Goal: Information Seeking & Learning: Find specific fact

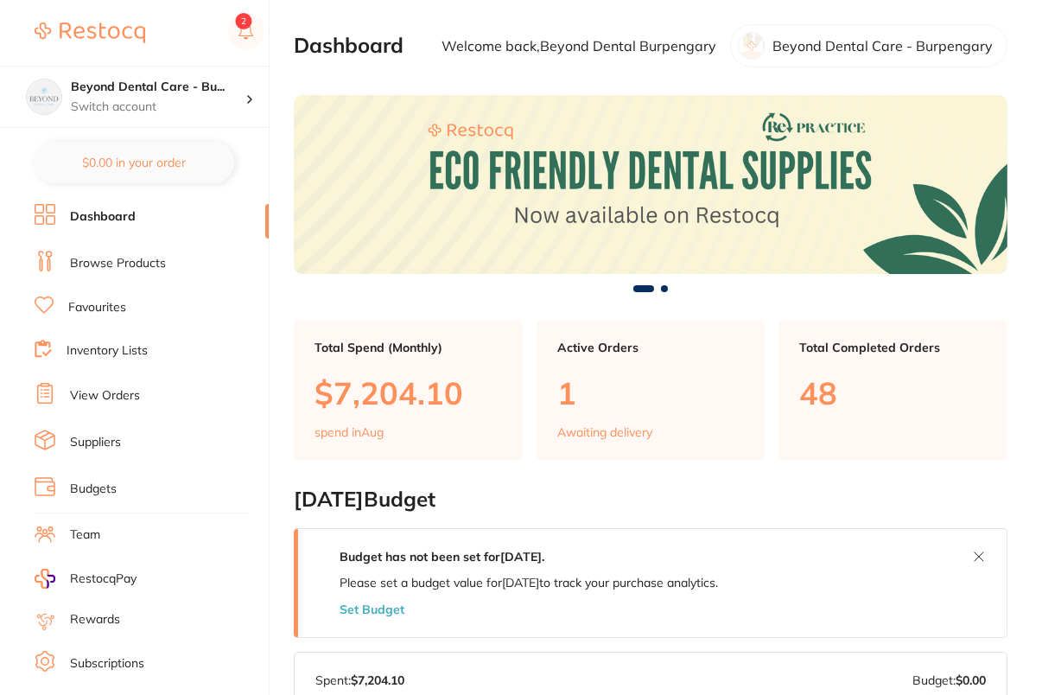
click at [119, 264] on link "Browse Products" at bounding box center [118, 263] width 96 height 17
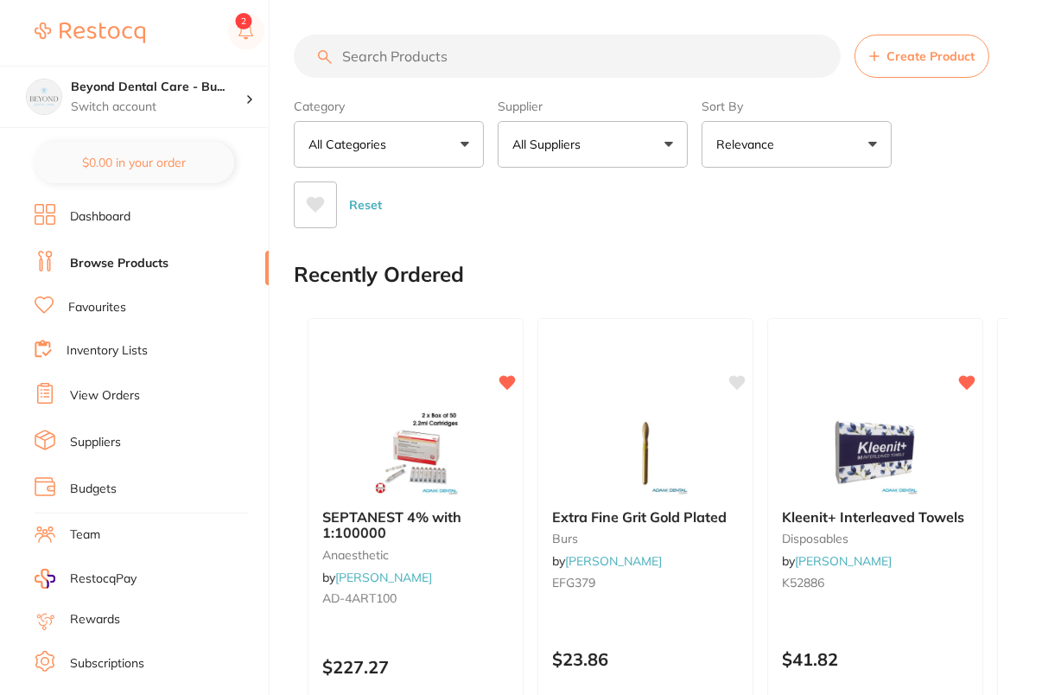
click at [591, 168] on div "Reset" at bounding box center [644, 198] width 700 height 60
click at [607, 149] on button "All Suppliers" at bounding box center [593, 144] width 190 height 47
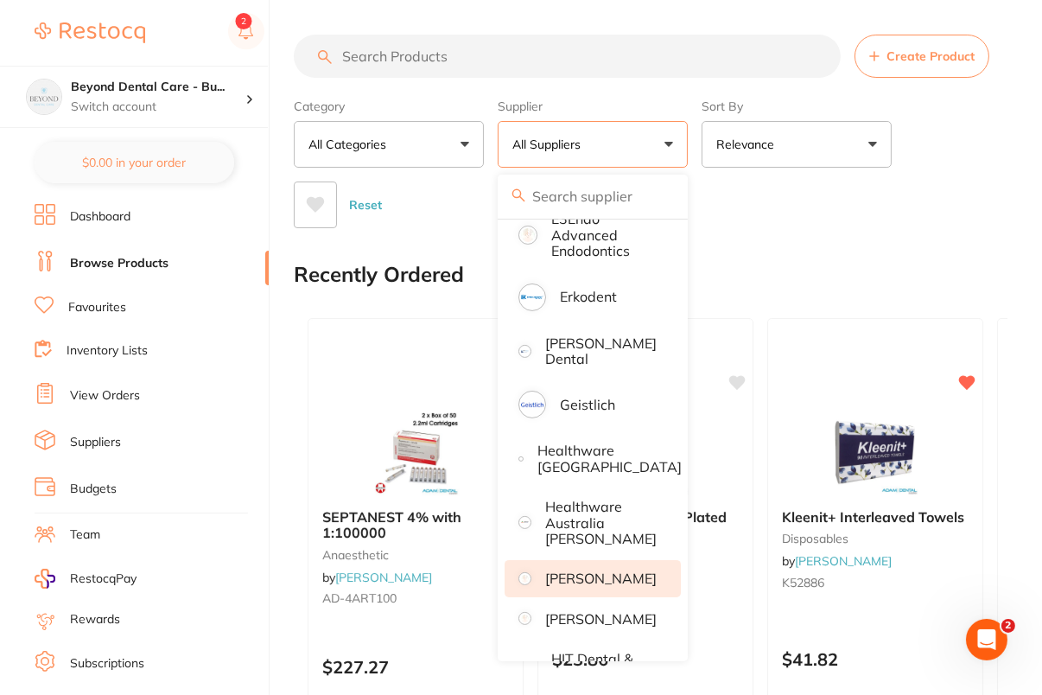
scroll to position [724, 0]
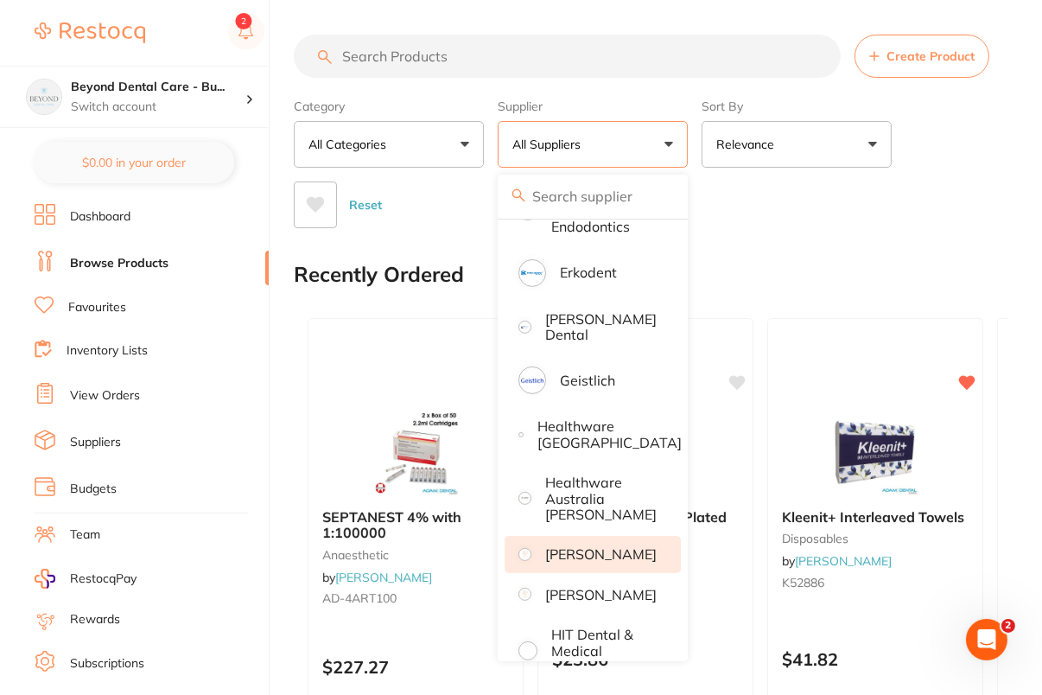
click at [577, 561] on li "Henry Schein" at bounding box center [593, 554] width 176 height 36
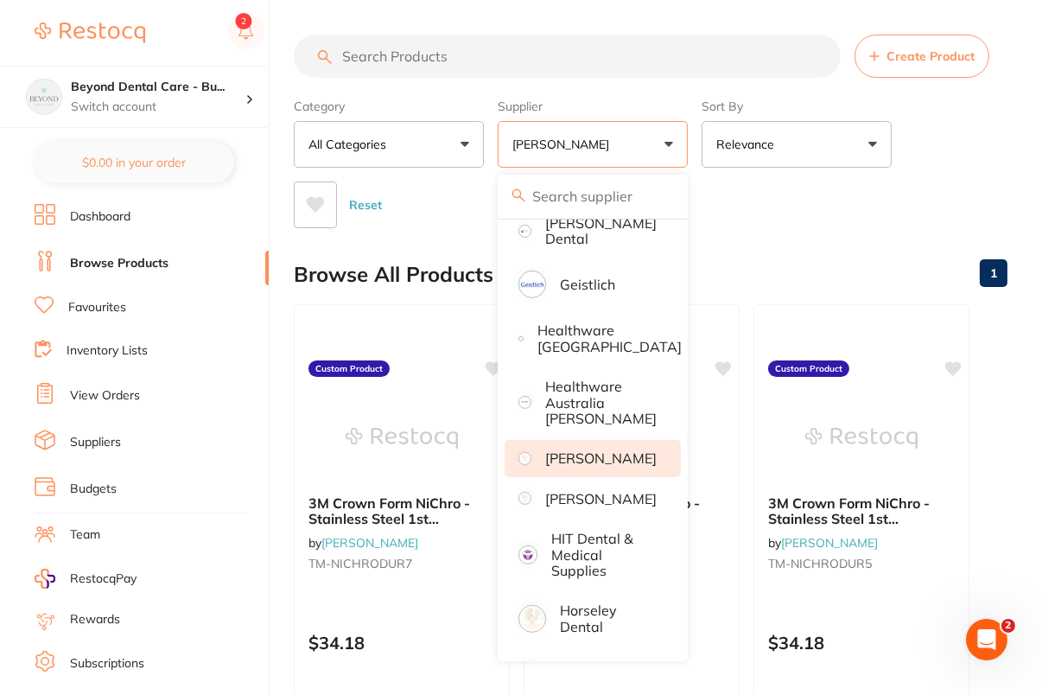
scroll to position [851, 0]
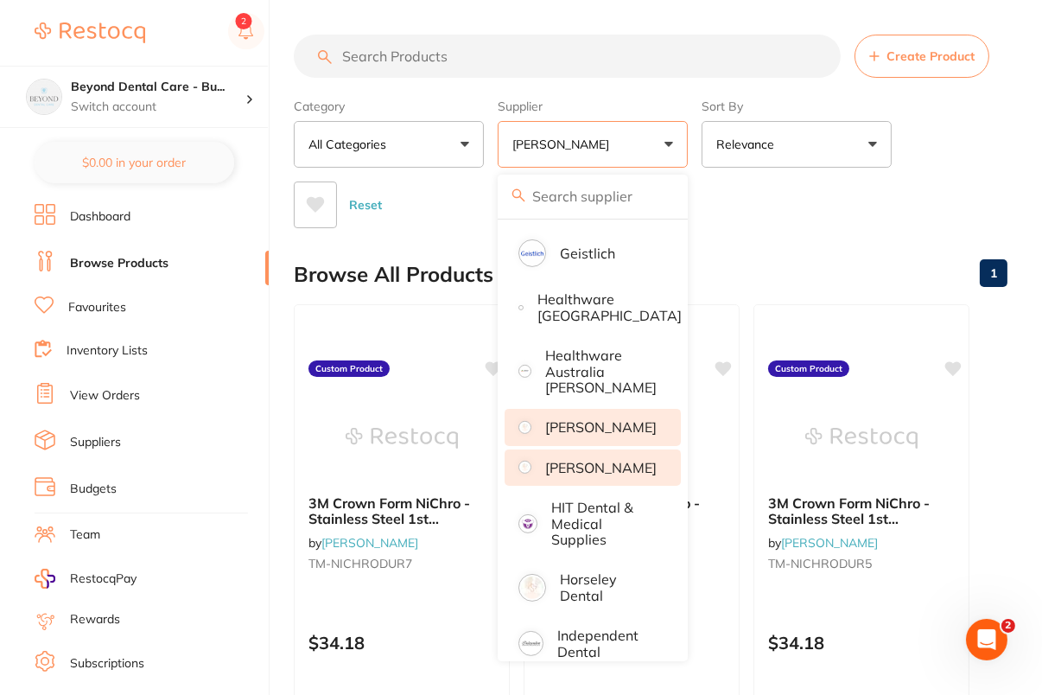
click at [613, 486] on li "[PERSON_NAME]" at bounding box center [593, 467] width 176 height 36
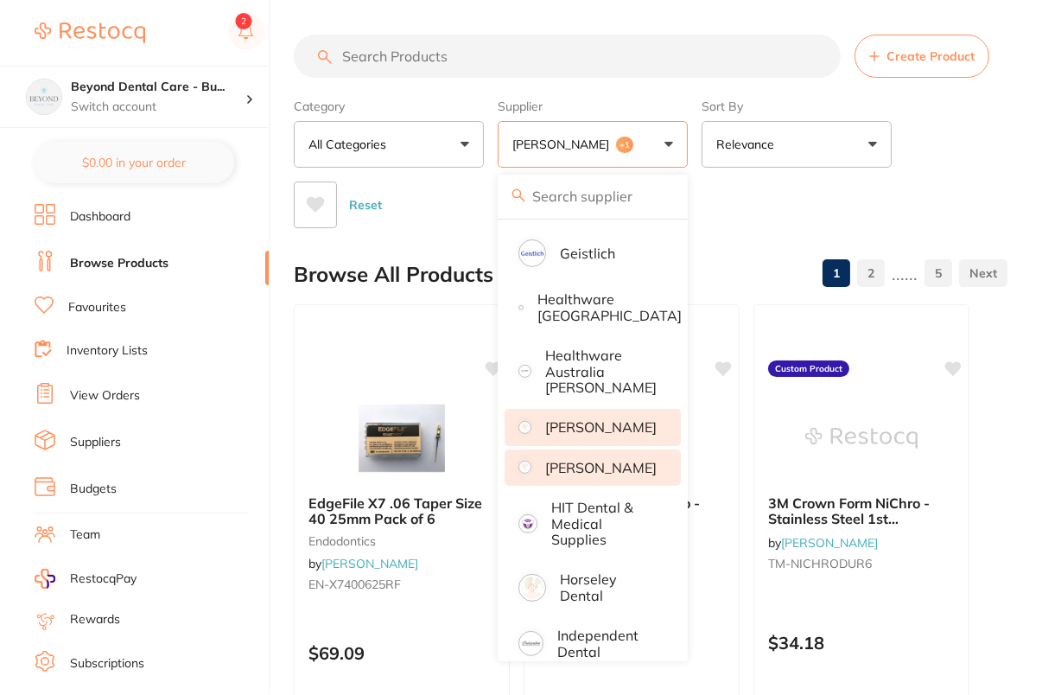
click at [613, 424] on p "Henry Schein" at bounding box center [600, 427] width 111 height 16
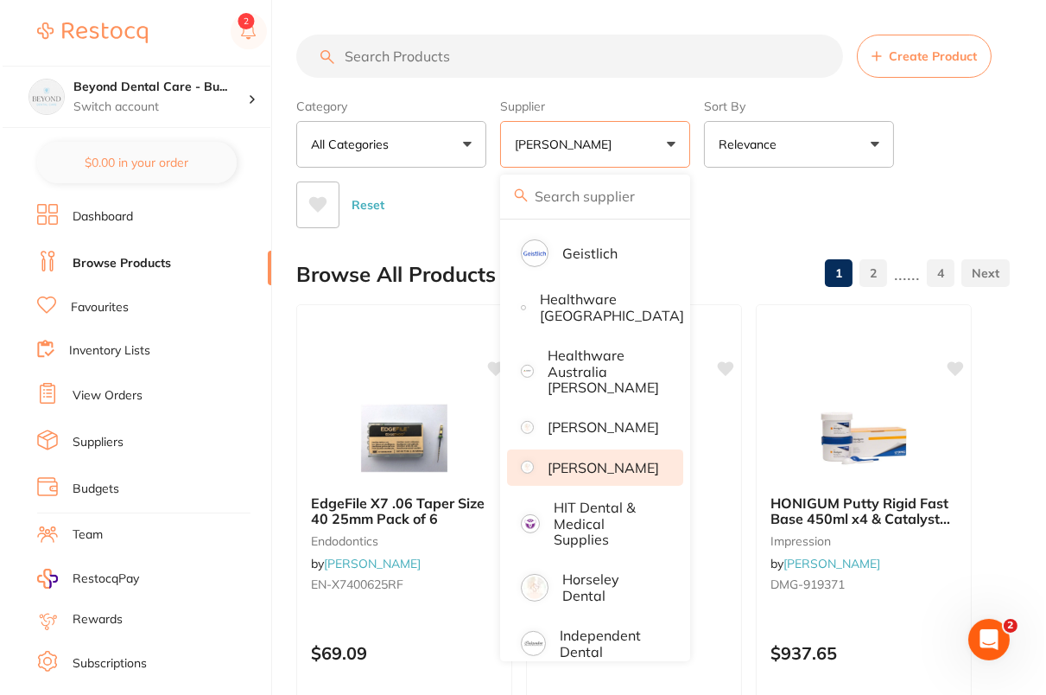
scroll to position [0, 0]
click at [989, 112] on div "Category All Categories All Categories anaesthetic burs crown & bridge disposab…" at bounding box center [651, 160] width 714 height 137
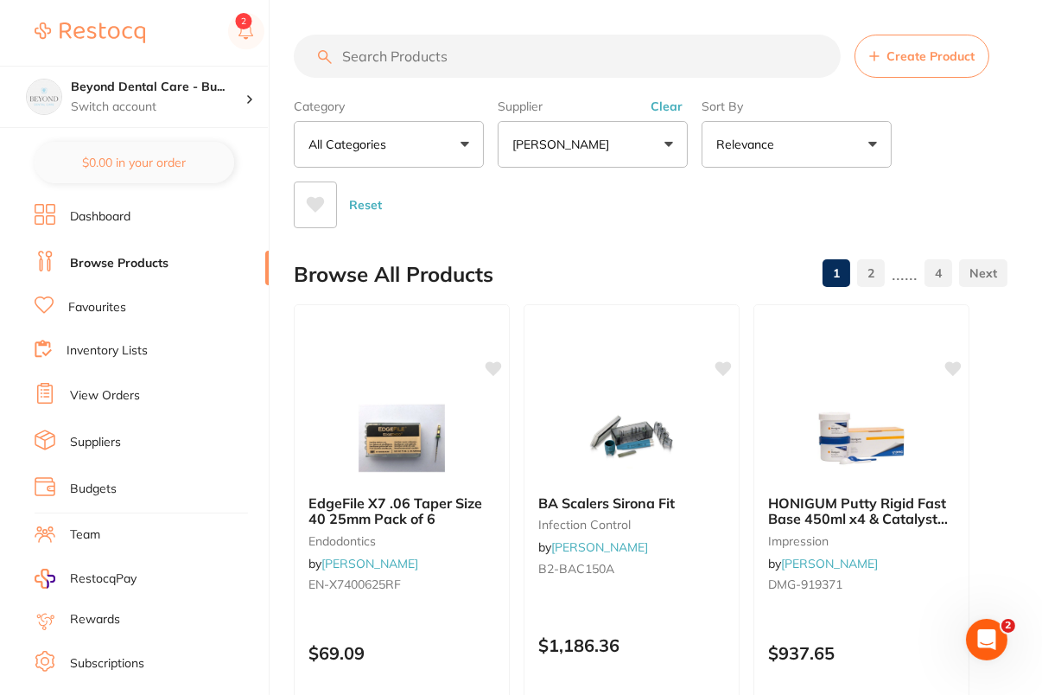
click at [588, 52] on input "search" at bounding box center [567, 56] width 547 height 43
paste input "EN-SX70621MM"
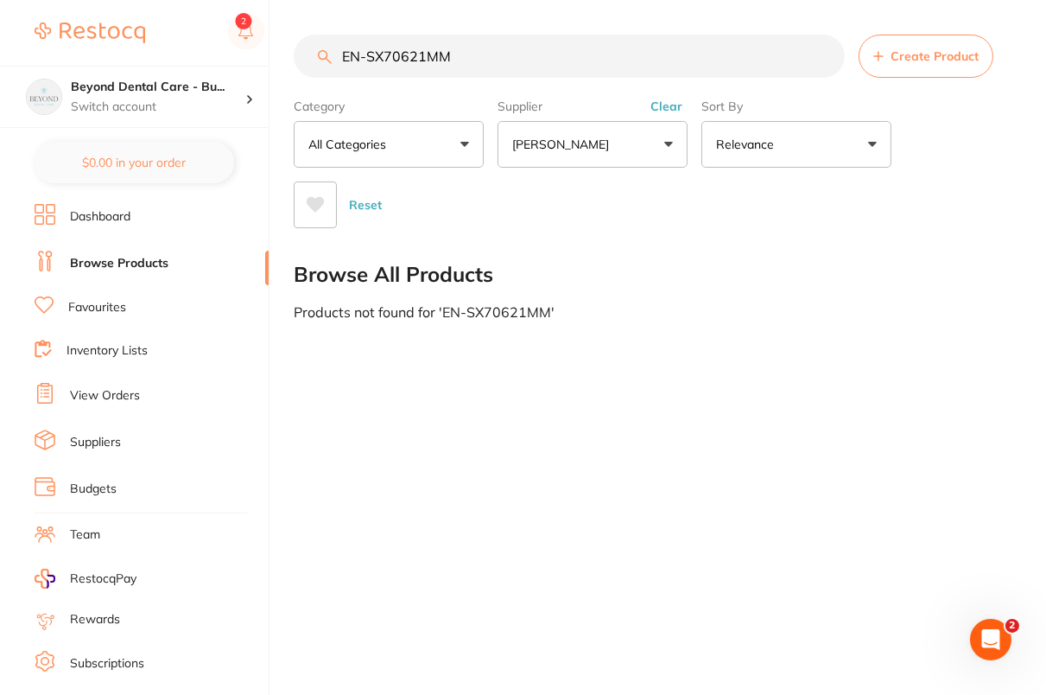
click at [346, 53] on input "EN-SX70621MM" at bounding box center [569, 56] width 551 height 43
click at [531, 58] on input "EN-SX70621MM" at bounding box center [569, 56] width 551 height 43
click at [506, 52] on input "EN-SX70621MM" at bounding box center [569, 56] width 551 height 43
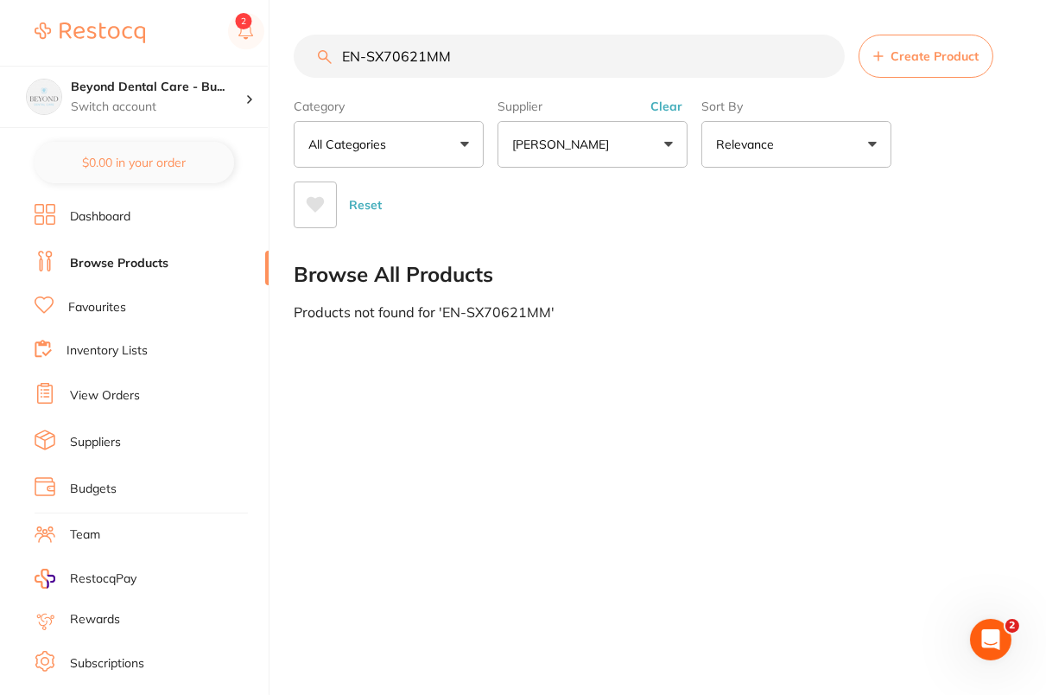
click at [506, 52] on input "EN-SX70621MM" at bounding box center [569, 56] width 551 height 43
paste input "425"
type input "EN-SX70425MM"
click at [739, 229] on main "EN-SX70425MM Create Product Category All Categories All Categories No categorie…" at bounding box center [670, 177] width 753 height 354
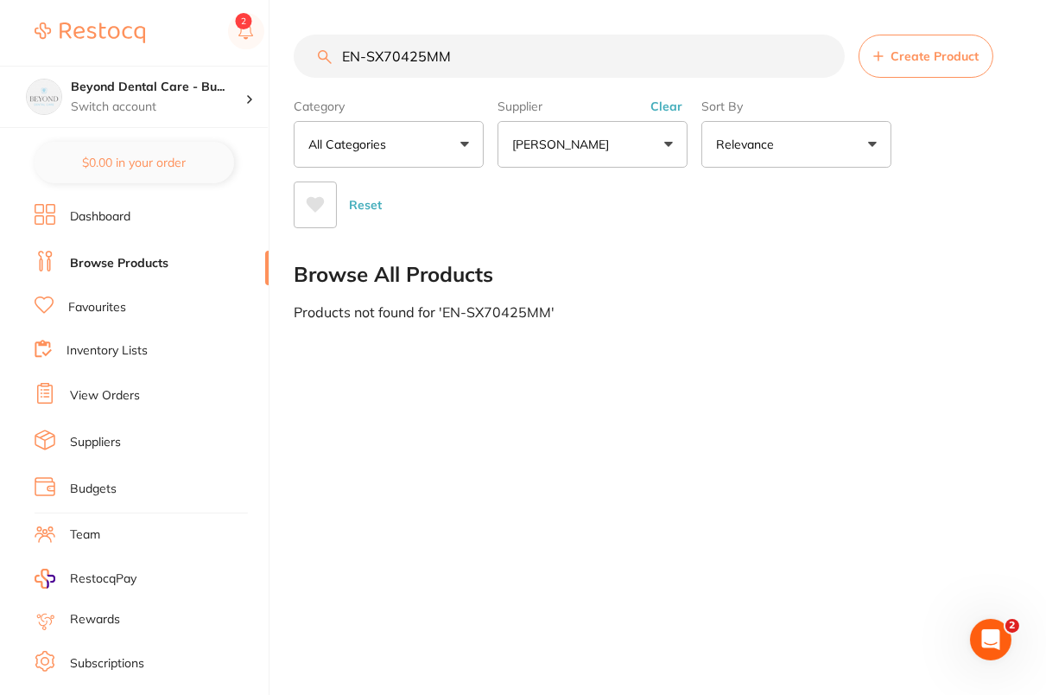
click at [671, 35] on input "EN-SX70425MM" at bounding box center [569, 56] width 551 height 43
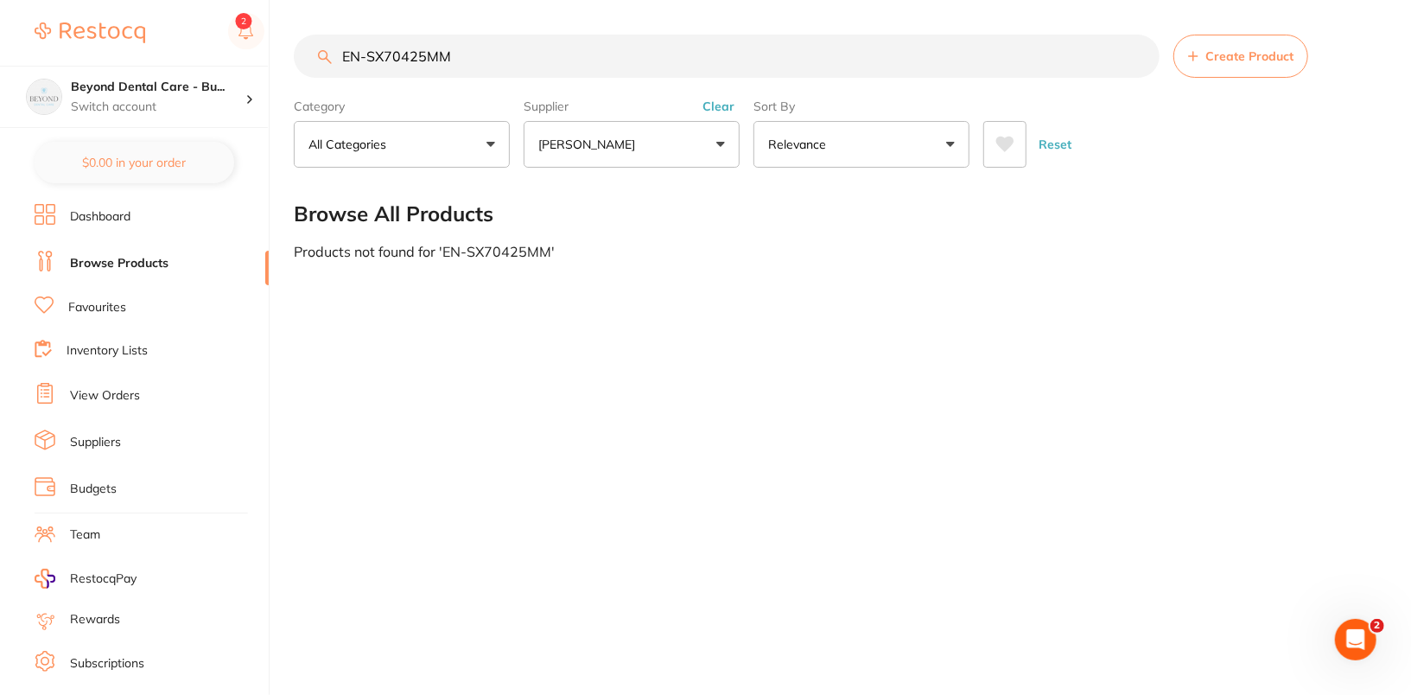
click at [1045, 50] on input "EN-SX70425MM" at bounding box center [727, 56] width 866 height 43
click at [1045, 56] on input "EN-SX70425MM" at bounding box center [727, 56] width 866 height 43
click at [723, 105] on button "Clear" at bounding box center [718, 106] width 42 height 16
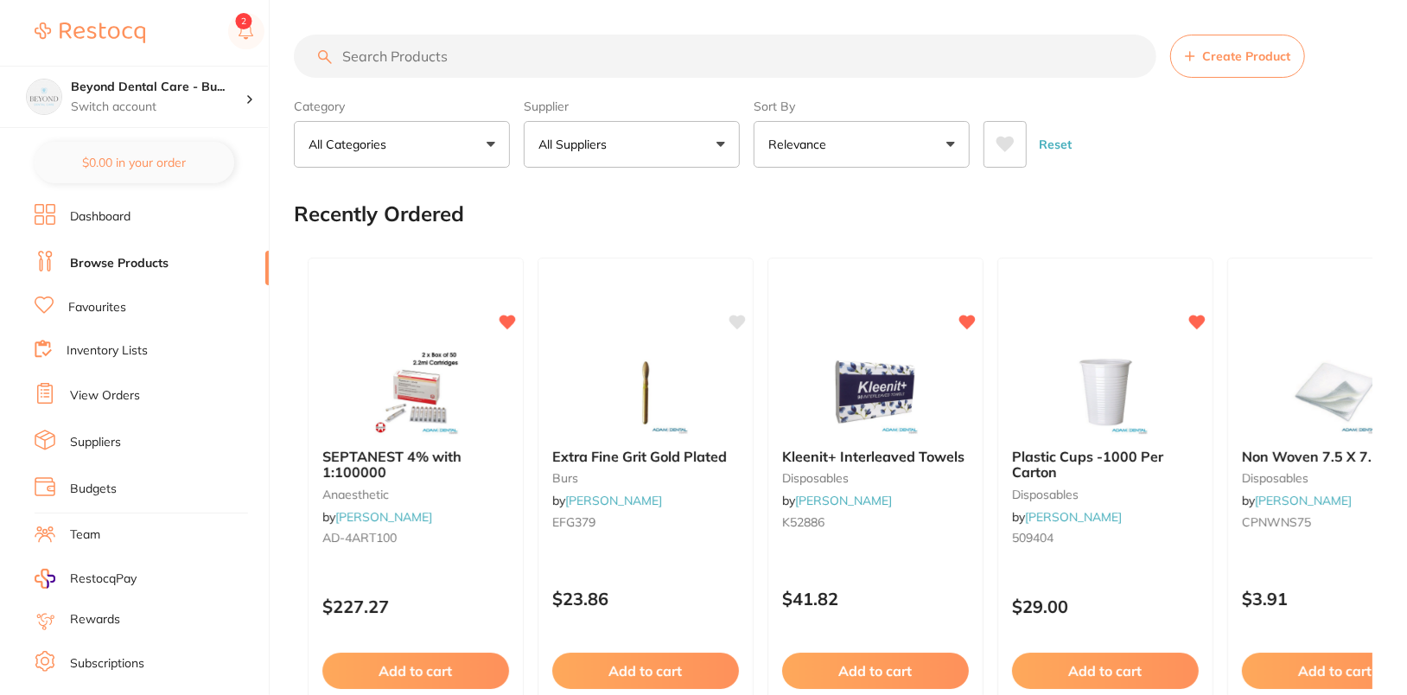
click at [577, 151] on p "All Suppliers" at bounding box center [575, 144] width 75 height 17
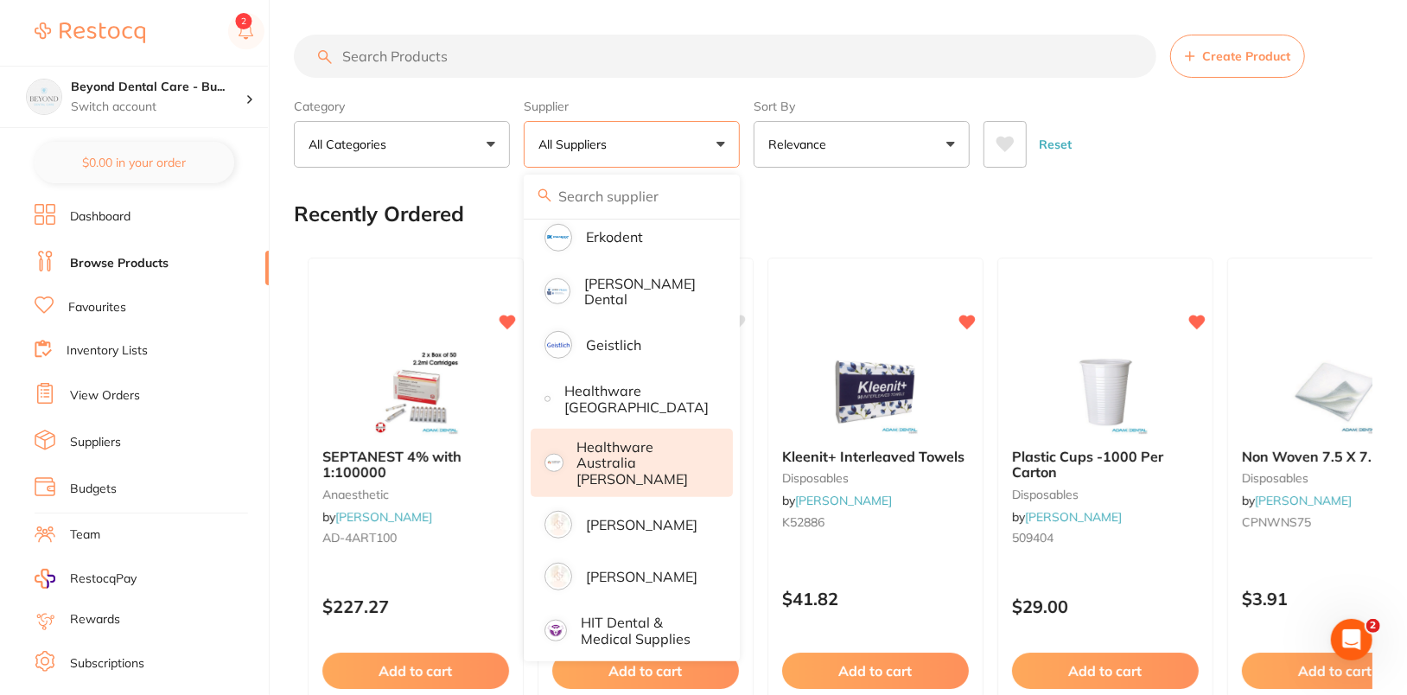
scroll to position [757, 0]
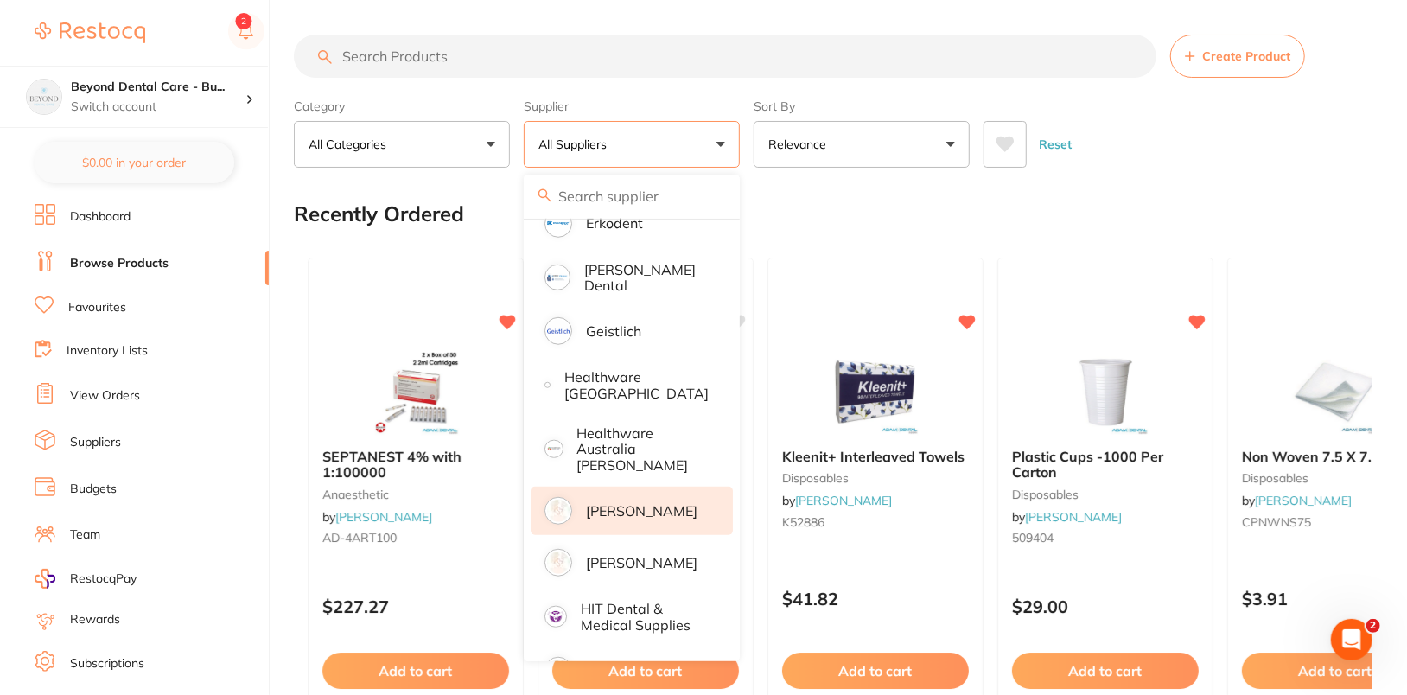
click at [643, 503] on p "[PERSON_NAME]" at bounding box center [641, 511] width 111 height 16
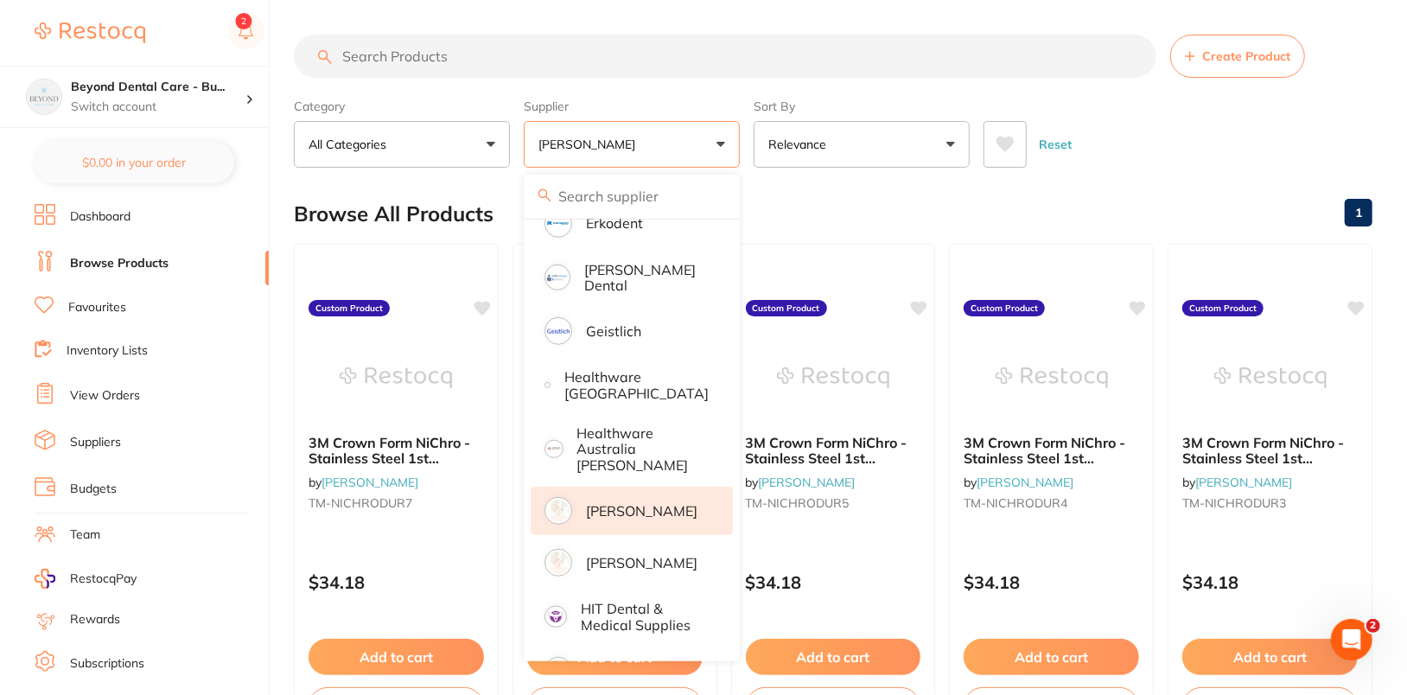
scroll to position [0, 0]
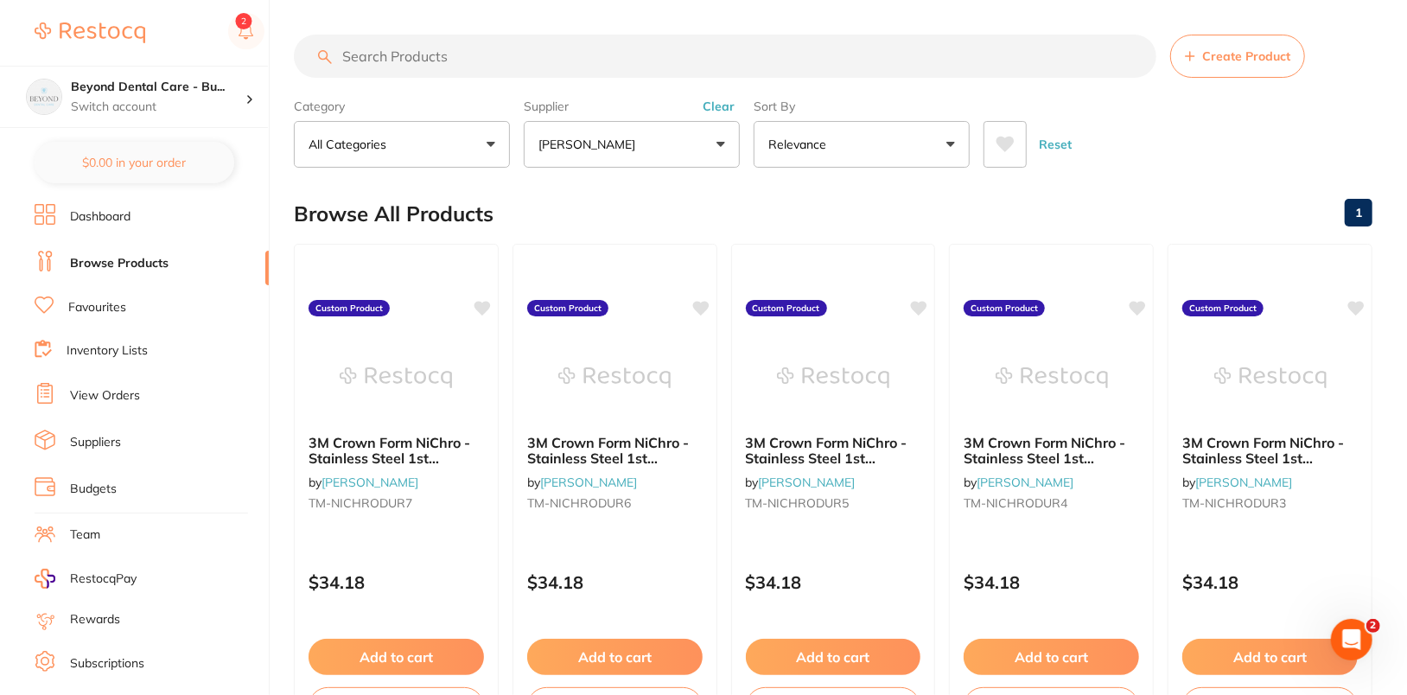
click at [1045, 191] on div "Browse All Products 1" at bounding box center [833, 214] width 1078 height 58
click at [1045, 139] on div "Reset" at bounding box center [1170, 137] width 375 height 60
click at [730, 100] on button "Clear" at bounding box center [718, 106] width 42 height 16
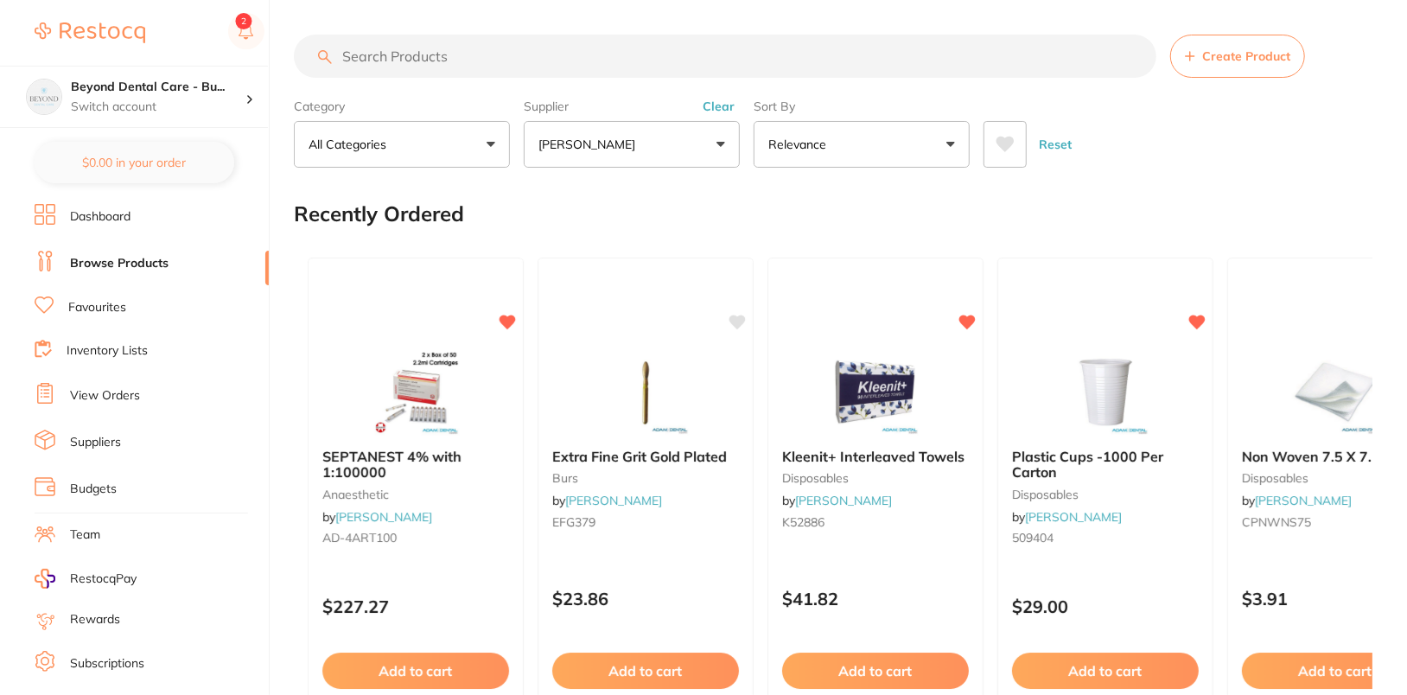
click at [1045, 97] on div "Category All Categories All Categories No categories found Clear Category false…" at bounding box center [833, 130] width 1078 height 76
click at [600, 41] on input "search" at bounding box center [725, 56] width 862 height 43
click at [594, 64] on input "search" at bounding box center [725, 56] width 862 height 43
paste input "EN-SX70421MM"
type input "EN-SX70421MM"
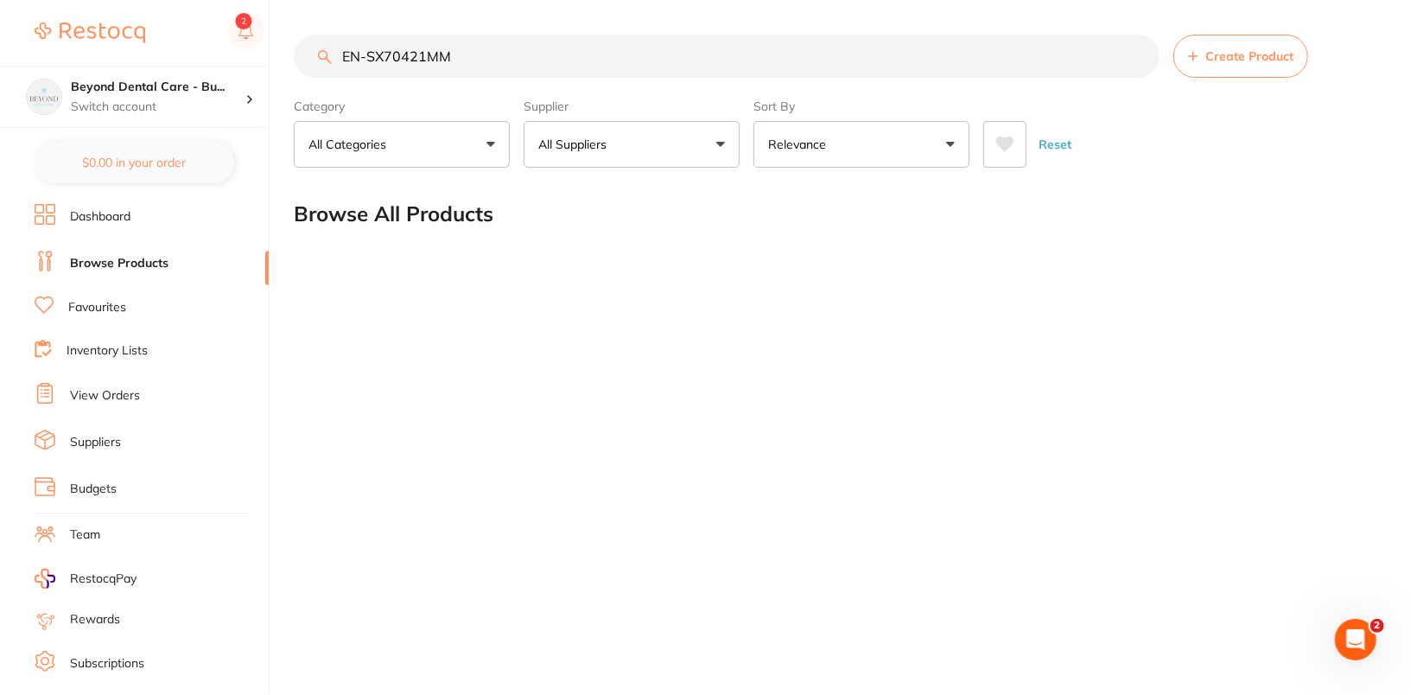
click at [1045, 56] on input "EN-SX70421MM" at bounding box center [727, 56] width 866 height 43
click at [644, 172] on main "Create Product Category All Categories All Categories No categories found Clear…" at bounding box center [852, 139] width 1117 height 278
click at [656, 152] on button "All Suppliers" at bounding box center [632, 144] width 216 height 47
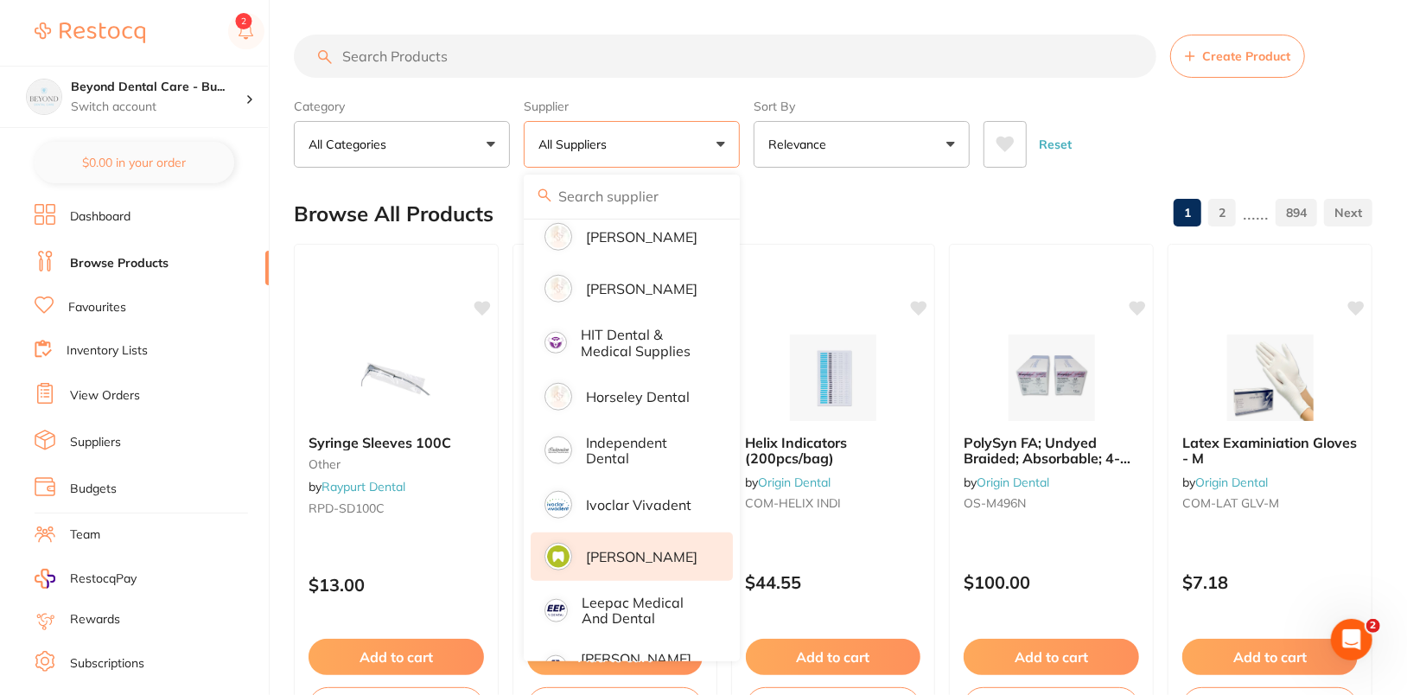
scroll to position [854, 0]
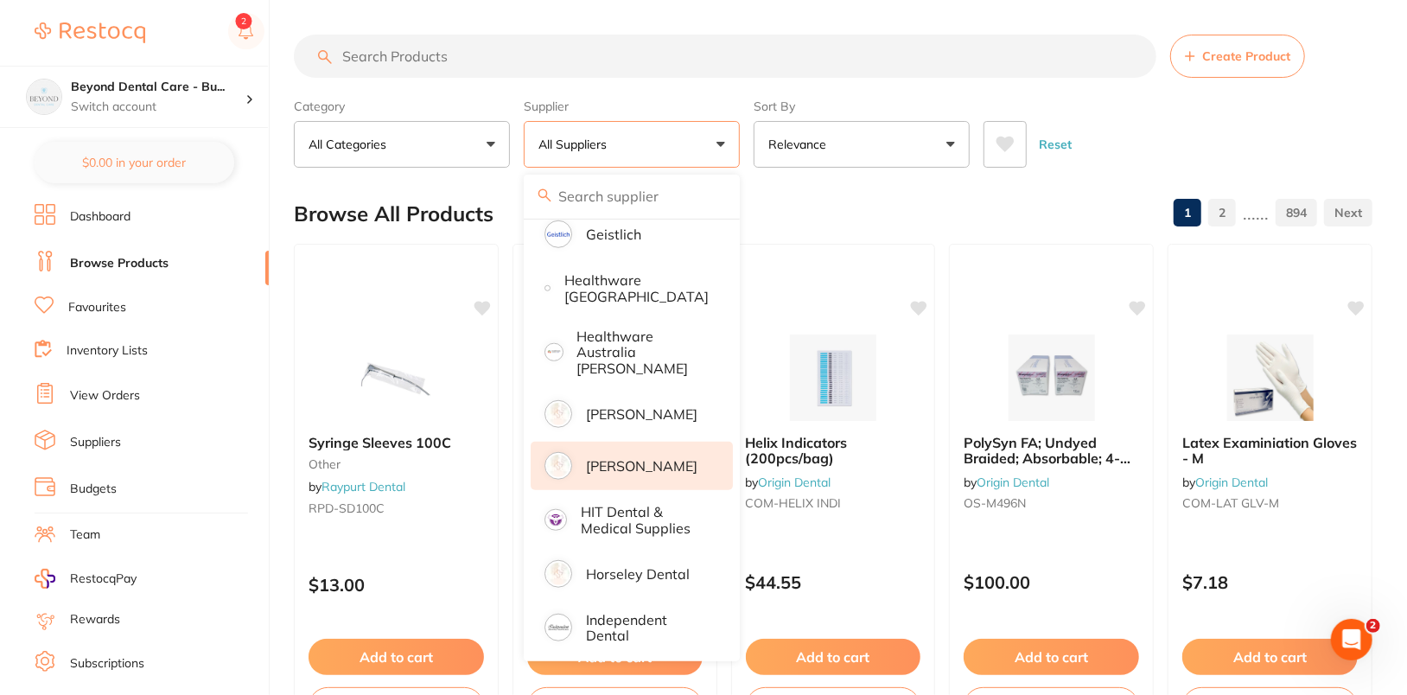
click at [636, 458] on p "[PERSON_NAME]" at bounding box center [641, 466] width 111 height 16
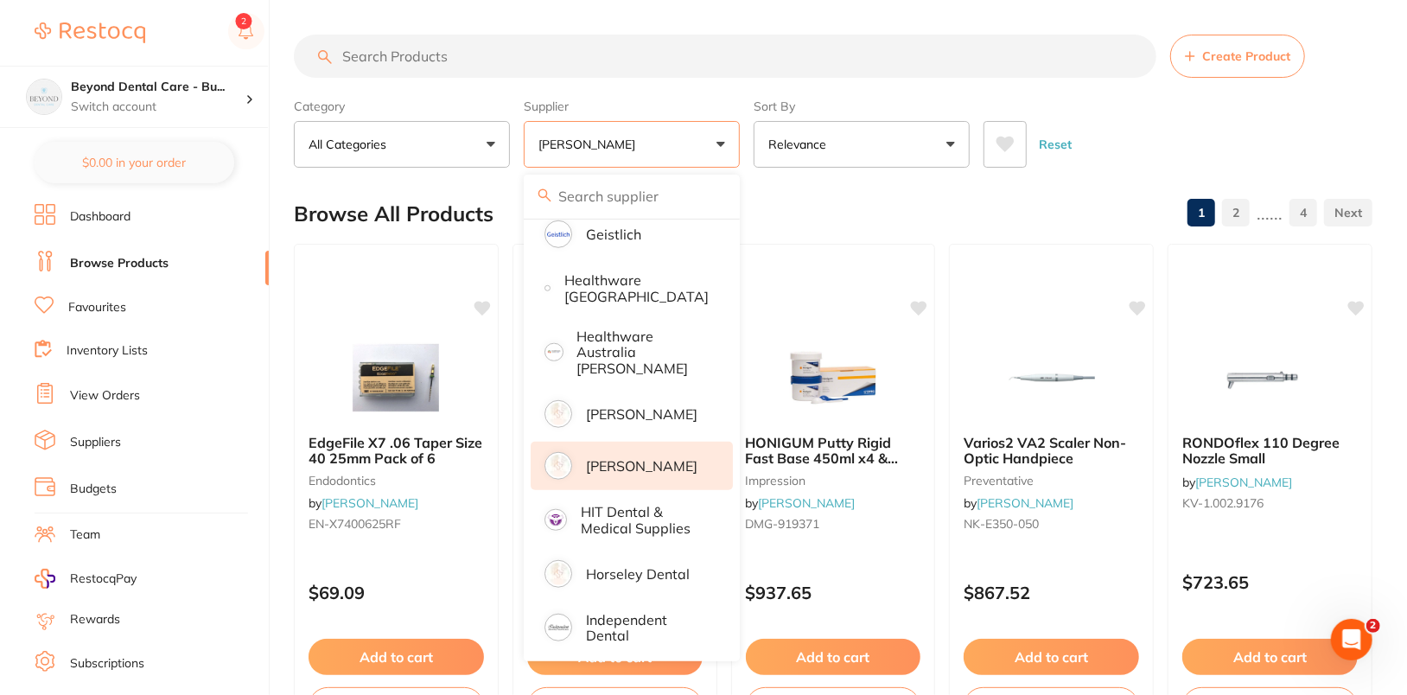
click at [1045, 141] on div "Reset" at bounding box center [1170, 137] width 375 height 60
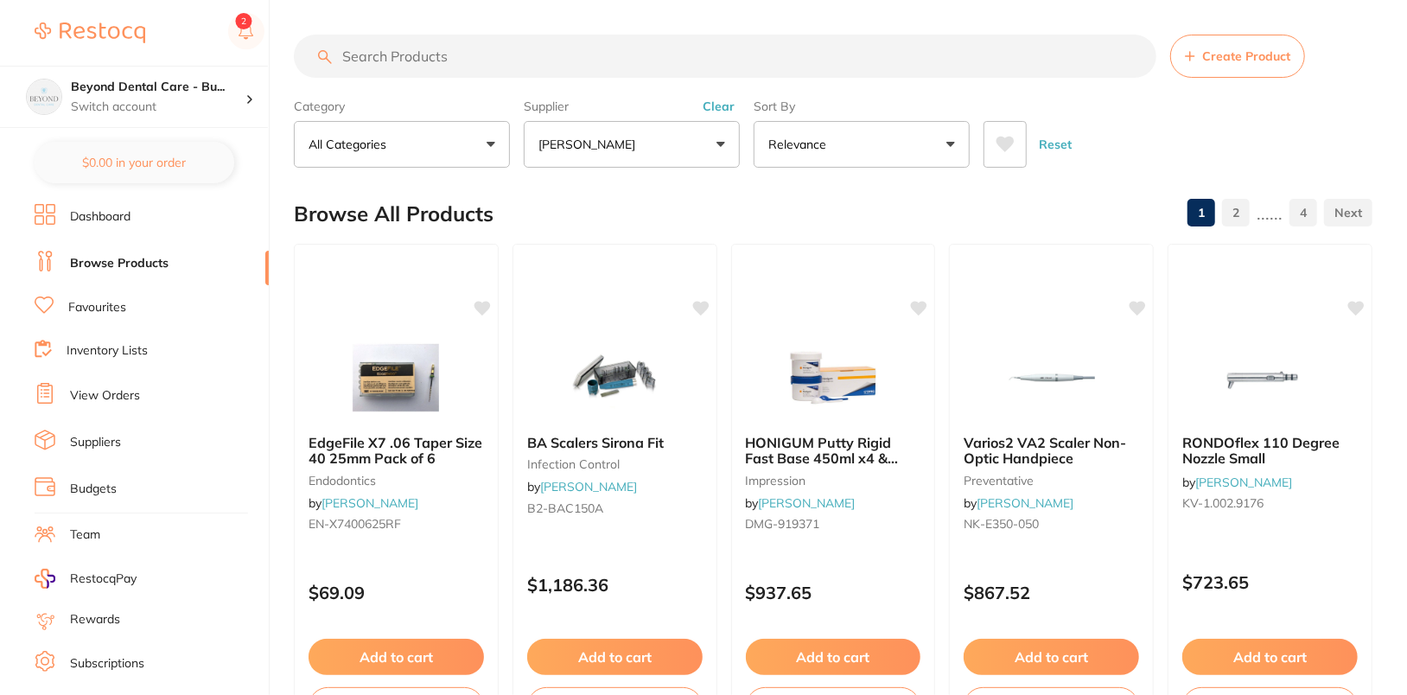
click at [815, 41] on input "search" at bounding box center [725, 56] width 862 height 43
paste input "EN-SX70421MM"
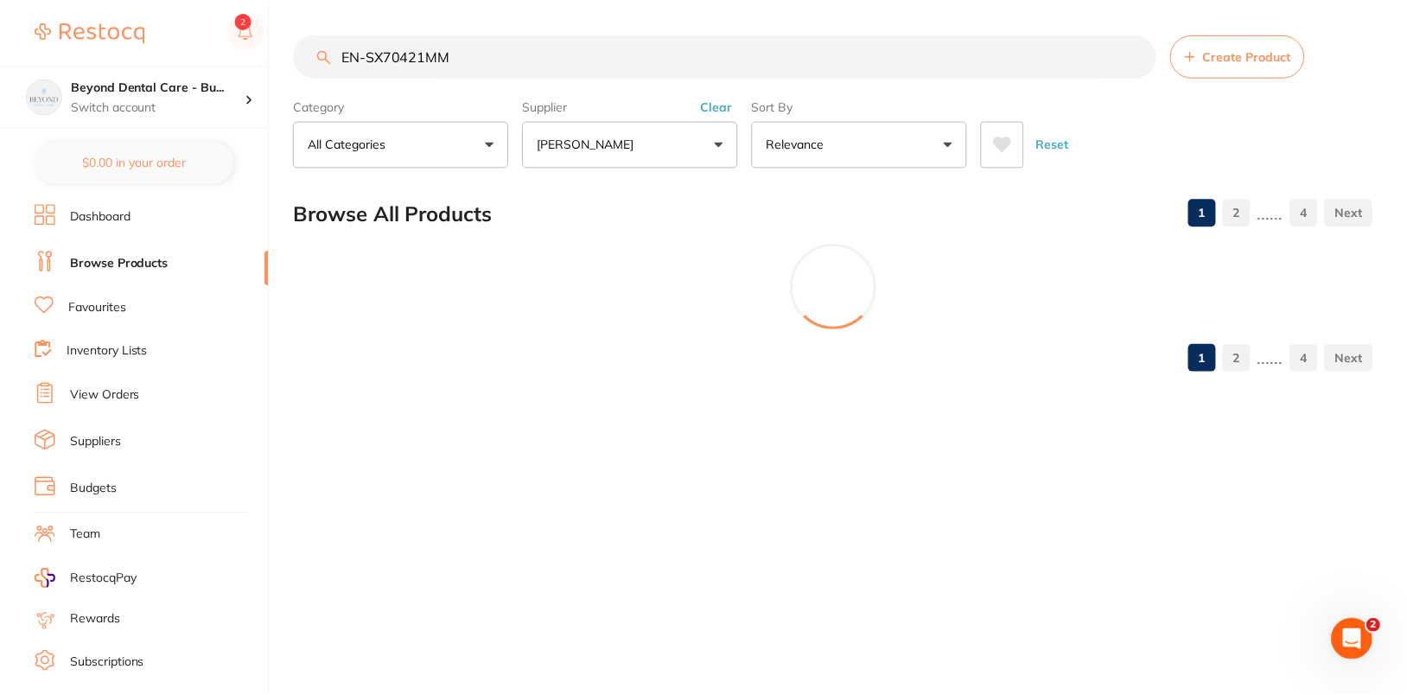
scroll to position [0, 0]
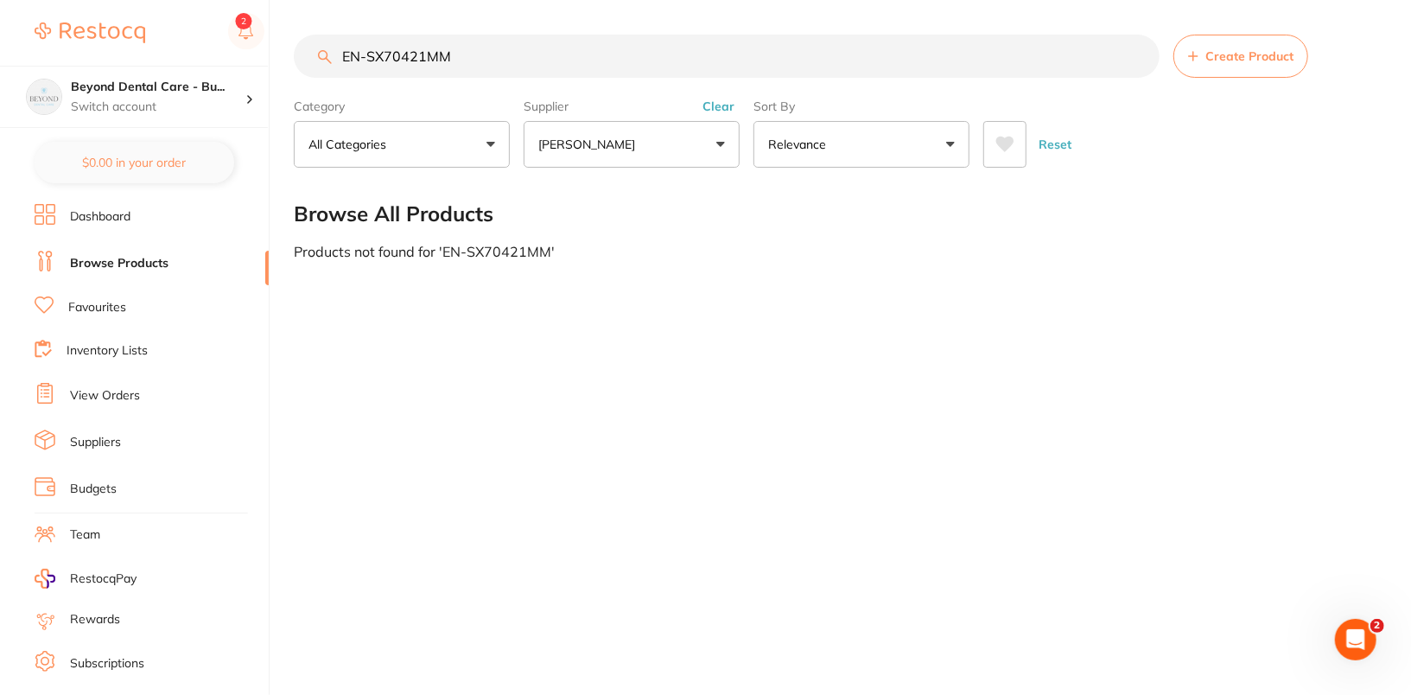
type input "EN-SX70421MM"
click at [976, 308] on div "EN-SX70421MM Create Product Category All Categories All Categories No categorie…" at bounding box center [852, 347] width 1117 height 695
click at [106, 213] on link "Dashboard" at bounding box center [100, 216] width 60 height 17
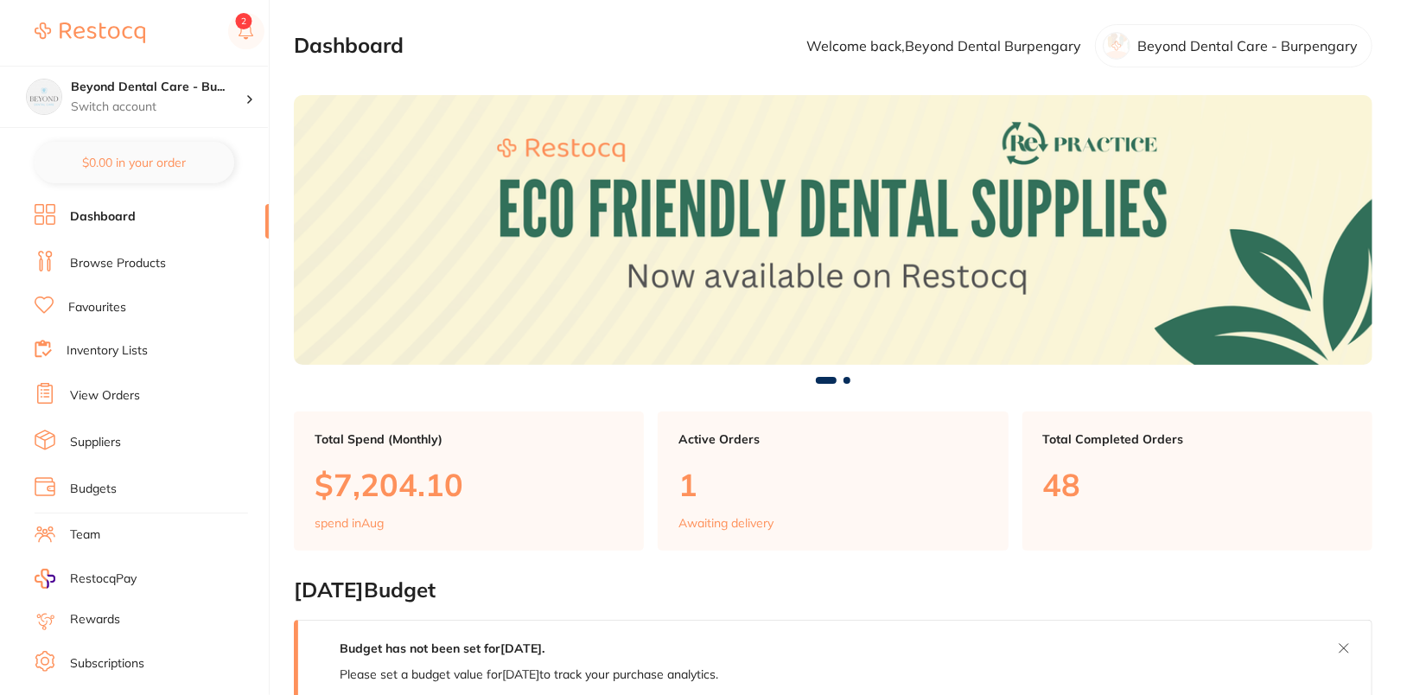
click at [117, 261] on link "Browse Products" at bounding box center [118, 263] width 96 height 17
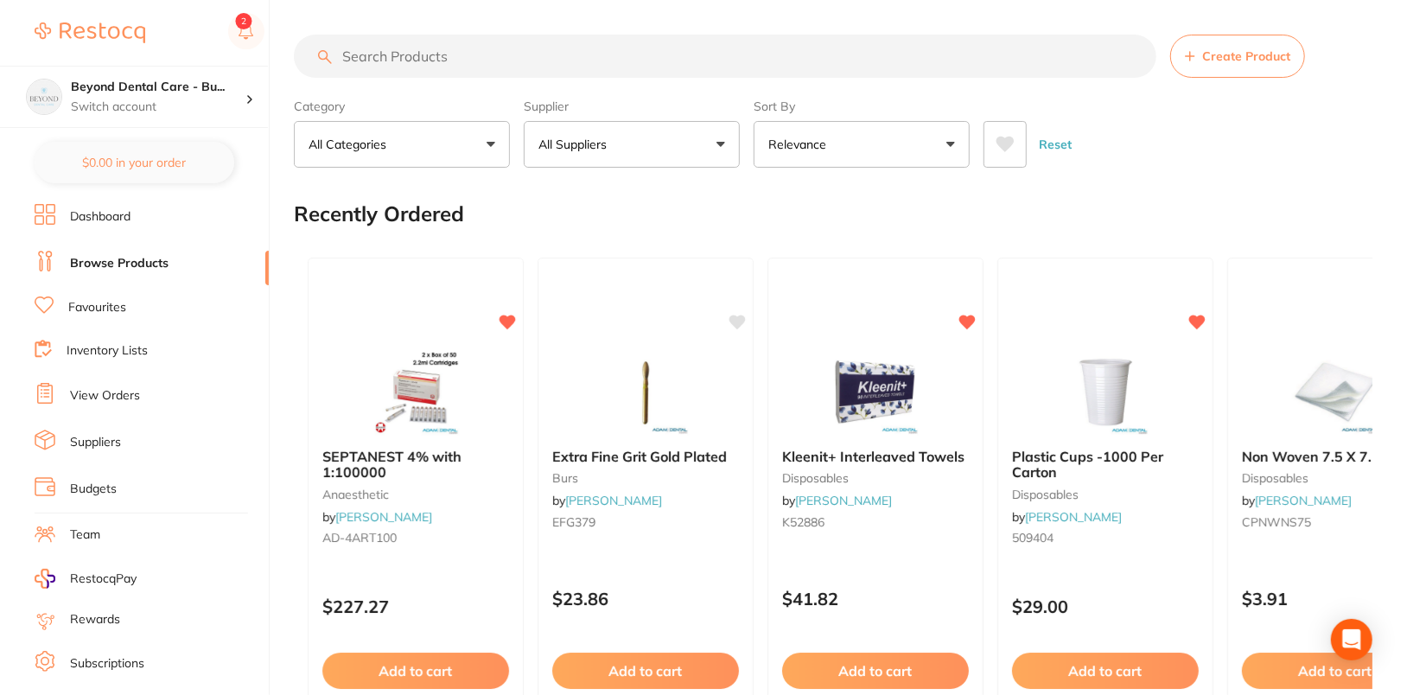
click at [698, 121] on button "All Suppliers" at bounding box center [632, 144] width 216 height 47
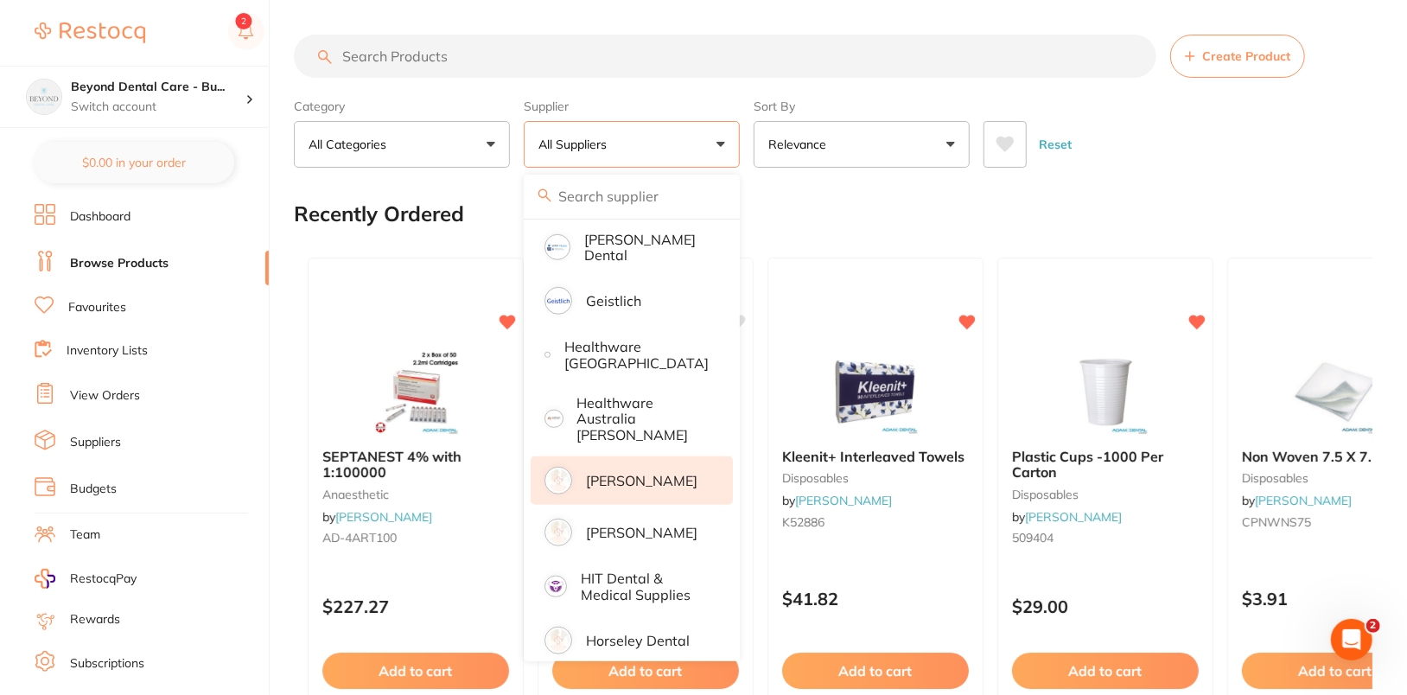
scroll to position [789, 0]
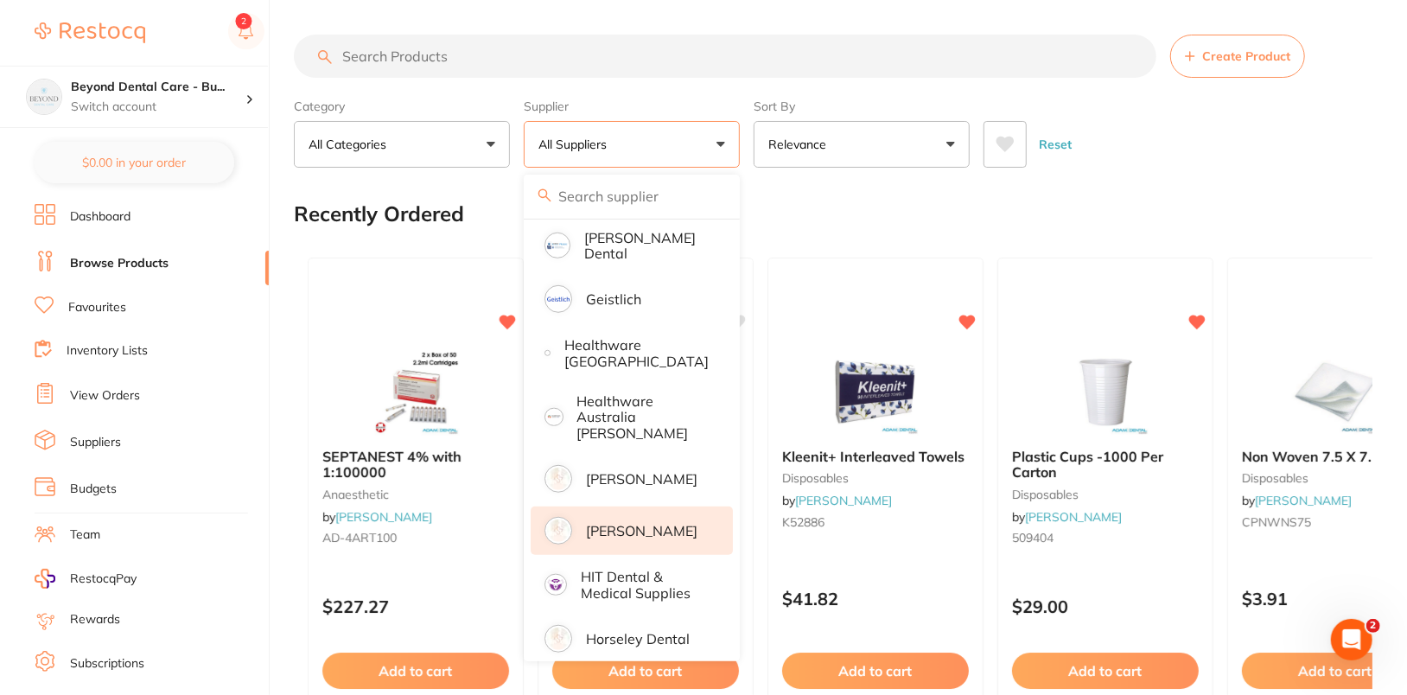
click at [632, 523] on p "[PERSON_NAME]" at bounding box center [641, 531] width 111 height 16
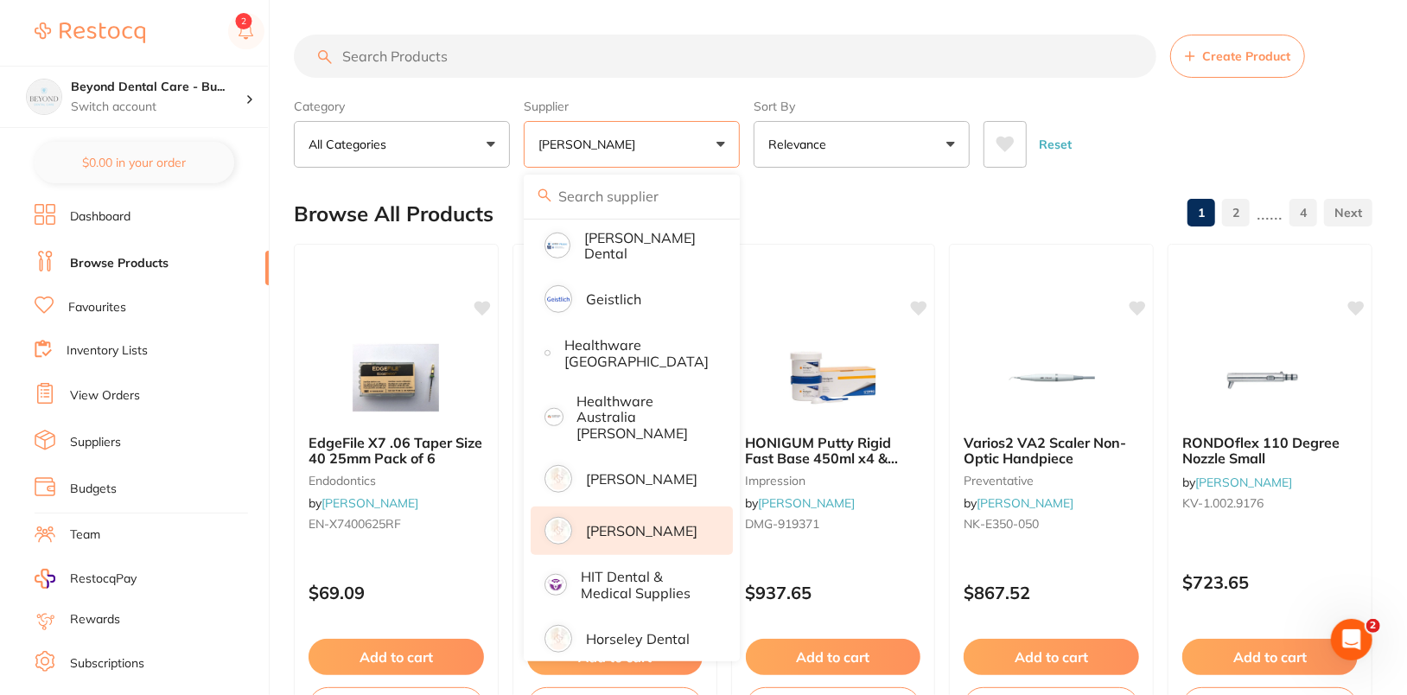
click at [1045, 124] on div "Reset" at bounding box center [1170, 137] width 375 height 60
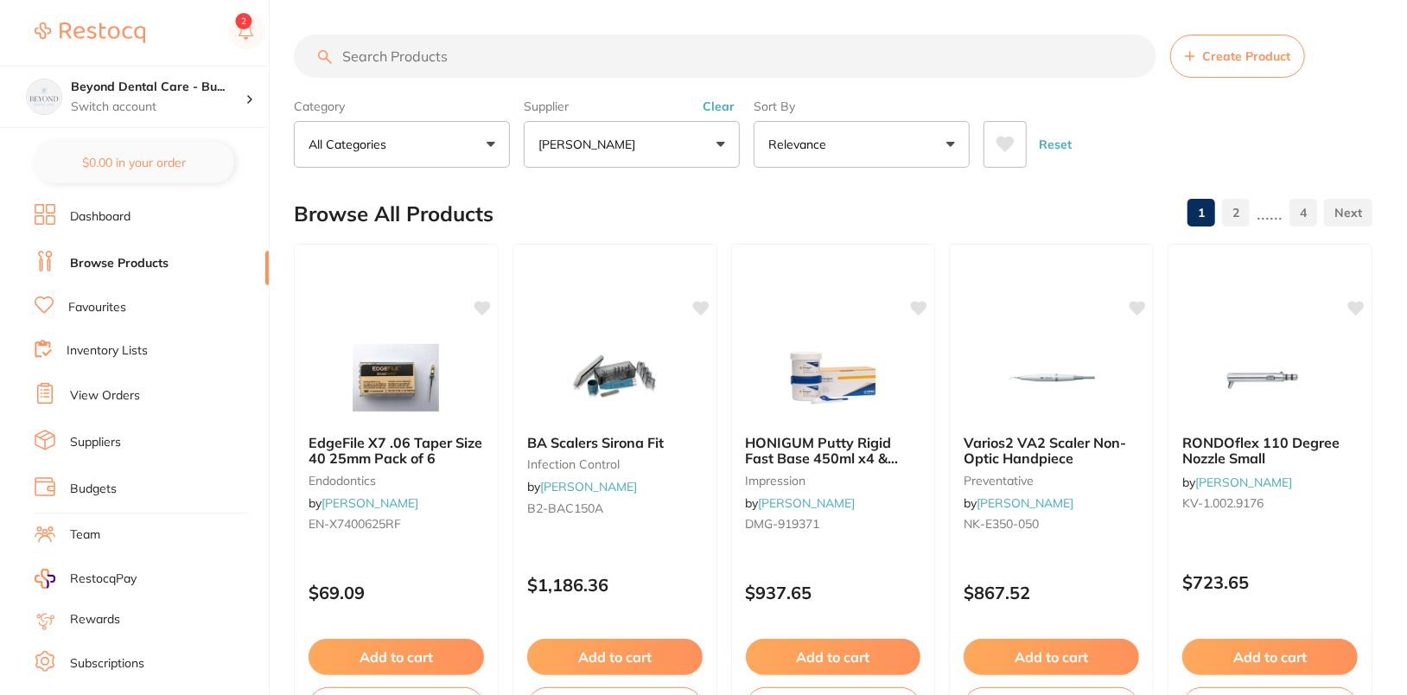
click at [574, 84] on section "Create Product Category All Categories All Categories anaesthetic burs crown & …" at bounding box center [833, 101] width 1078 height 133
click at [634, 49] on input "search" at bounding box center [725, 56] width 862 height 43
paste input "EN-SX70421MM"
type input "EN-SX70421MM"
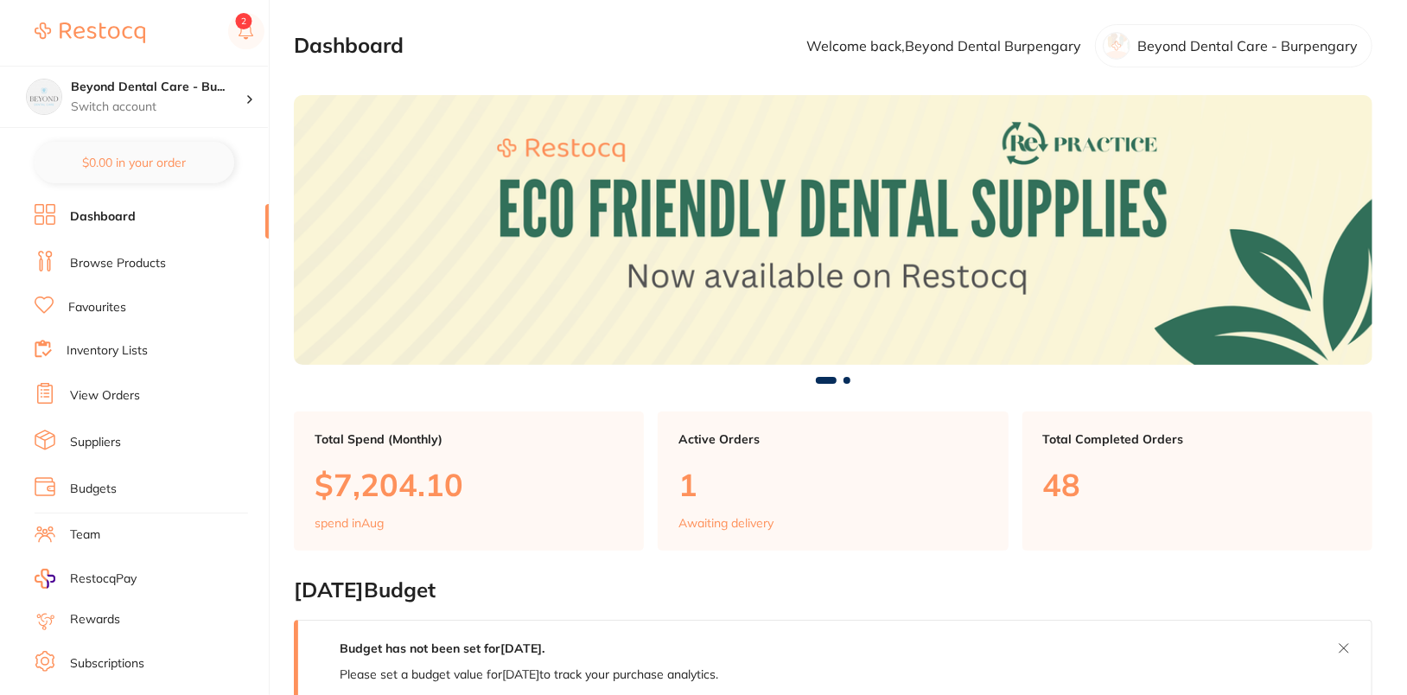
click at [151, 267] on link "Browse Products" at bounding box center [118, 263] width 96 height 17
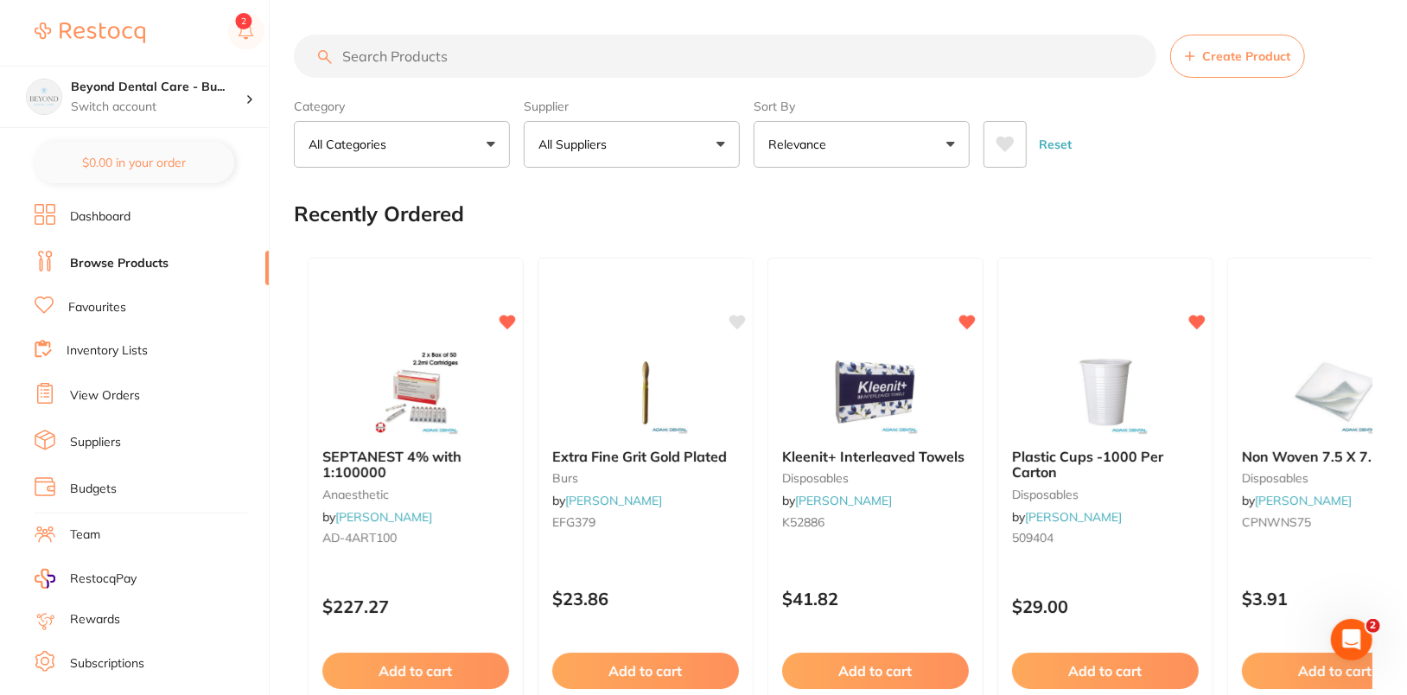
click at [661, 142] on button "All Suppliers" at bounding box center [632, 144] width 216 height 47
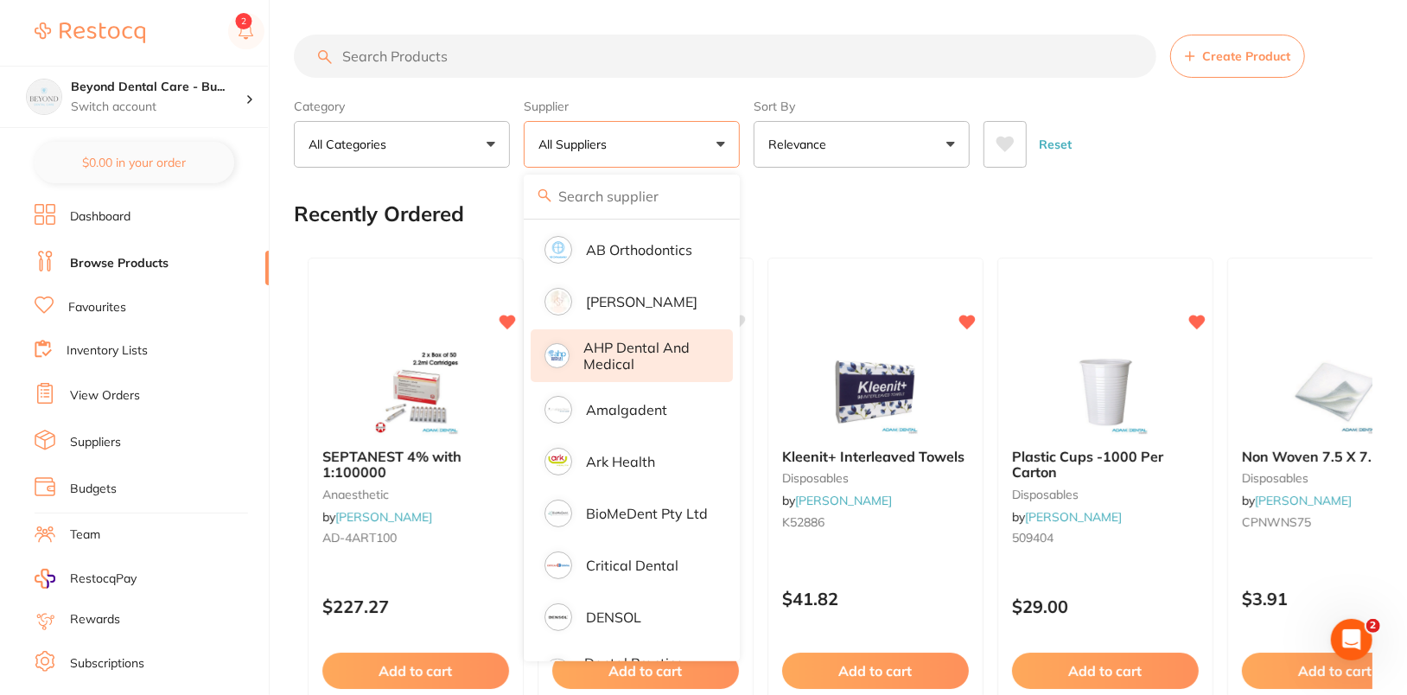
scroll to position [786, 0]
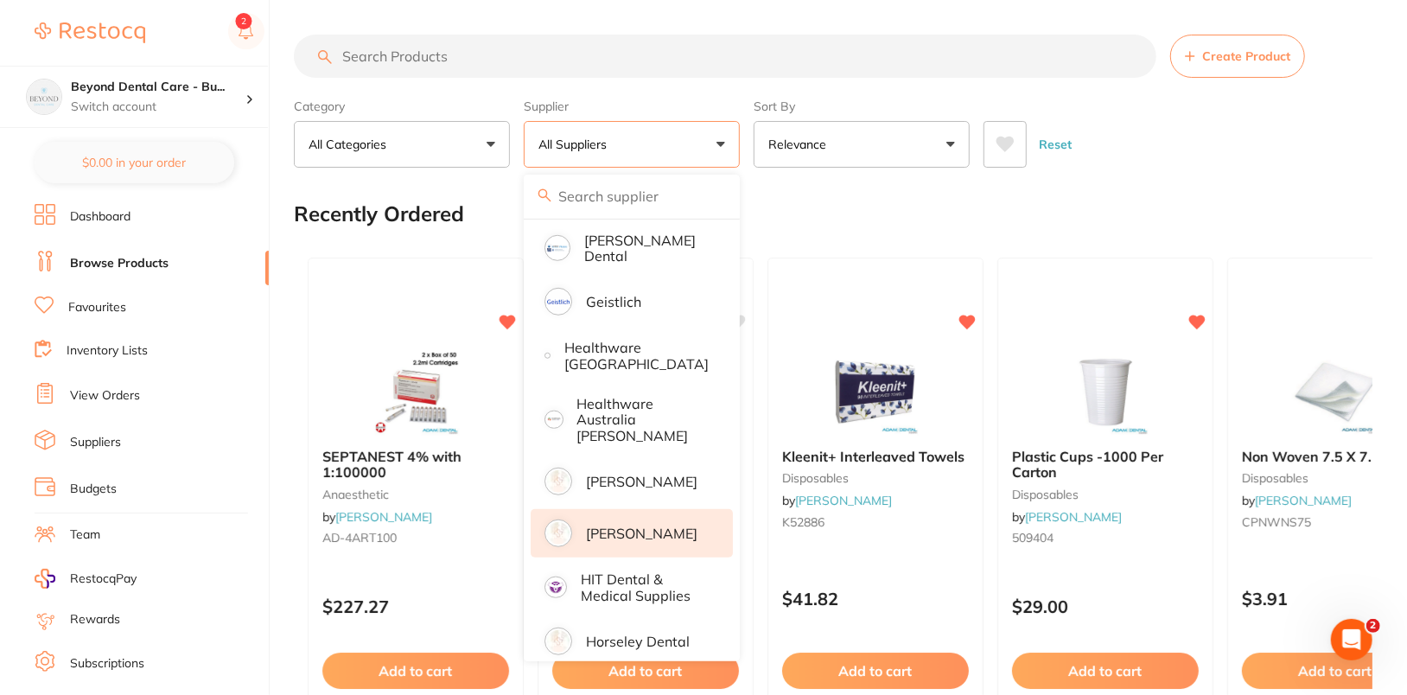
click at [647, 525] on p "[PERSON_NAME]" at bounding box center [641, 533] width 111 height 16
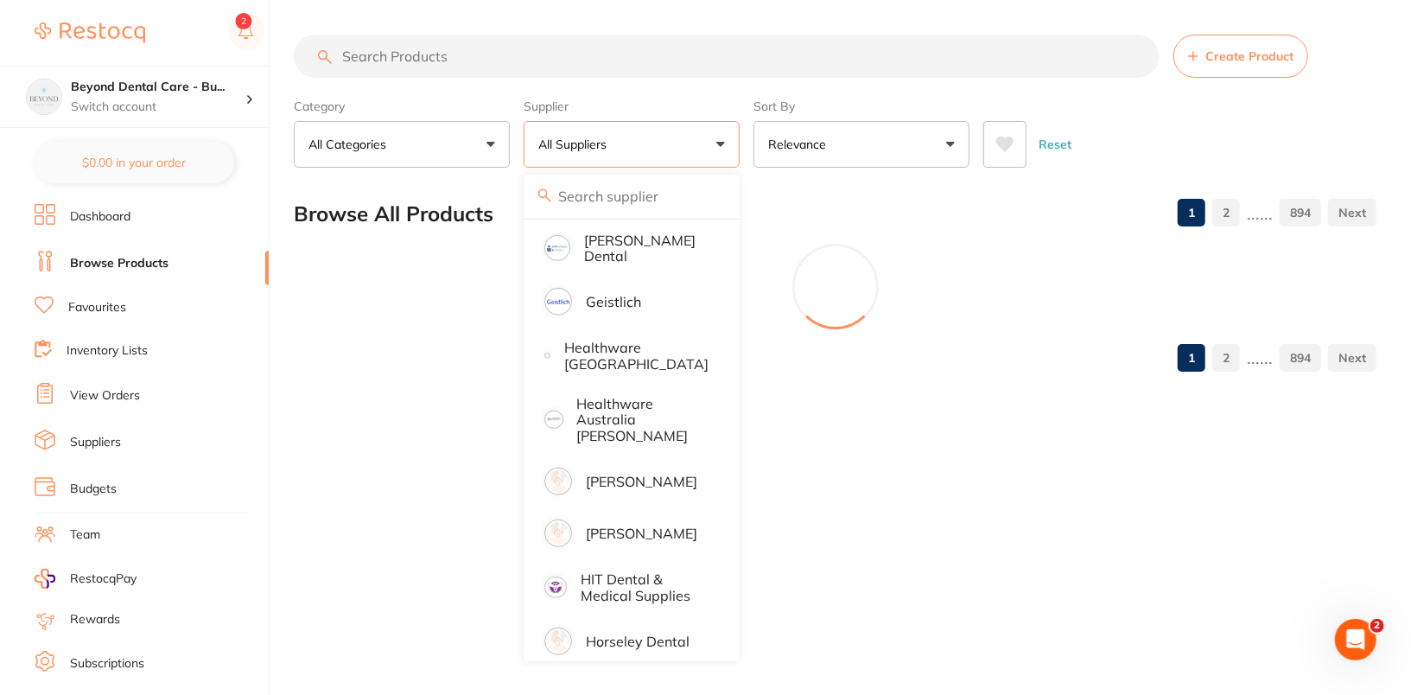
click at [1332, 98] on div "Category All Categories All Categories 3D Printing anaesthetic articulating bur…" at bounding box center [835, 130] width 1083 height 76
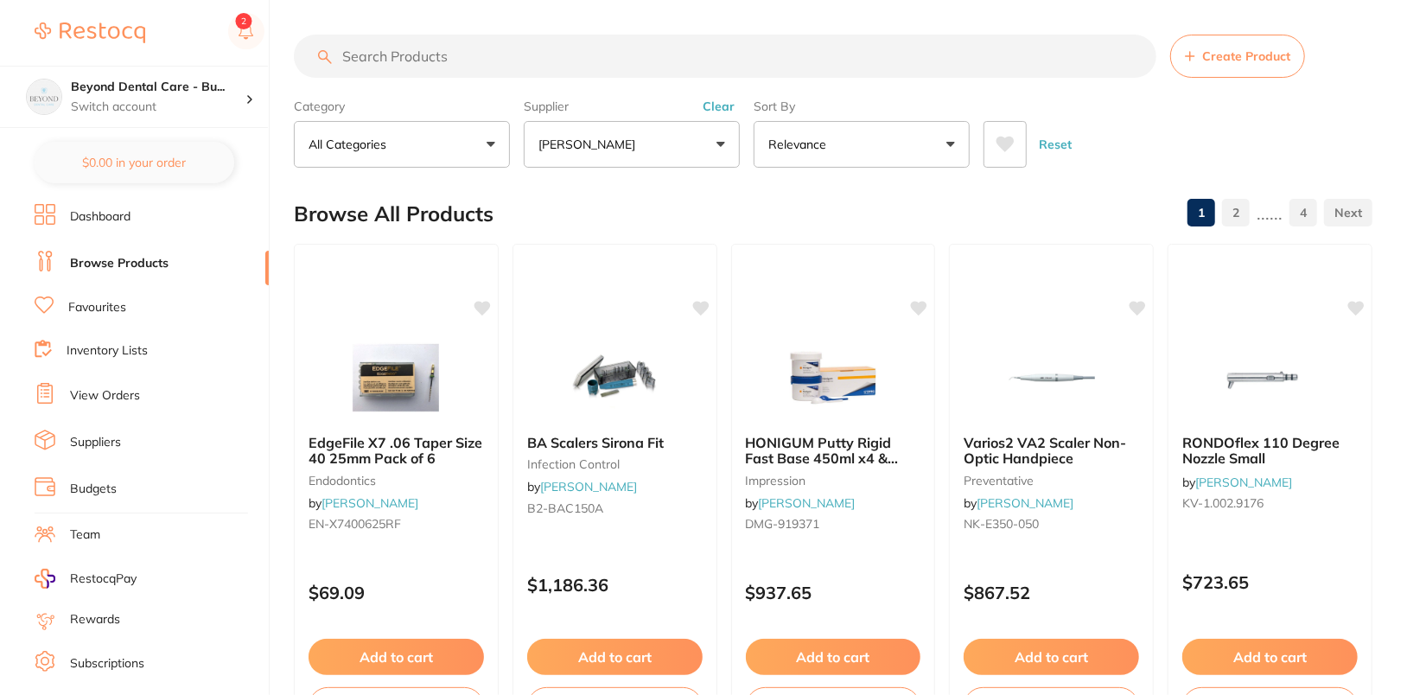
click at [561, 46] on input "search" at bounding box center [725, 56] width 862 height 43
paste input "EN-SX70421MM"
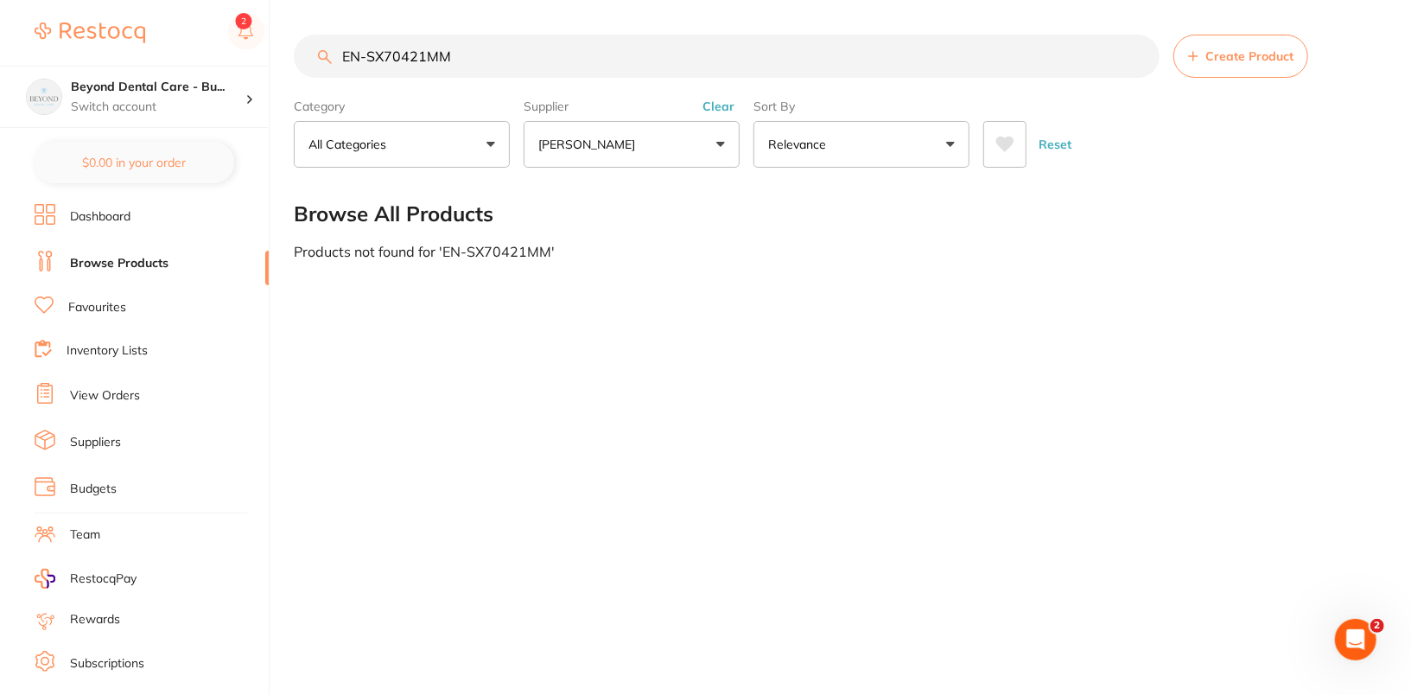
type input "EN-SX70421MM"
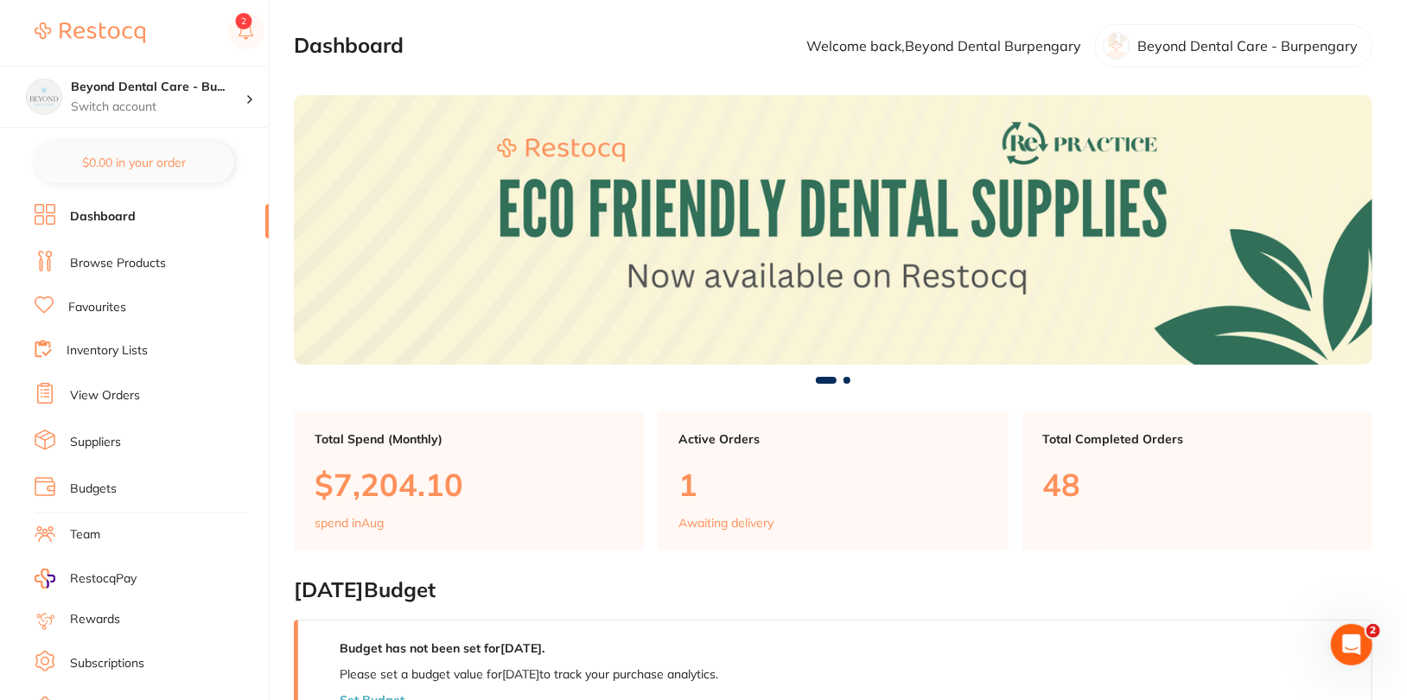
click at [151, 266] on link "Browse Products" at bounding box center [118, 263] width 96 height 17
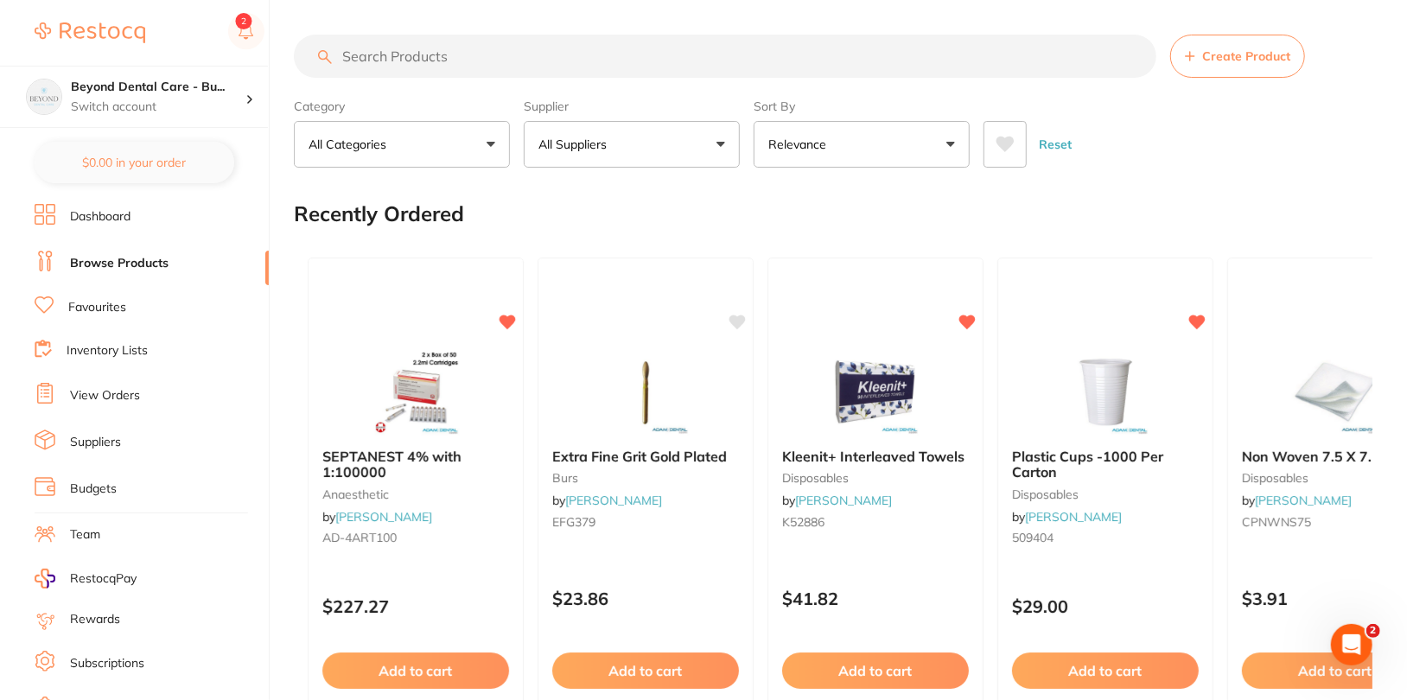
click at [704, 135] on button "All Suppliers" at bounding box center [632, 144] width 216 height 47
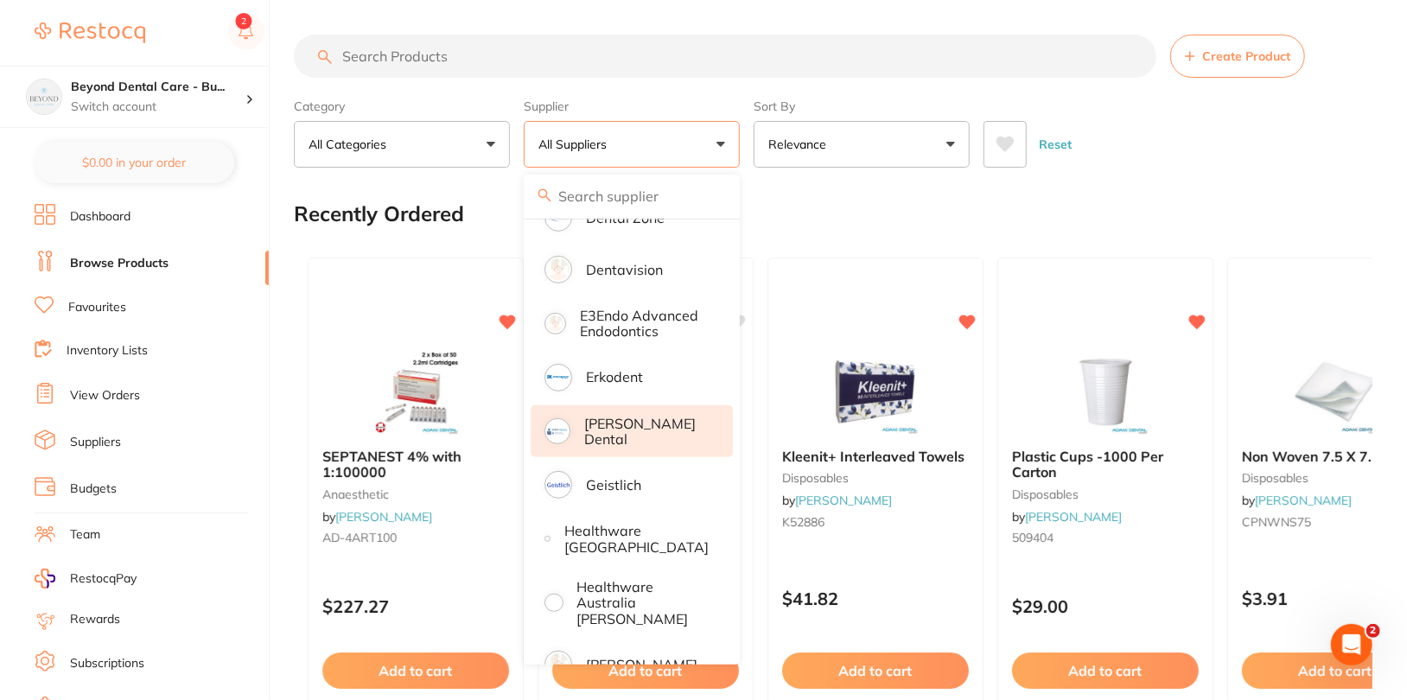
scroll to position [814, 0]
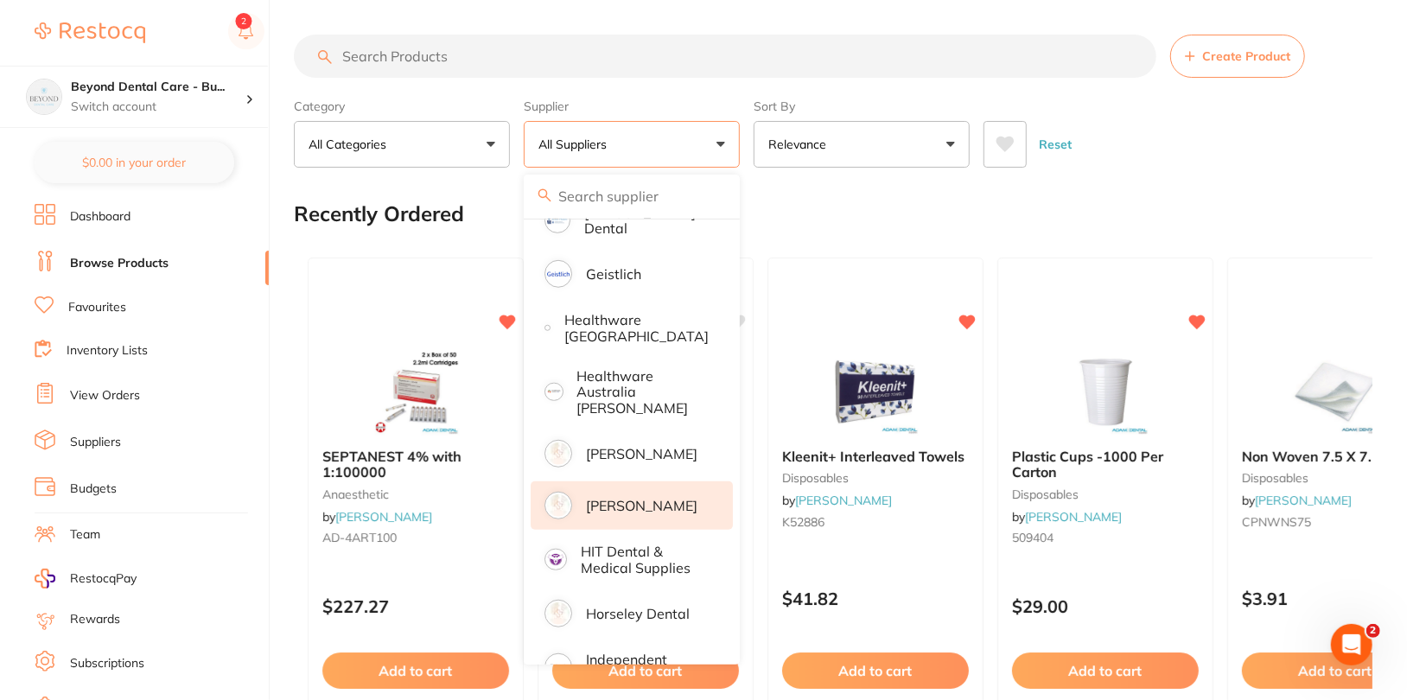
click at [677, 498] on p "[PERSON_NAME]" at bounding box center [641, 506] width 111 height 16
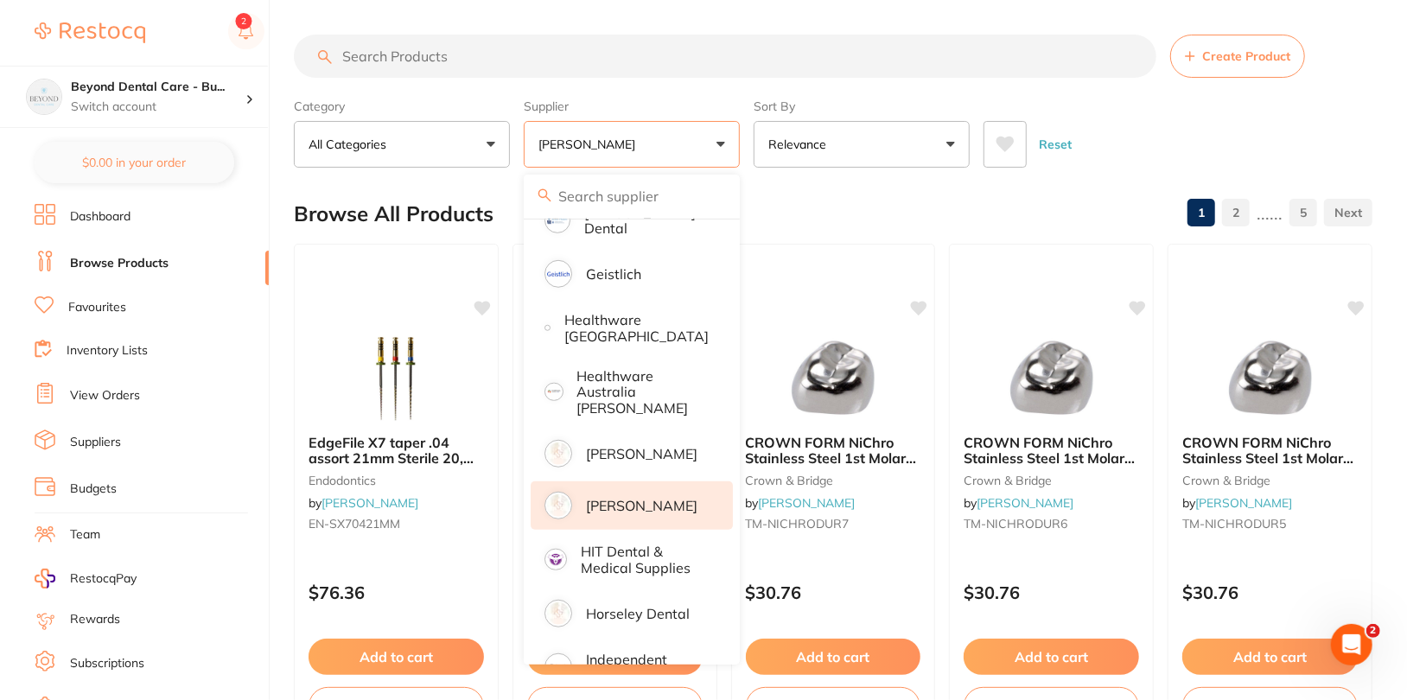
click at [1252, 149] on div "Reset" at bounding box center [1170, 137] width 375 height 60
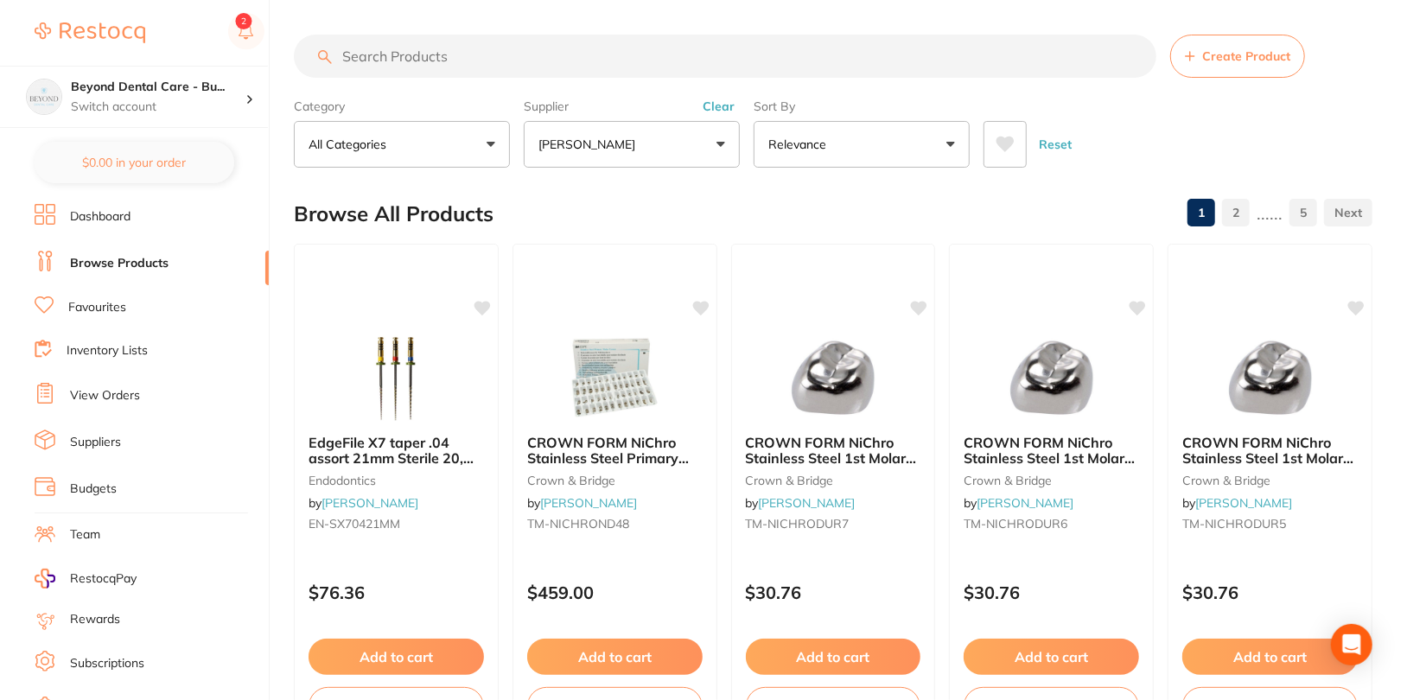
click at [609, 47] on input "search" at bounding box center [725, 56] width 862 height 43
paste input "TM-NICHRODUR7"
type input "TM-NICHRODUR7"
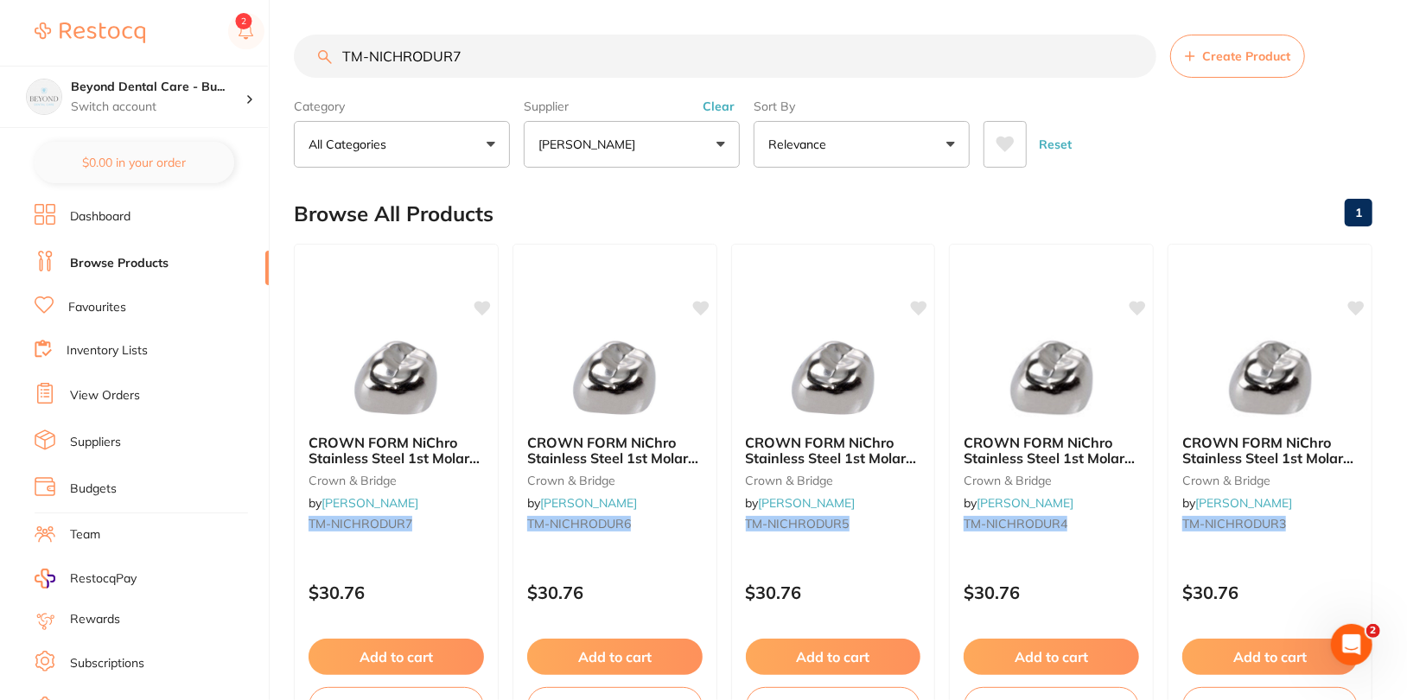
click at [1133, 53] on input "TM-NICHRODUR7" at bounding box center [725, 56] width 862 height 43
click at [715, 101] on button "Clear" at bounding box center [718, 106] width 42 height 16
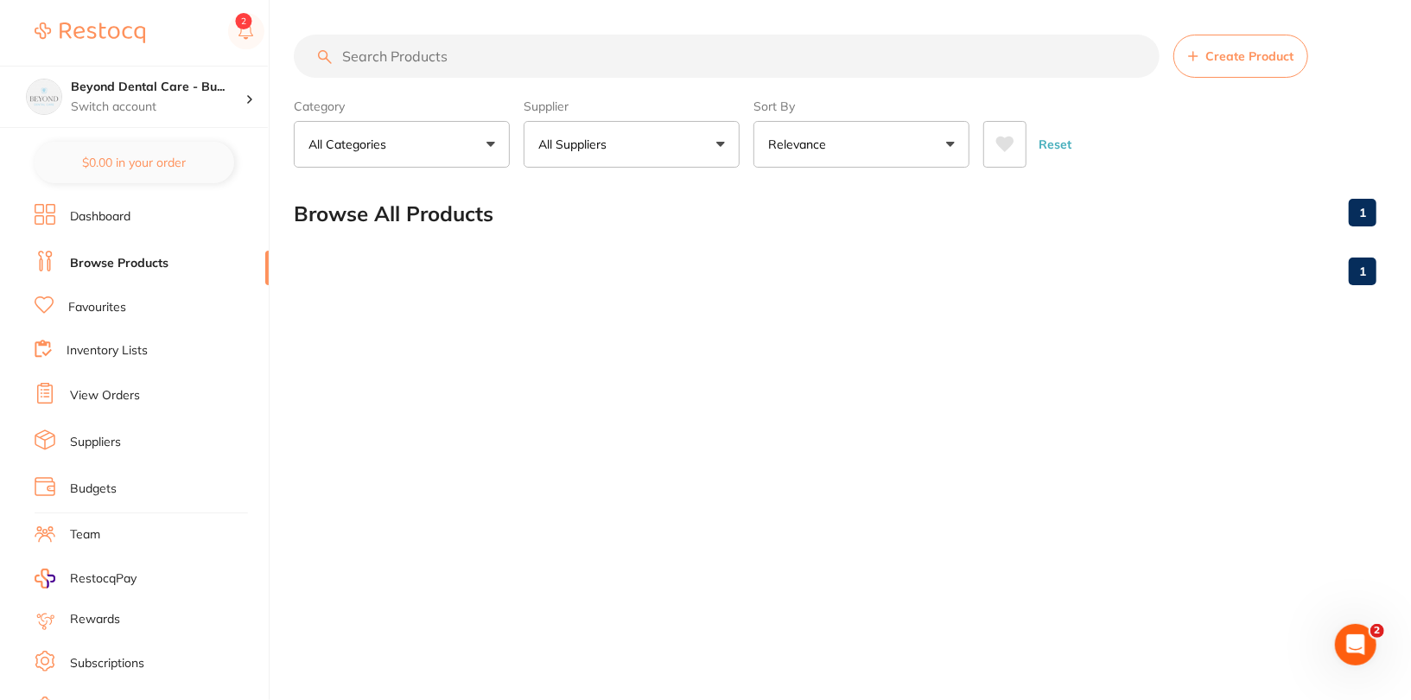
click at [1200, 154] on div "Reset" at bounding box center [1172, 137] width 379 height 60
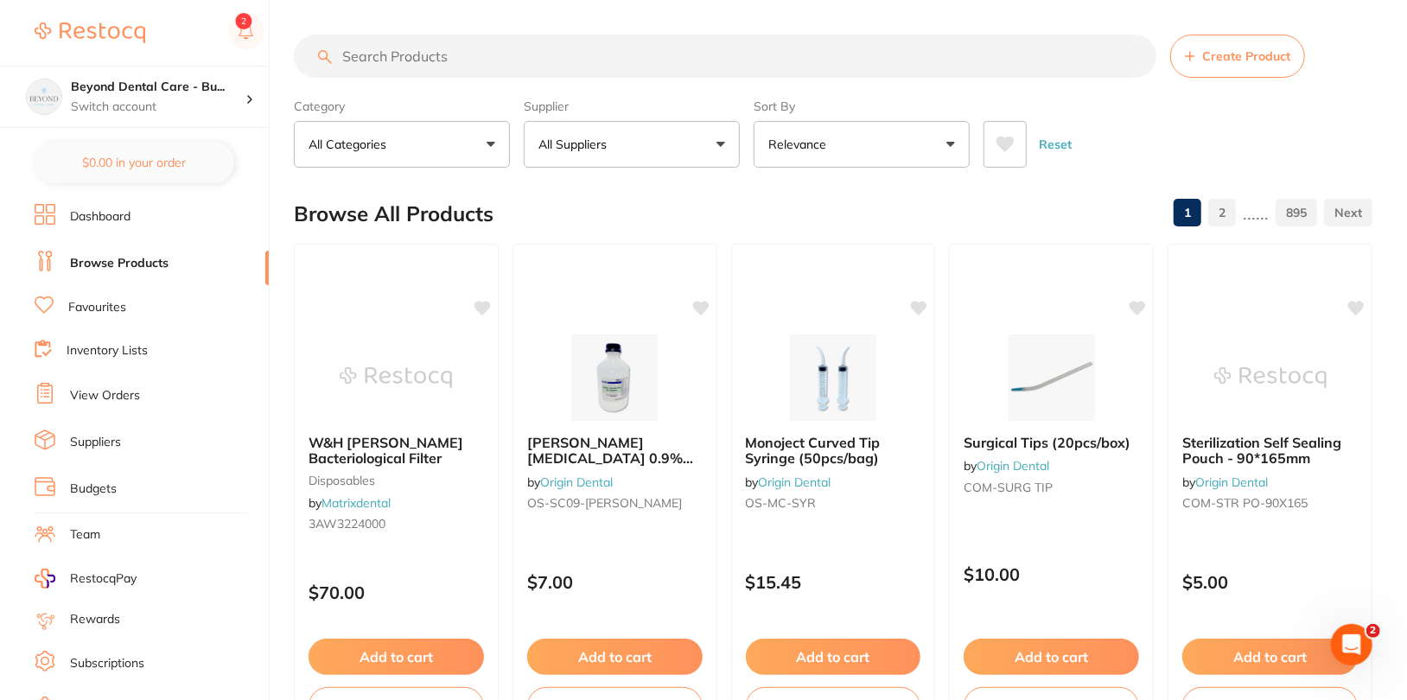
click at [99, 441] on link "Suppliers" at bounding box center [95, 442] width 51 height 17
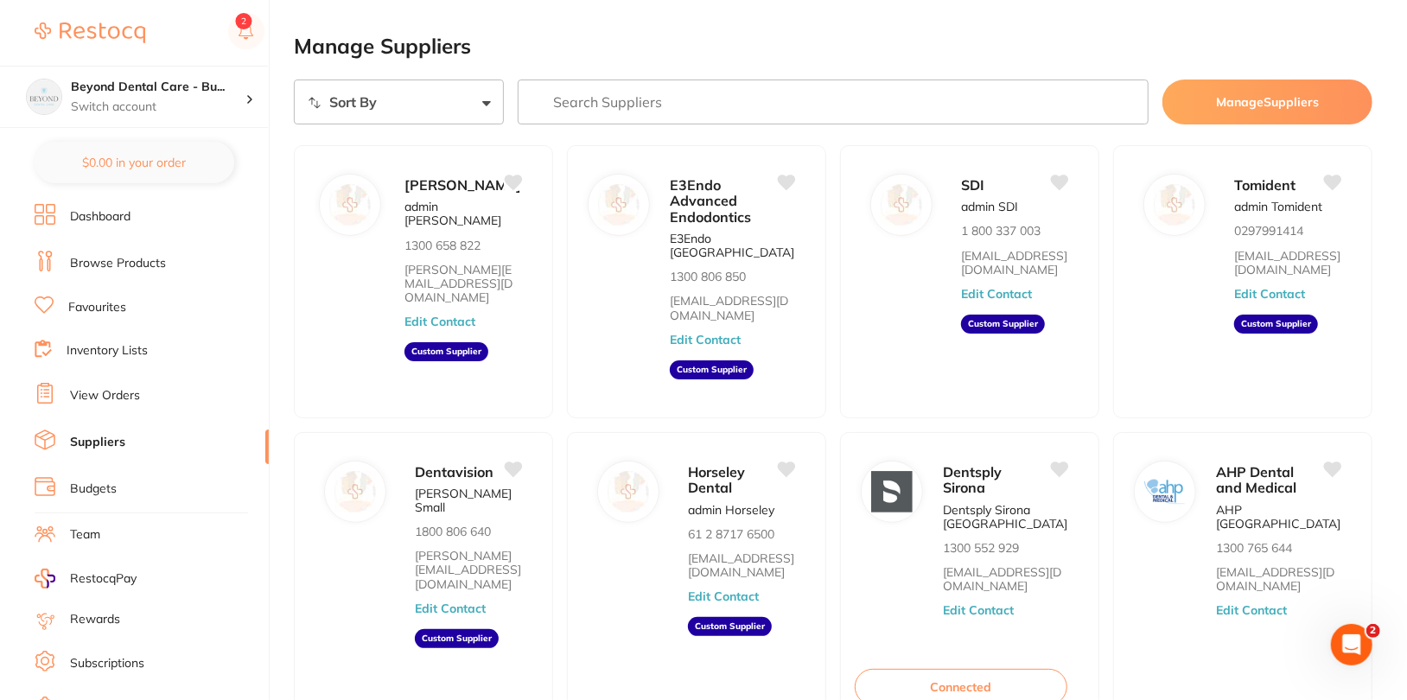
click at [1293, 87] on button "Manage Suppliers" at bounding box center [1267, 101] width 210 height 45
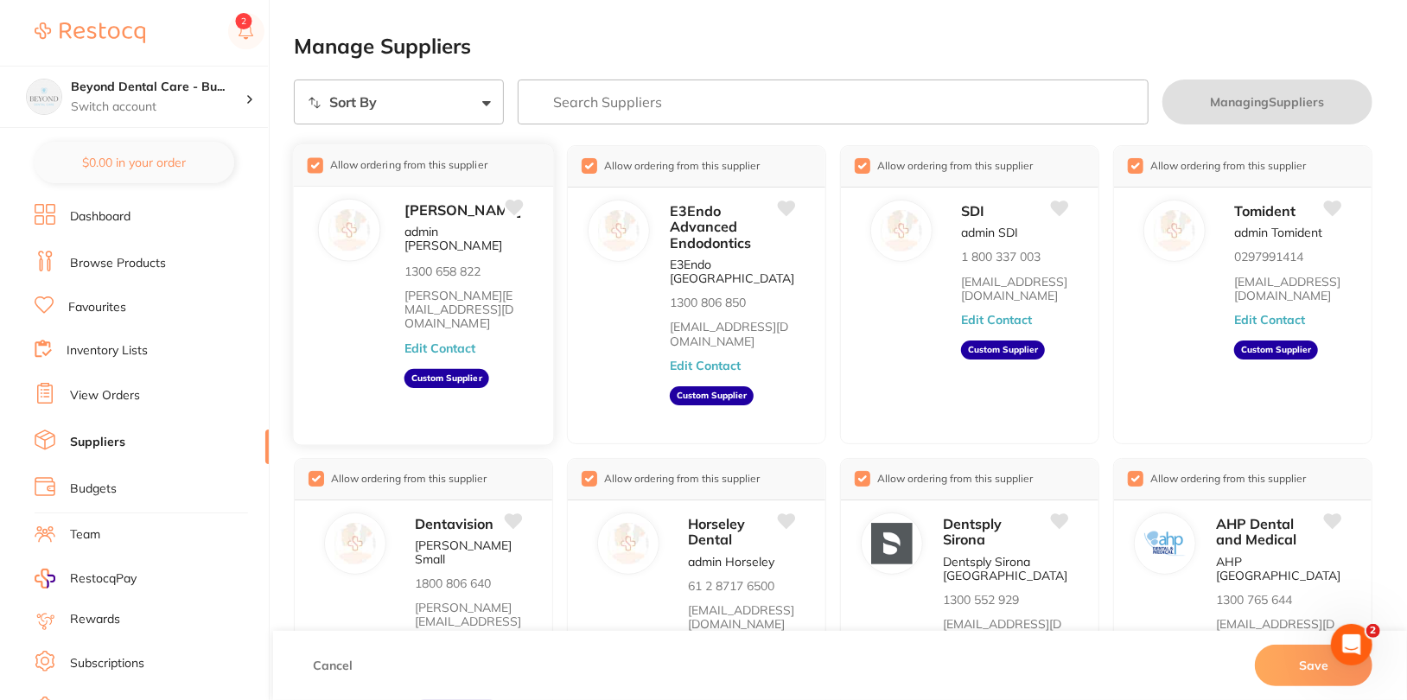
click at [315, 164] on input "checkbox" at bounding box center [316, 165] width 16 height 16
click at [1303, 674] on button "Save" at bounding box center [1314, 665] width 118 height 41
click at [1327, 671] on button "Save" at bounding box center [1314, 665] width 118 height 41
click at [123, 270] on li "Browse Products" at bounding box center [152, 264] width 234 height 26
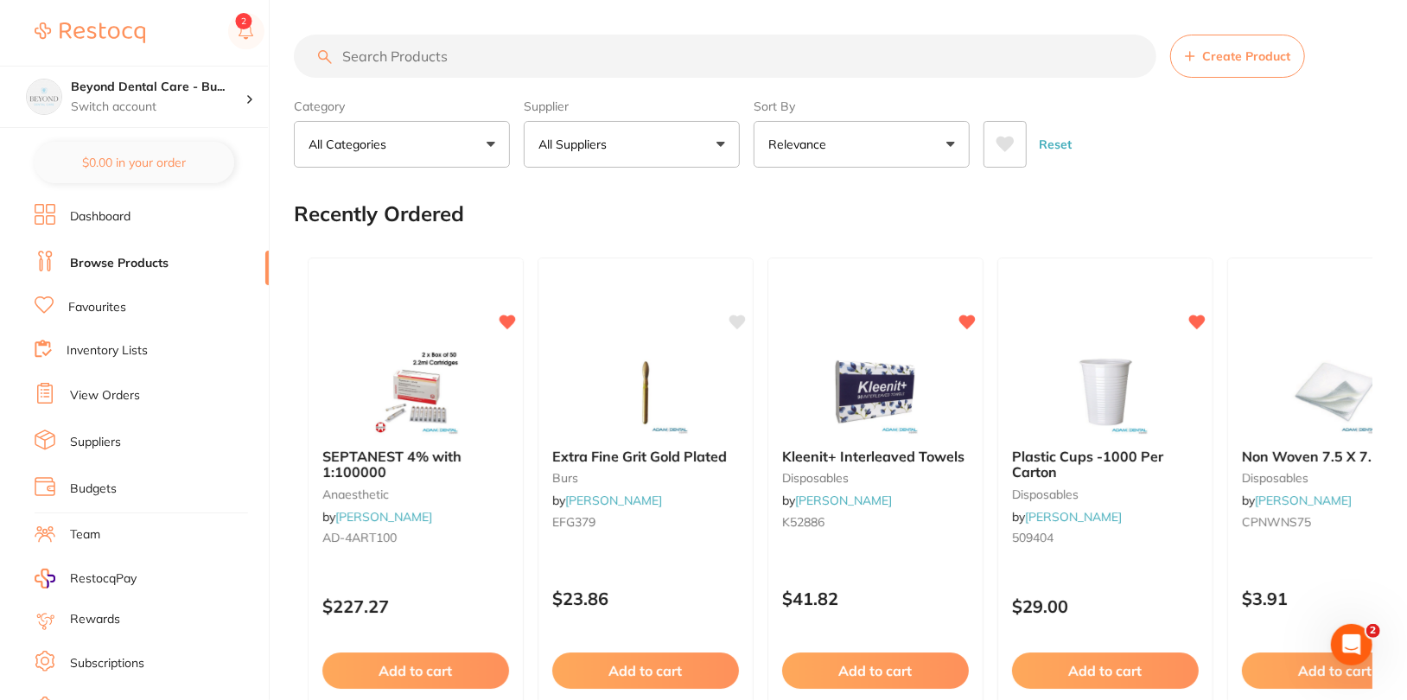
click at [680, 140] on button "All Suppliers" at bounding box center [632, 144] width 216 height 47
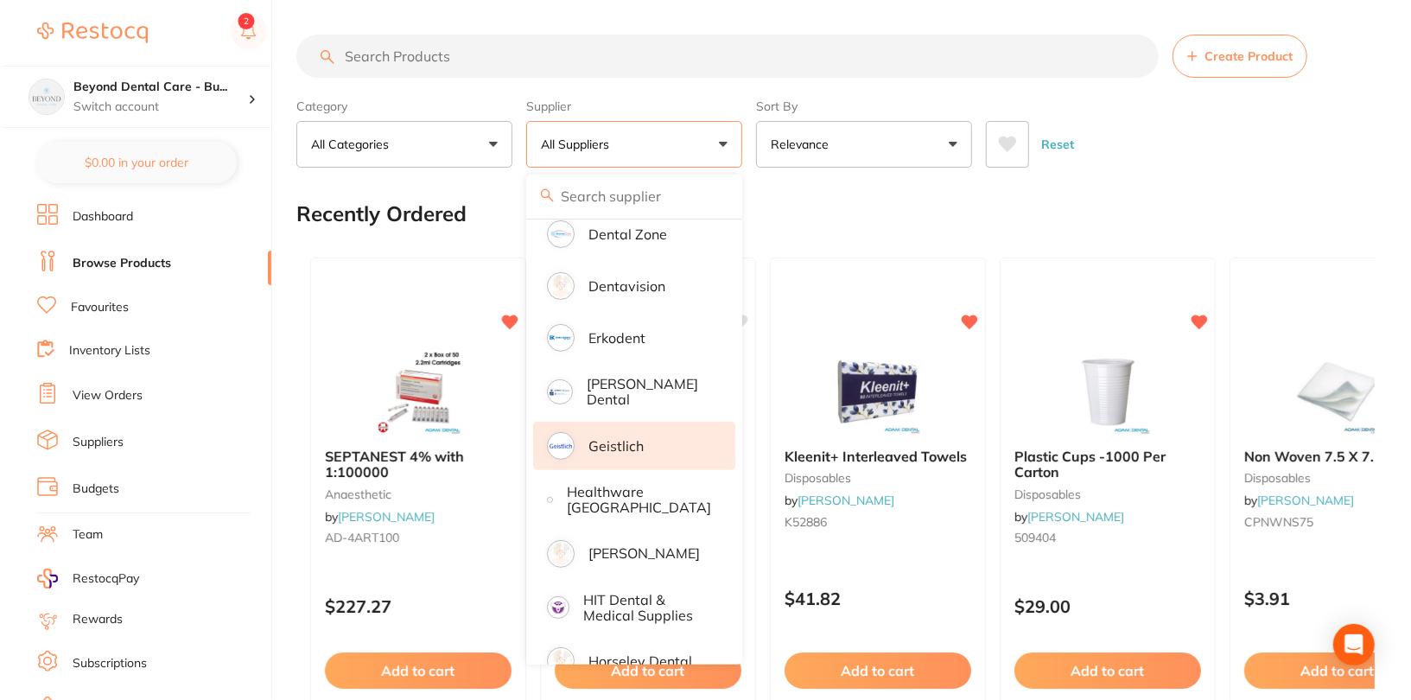
scroll to position [375, 0]
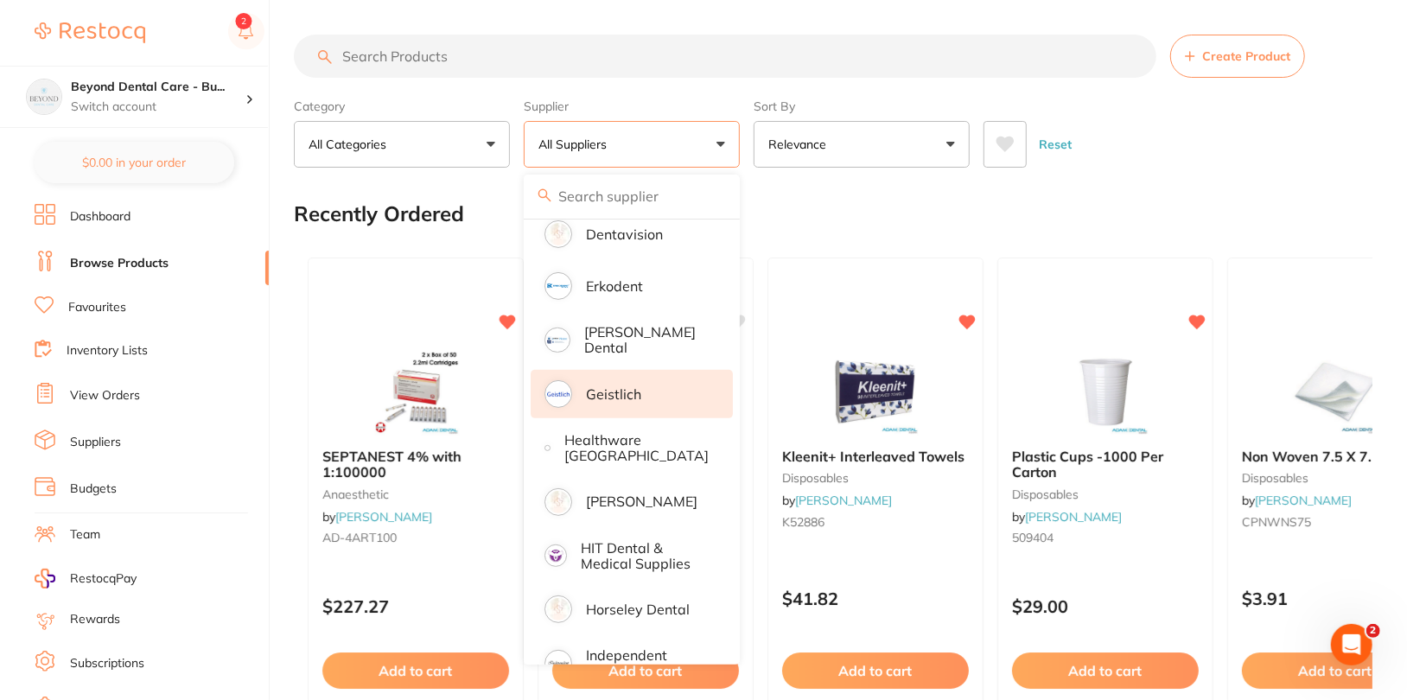
click at [626, 403] on li "Geistlich" at bounding box center [632, 394] width 202 height 48
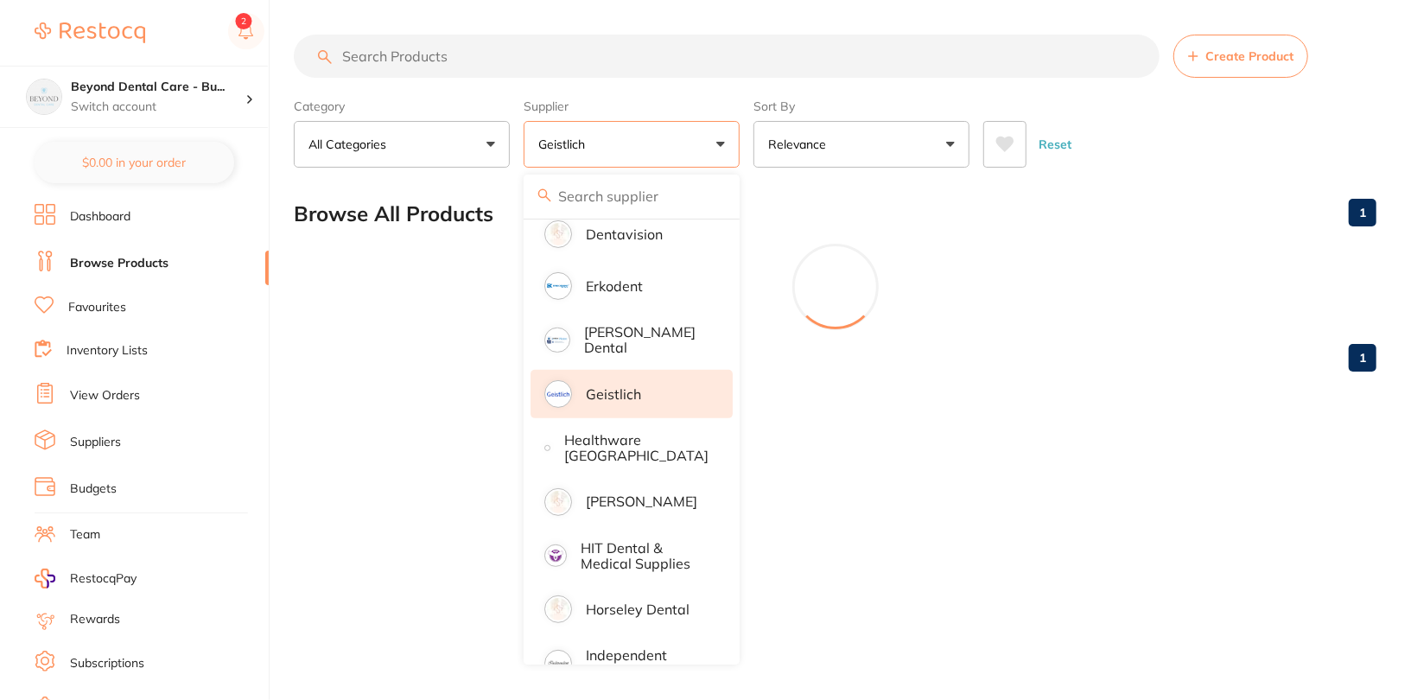
scroll to position [483, 0]
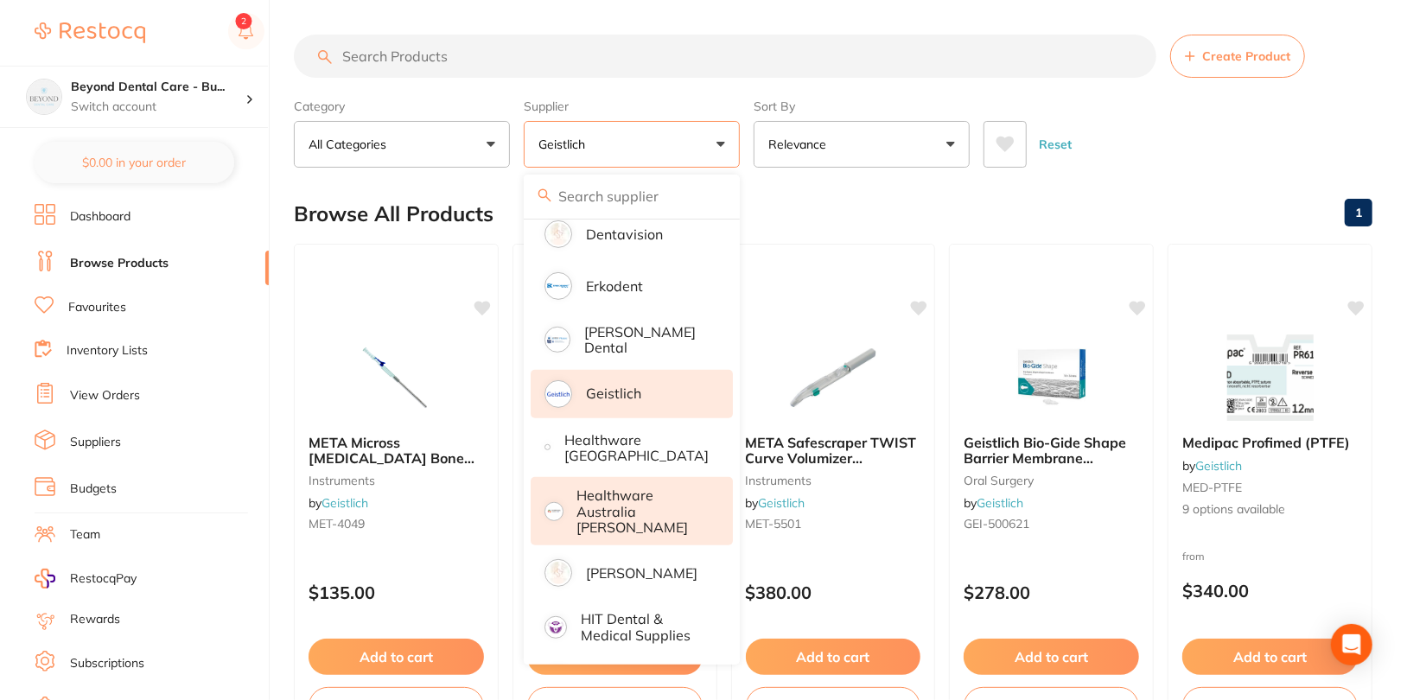
click at [665, 518] on li "Healthware Australia [PERSON_NAME]" at bounding box center [632, 511] width 202 height 68
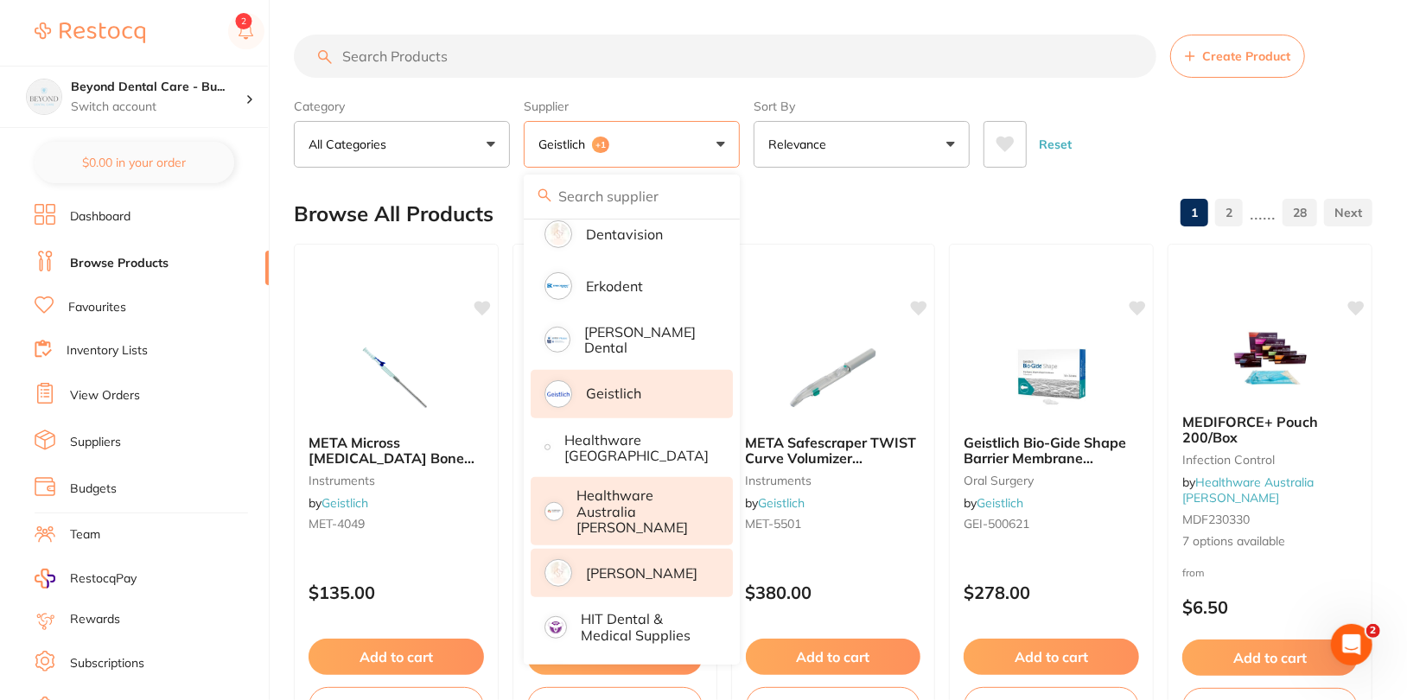
scroll to position [0, 0]
click at [648, 565] on p "[PERSON_NAME]" at bounding box center [641, 573] width 111 height 16
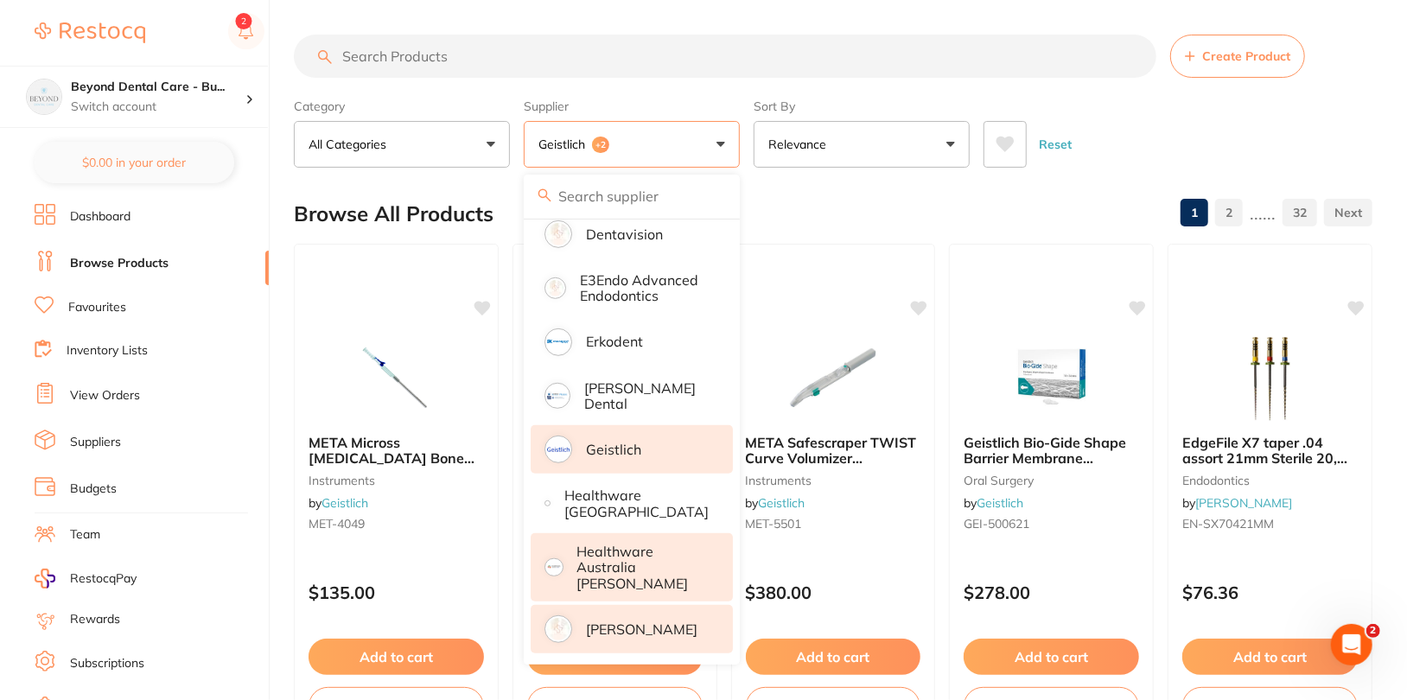
click at [696, 111] on label "Supplier" at bounding box center [632, 106] width 216 height 16
click at [718, 105] on label "Supplier" at bounding box center [632, 106] width 216 height 16
click at [689, 149] on button "Geistlich +2" at bounding box center [632, 144] width 216 height 47
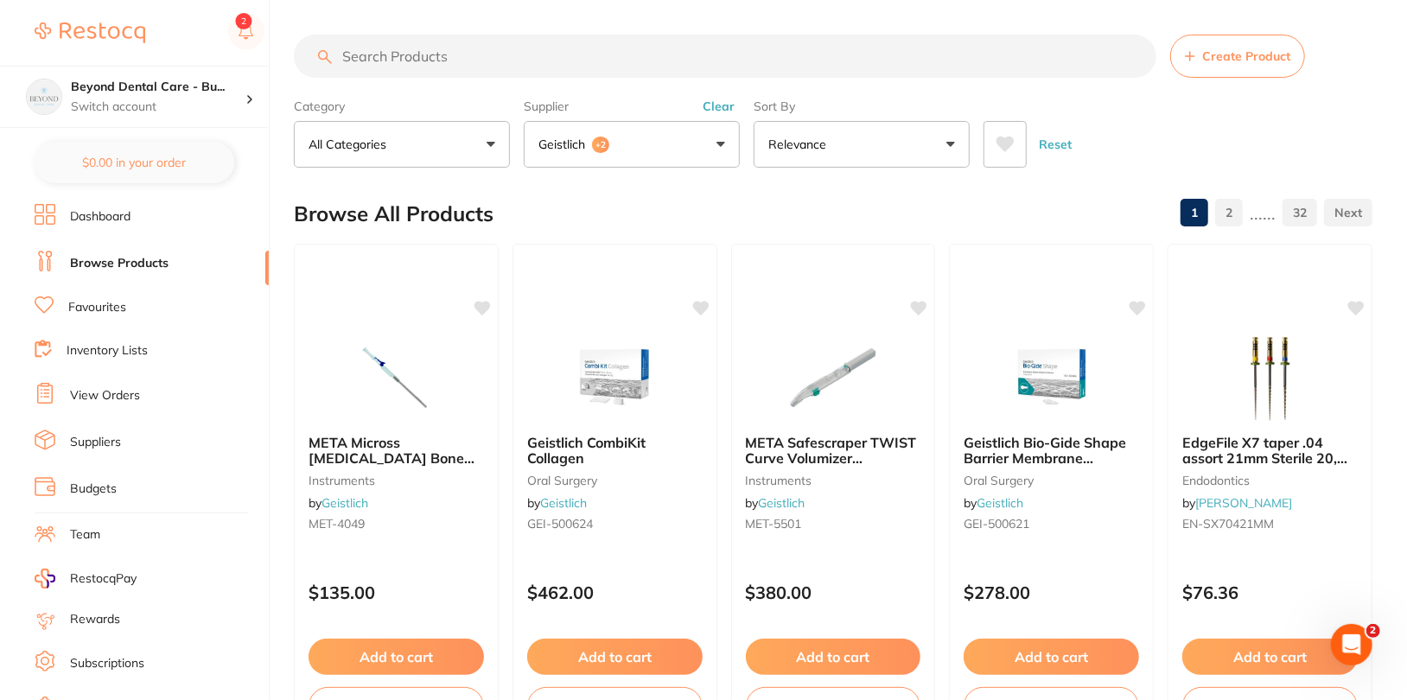
click at [712, 109] on button "Clear" at bounding box center [718, 106] width 42 height 16
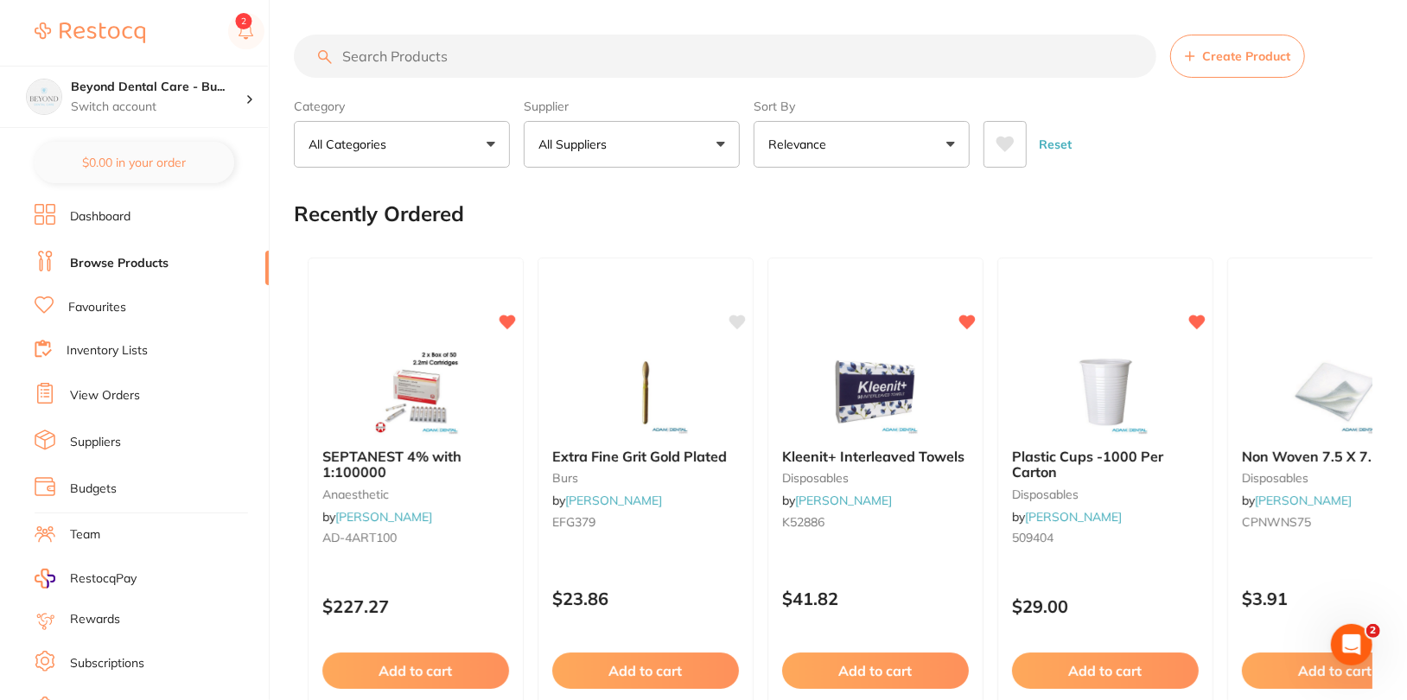
click at [1292, 139] on div "Reset" at bounding box center [1170, 137] width 375 height 60
click at [604, 161] on button "All Suppliers" at bounding box center [632, 144] width 216 height 47
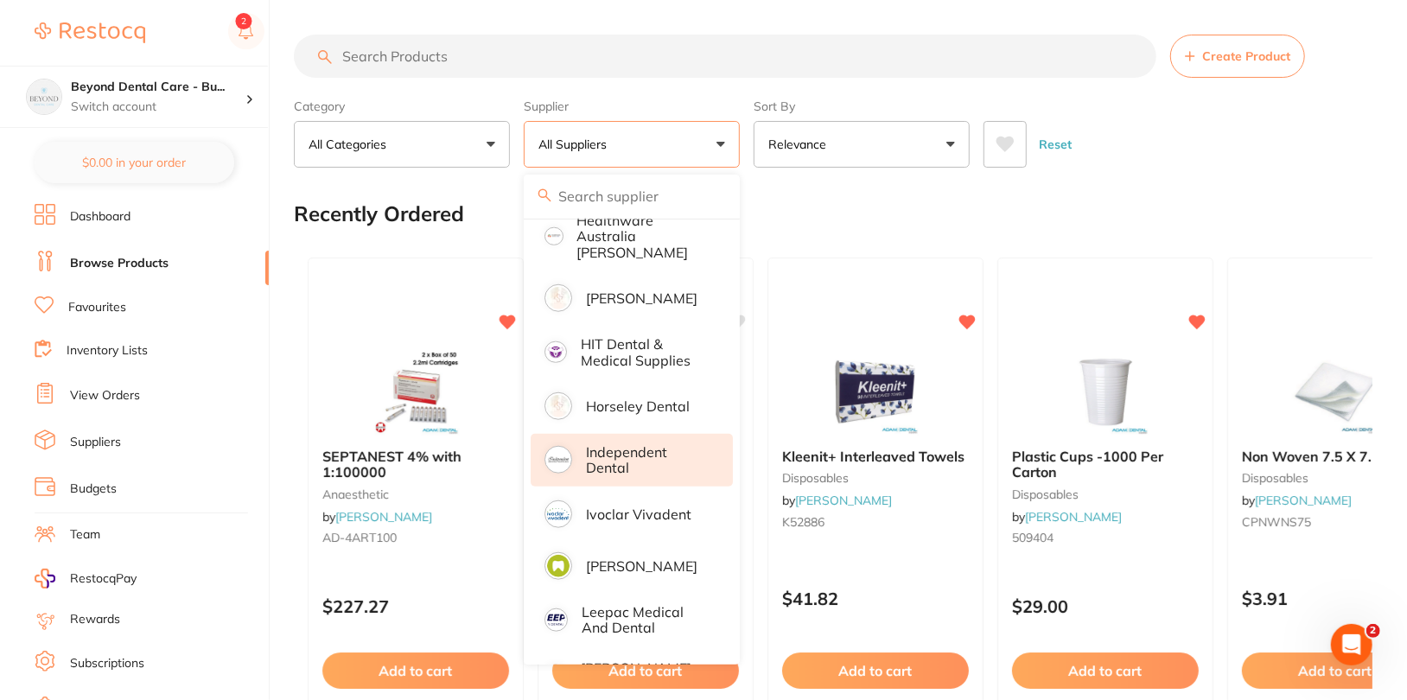
scroll to position [993, 0]
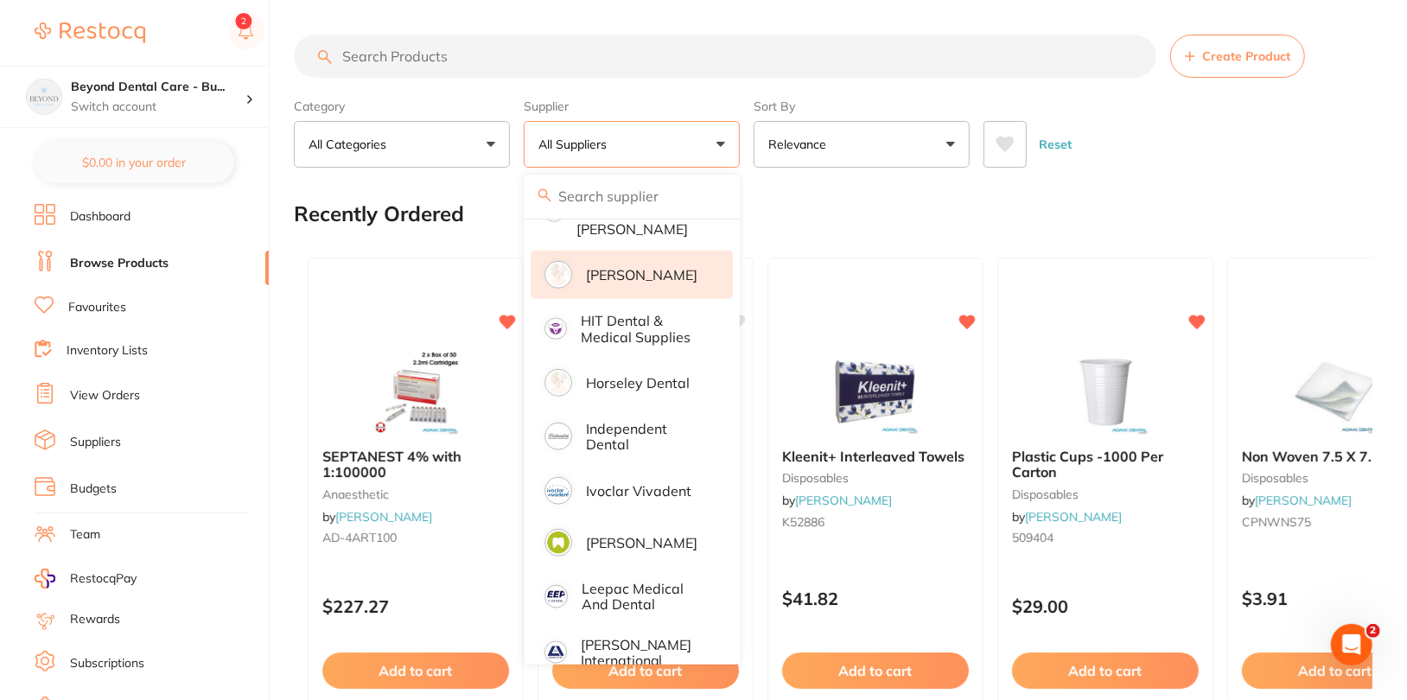
click at [630, 281] on li "[PERSON_NAME]" at bounding box center [632, 275] width 202 height 48
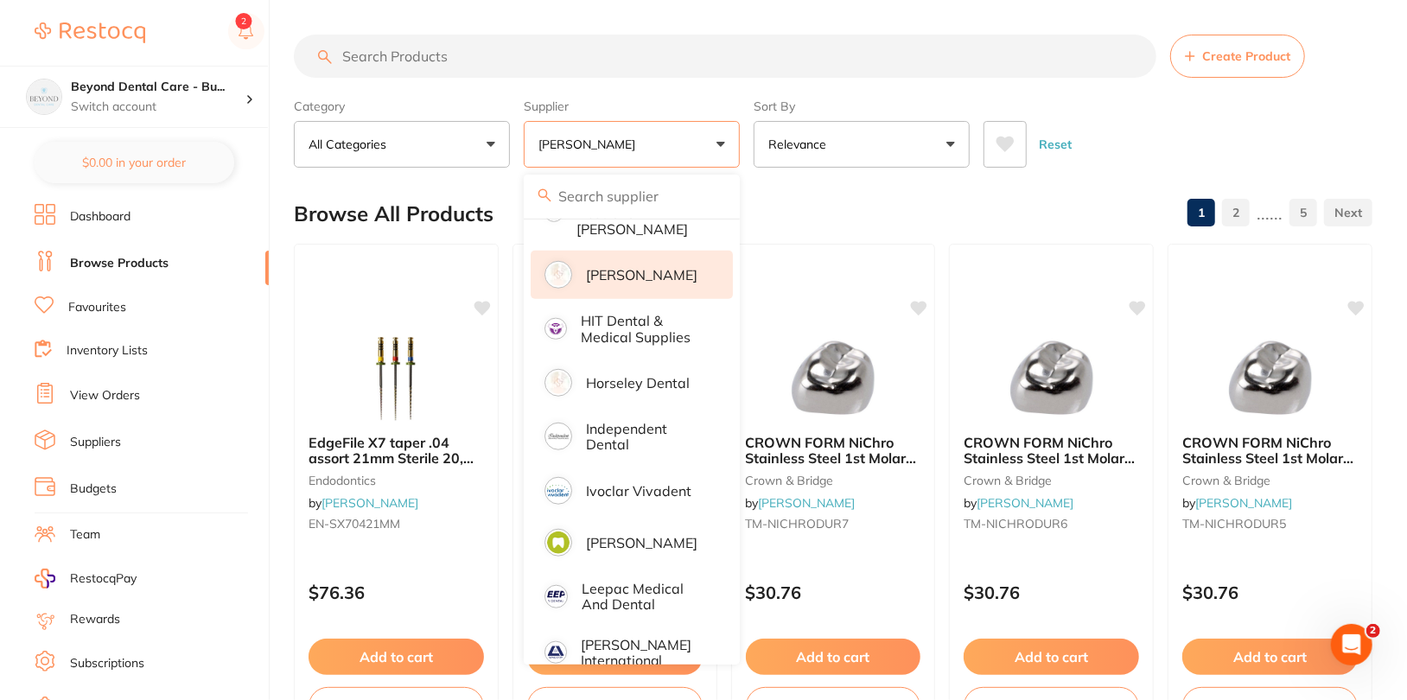
click at [1321, 141] on div "Reset" at bounding box center [1170, 137] width 375 height 60
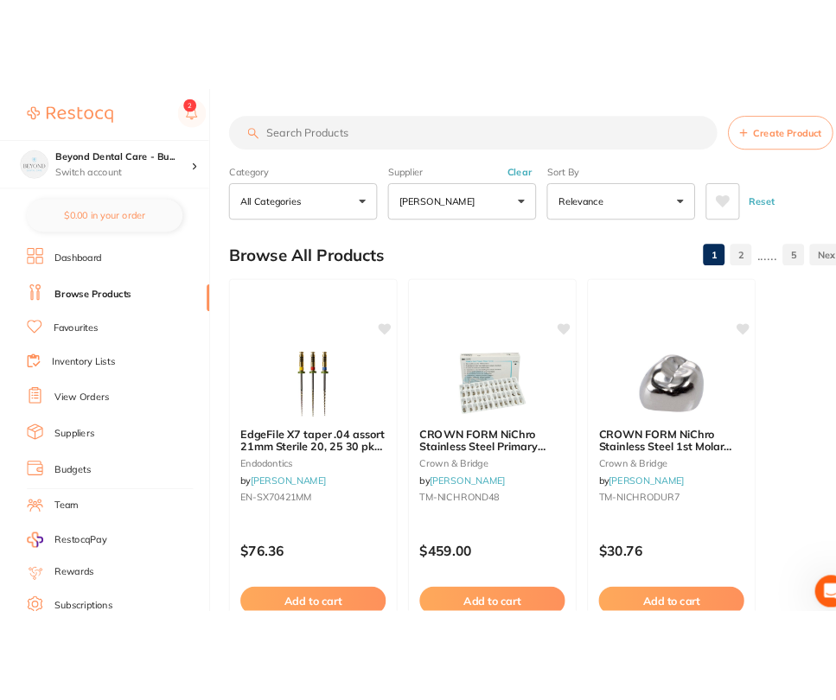
scroll to position [1022, 0]
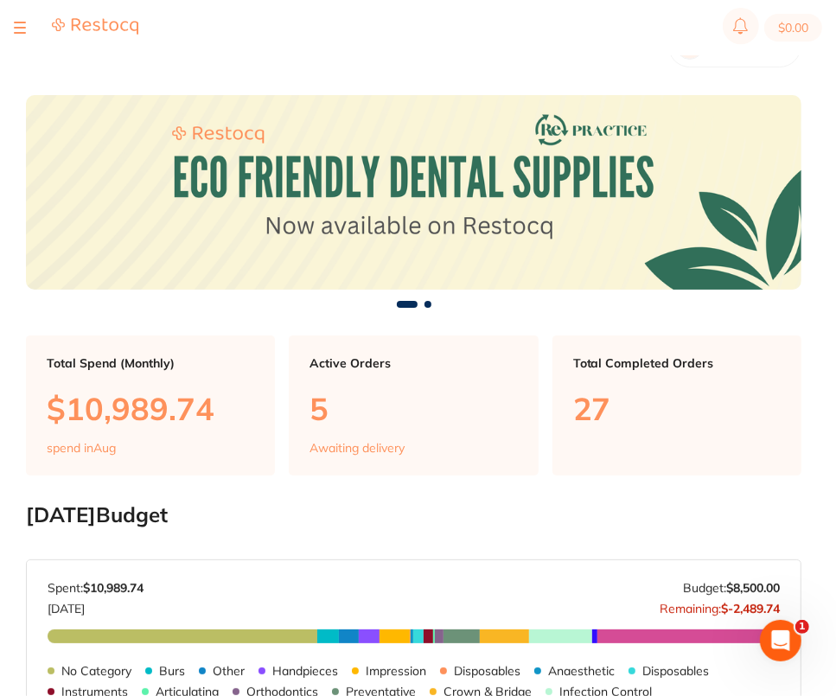
checkbox input "false"
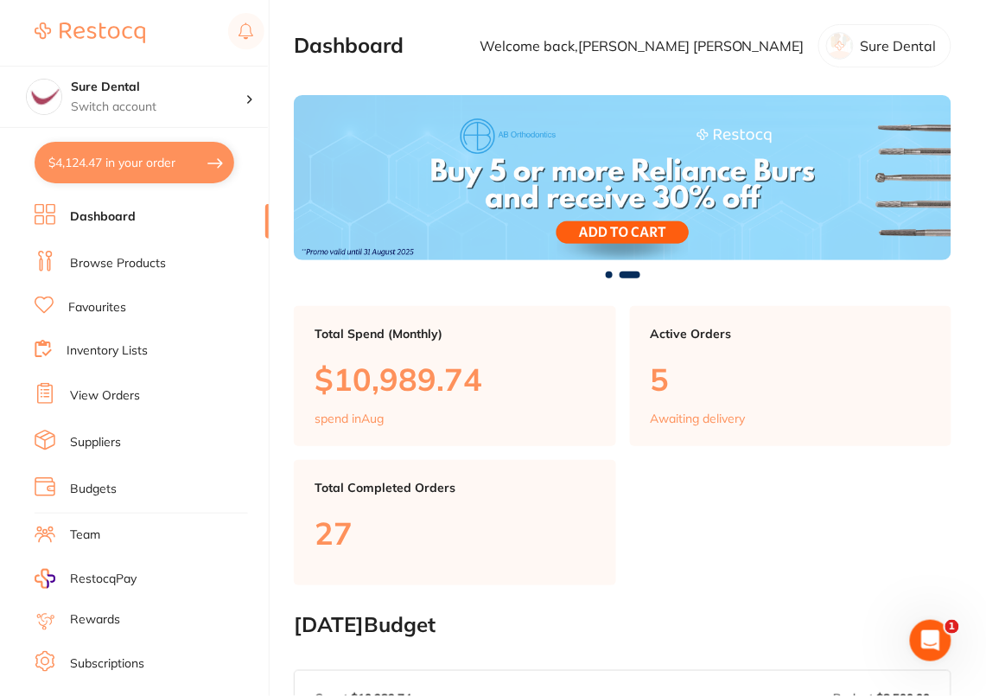
click at [104, 274] on ul "Dashboard Browse Products Favourites Inventory Lists View Orders Suppliers Budg…" at bounding box center [152, 502] width 234 height 596
click at [105, 267] on link "Browse Products" at bounding box center [118, 263] width 96 height 17
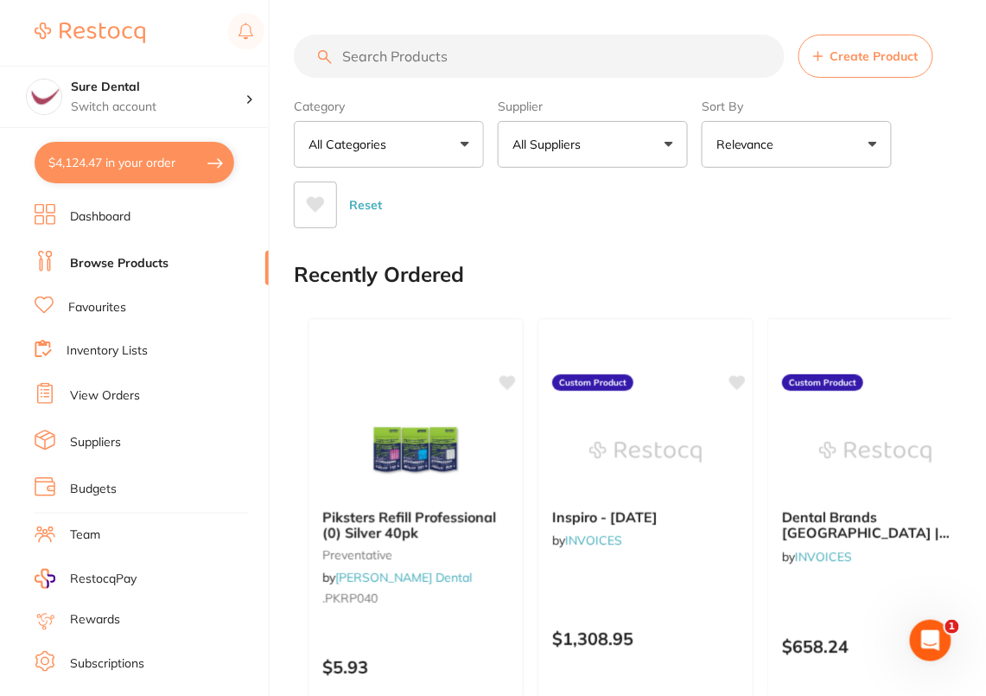
click at [569, 143] on p "All Suppliers" at bounding box center [549, 144] width 75 height 17
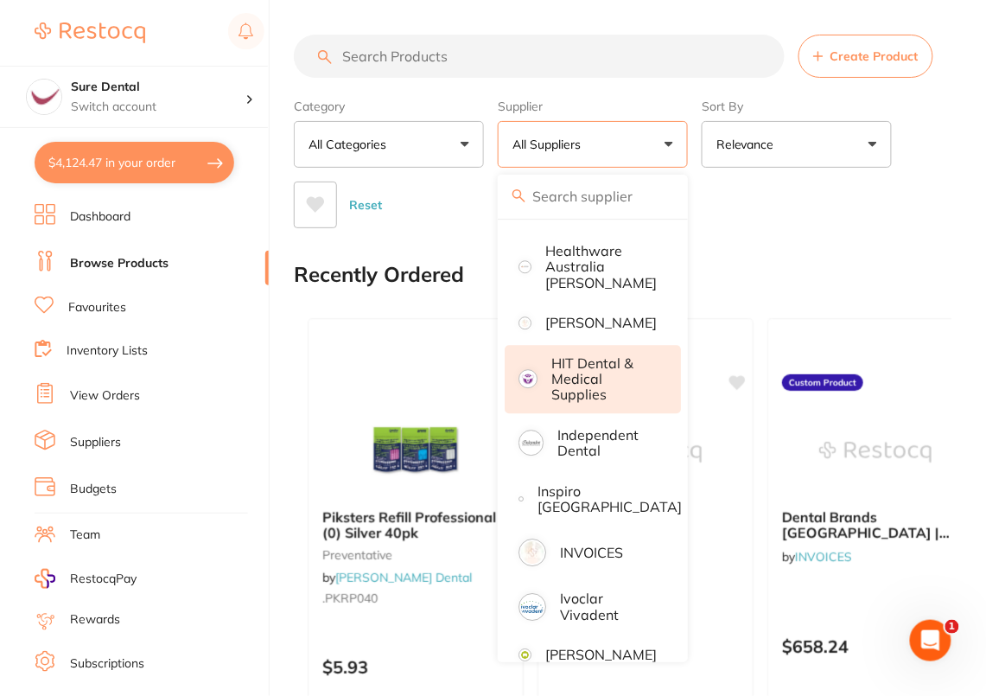
scroll to position [1043, 0]
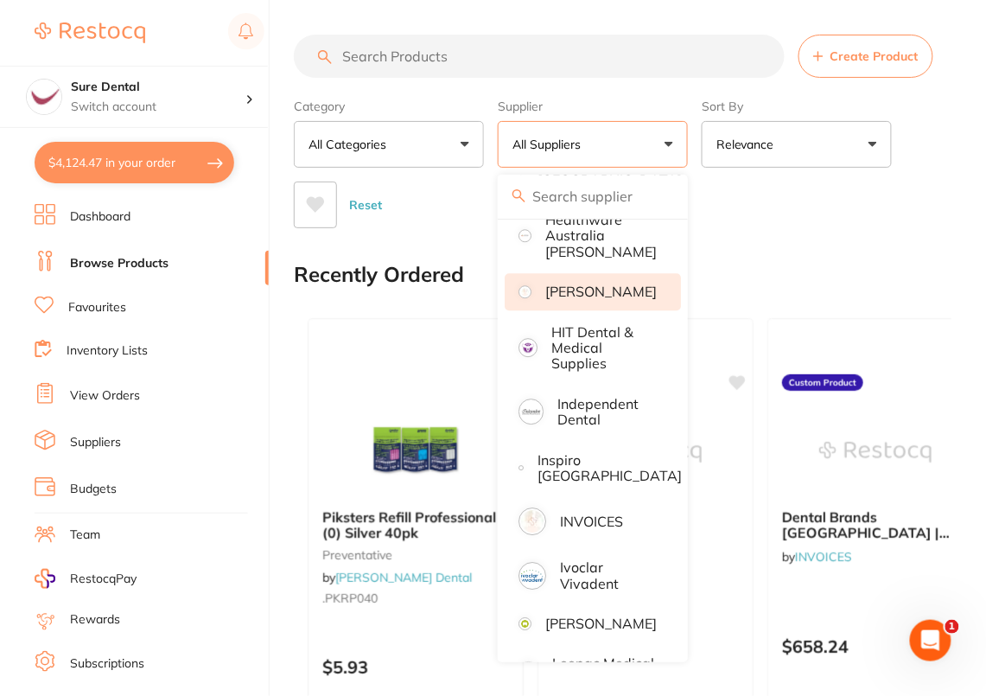
click at [612, 299] on p "[PERSON_NAME]" at bounding box center [600, 291] width 111 height 16
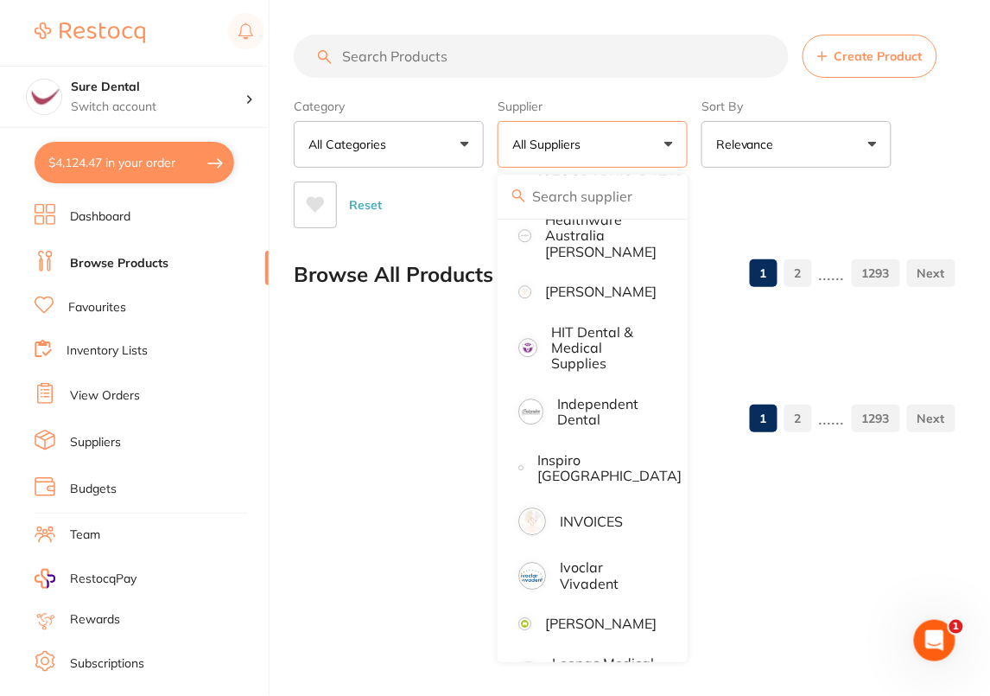
click at [796, 226] on div "Reset" at bounding box center [618, 198] width 648 height 60
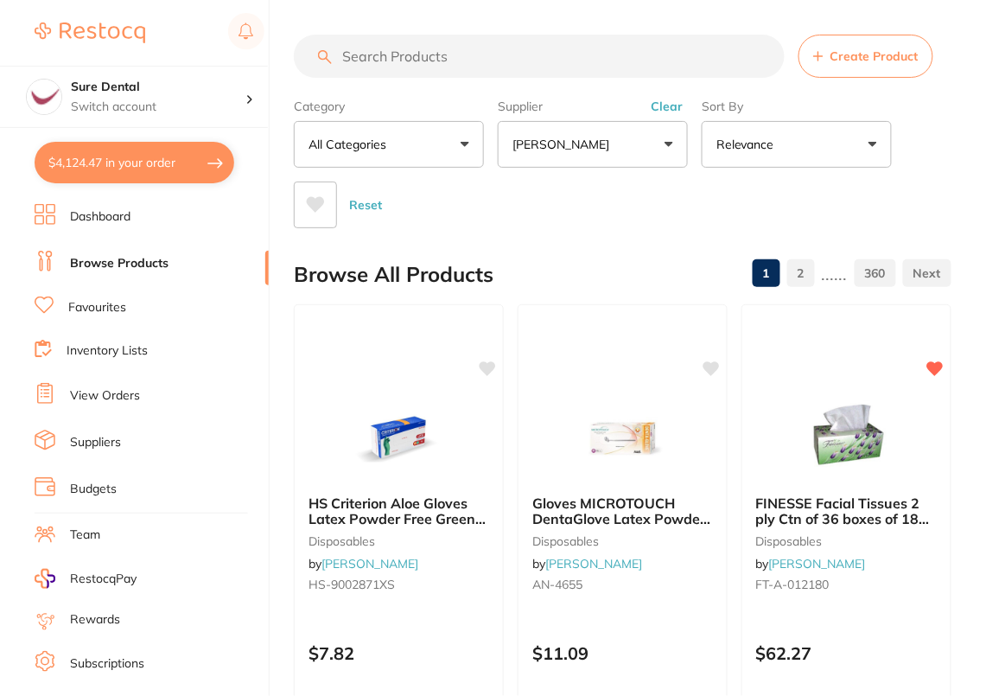
click at [575, 66] on input "search" at bounding box center [539, 56] width 491 height 43
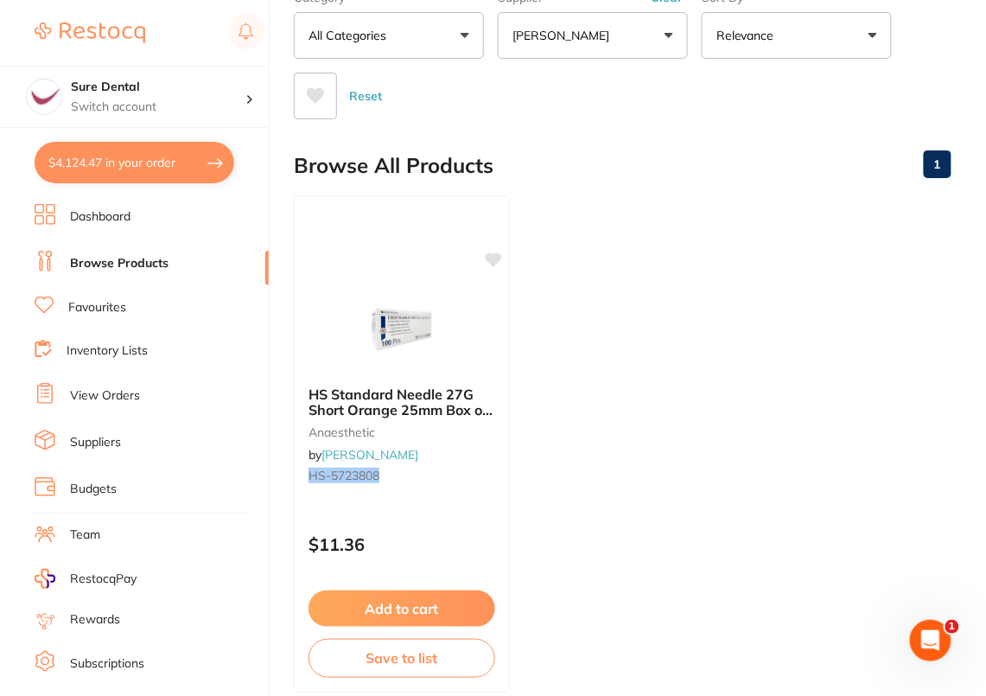
scroll to position [194, 0]
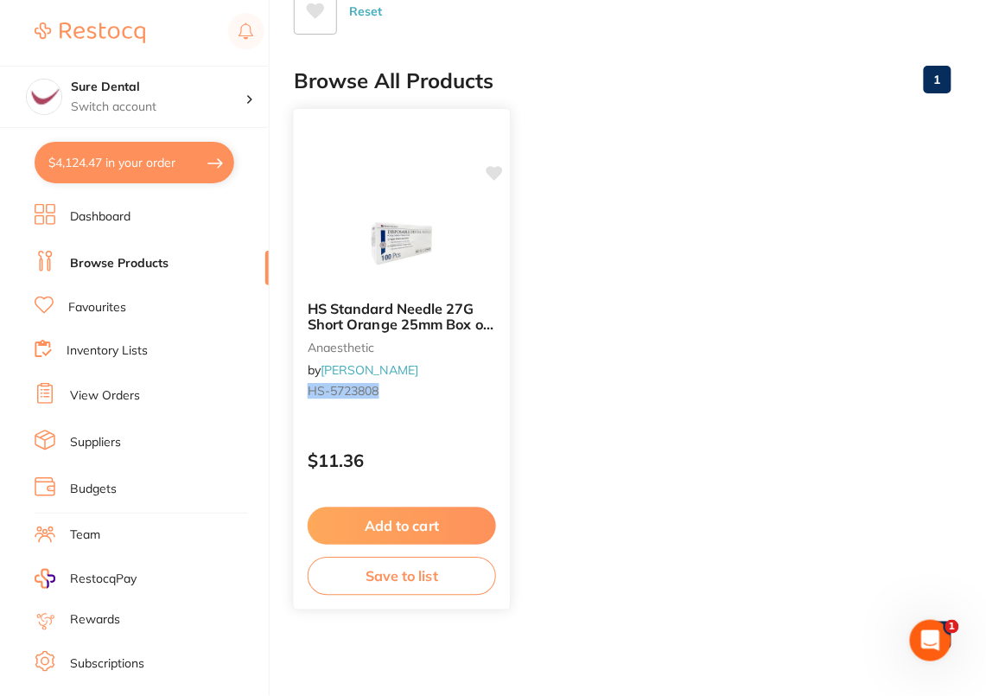
type input "HS-5723838"
click at [495, 173] on icon at bounding box center [494, 173] width 16 height 15
click at [814, 278] on ul "HS Standard Needle 27G Short Orange 25mm Box of 100 anaesthetic by Henry Schein…" at bounding box center [623, 359] width 658 height 497
click at [379, 197] on div "HS Standard Needle 27G Short Orange 25mm Box of 100 anaesthetic by Henry Schein…" at bounding box center [402, 359] width 219 height 502
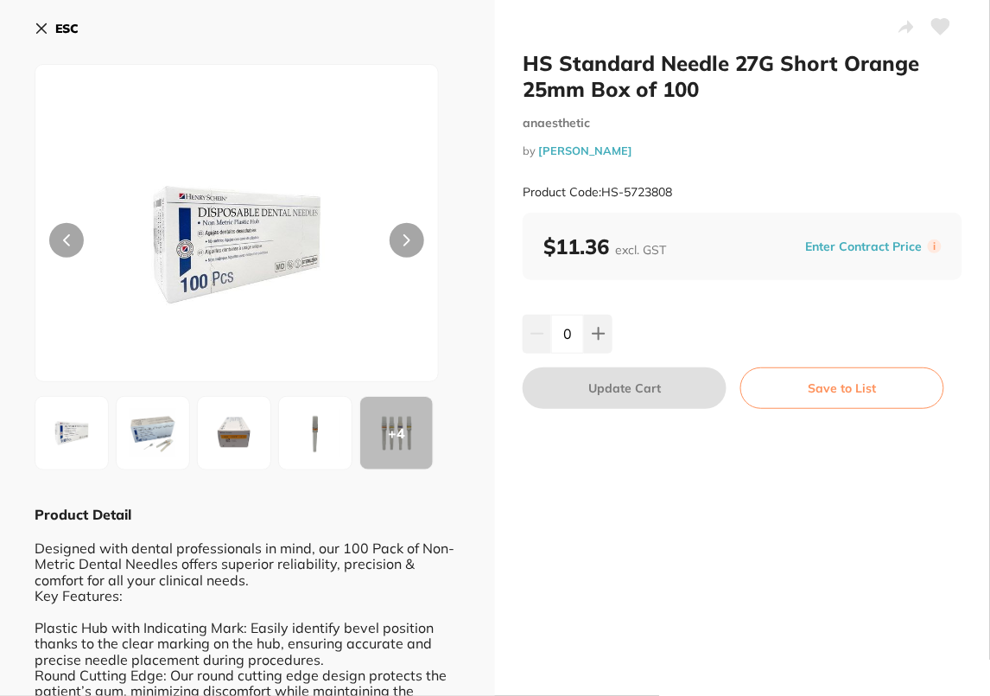
click at [64, 35] on b "ESC" at bounding box center [66, 29] width 23 height 16
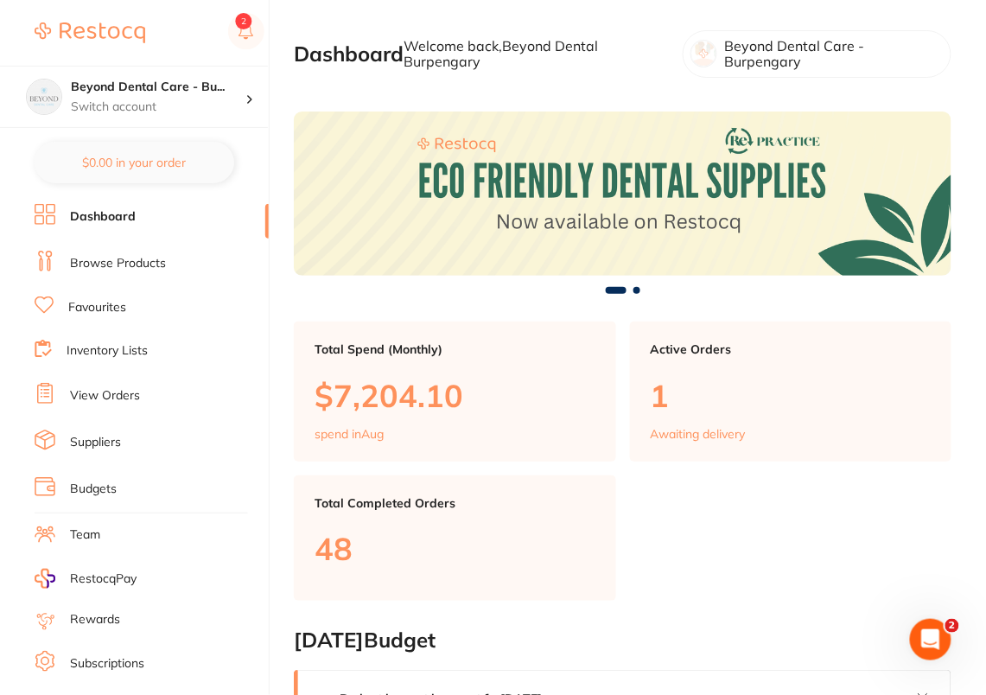
click at [134, 279] on ul "Dashboard Browse Products Favourites Inventory Lists View Orders Suppliers Budg…" at bounding box center [152, 502] width 234 height 596
click at [149, 261] on link "Browse Products" at bounding box center [118, 263] width 96 height 17
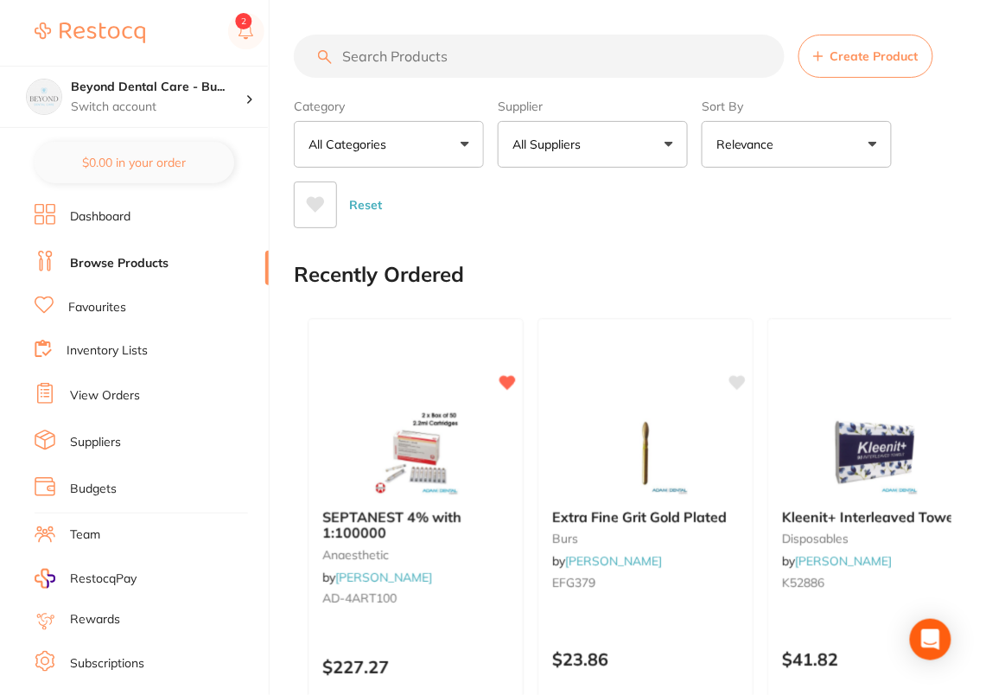
click at [626, 153] on button "All Suppliers" at bounding box center [593, 144] width 190 height 47
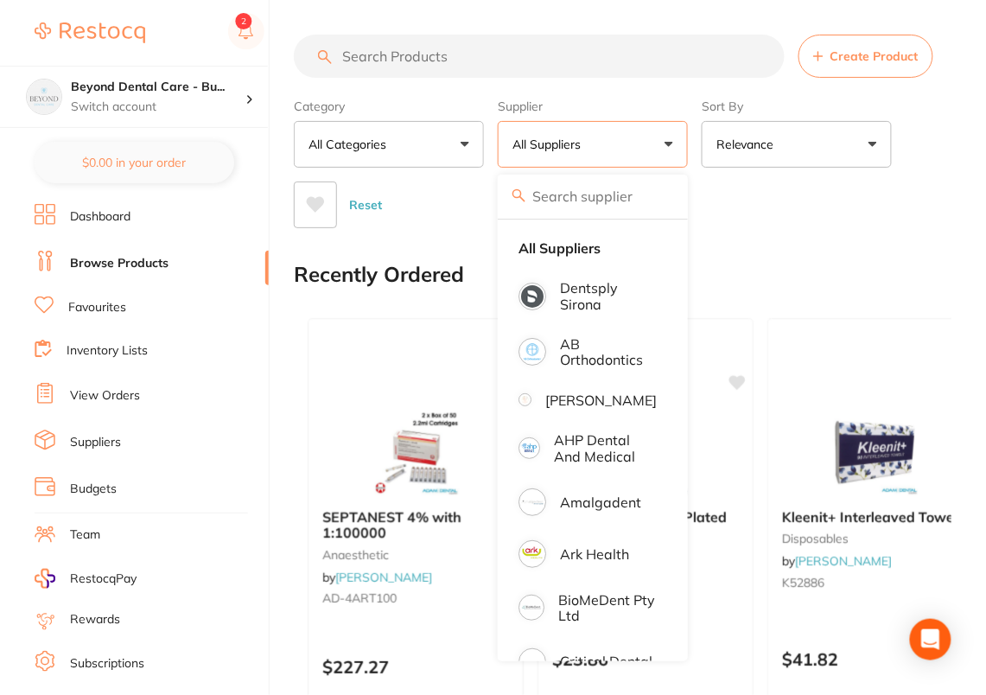
click at [820, 212] on div "Reset" at bounding box center [616, 198] width 644 height 60
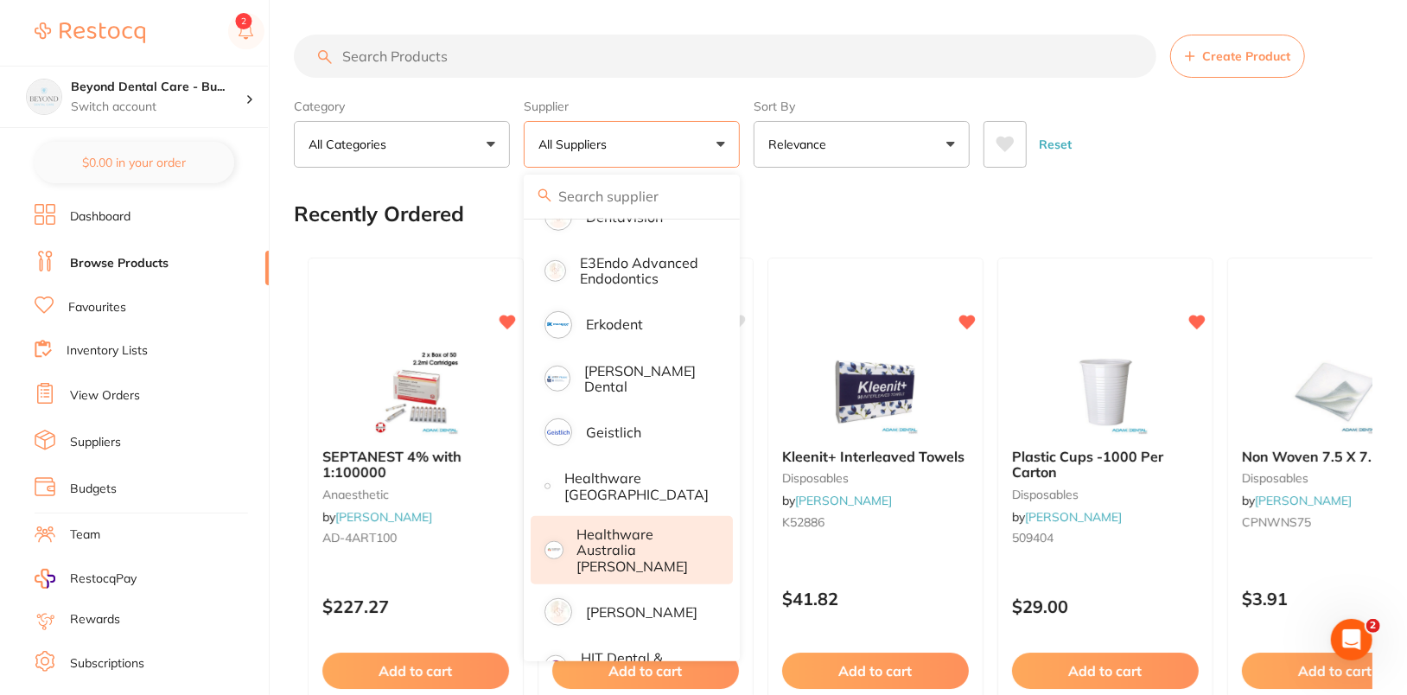
scroll to position [694, 0]
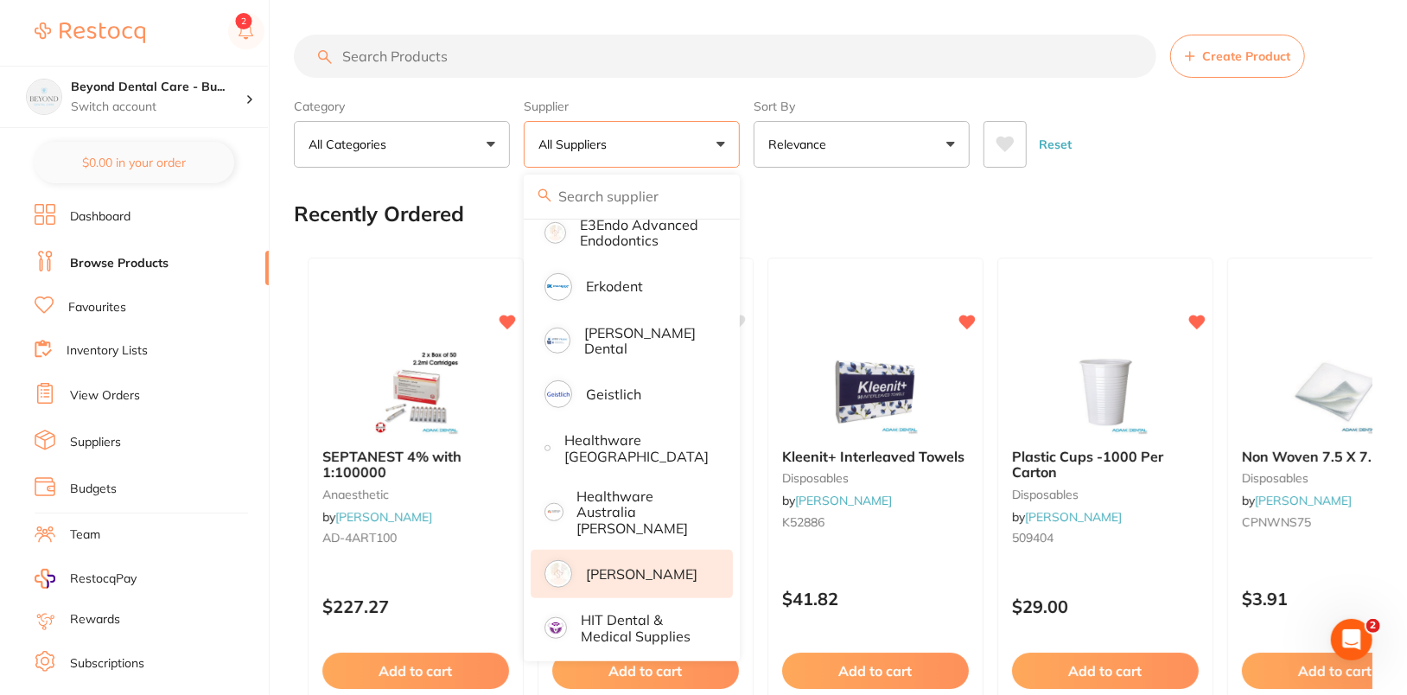
click at [645, 566] on p "[PERSON_NAME]" at bounding box center [641, 574] width 111 height 16
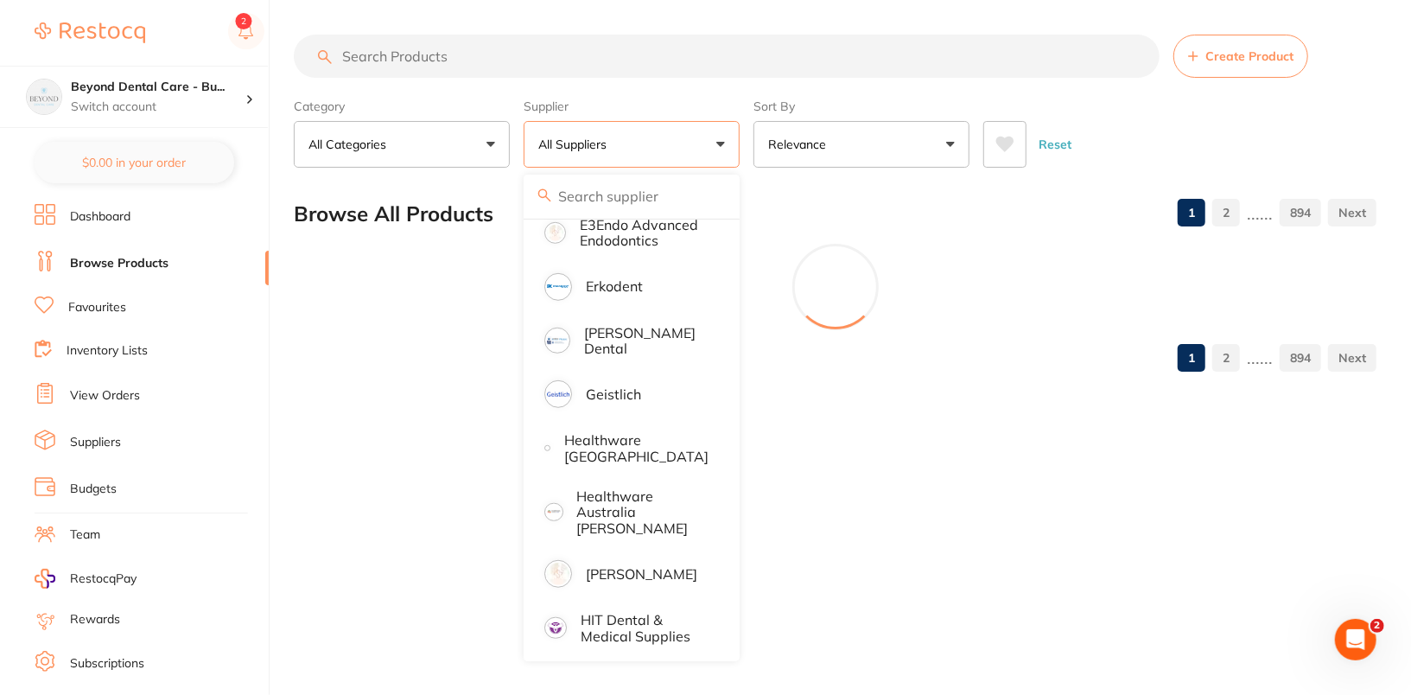
click at [989, 130] on div "Reset" at bounding box center [1172, 137] width 379 height 60
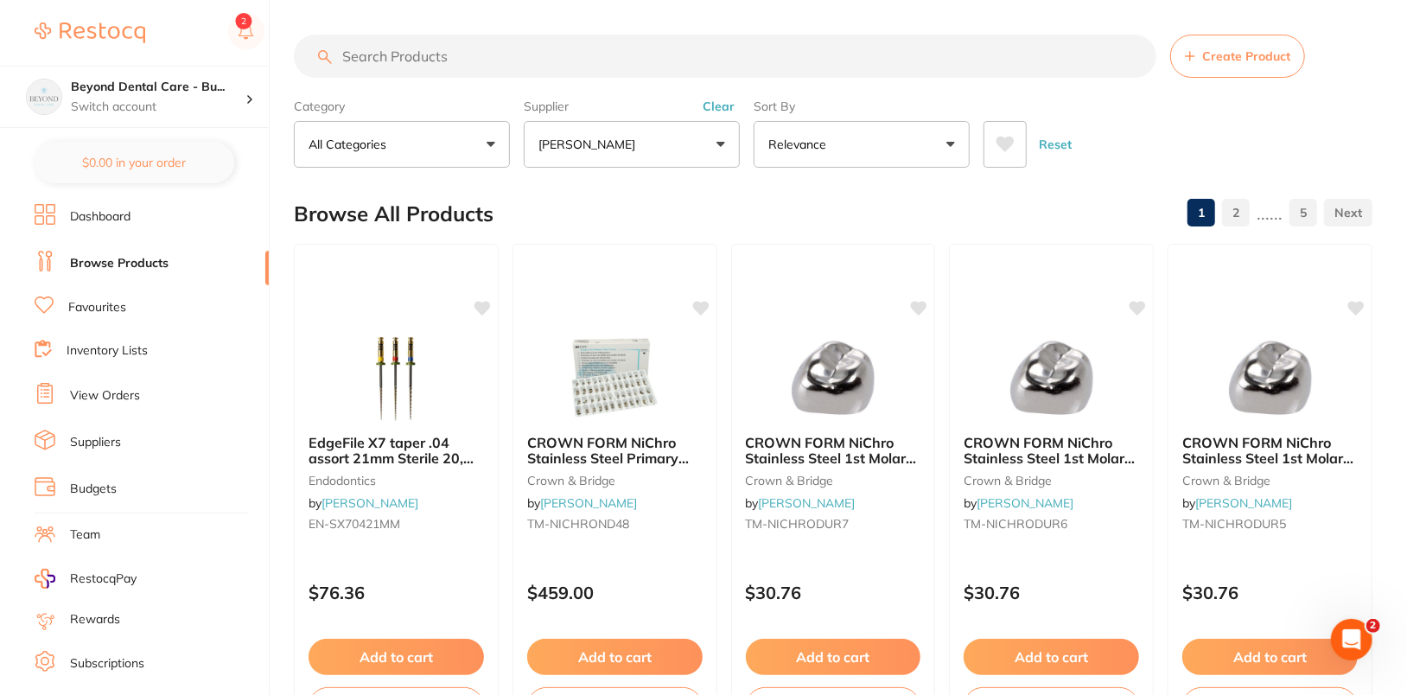
click at [989, 141] on div "Reset" at bounding box center [1170, 137] width 375 height 60
click at [670, 67] on input "search" at bounding box center [725, 56] width 862 height 43
paste input "EN-SX70421MM"
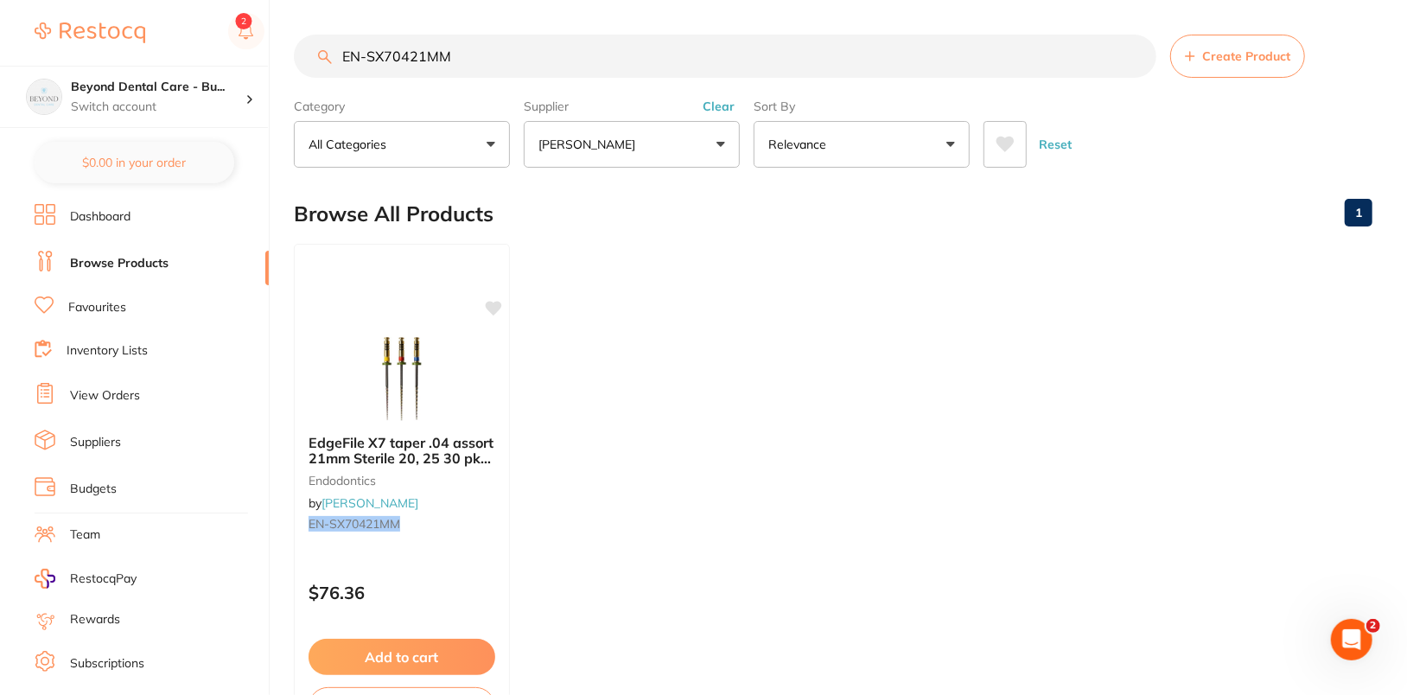
scroll to position [0, 0]
click at [771, 390] on ul "EdgeFile X7 taper .04 assort 21mm Sterile 20, 25 30 pkt 6 endodontics by Henry …" at bounding box center [833, 492] width 1078 height 497
click at [763, 320] on ul "EdgeFile X7 taper .04 assort 21mm Sterile 20, 25 30 pkt 6 endodontics by Henry …" at bounding box center [833, 492] width 1078 height 497
click at [866, 396] on ul "EdgeFile X7 taper .04 assort 21mm Sterile 20, 25 30 pkt 6 endodontics by Henry …" at bounding box center [833, 492] width 1078 height 497
click at [587, 51] on input "EN-SX70421MM" at bounding box center [725, 56] width 862 height 43
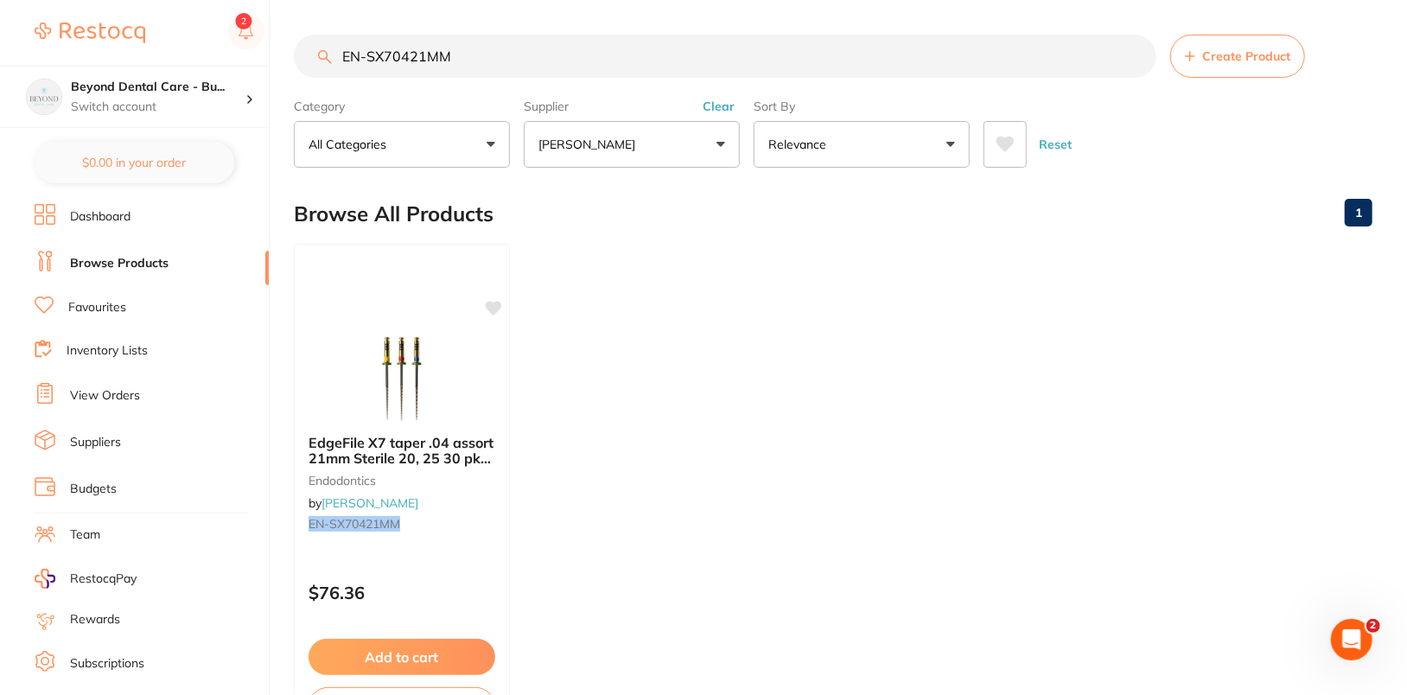
click at [587, 51] on input "EN-SX70421MM" at bounding box center [725, 56] width 862 height 43
paste input "5"
type input "EN-SX70425MM"
click at [879, 389] on ul "EdgeFile X7 taper .04 assort 21mm Sterile 20, 25 30 pkt 6 endodontics by Henry …" at bounding box center [833, 492] width 1078 height 497
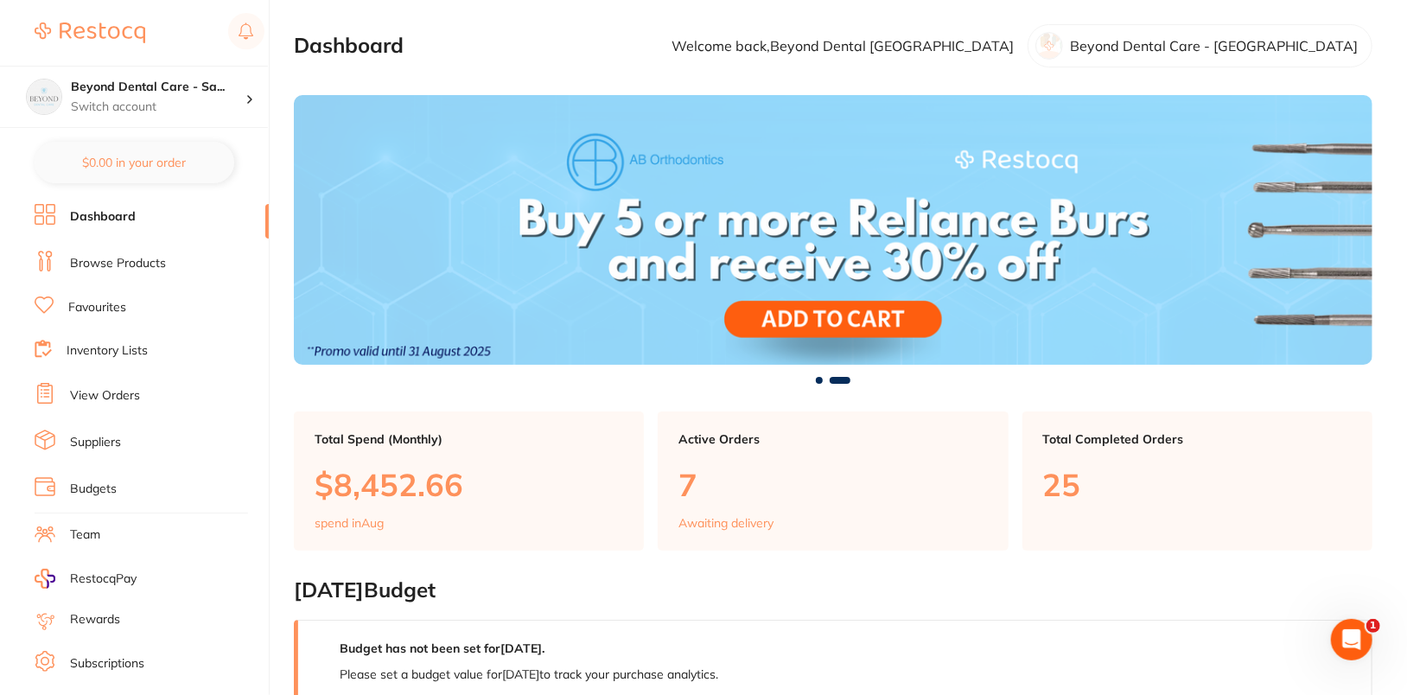
click at [150, 265] on link "Browse Products" at bounding box center [118, 263] width 96 height 17
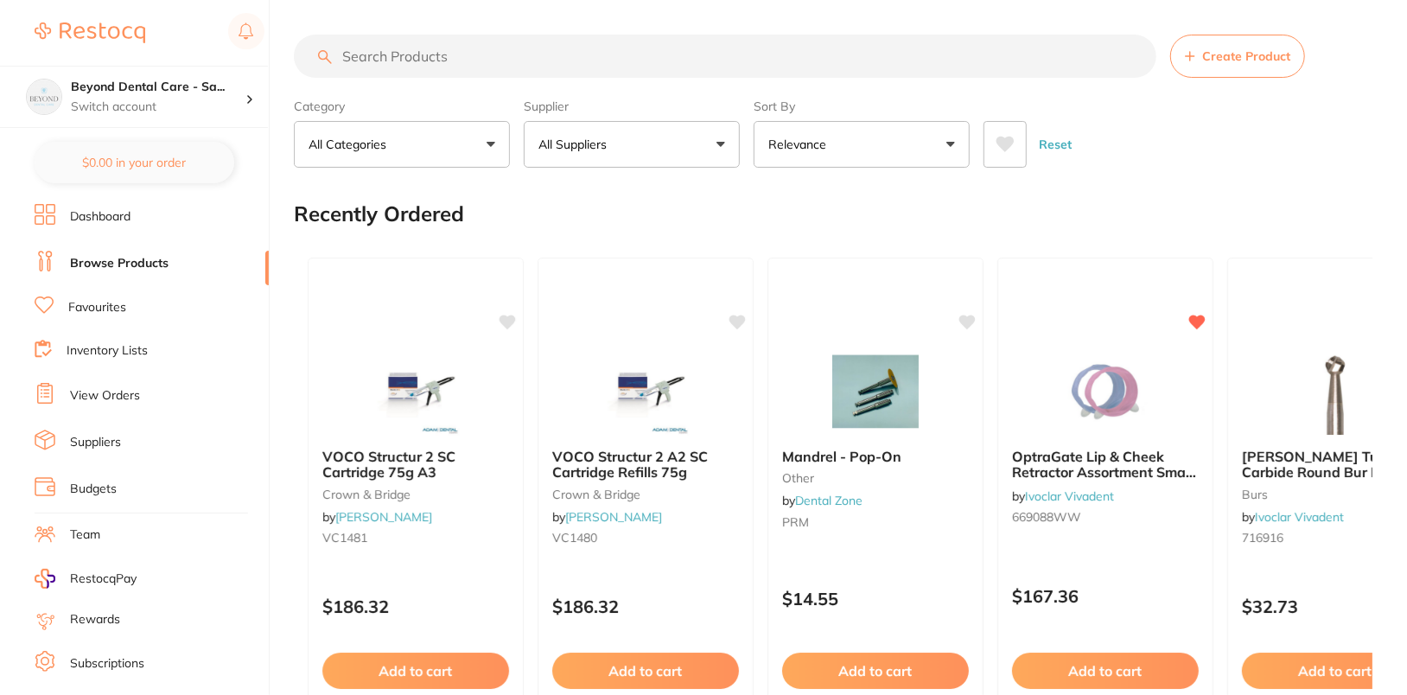
click at [643, 130] on button "All Suppliers" at bounding box center [632, 144] width 216 height 47
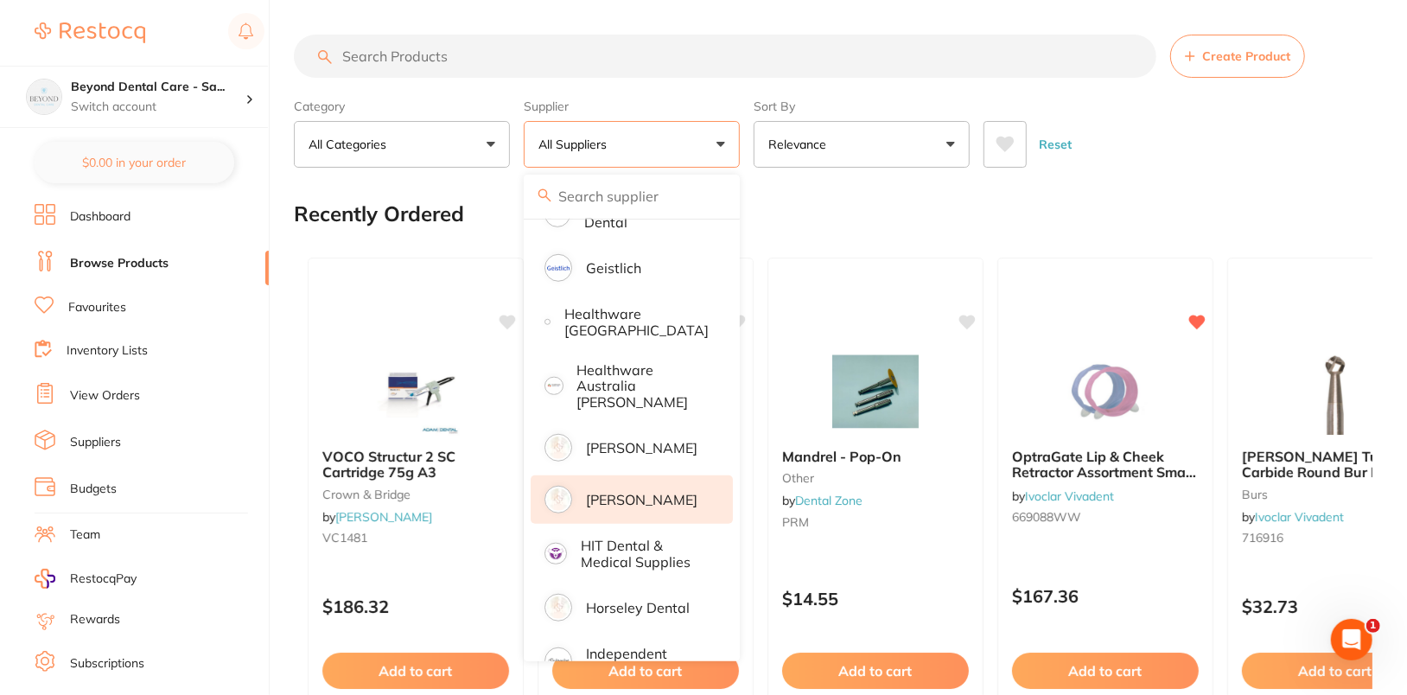
scroll to position [842, 0]
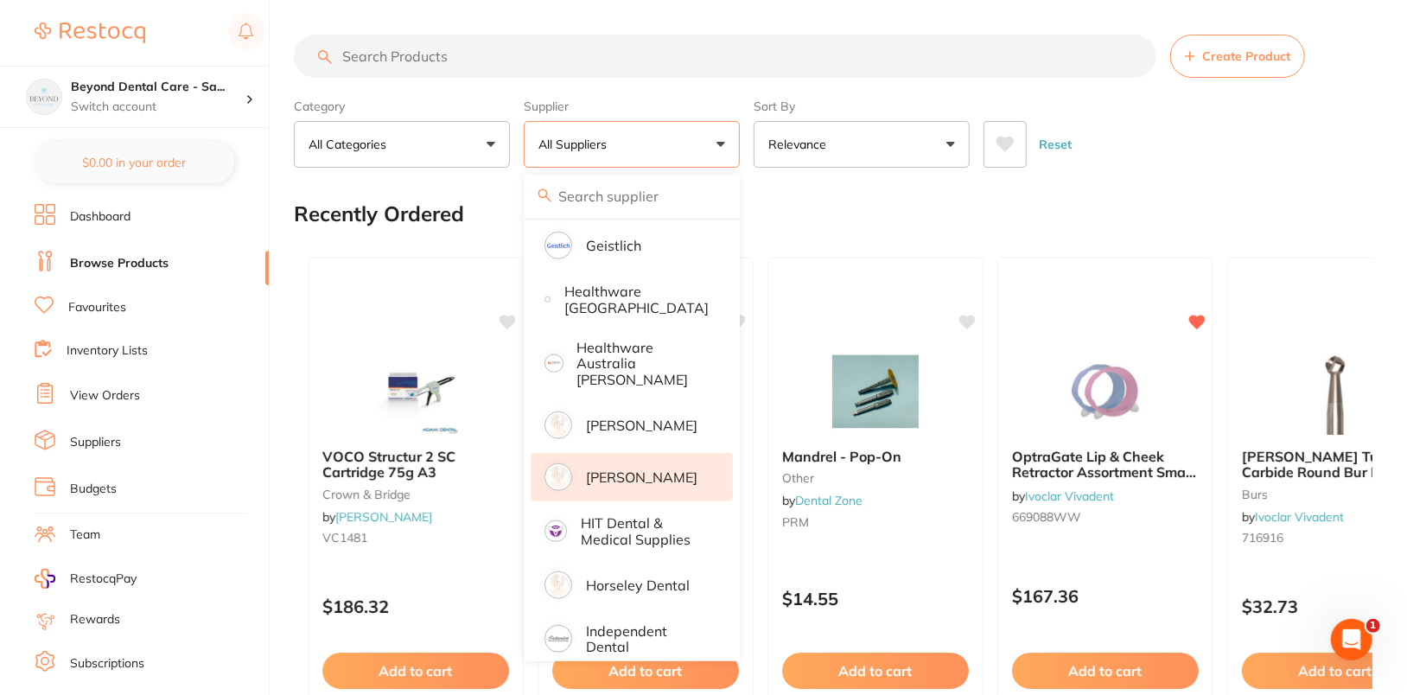
click at [605, 469] on p "[PERSON_NAME]" at bounding box center [641, 477] width 111 height 16
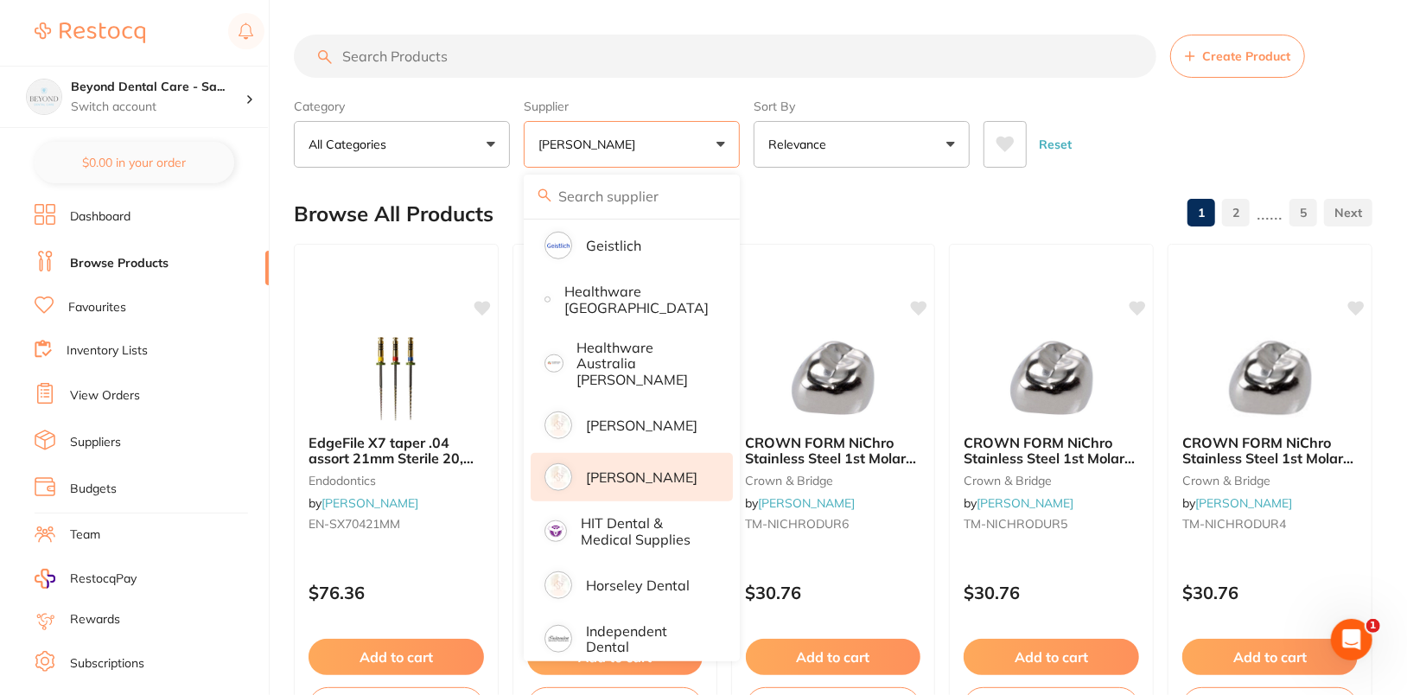
click at [723, 54] on input "search" at bounding box center [725, 56] width 862 height 43
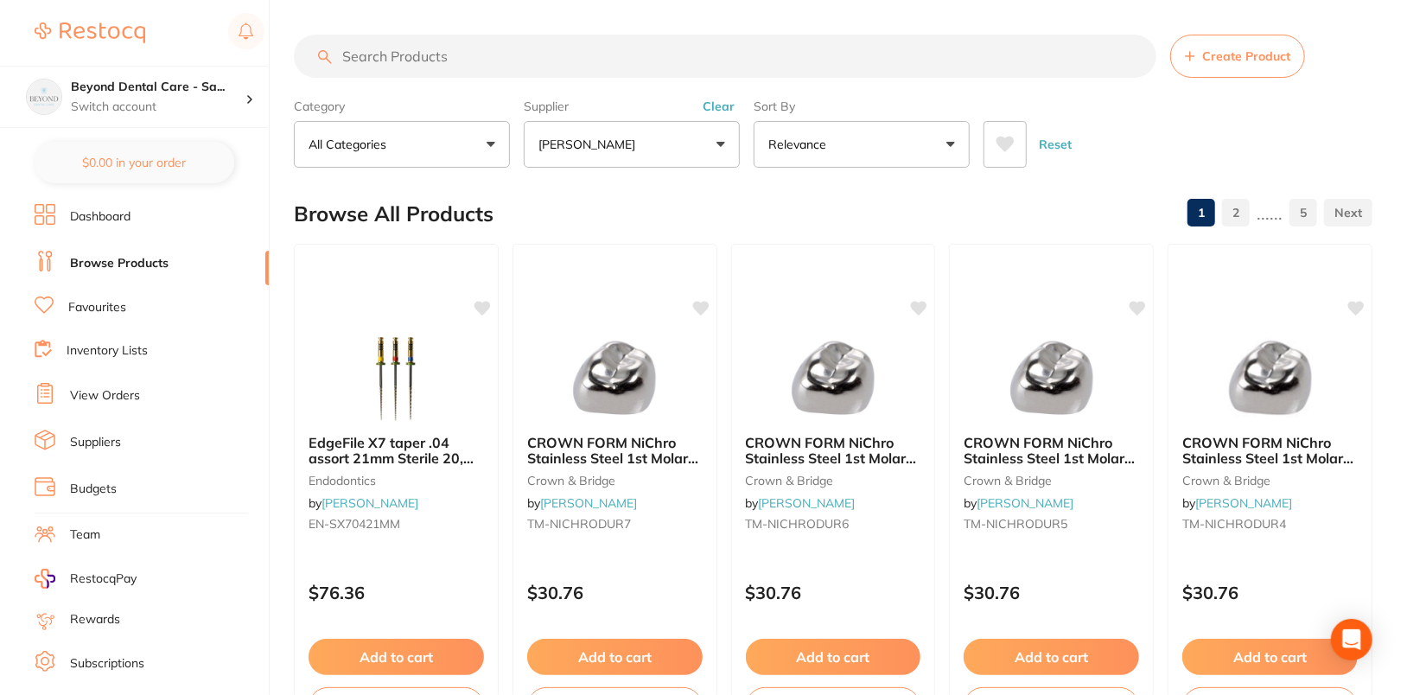
paste input "TM-NICHRODLR6"
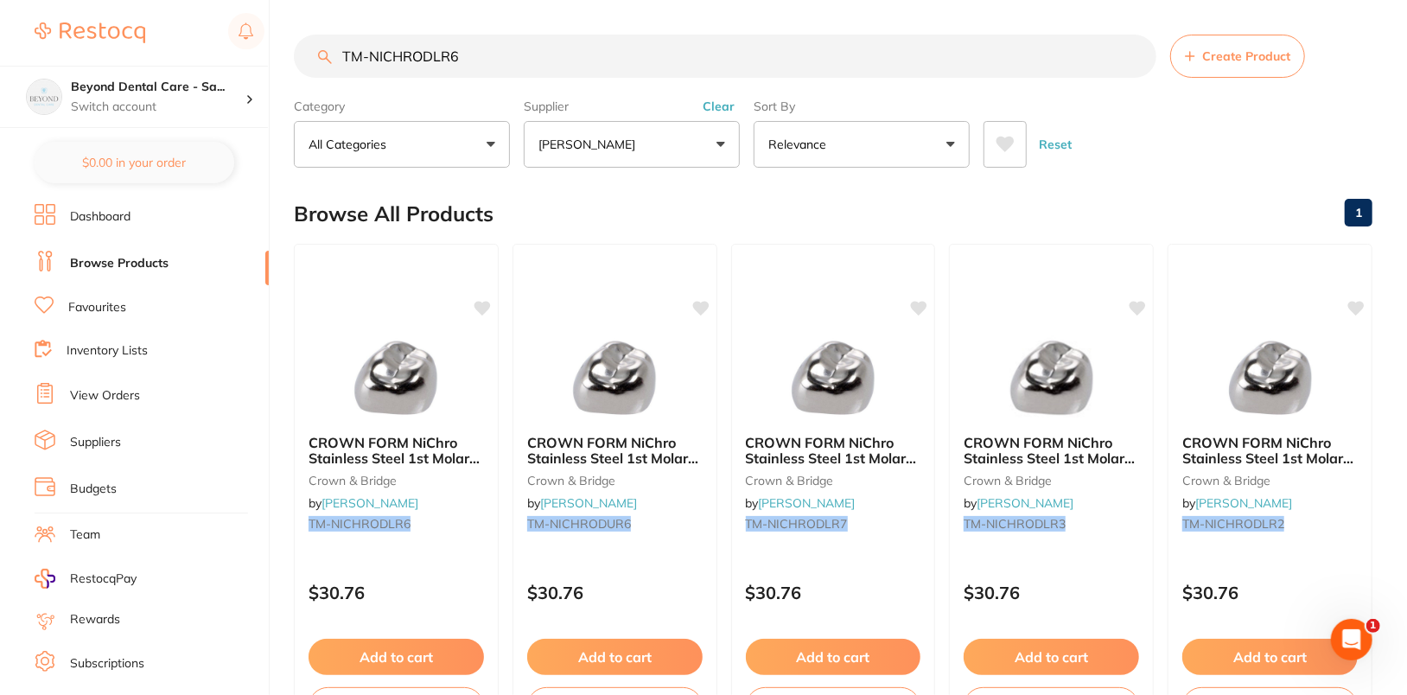
scroll to position [0, 0]
type input "TM-NICHRODLR6"
click at [105, 439] on link "Suppliers" at bounding box center [95, 442] width 51 height 17
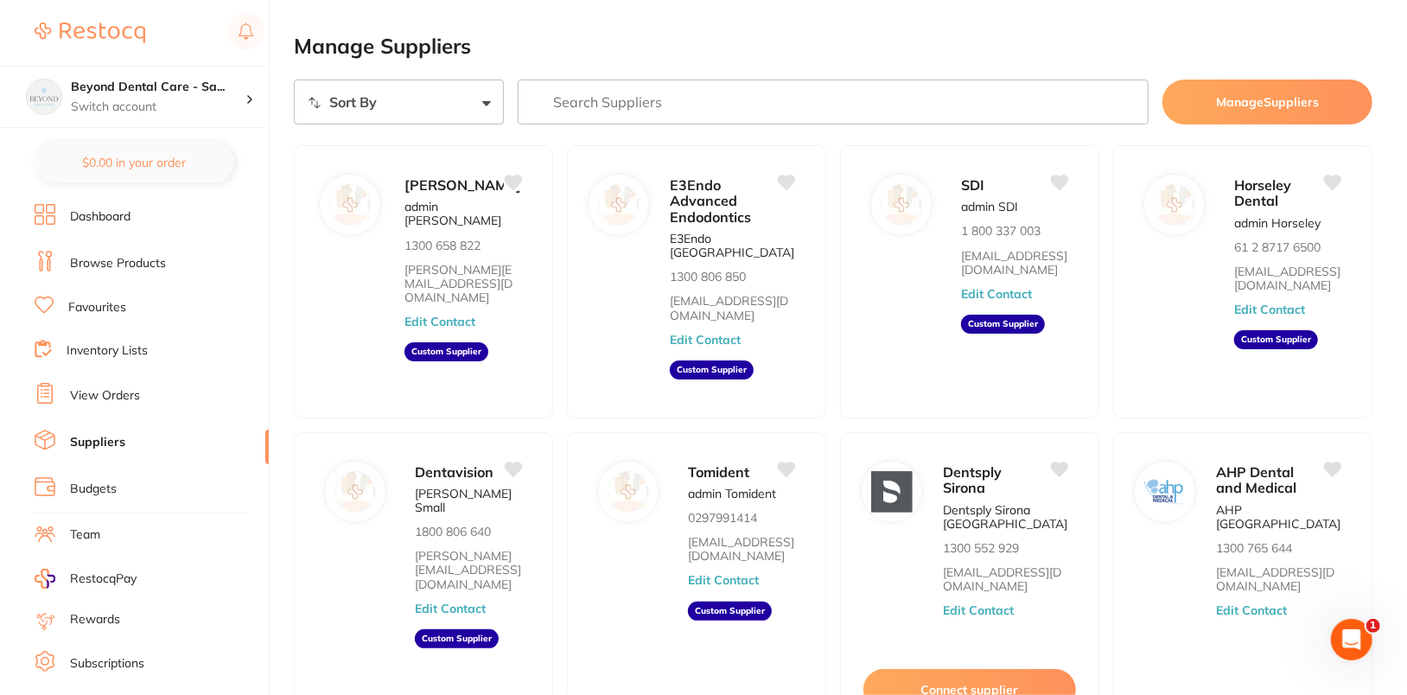
click at [1267, 89] on button "Manage Suppliers" at bounding box center [1267, 101] width 210 height 45
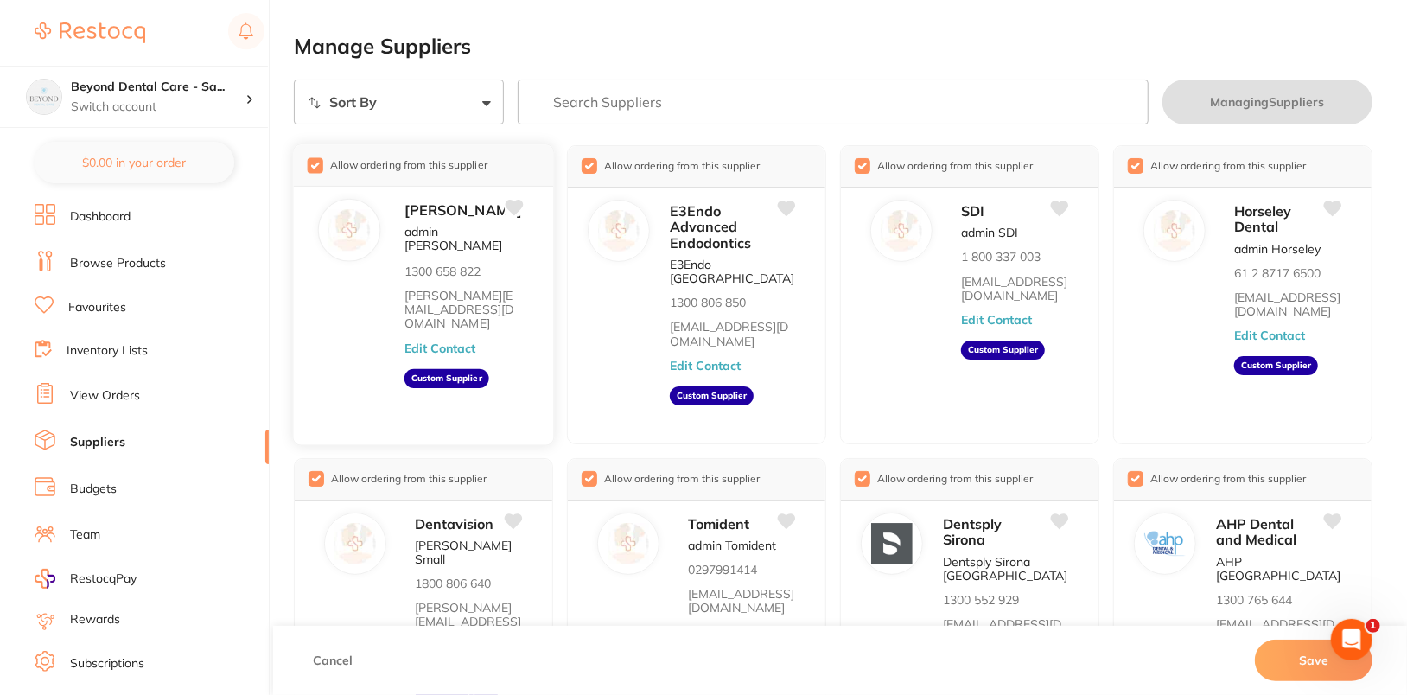
click at [300, 164] on div "Allow ordering from this supplier" at bounding box center [424, 164] width 260 height 41
click at [315, 161] on input "checkbox" at bounding box center [316, 165] width 16 height 16
click at [1269, 625] on button "Save" at bounding box center [1314, 659] width 118 height 41
click at [315, 625] on button "Cancel" at bounding box center [333, 659] width 50 height 41
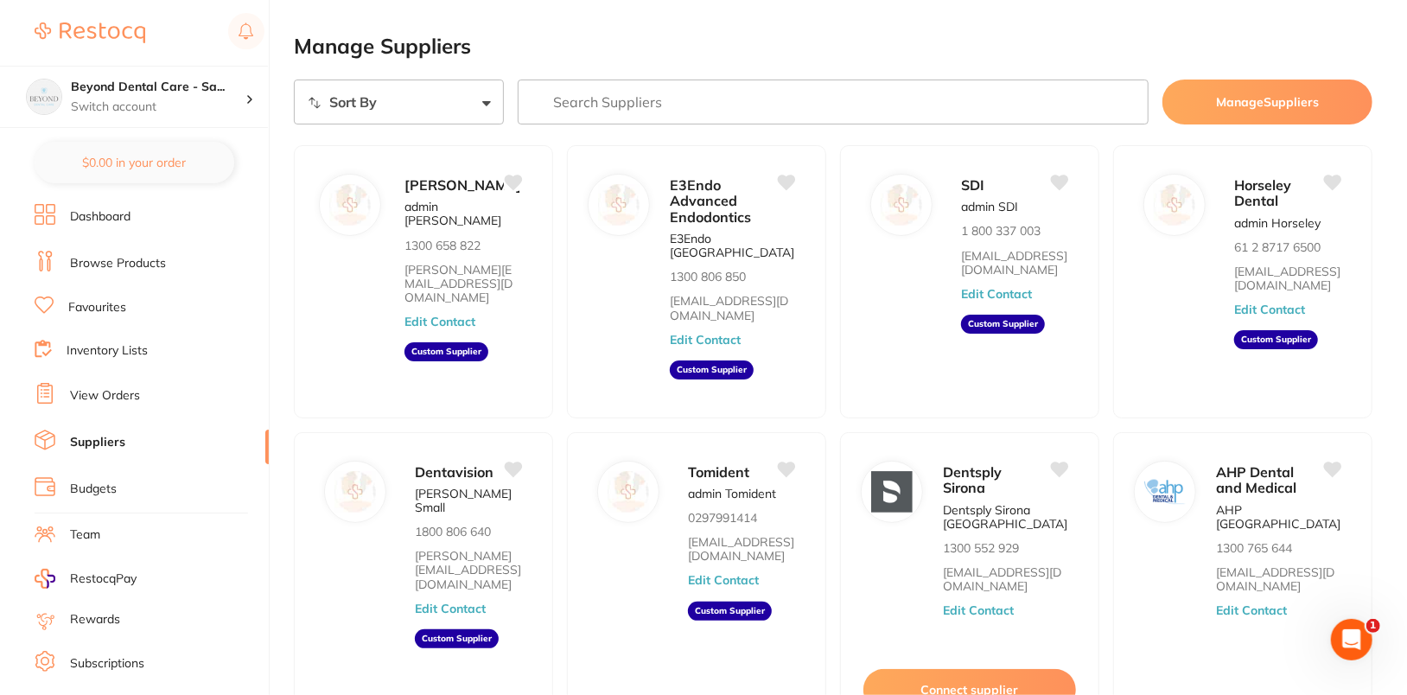
click at [1254, 114] on button "Manage Suppliers" at bounding box center [1267, 101] width 210 height 45
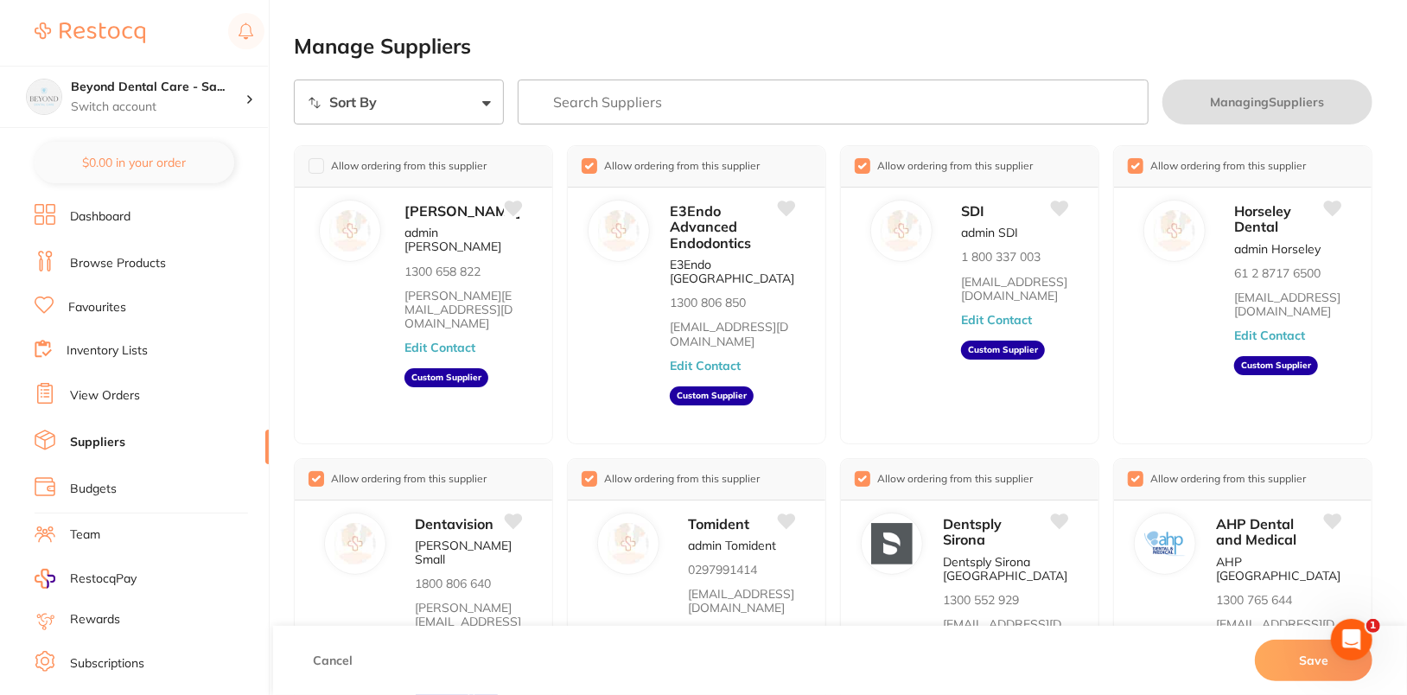
click at [1269, 43] on h2 "Manage Suppliers" at bounding box center [833, 47] width 1078 height 24
click at [94, 229] on ul "Dashboard Browse Products Favourites Inventory Lists View Orders Suppliers Budg…" at bounding box center [152, 502] width 234 height 596
click at [94, 264] on link "Browse Products" at bounding box center [118, 263] width 96 height 17
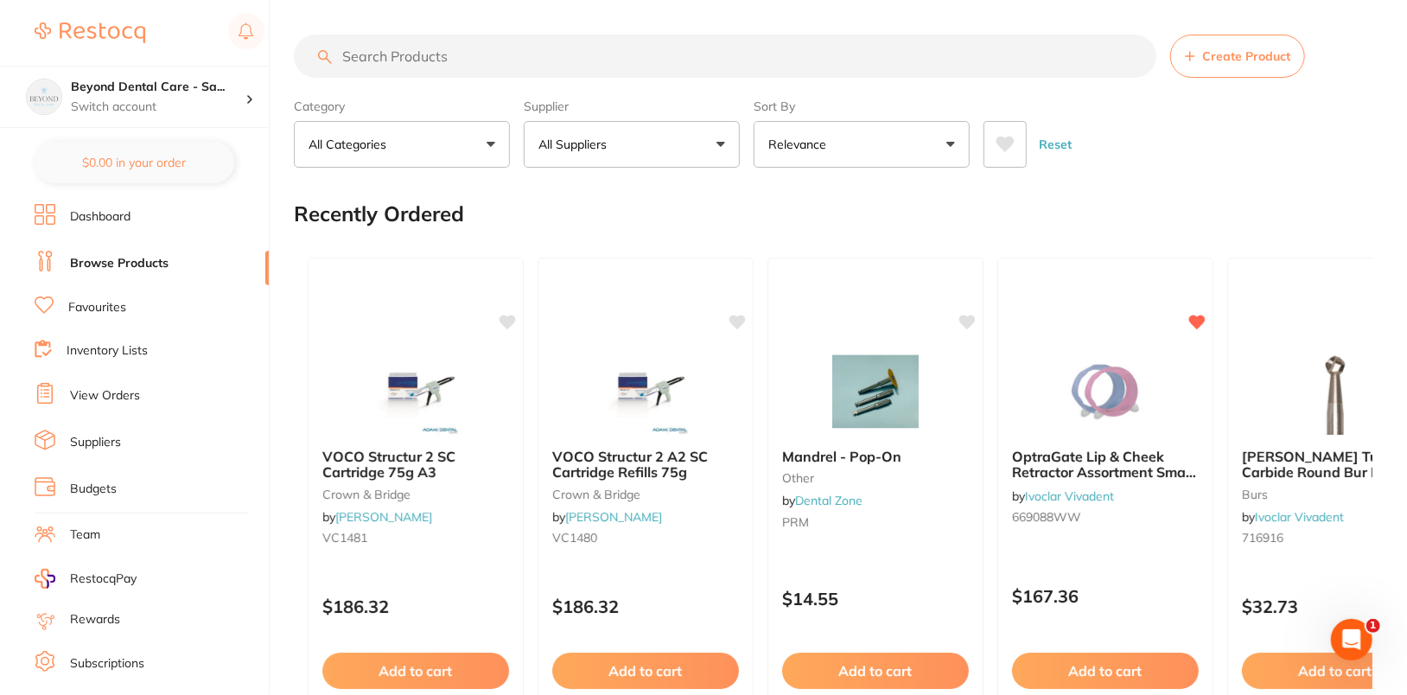
click at [640, 156] on button "All Suppliers" at bounding box center [632, 144] width 216 height 47
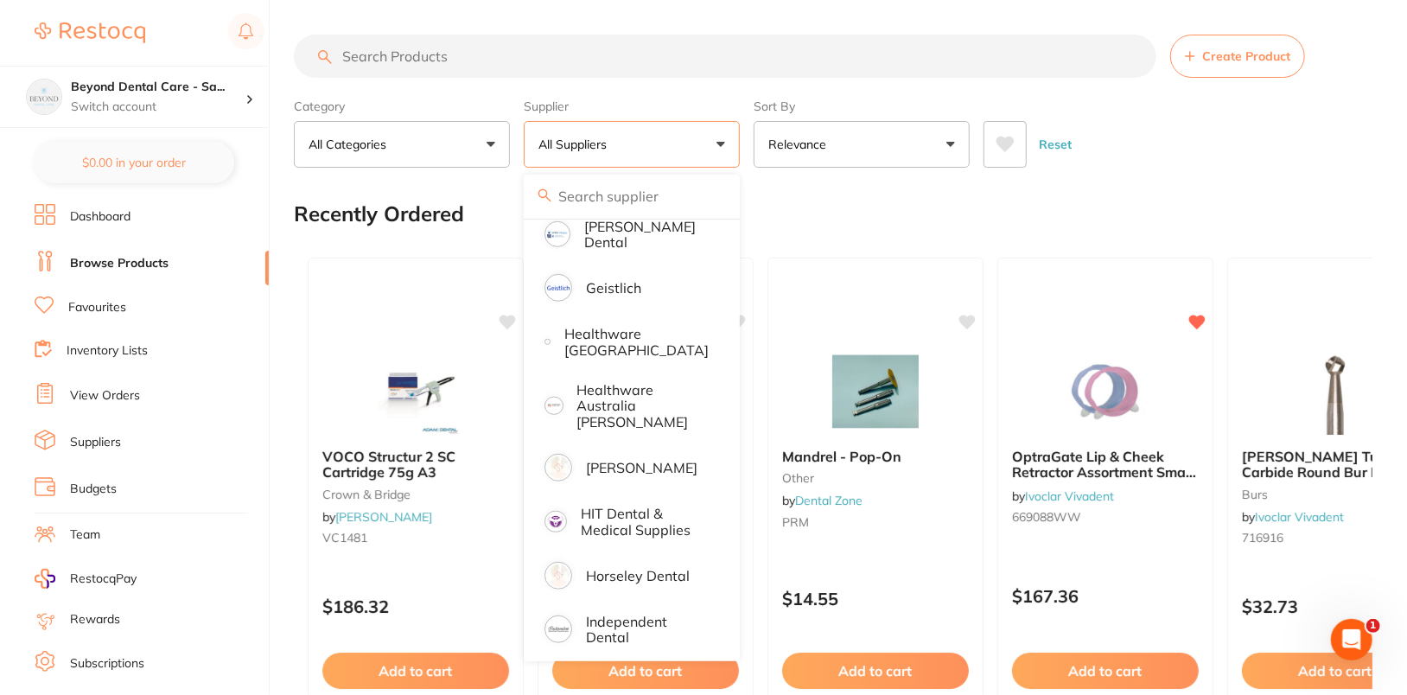
scroll to position [800, 0]
drag, startPoint x: 1337, startPoint y: 126, endPoint x: 1336, endPoint y: 216, distance: 89.9
click at [1269, 125] on div "Reset" at bounding box center [1170, 137] width 375 height 60
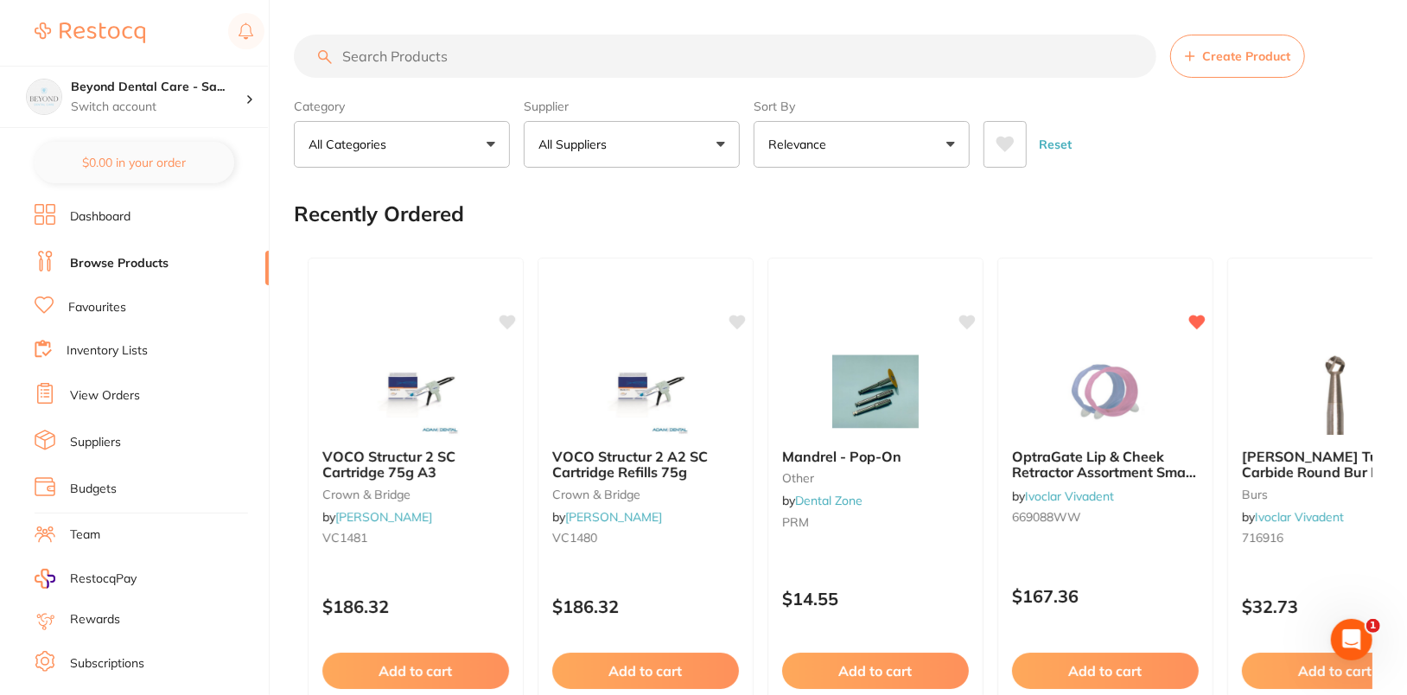
scroll to position [0, 0]
click at [654, 139] on button "All Suppliers" at bounding box center [632, 144] width 216 height 47
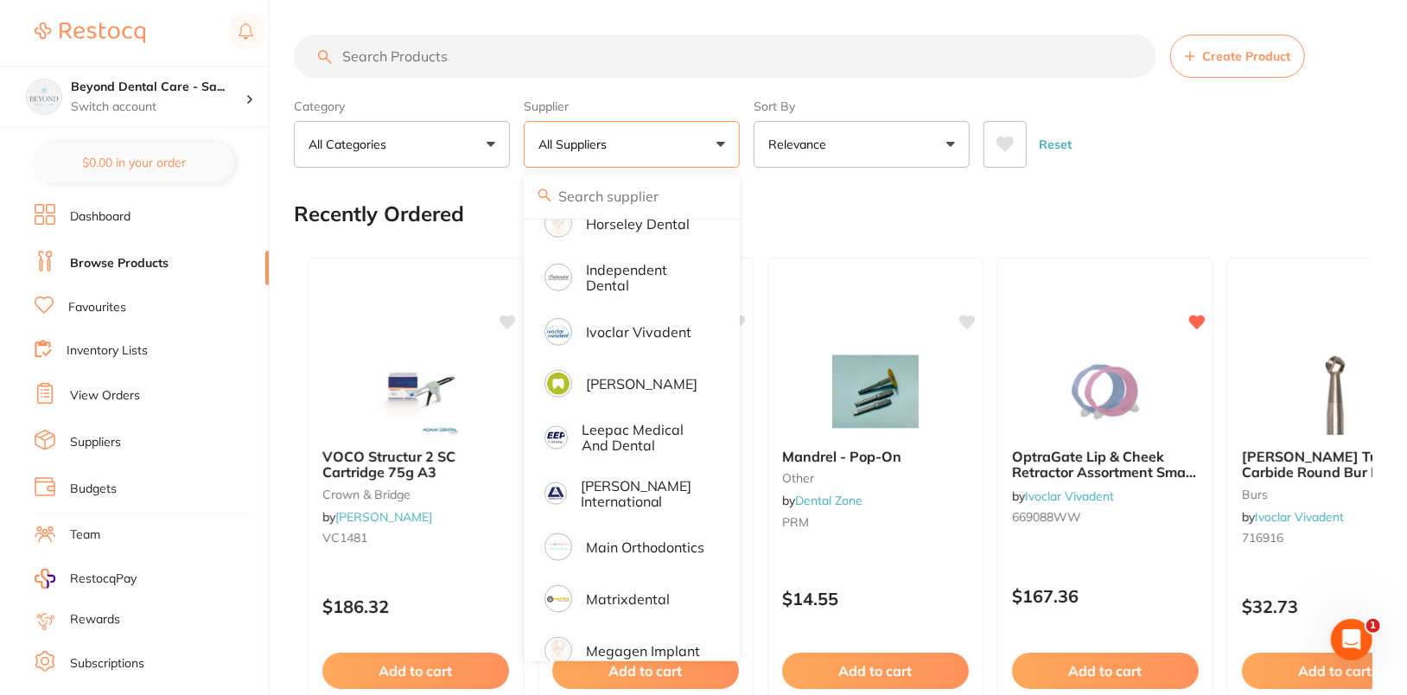
scroll to position [761, 0]
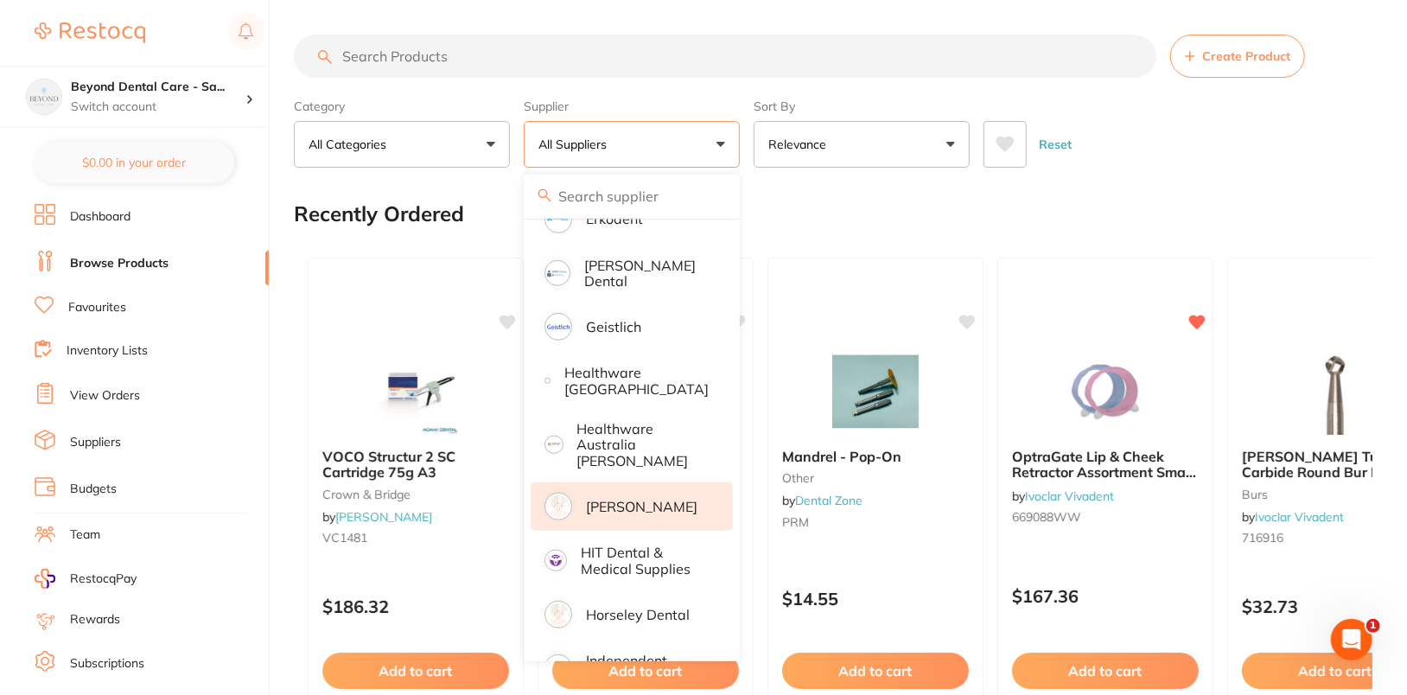
click at [657, 499] on p "[PERSON_NAME]" at bounding box center [641, 507] width 111 height 16
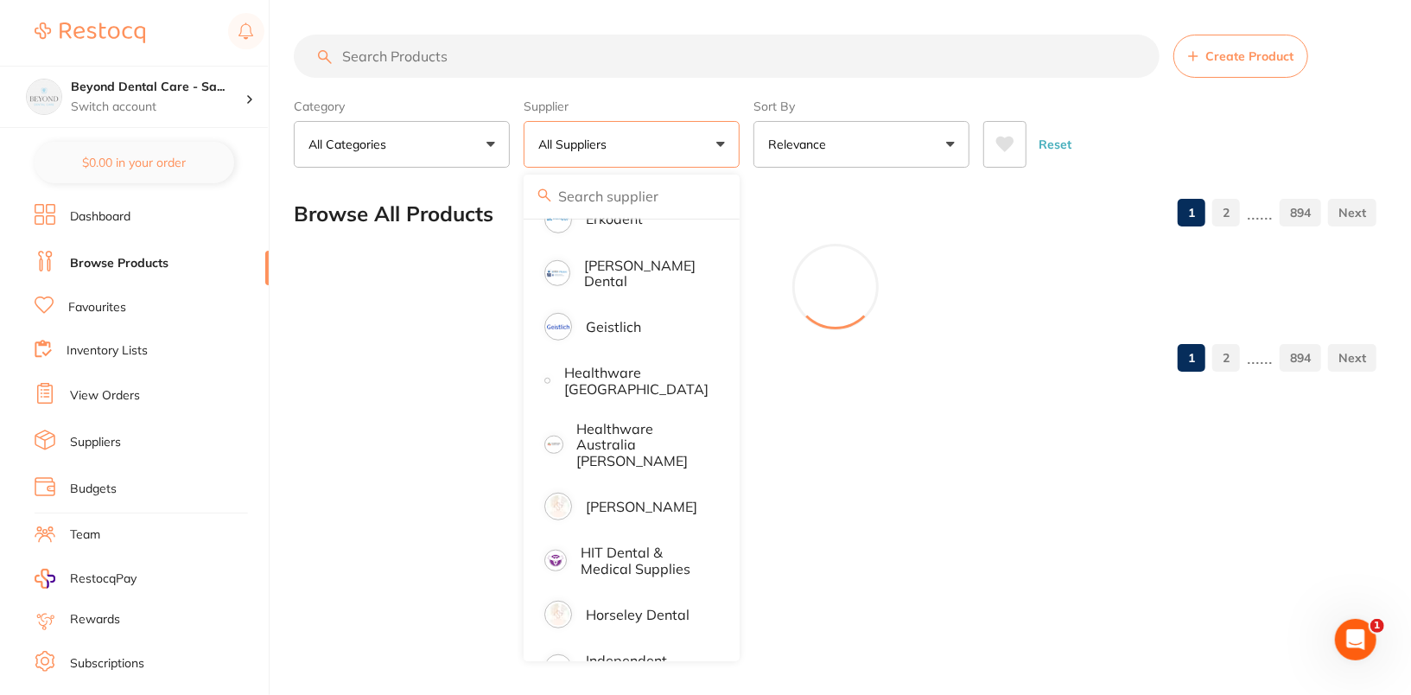
click at [1269, 111] on div "Reset" at bounding box center [1172, 137] width 379 height 60
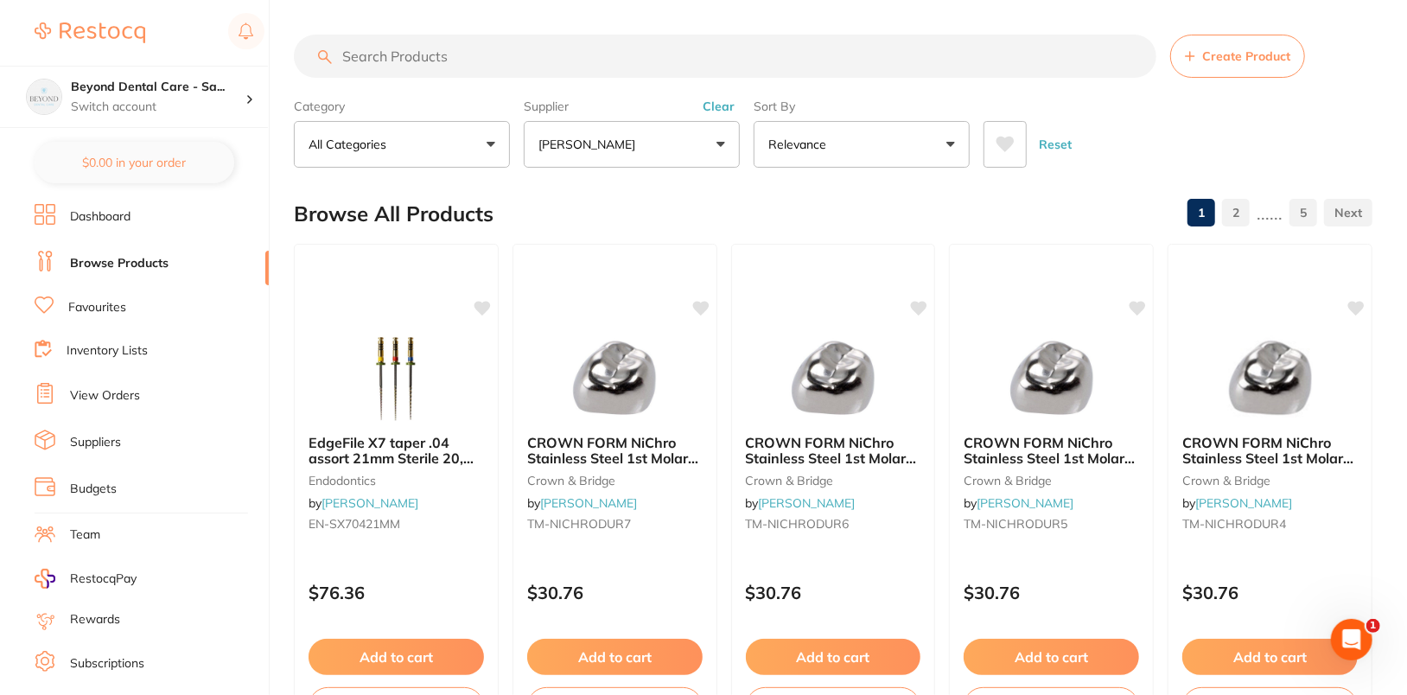
click at [642, 61] on input "search" at bounding box center [725, 56] width 862 height 43
paste input "EN-SX70425MM"
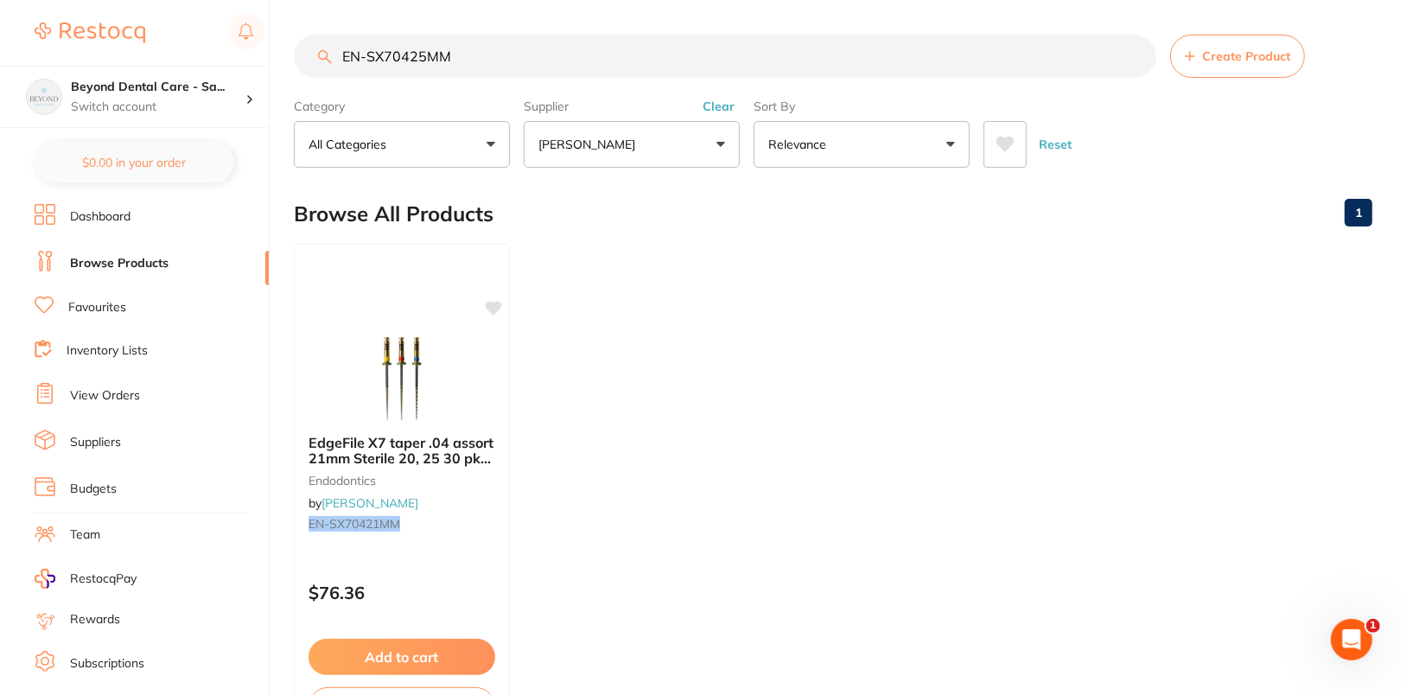
scroll to position [0, 0]
click at [747, 61] on input "EN-SX70425MM" at bounding box center [725, 56] width 862 height 43
paste input "200425RF"
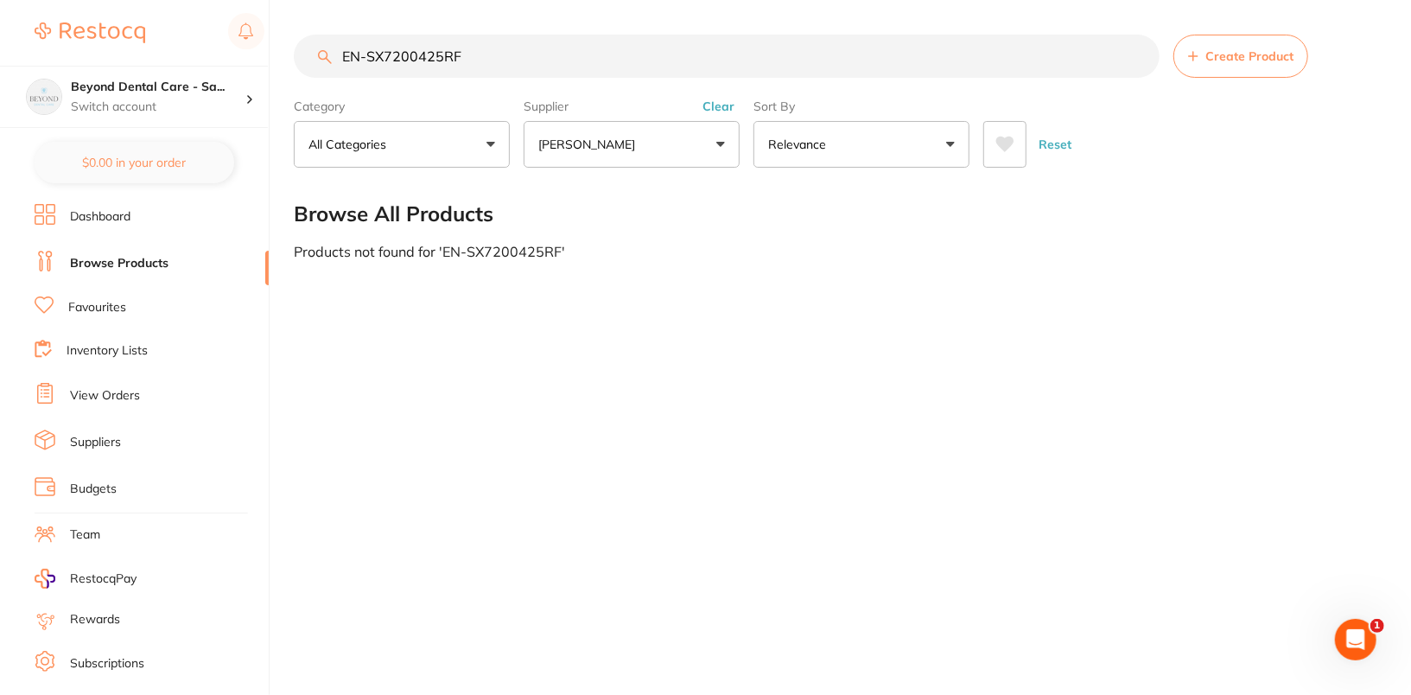
click at [581, 52] on input "EN-SX7200425RF" at bounding box center [727, 56] width 866 height 43
paste input "50621"
click at [548, 53] on input "EN-SX7250621RF" at bounding box center [727, 56] width 866 height 43
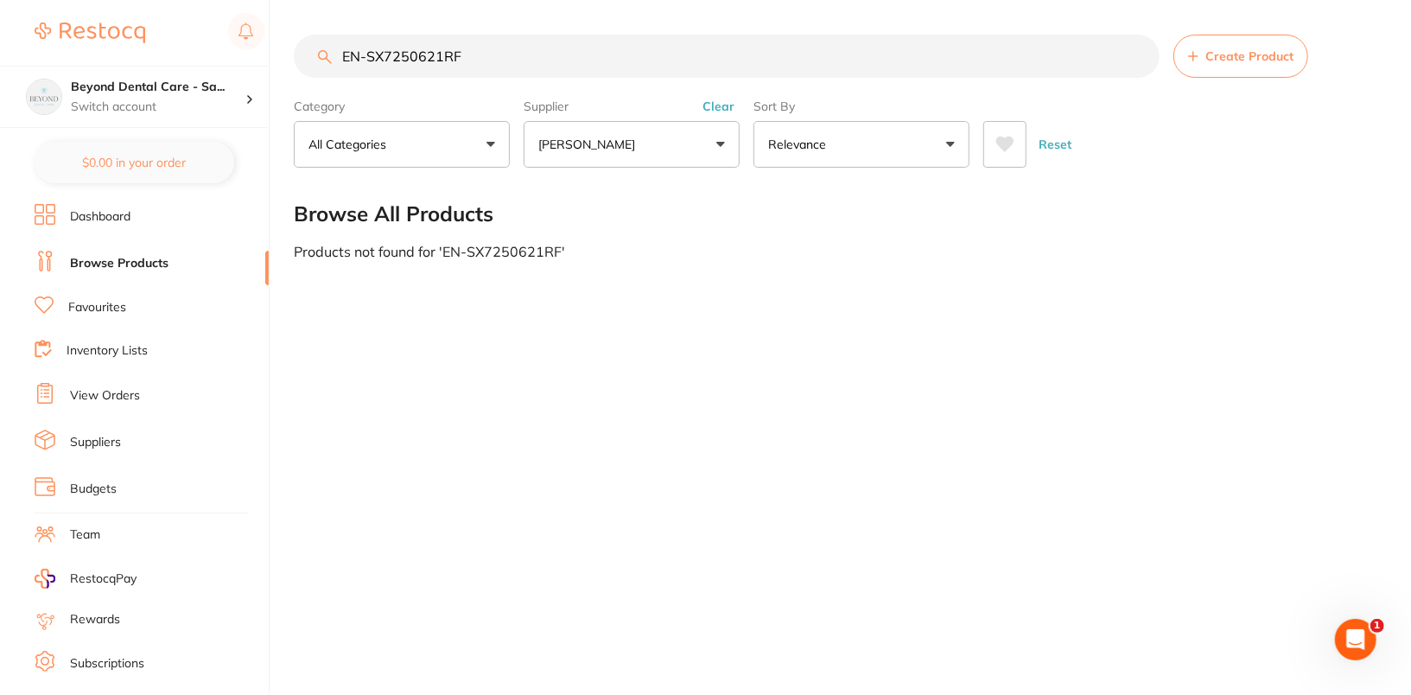
click at [548, 53] on input "EN-SX7250621RF" at bounding box center [727, 56] width 866 height 43
paste input "00425"
click at [868, 64] on input "EN-SX7200425RF" at bounding box center [727, 56] width 866 height 43
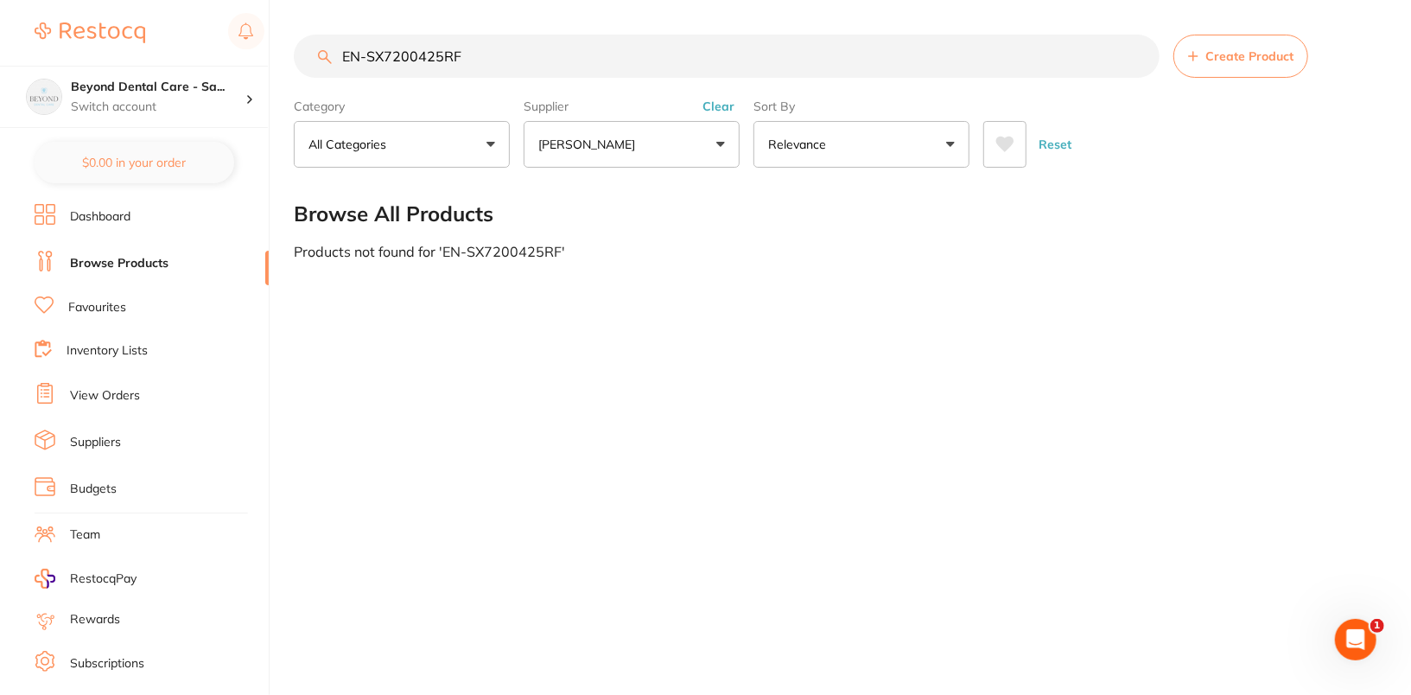
click at [868, 64] on input "EN-SX7200425RF" at bounding box center [727, 56] width 866 height 43
paste input "TM-NICHRODLR6"
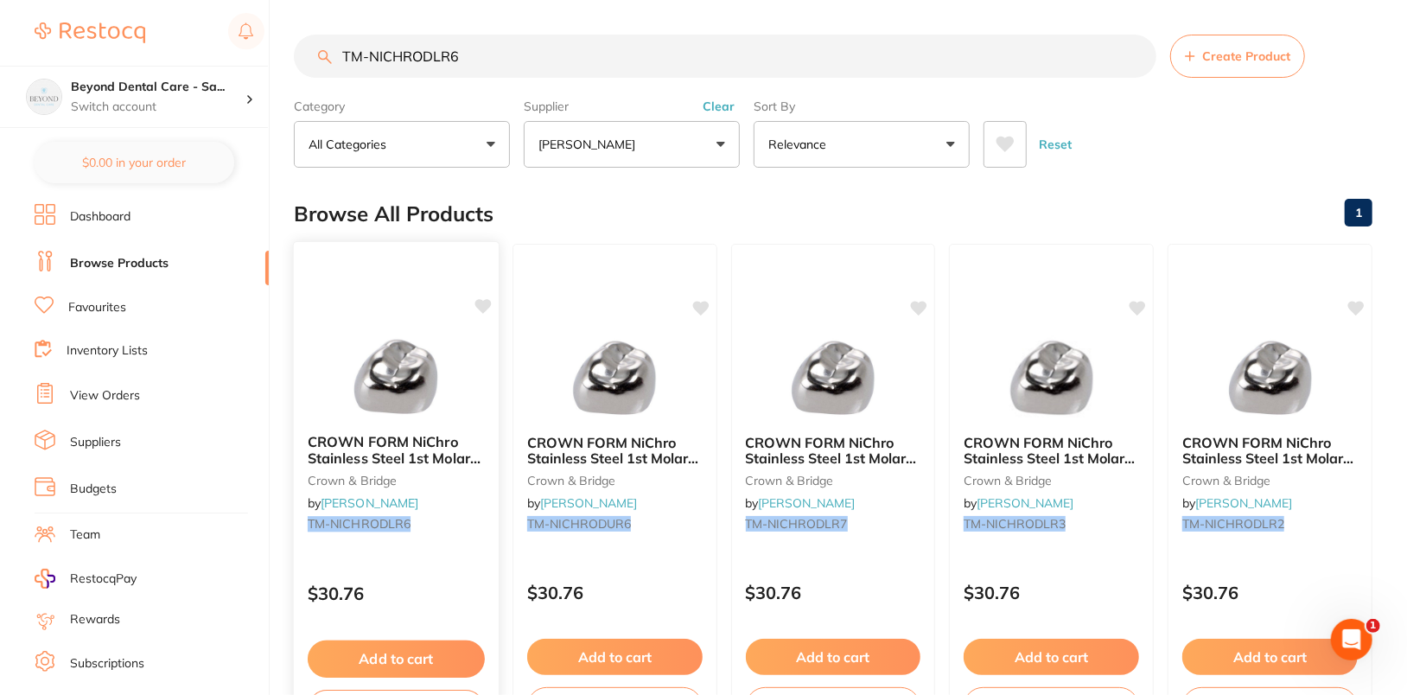
type input "TM-NICHRODLR6"
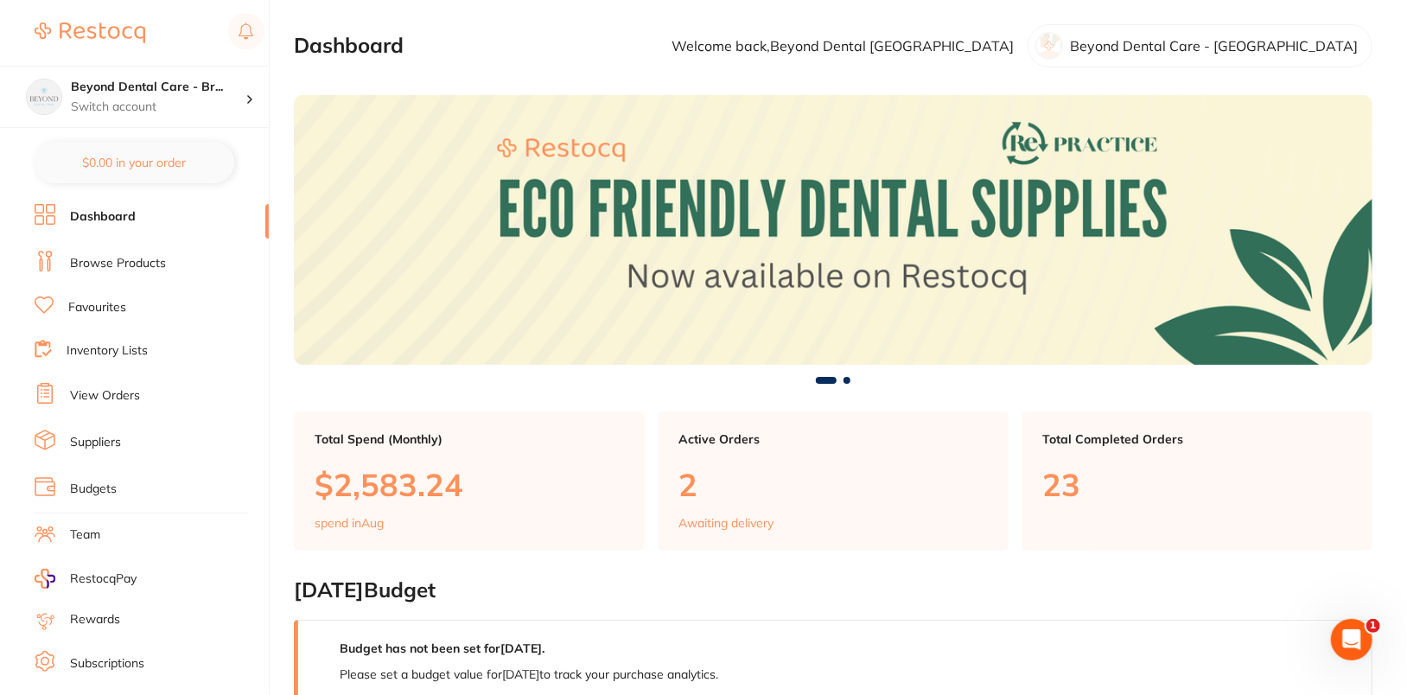
click at [102, 441] on link "Suppliers" at bounding box center [95, 442] width 51 height 17
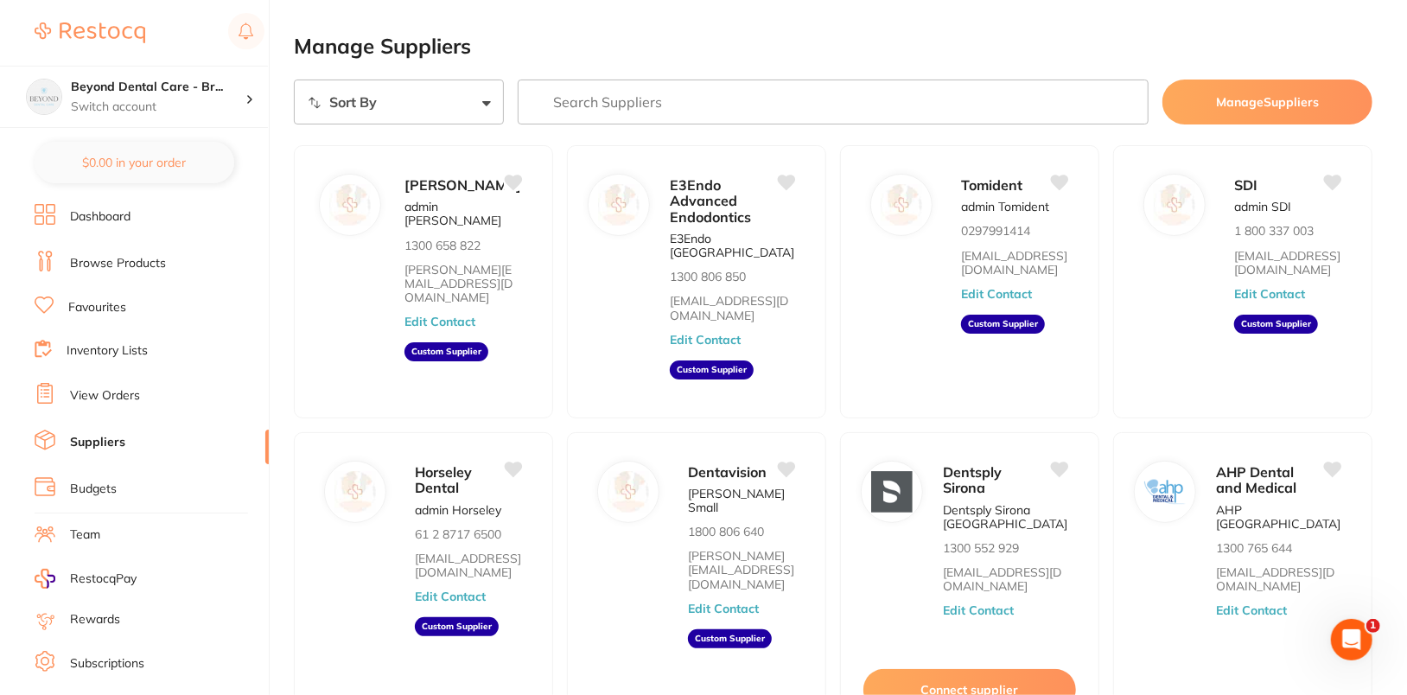
click at [1268, 98] on button "Manage Suppliers" at bounding box center [1267, 101] width 210 height 45
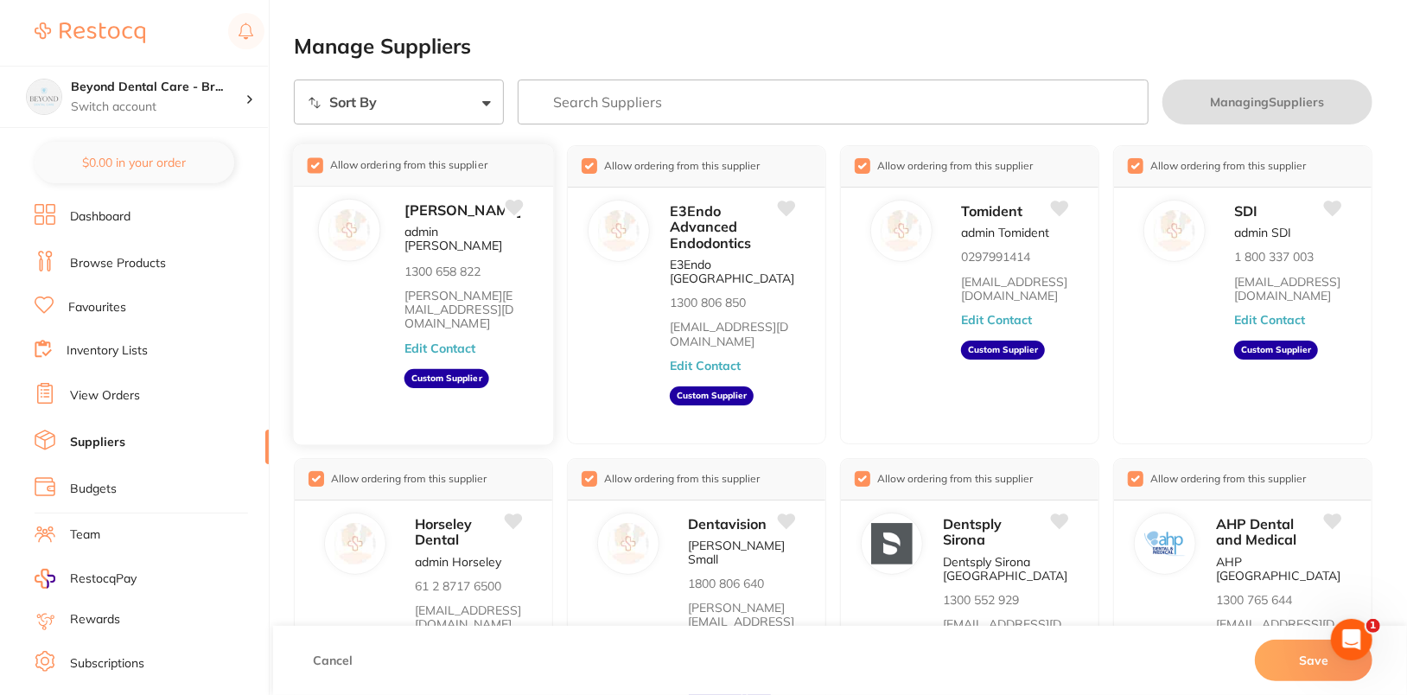
click at [318, 163] on input "checkbox" at bounding box center [316, 165] width 16 height 16
click at [1306, 660] on button "Save" at bounding box center [1314, 659] width 118 height 41
click at [114, 257] on link "Browse Products" at bounding box center [118, 263] width 96 height 17
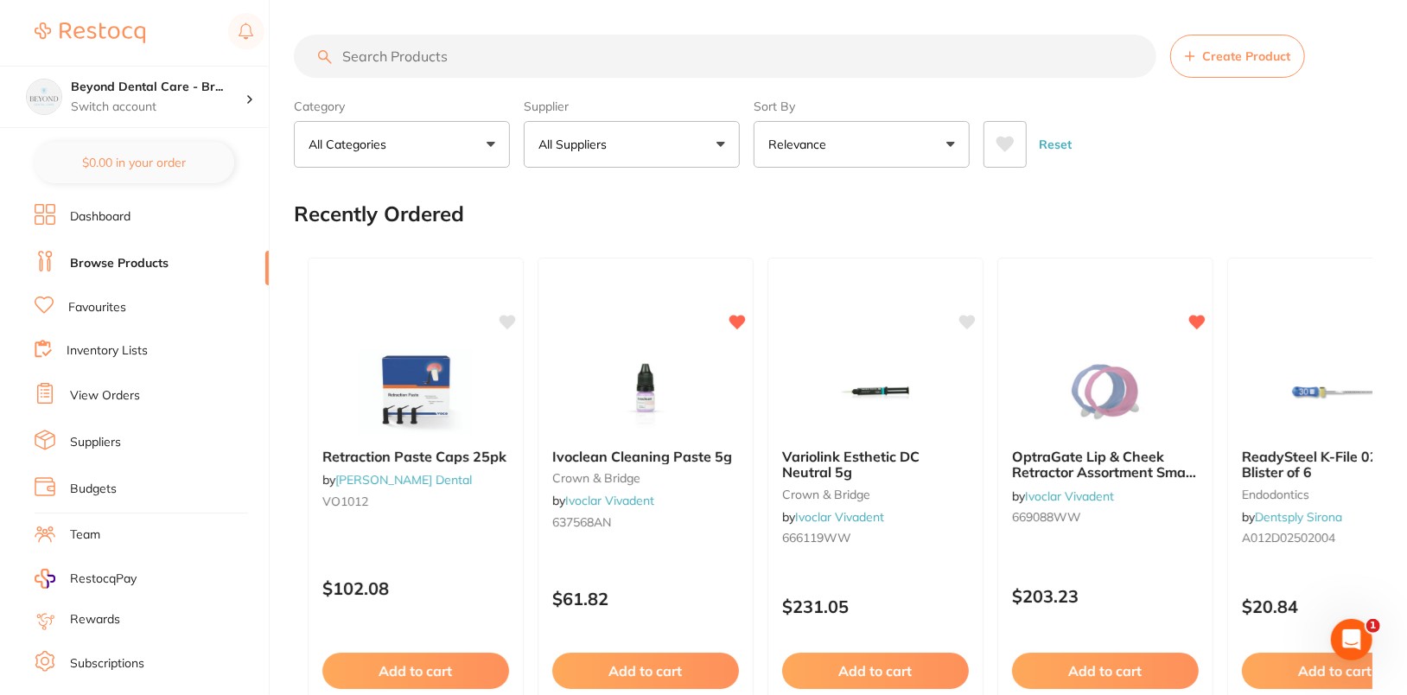
click at [610, 149] on p "All Suppliers" at bounding box center [575, 144] width 75 height 17
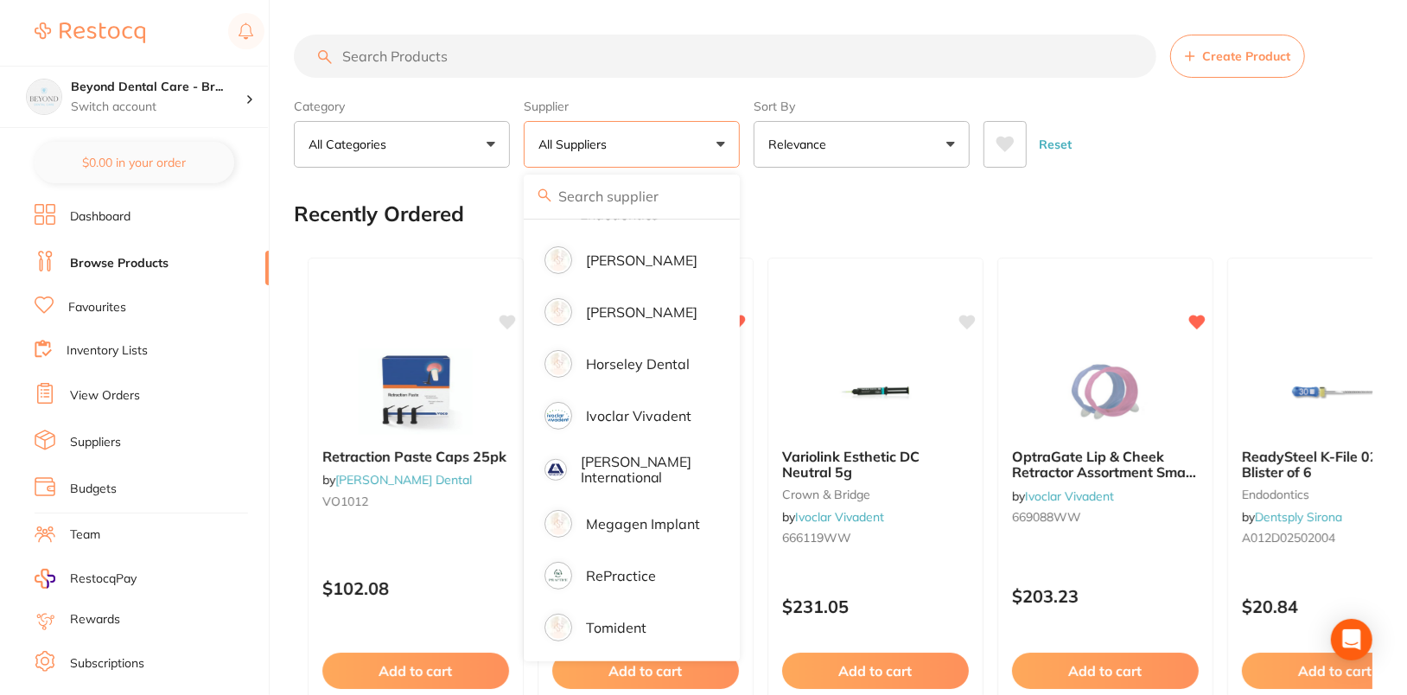
click at [1198, 162] on div "Reset" at bounding box center [1170, 137] width 375 height 60
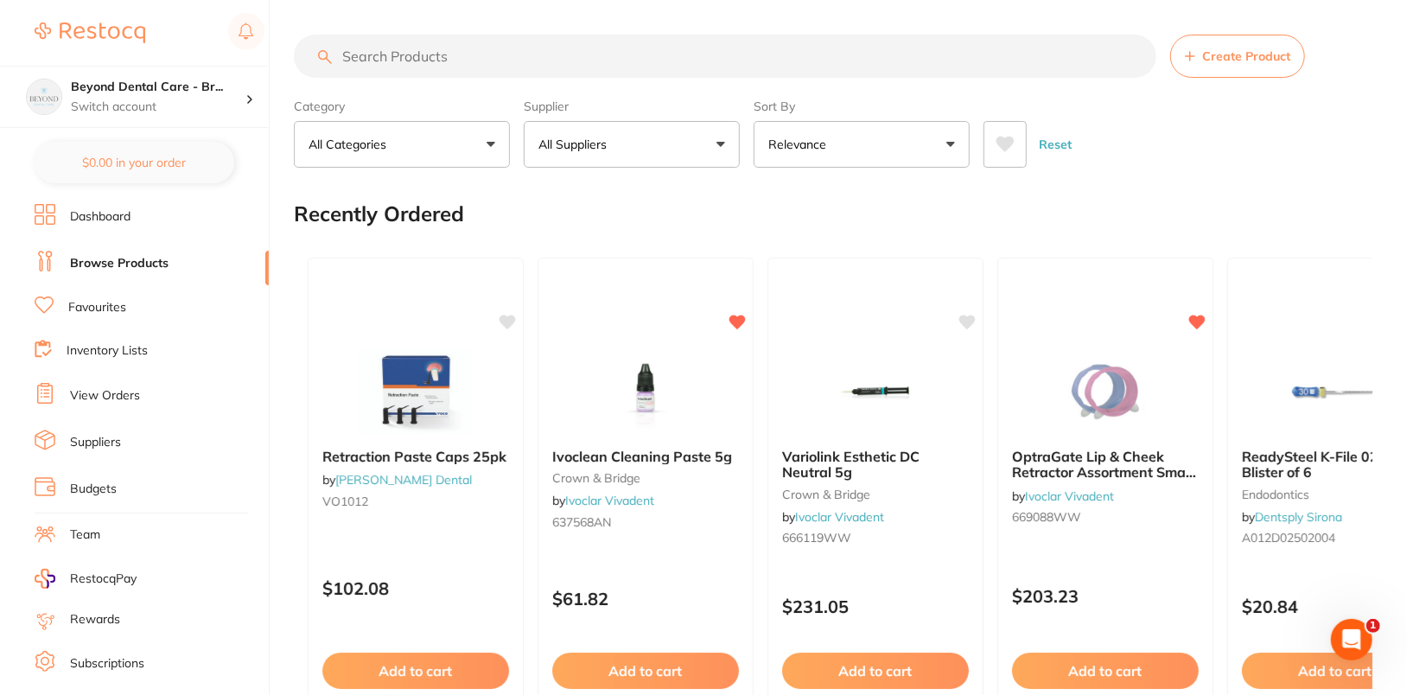
click at [642, 157] on button "All Suppliers" at bounding box center [632, 144] width 216 height 47
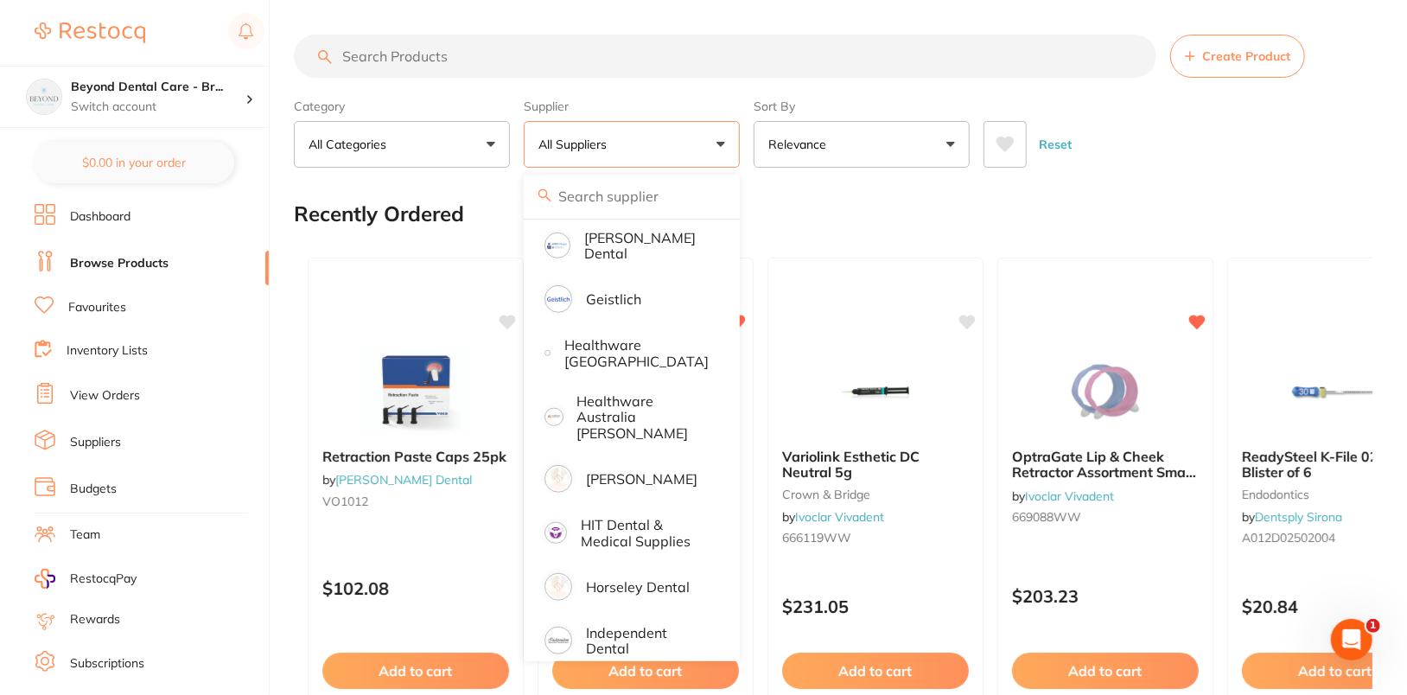
click at [1299, 150] on div "Reset" at bounding box center [1170, 137] width 375 height 60
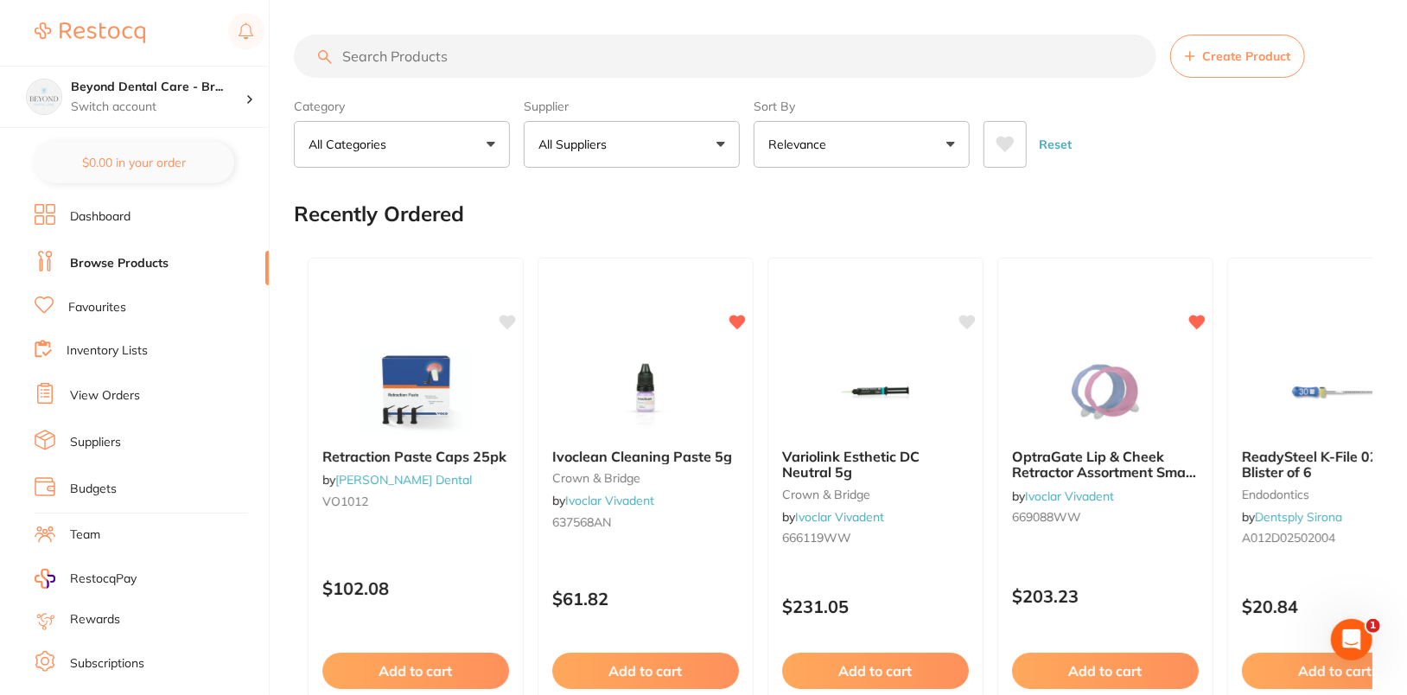
click at [112, 218] on link "Dashboard" at bounding box center [100, 216] width 60 height 17
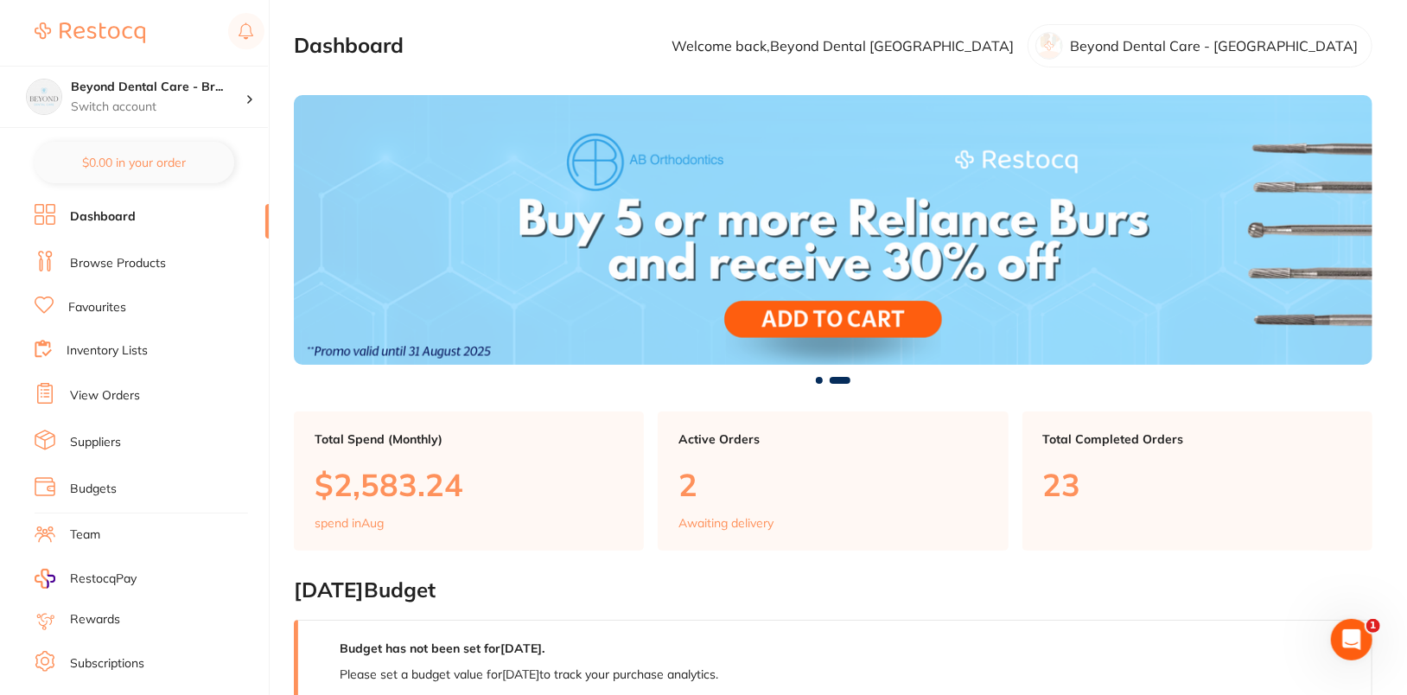
click at [101, 265] on link "Browse Products" at bounding box center [118, 263] width 96 height 17
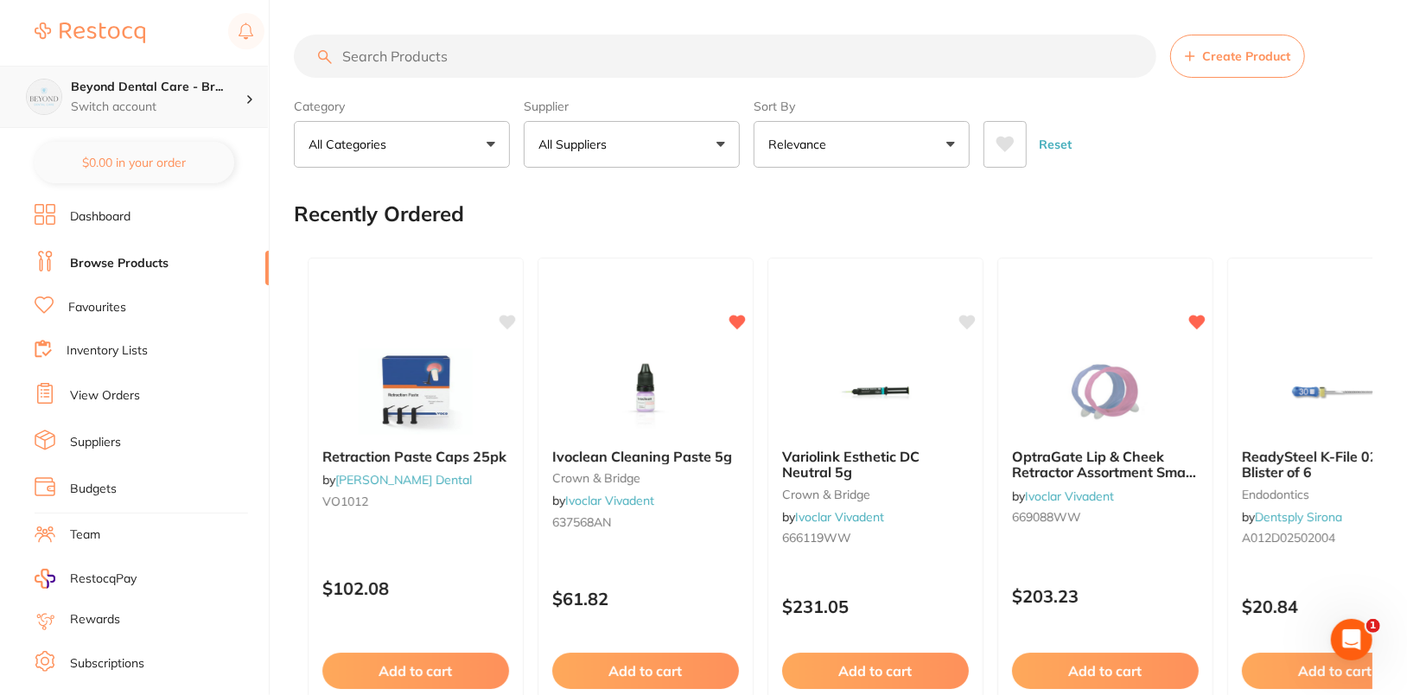
click at [179, 89] on h4 "Beyond Dental Care - Br..." at bounding box center [158, 87] width 175 height 17
click at [615, 122] on button "All Suppliers" at bounding box center [632, 144] width 216 height 47
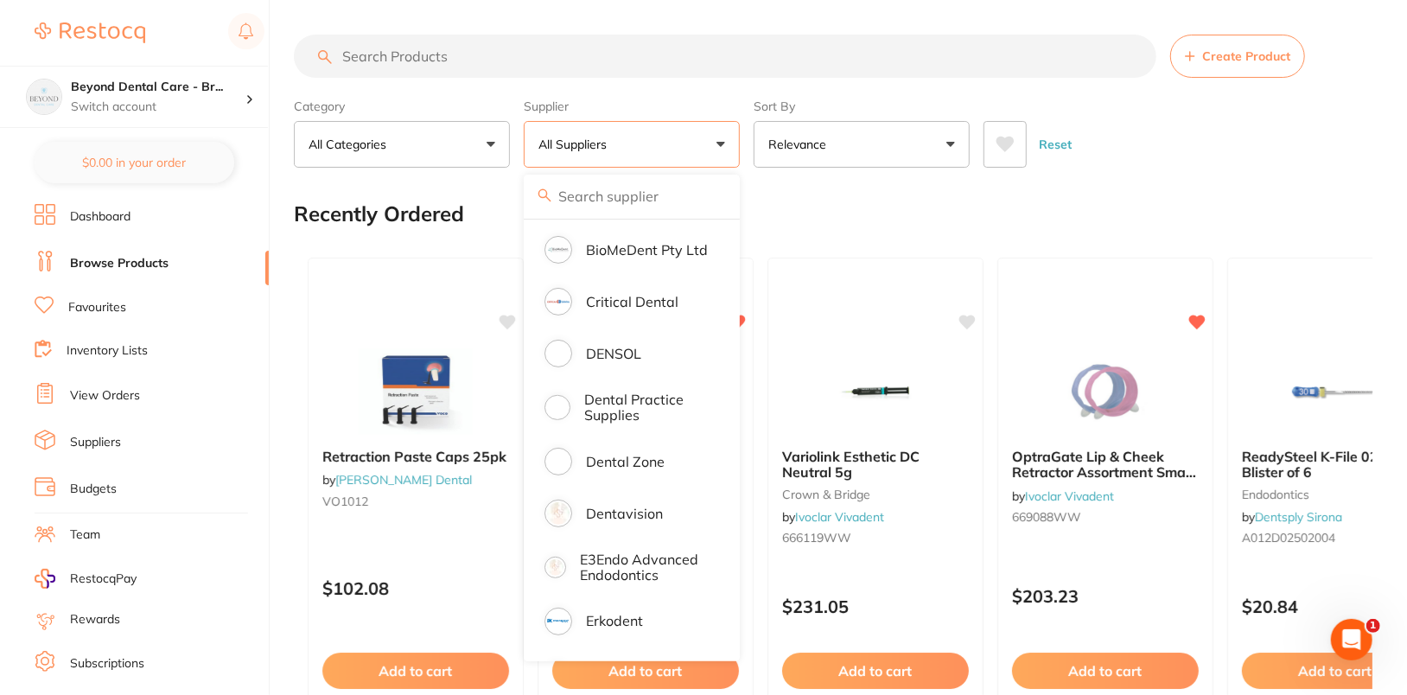
scroll to position [655, 0]
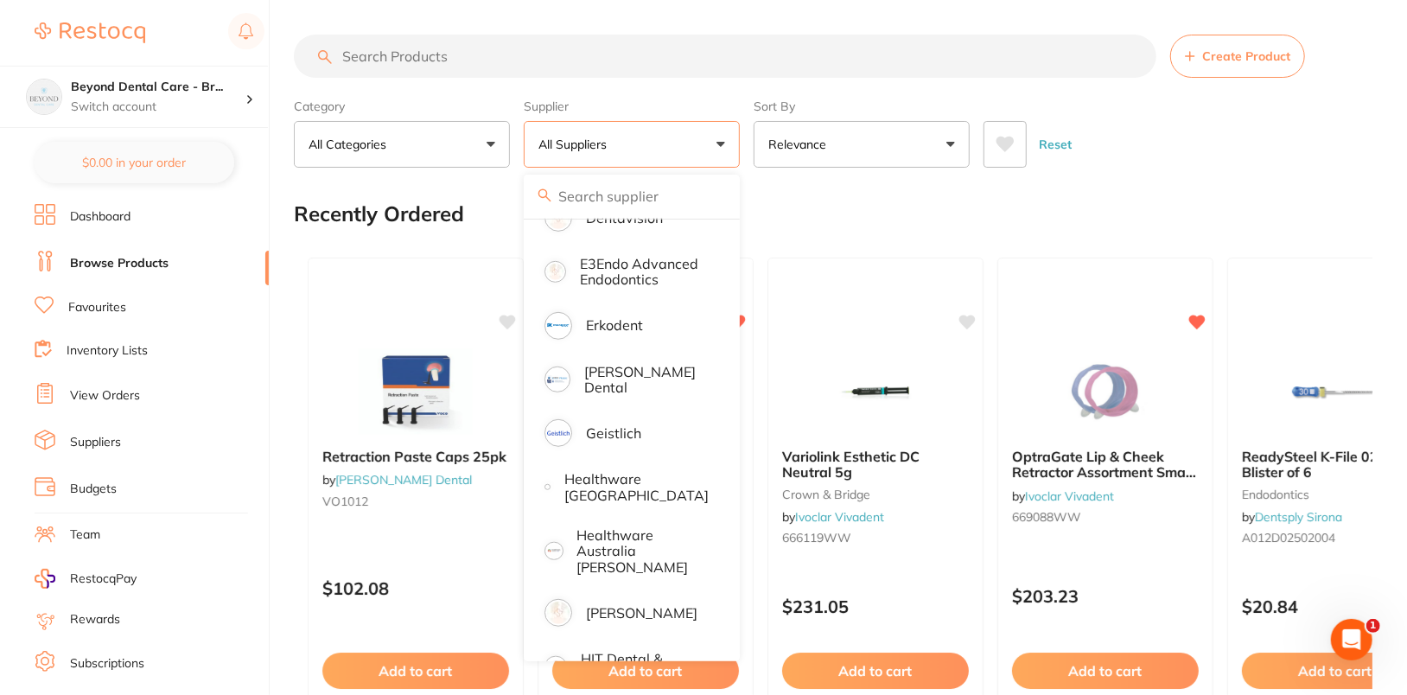
click at [550, 36] on input "search" at bounding box center [725, 56] width 862 height 43
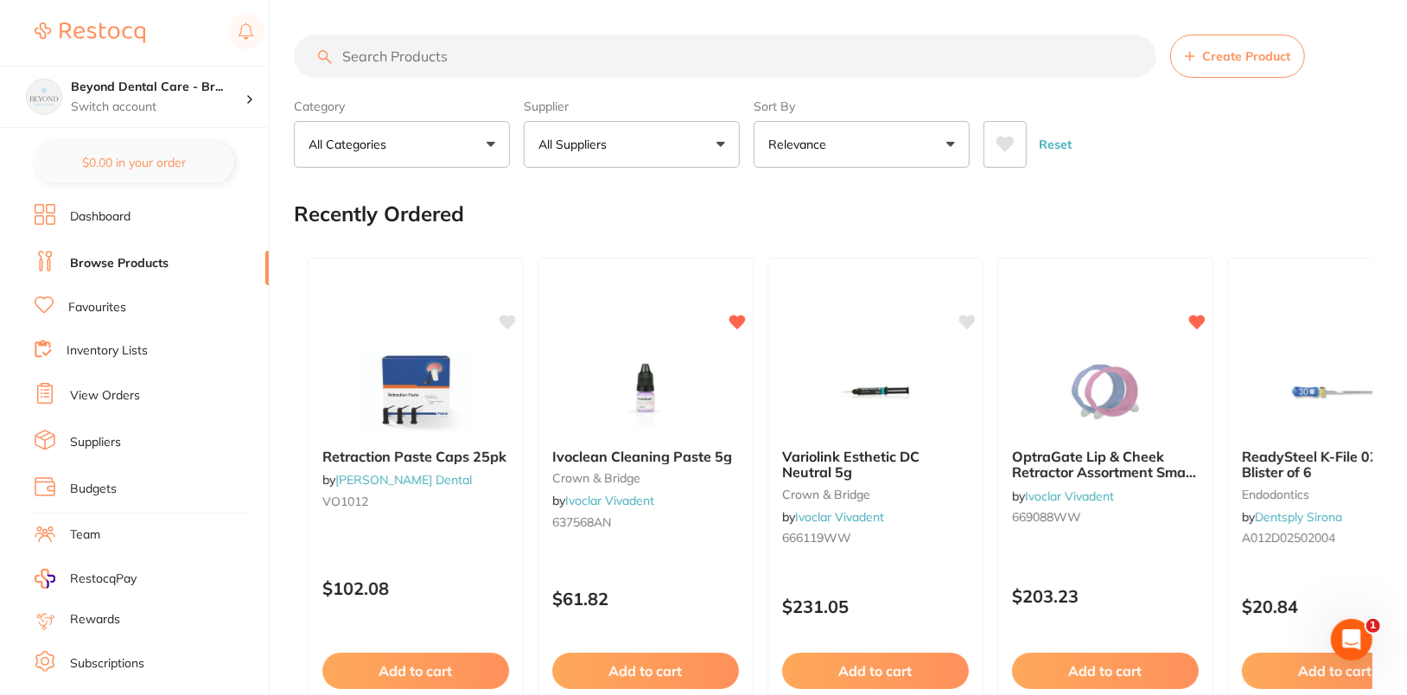
click at [569, 60] on input "search" at bounding box center [725, 56] width 862 height 43
paste input "TM-NICHRODLR6"
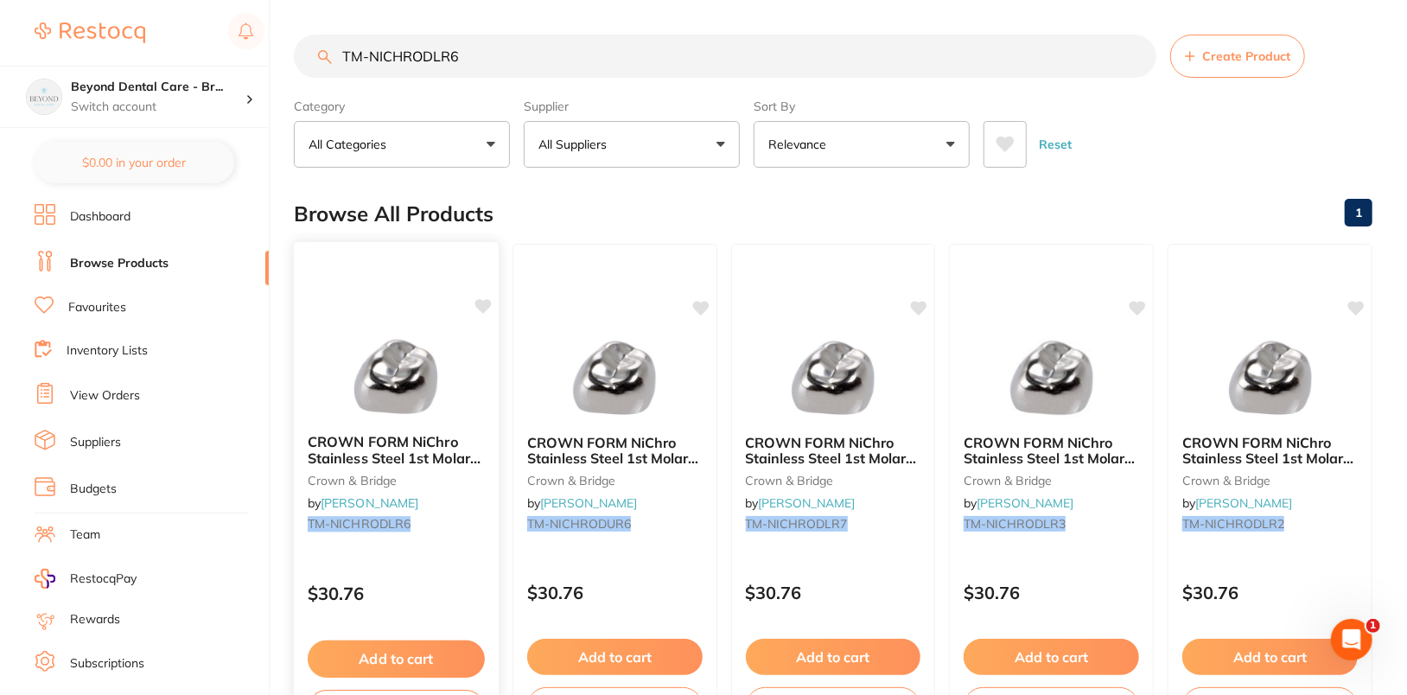
scroll to position [0, 0]
type input "TM-NICHRODLR6"
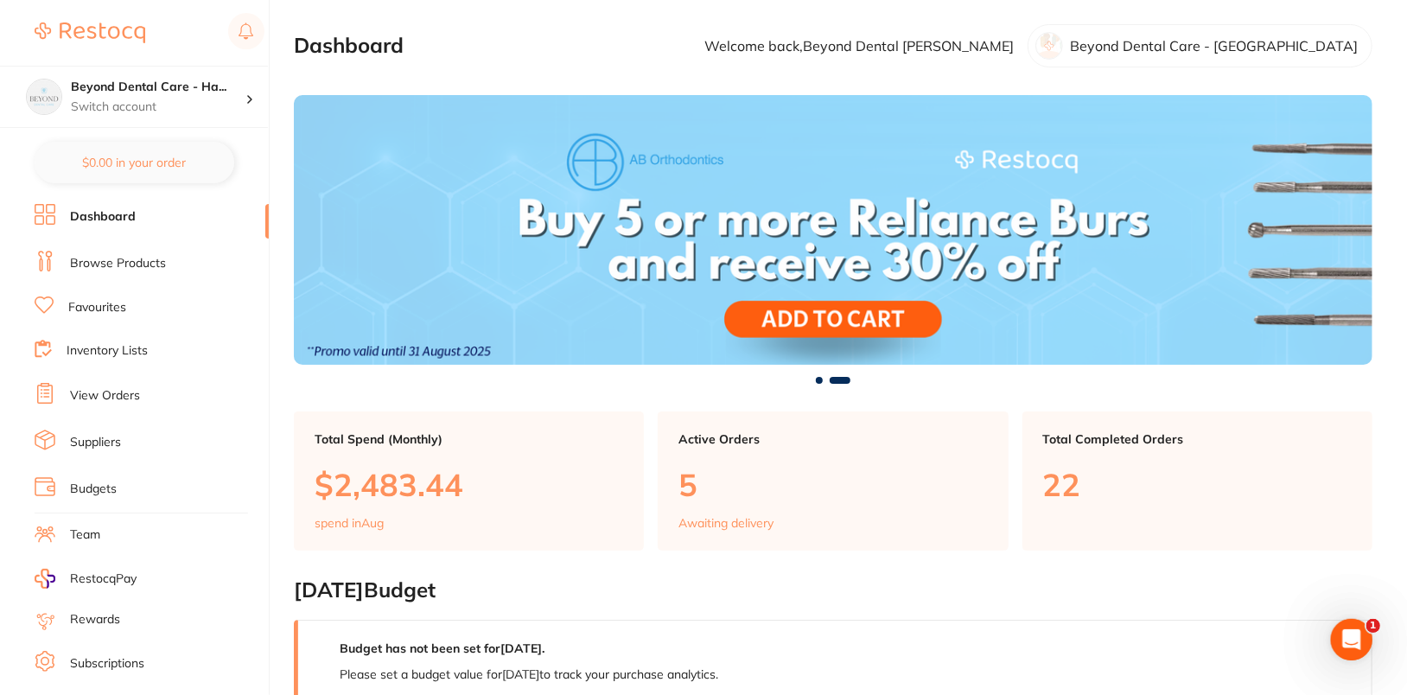
click at [130, 283] on ul "Dashboard Browse Products Favourites Inventory Lists View Orders Suppliers Budg…" at bounding box center [152, 502] width 234 height 596
click at [149, 257] on link "Browse Products" at bounding box center [118, 263] width 96 height 17
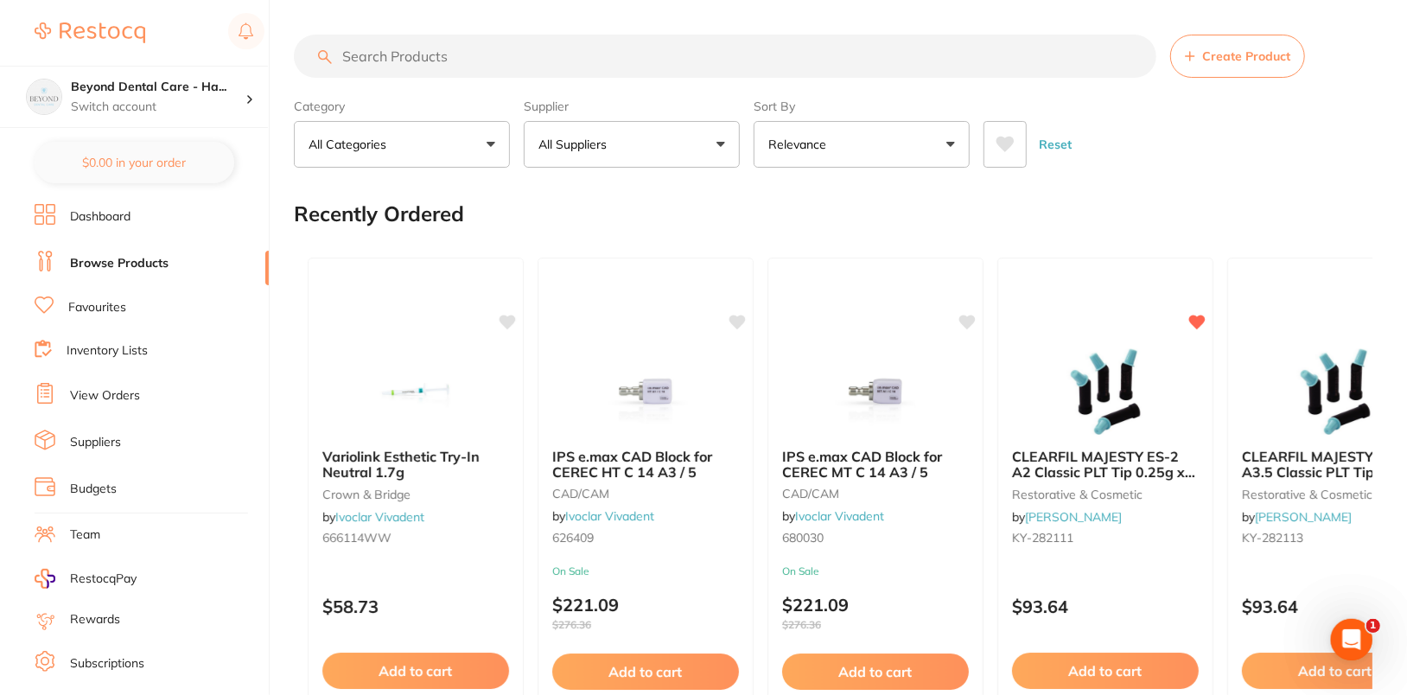
click at [861, 54] on input "search" at bounding box center [725, 56] width 862 height 43
paste input "TM-NICHRODLR6"
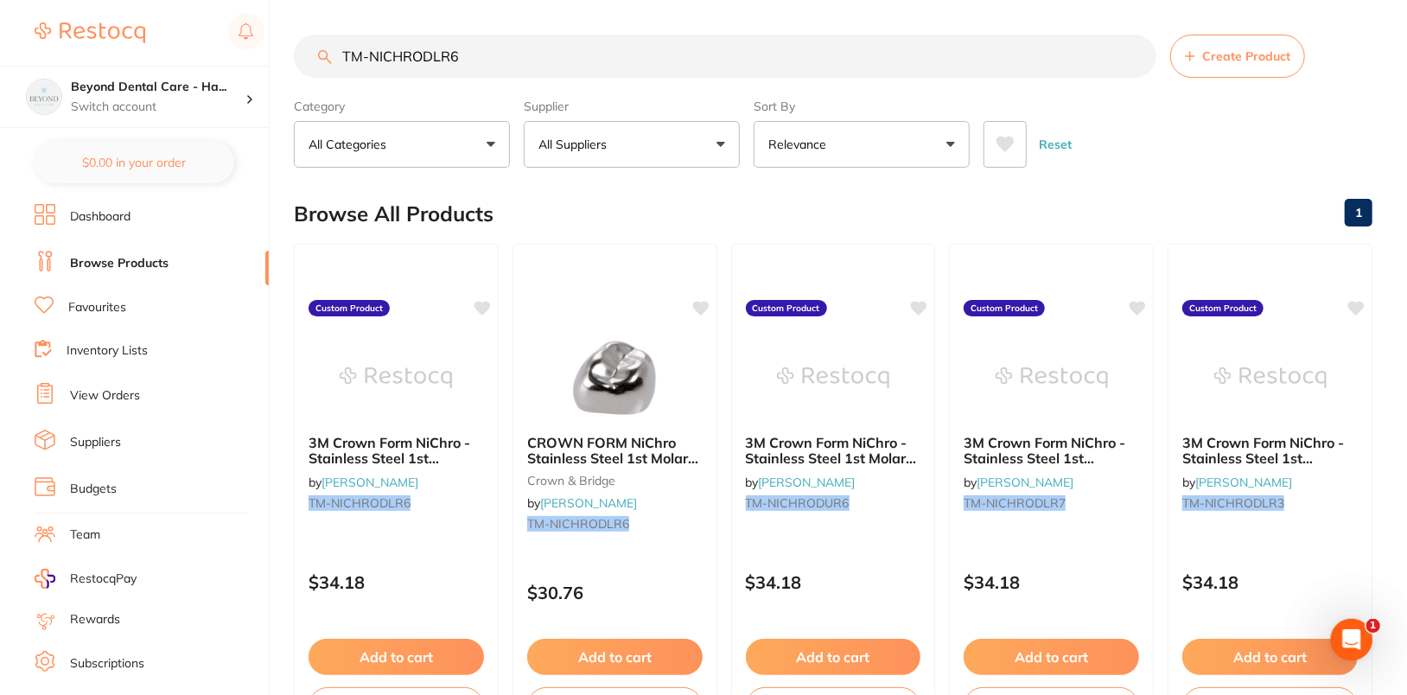
type input "TM-NICHRODLR6"
click at [101, 435] on link "Suppliers" at bounding box center [95, 442] width 51 height 17
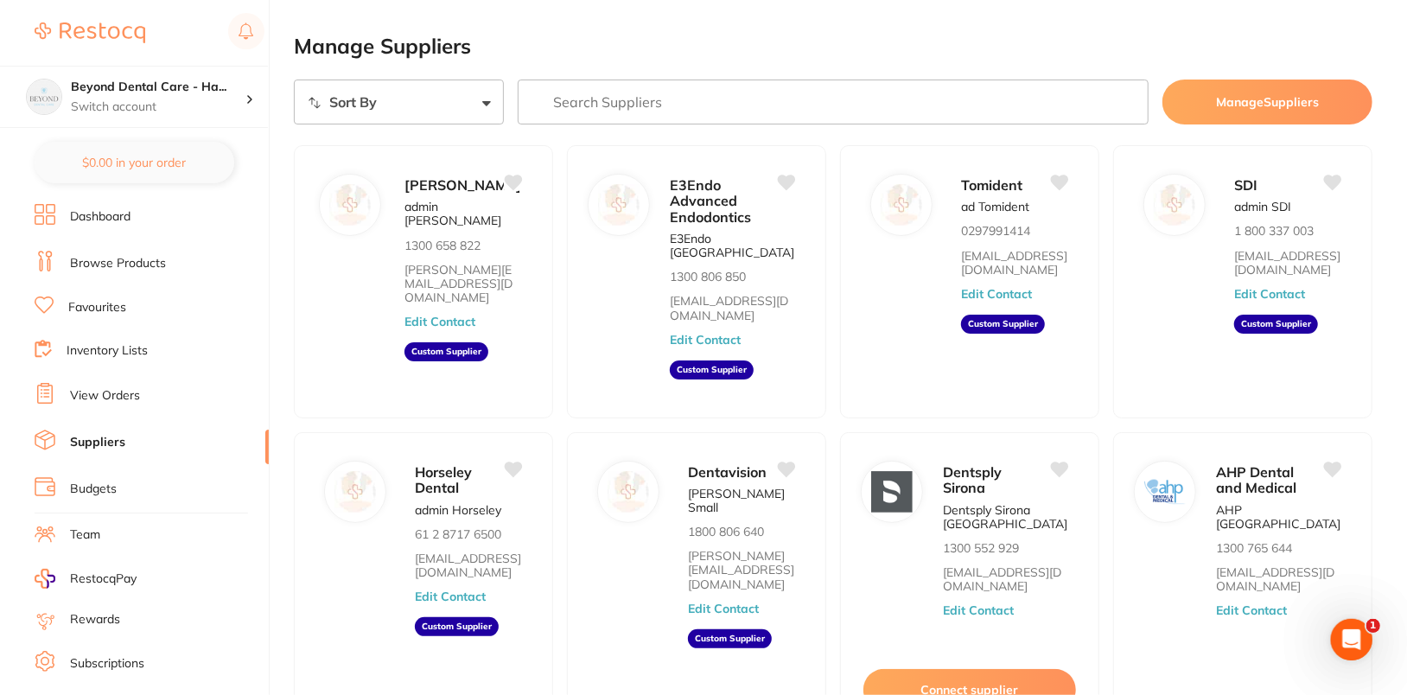
click at [1199, 113] on button "Manage Suppliers" at bounding box center [1267, 101] width 210 height 45
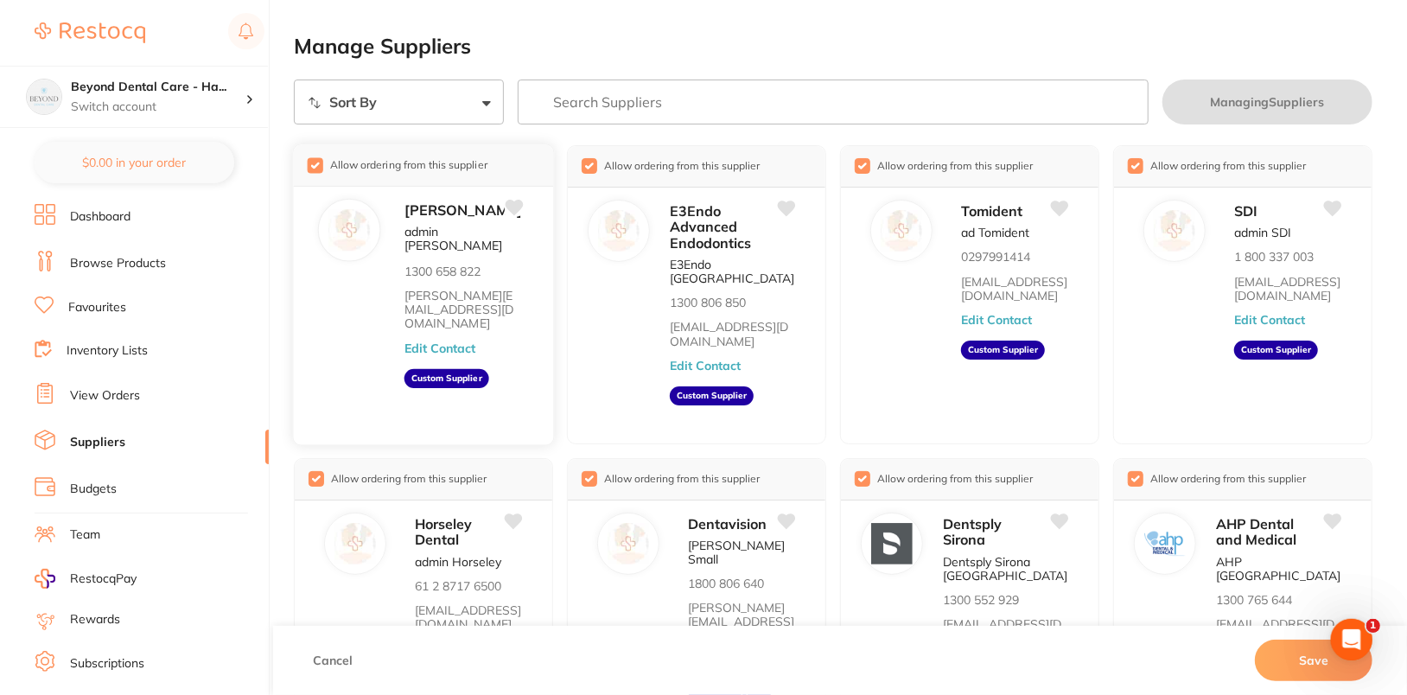
click at [317, 163] on input "checkbox" at bounding box center [316, 165] width 16 height 16
click at [1304, 649] on button "Save" at bounding box center [1314, 659] width 118 height 41
click at [113, 251] on li "Browse Products" at bounding box center [152, 264] width 234 height 26
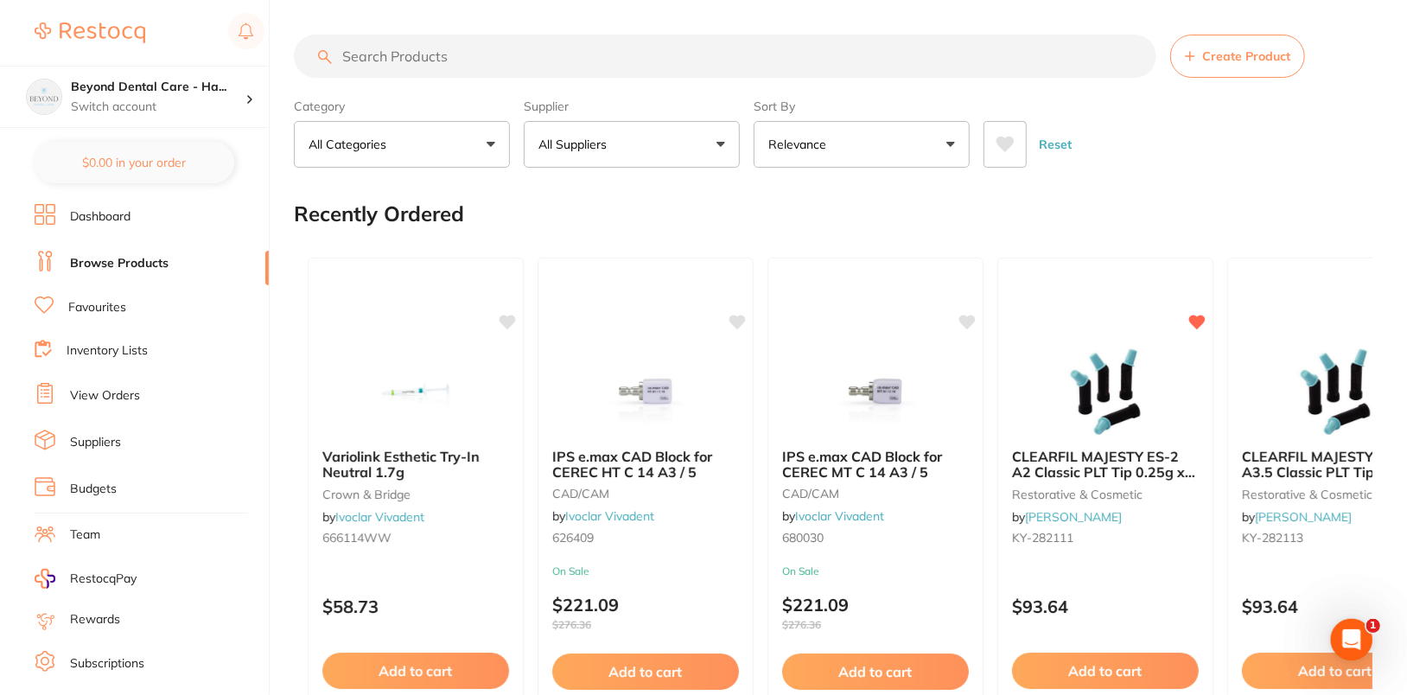
click at [615, 47] on input "search" at bounding box center [725, 56] width 862 height 43
paste input "TM-NICHRODLR6"
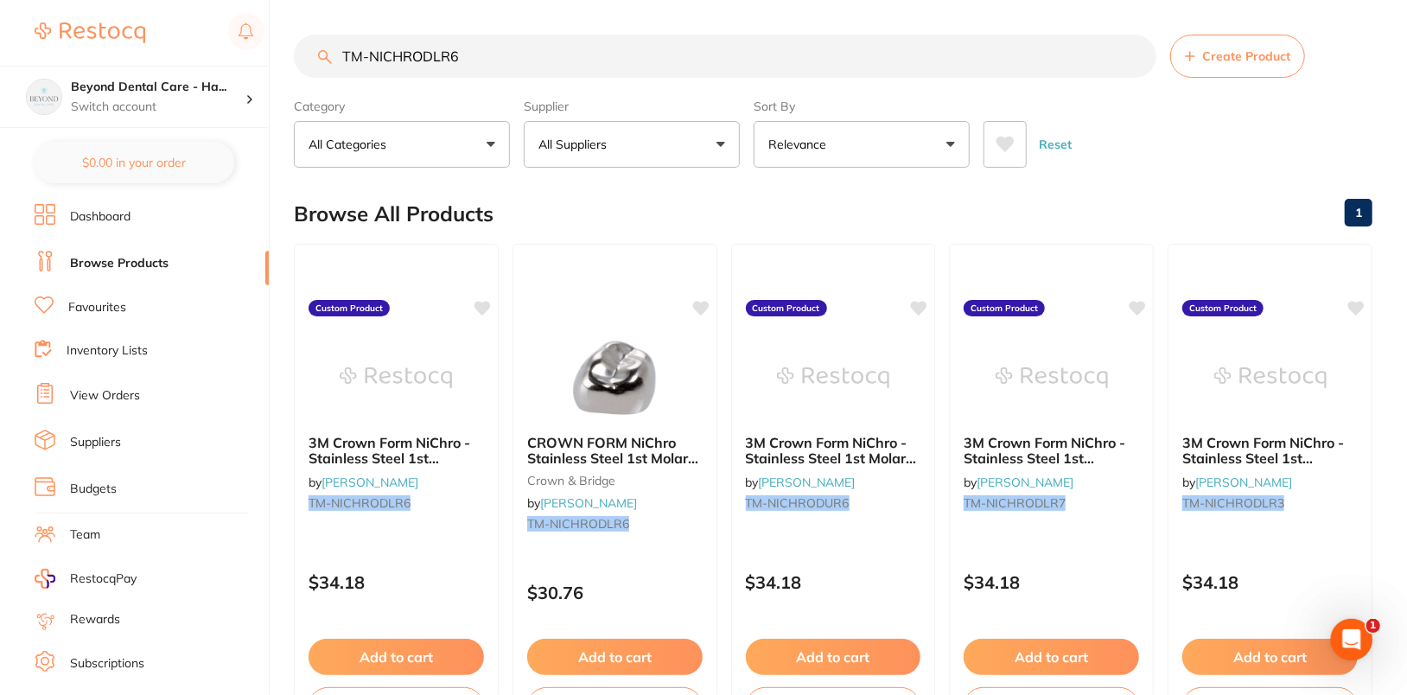
type input "TM-NICHRODLR6"
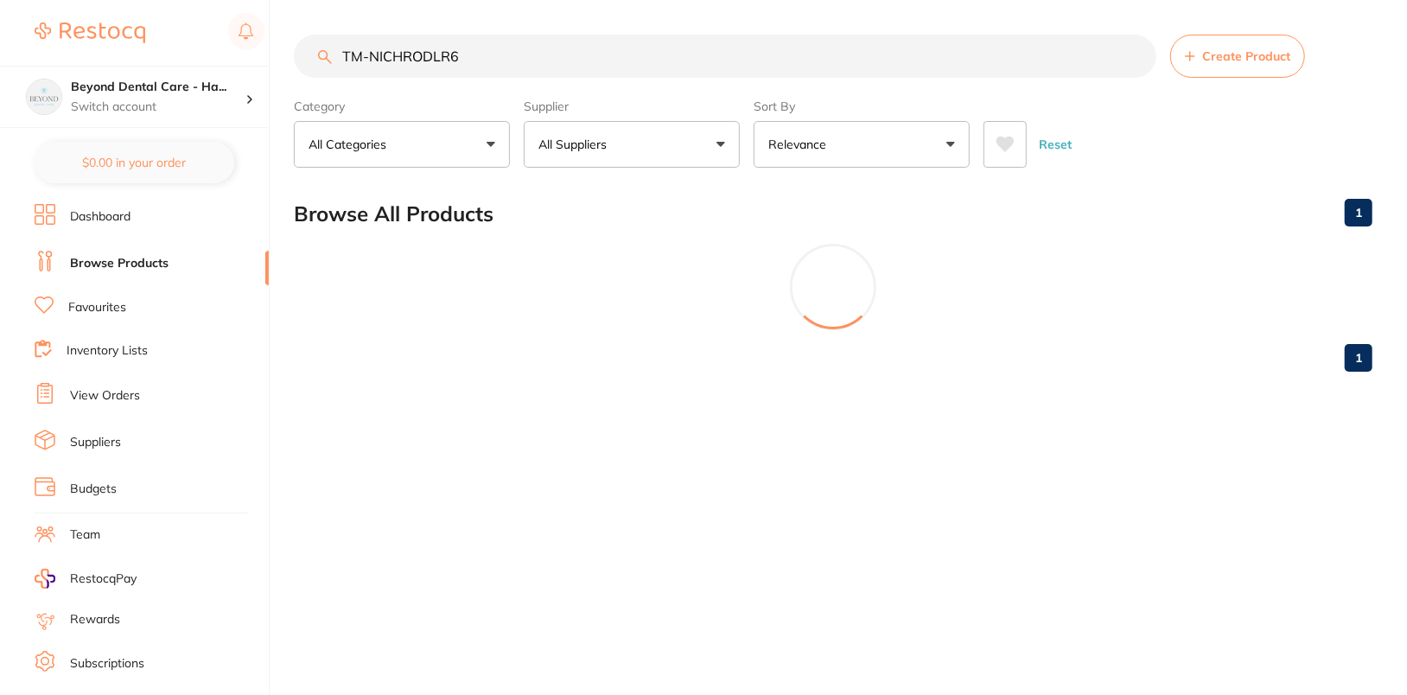
click at [103, 222] on link "Dashboard" at bounding box center [100, 216] width 60 height 17
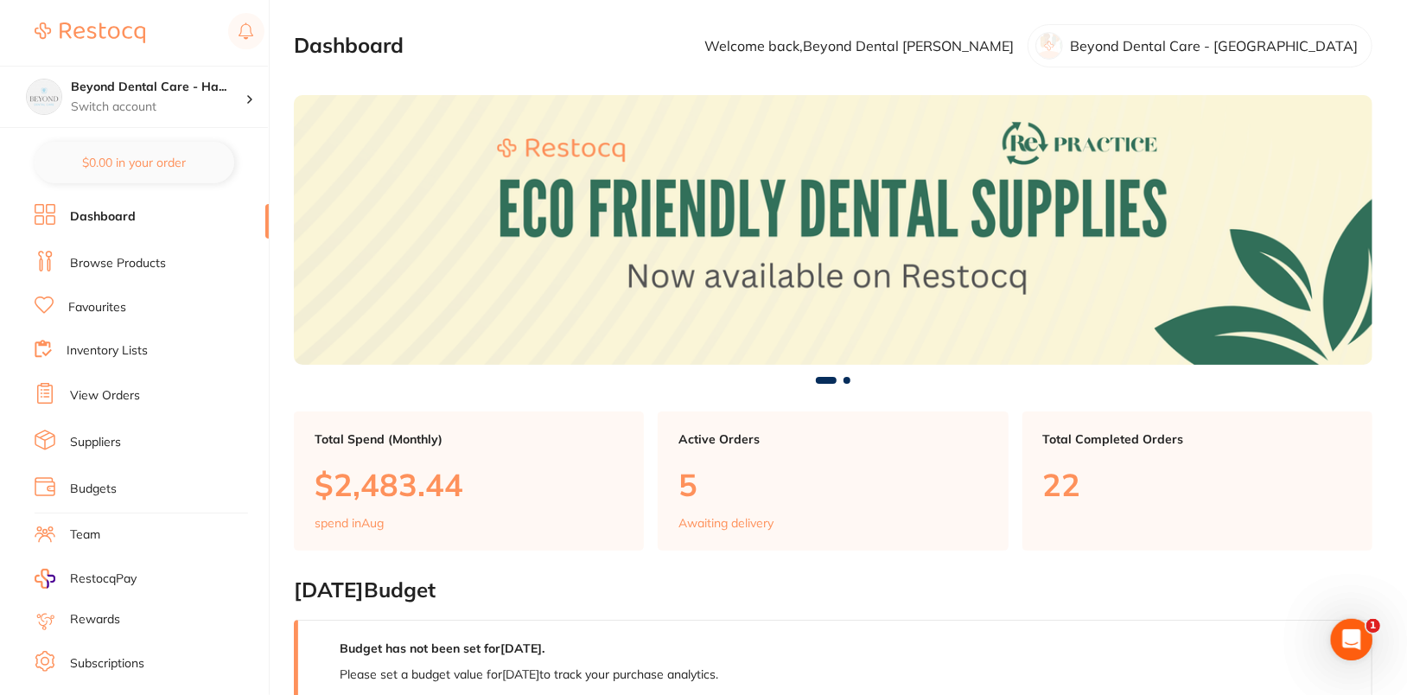
click at [98, 265] on link "Browse Products" at bounding box center [118, 263] width 96 height 17
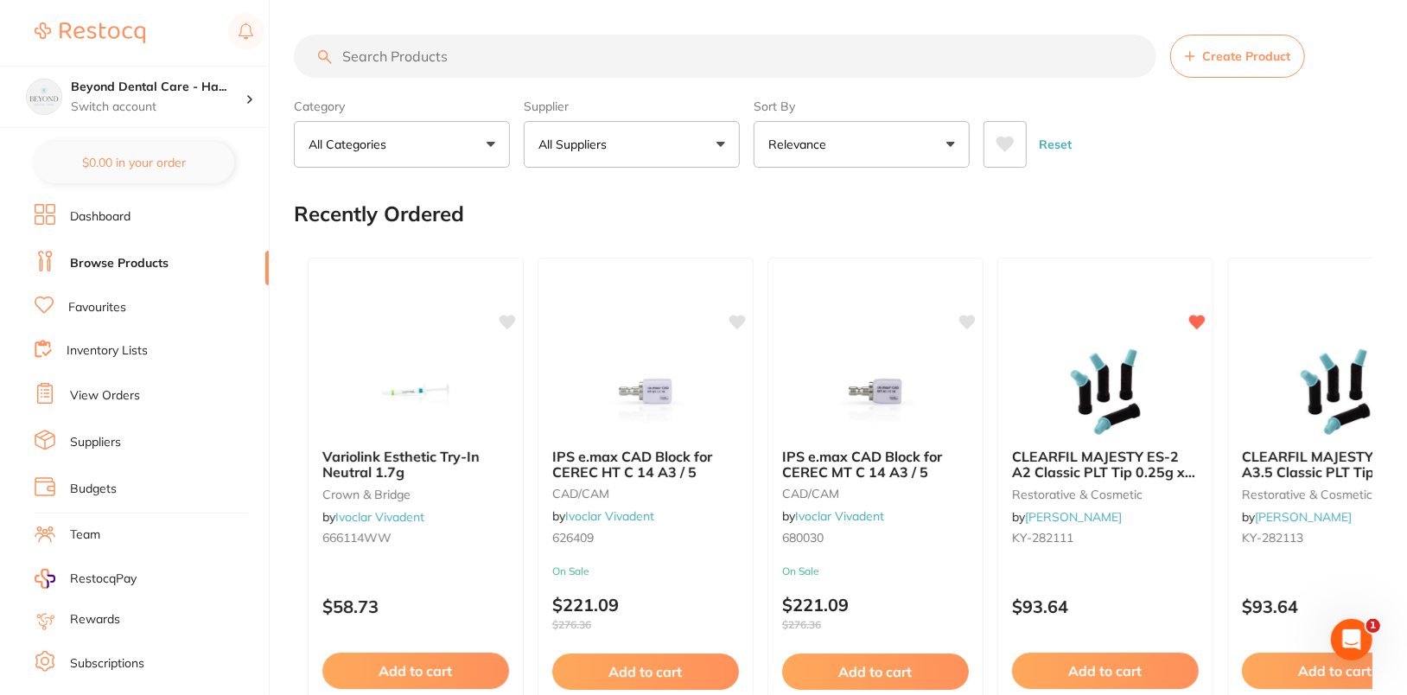
click at [604, 67] on input "search" at bounding box center [725, 56] width 862 height 43
paste input "TM-NICHRODLR6"
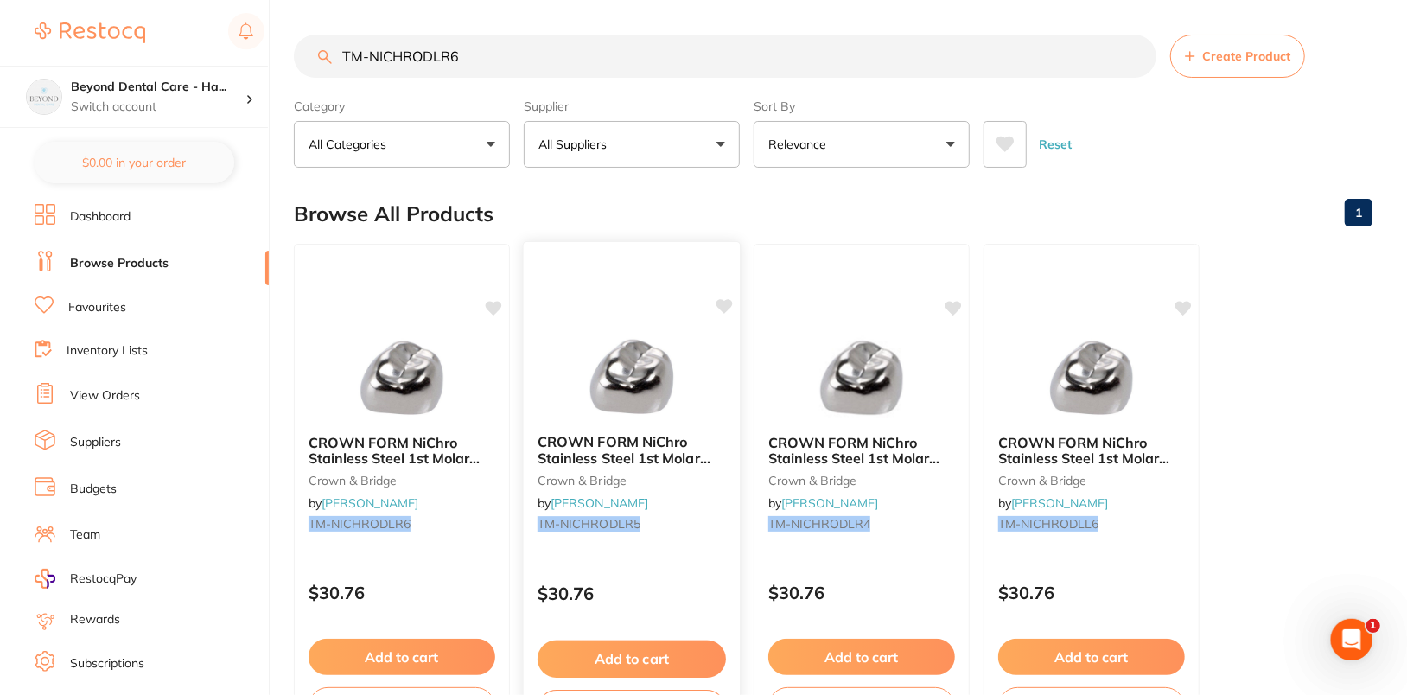
type input "TM-NICHRODLR6"
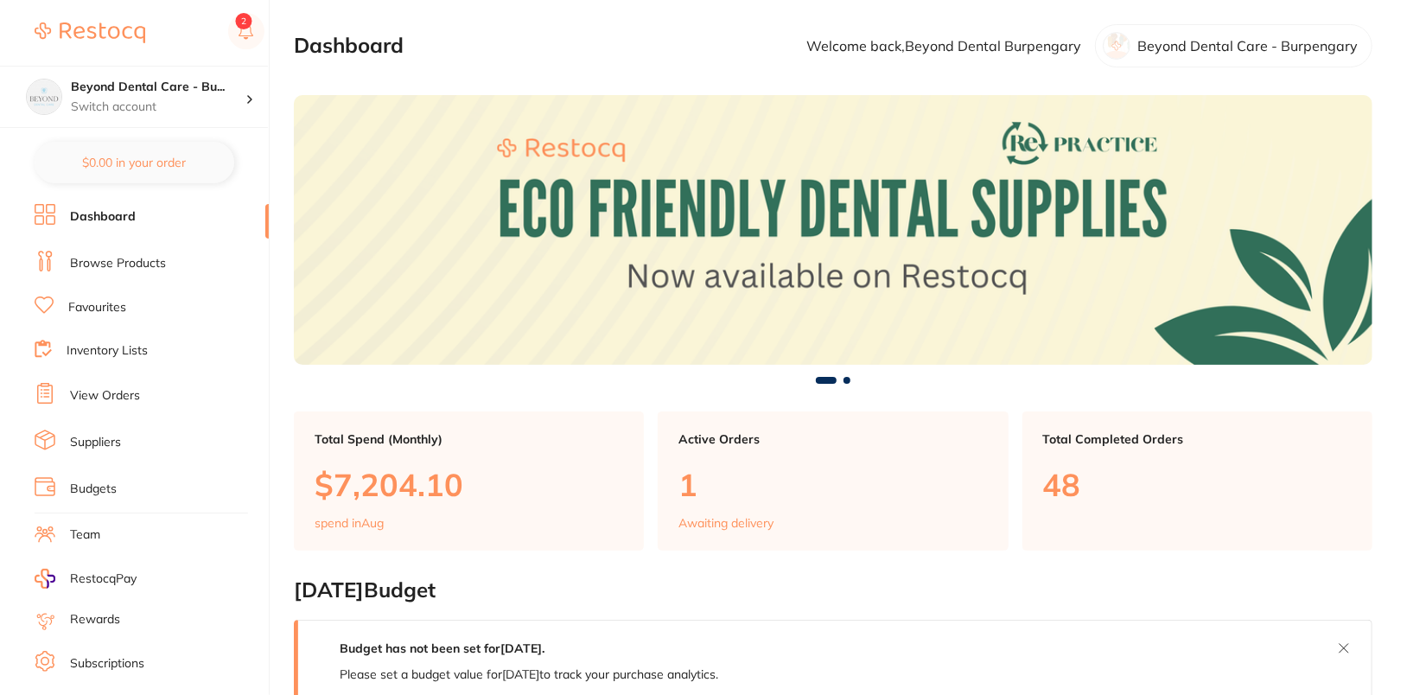
click at [144, 270] on li "Browse Products" at bounding box center [152, 264] width 234 height 26
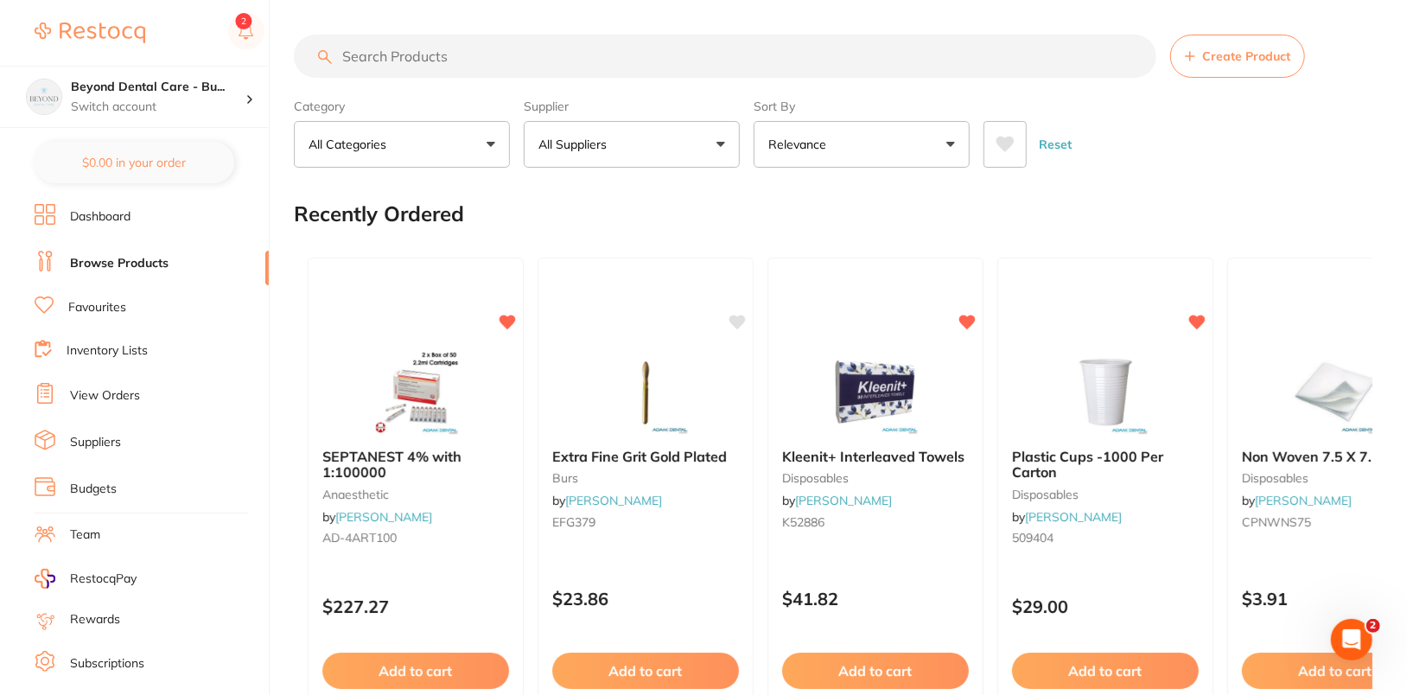
click at [643, 53] on input "search" at bounding box center [725, 56] width 862 height 43
paste input "Y711330"
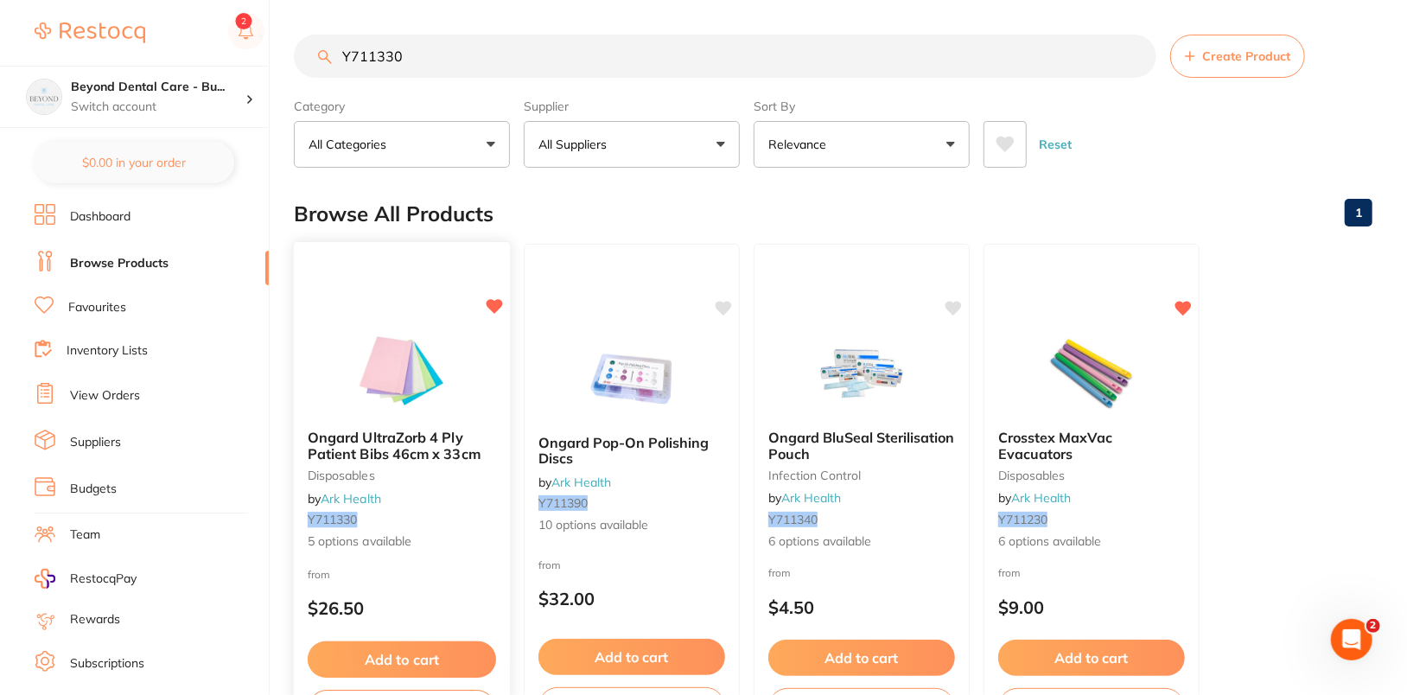
type input "Y711330"
click at [398, 378] on img at bounding box center [401, 371] width 113 height 87
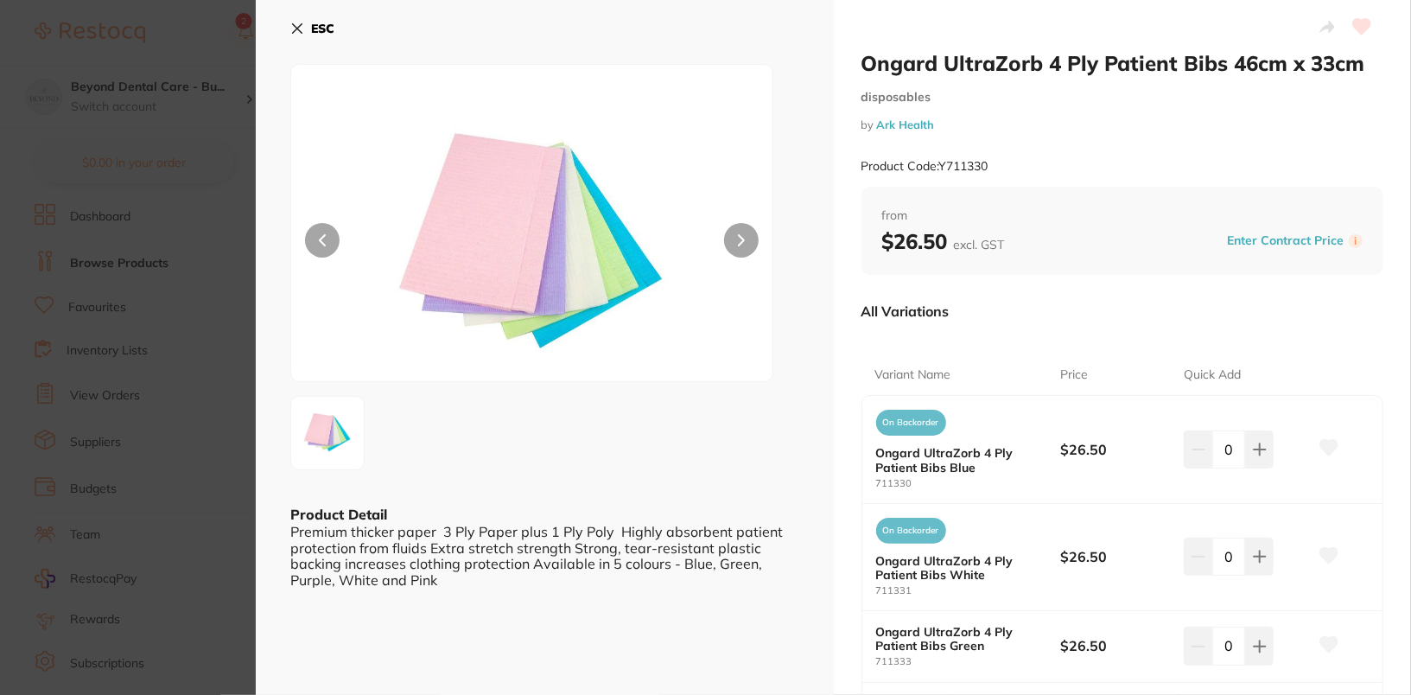
click at [912, 478] on small "711330" at bounding box center [968, 483] width 185 height 11
drag, startPoint x: 926, startPoint y: 482, endPoint x: 866, endPoint y: 482, distance: 60.5
click at [866, 482] on div "On Backorder Ongard UltraZorb 4 Ply Patient Bibs Blue 711330 $26.50 0" at bounding box center [1122, 449] width 521 height 107
copy small "711330"
click at [334, 16] on button "ESC" at bounding box center [312, 28] width 44 height 29
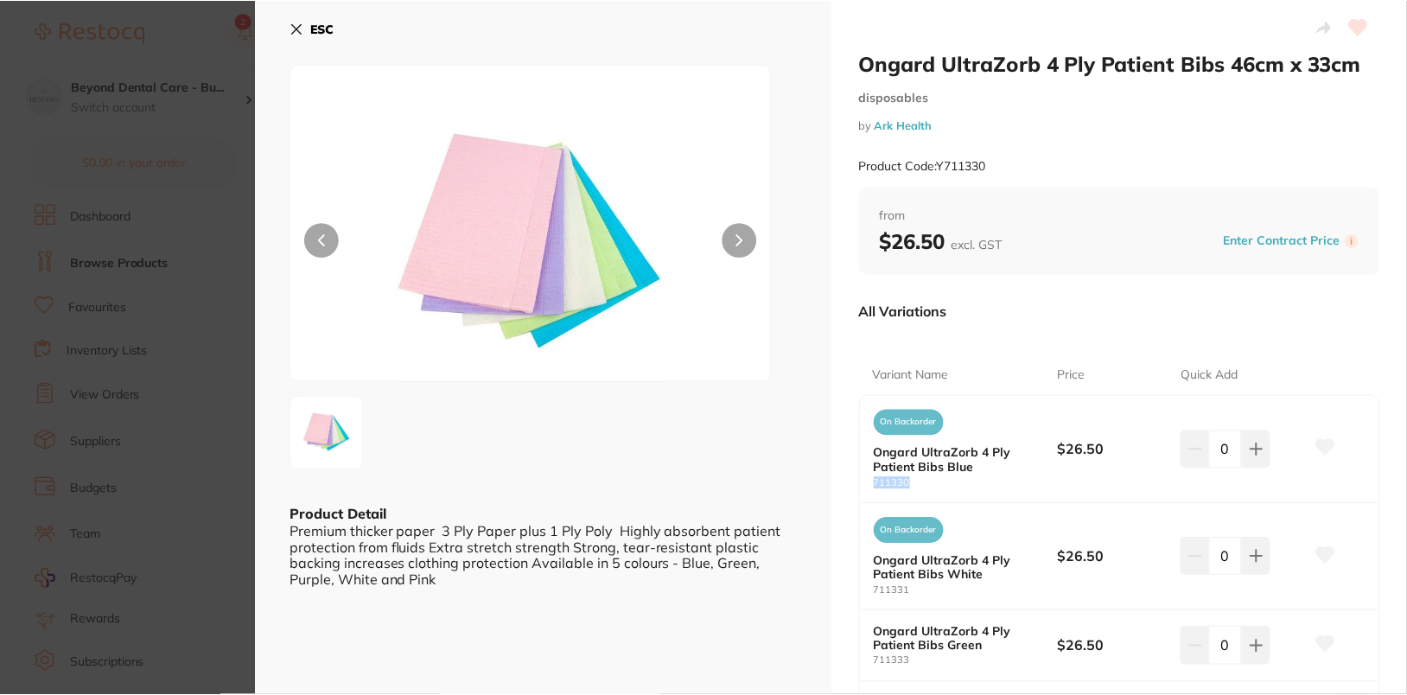
scroll to position [9, 0]
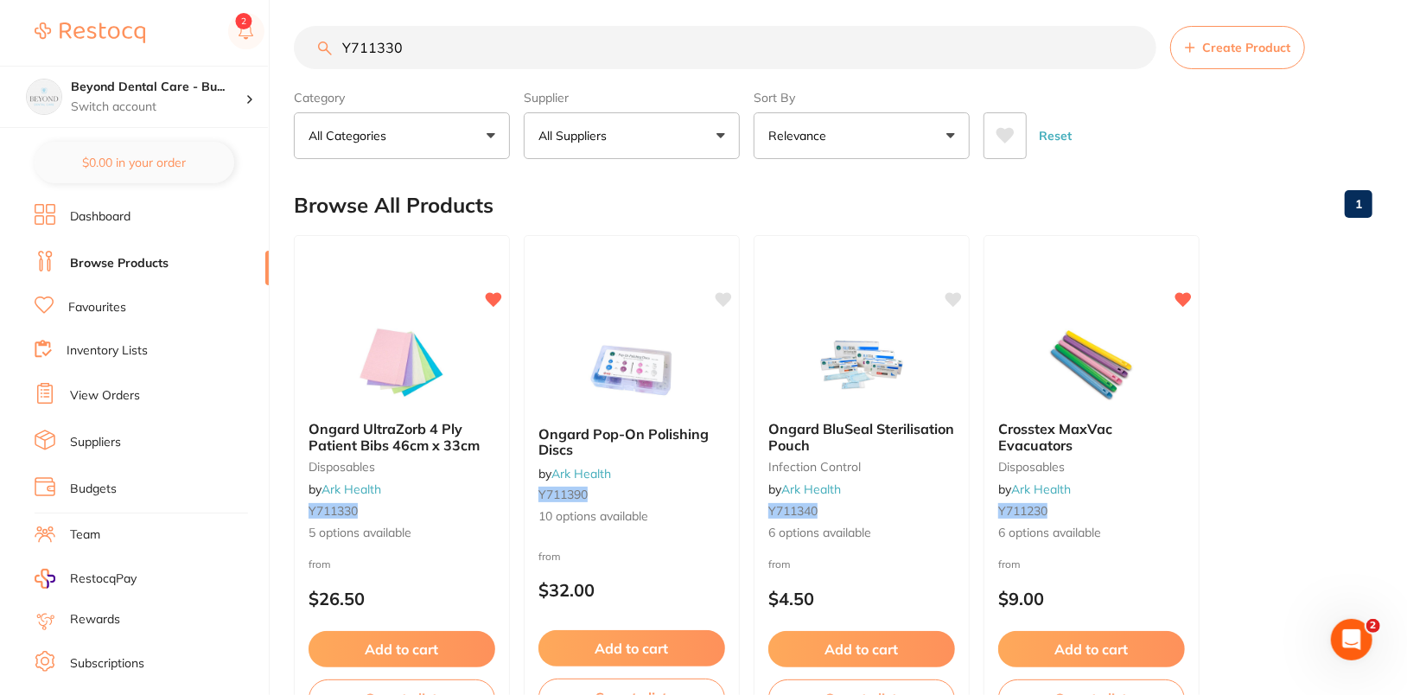
click at [132, 359] on ul "Dashboard Browse Products Favourites Inventory Lists View Orders Suppliers Budg…" at bounding box center [152, 502] width 234 height 596
click at [137, 347] on link "Inventory Lists" at bounding box center [107, 350] width 81 height 17
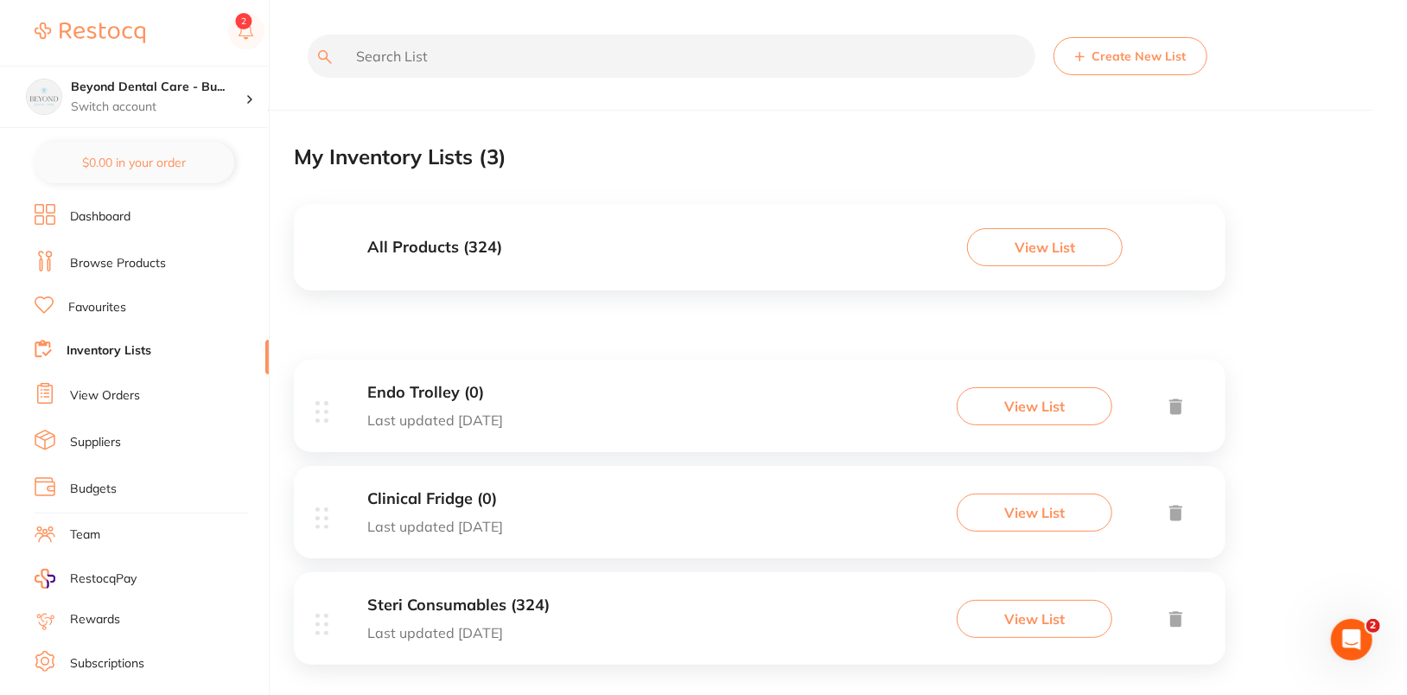
click at [662, 41] on input "text" at bounding box center [672, 56] width 728 height 43
paste input "711330"
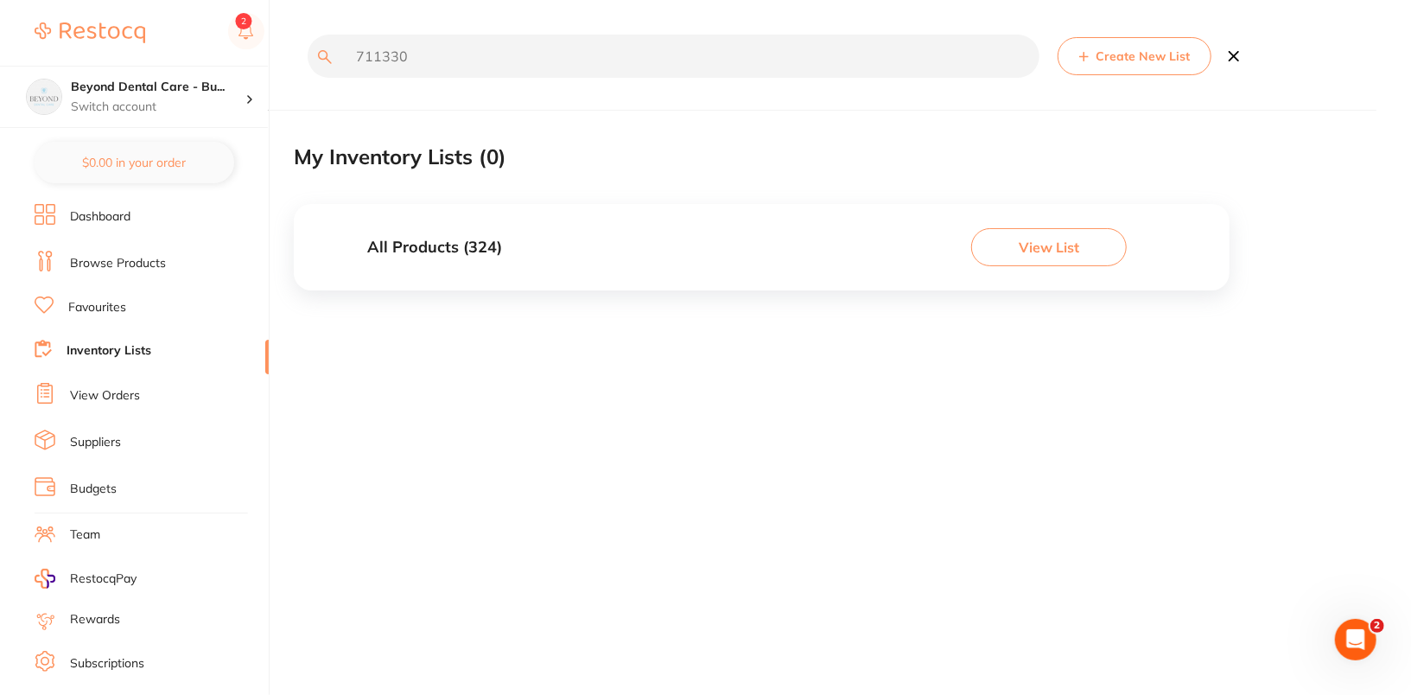
type input "711330"
click at [1023, 252] on button "View List" at bounding box center [1049, 247] width 156 height 38
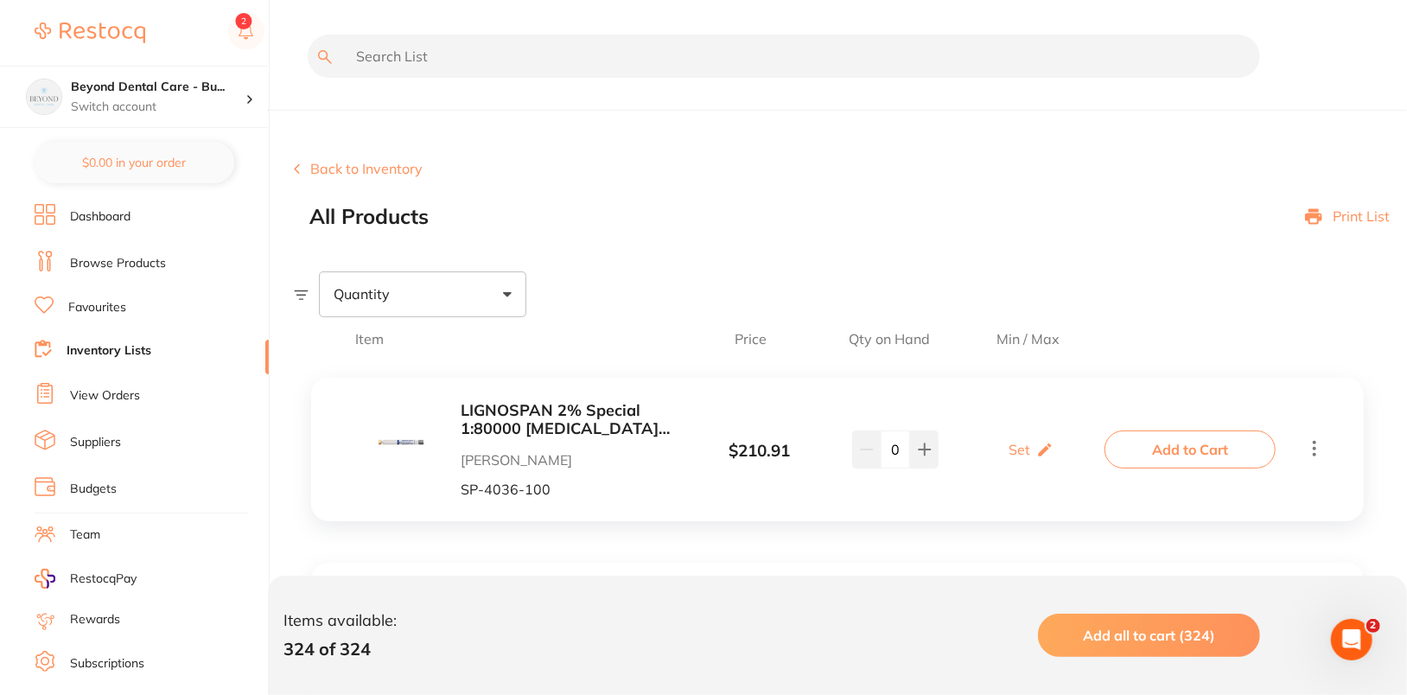
click at [498, 60] on input "text" at bounding box center [784, 56] width 952 height 43
paste input "711330"
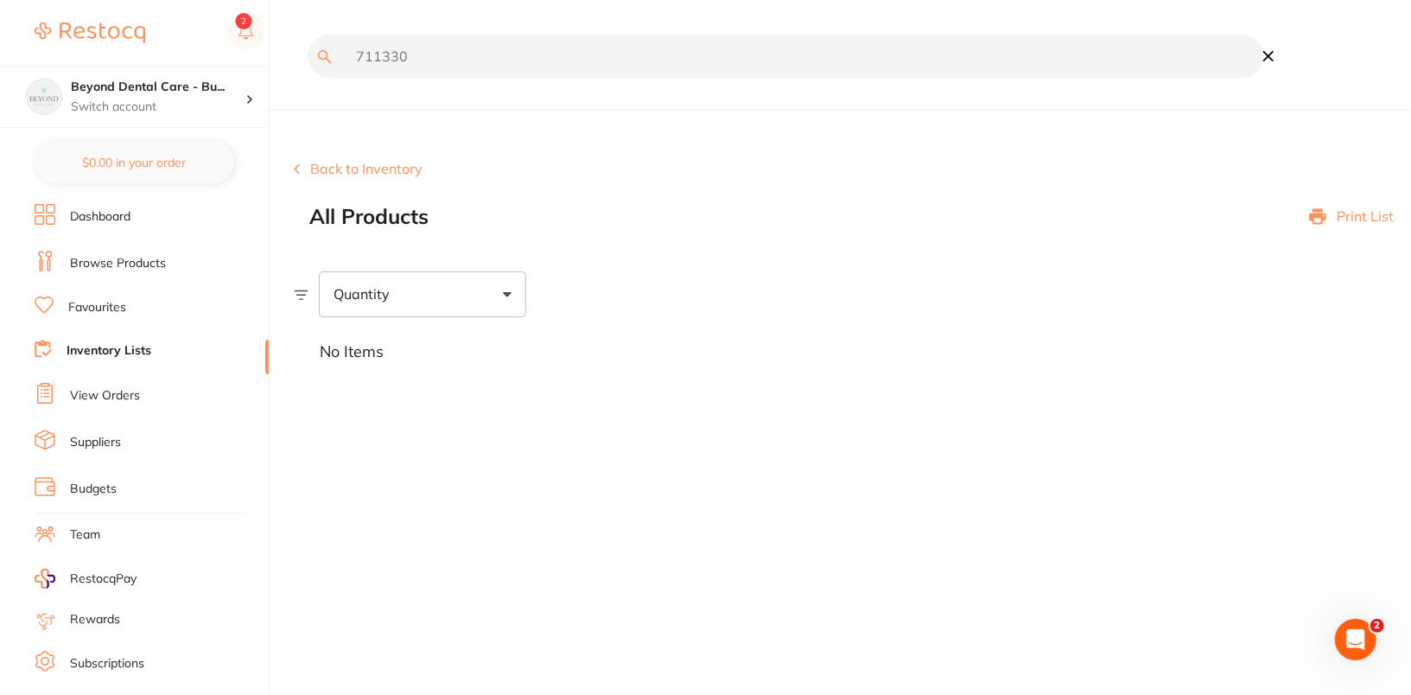
type input "711330"
click at [778, 160] on section "Back to Inventory All Products Print List Quantity No Items" at bounding box center [852, 252] width 1117 height 269
click at [620, 92] on div "711330" at bounding box center [779, 69] width 970 height 68
click at [744, 48] on input "711330" at bounding box center [786, 56] width 956 height 43
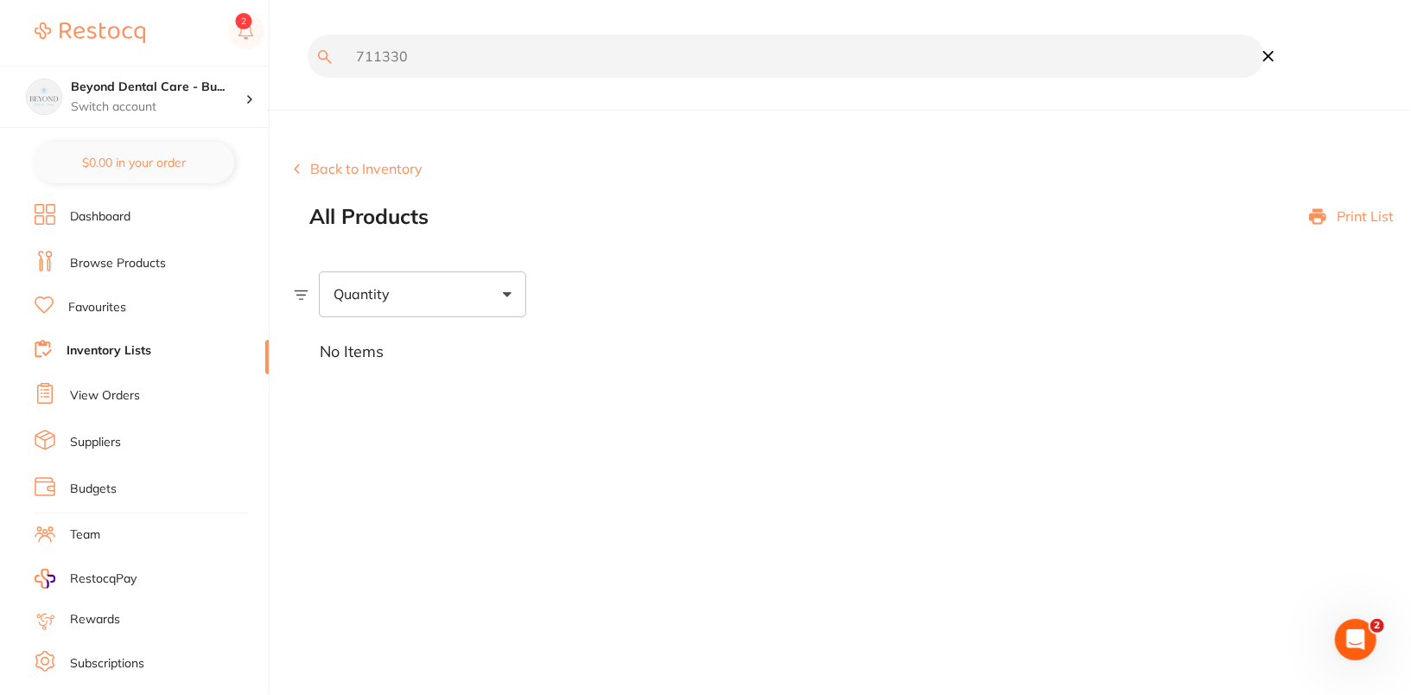
click at [744, 48] on input "711330" at bounding box center [786, 56] width 956 height 43
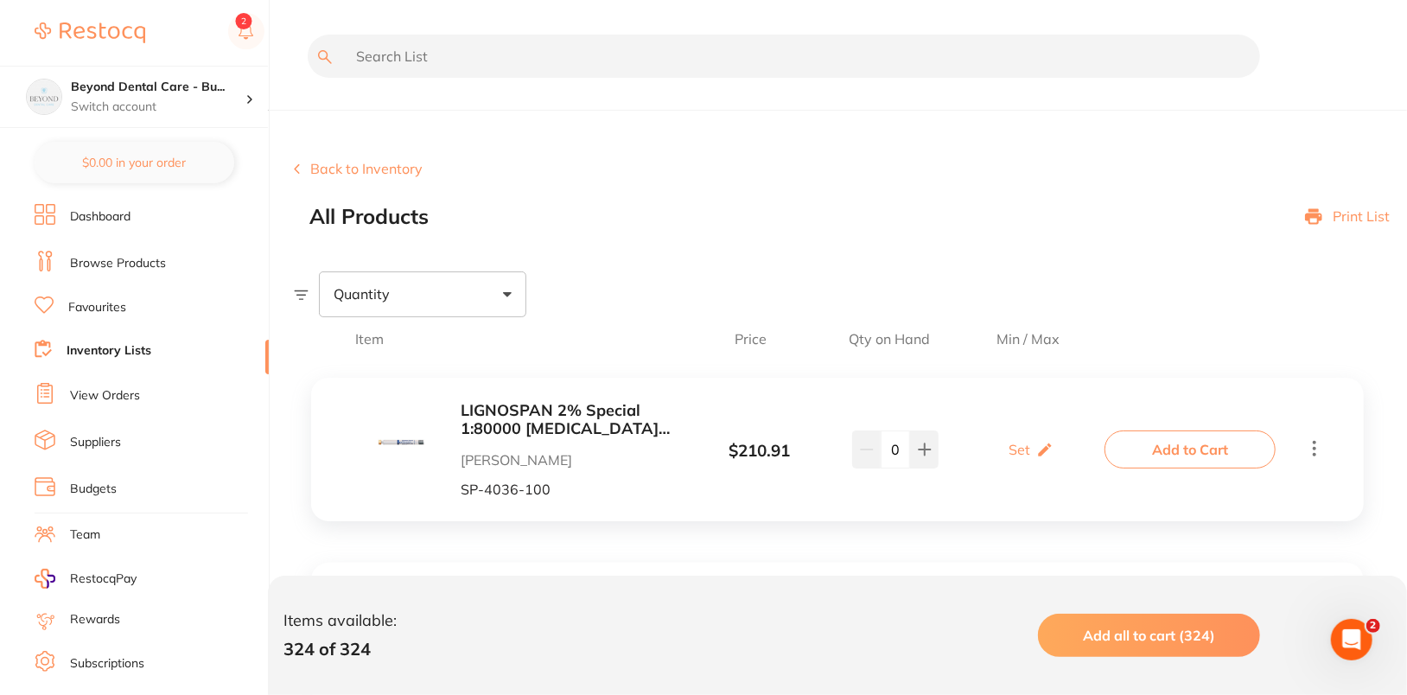
click at [134, 260] on link "Browse Products" at bounding box center [118, 263] width 96 height 17
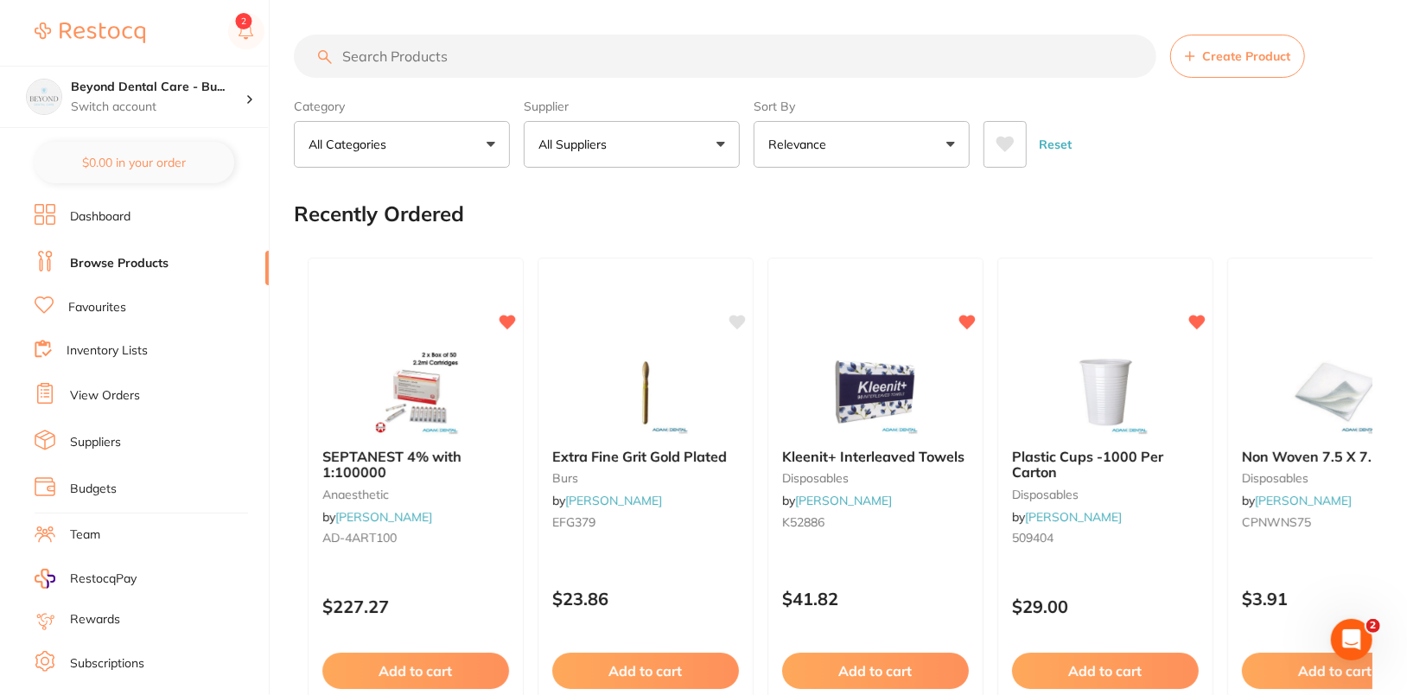
click at [660, 50] on input "search" at bounding box center [725, 56] width 862 height 43
paste input "711330"
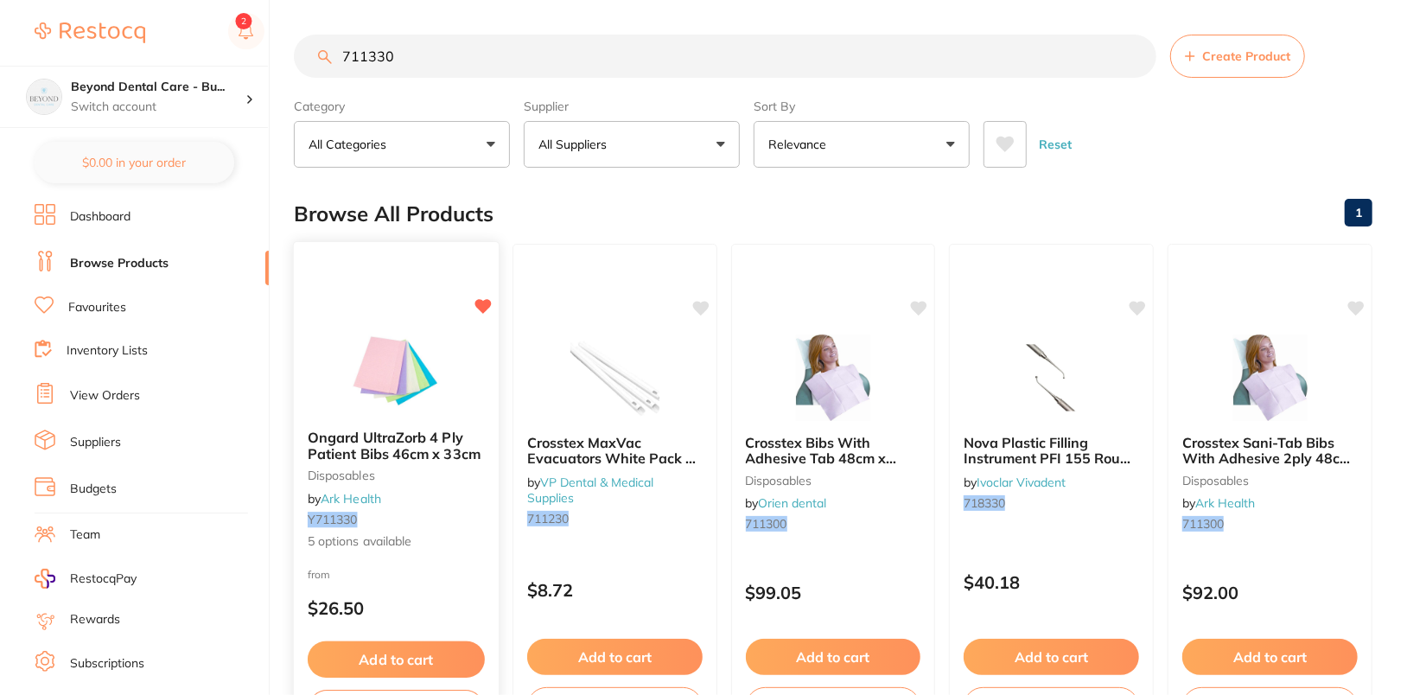
type input "711330"
click at [442, 457] on span "Ongard UltraZorb 4 Ply Patient Bibs 46cm x 33cm" at bounding box center [394, 446] width 173 height 34
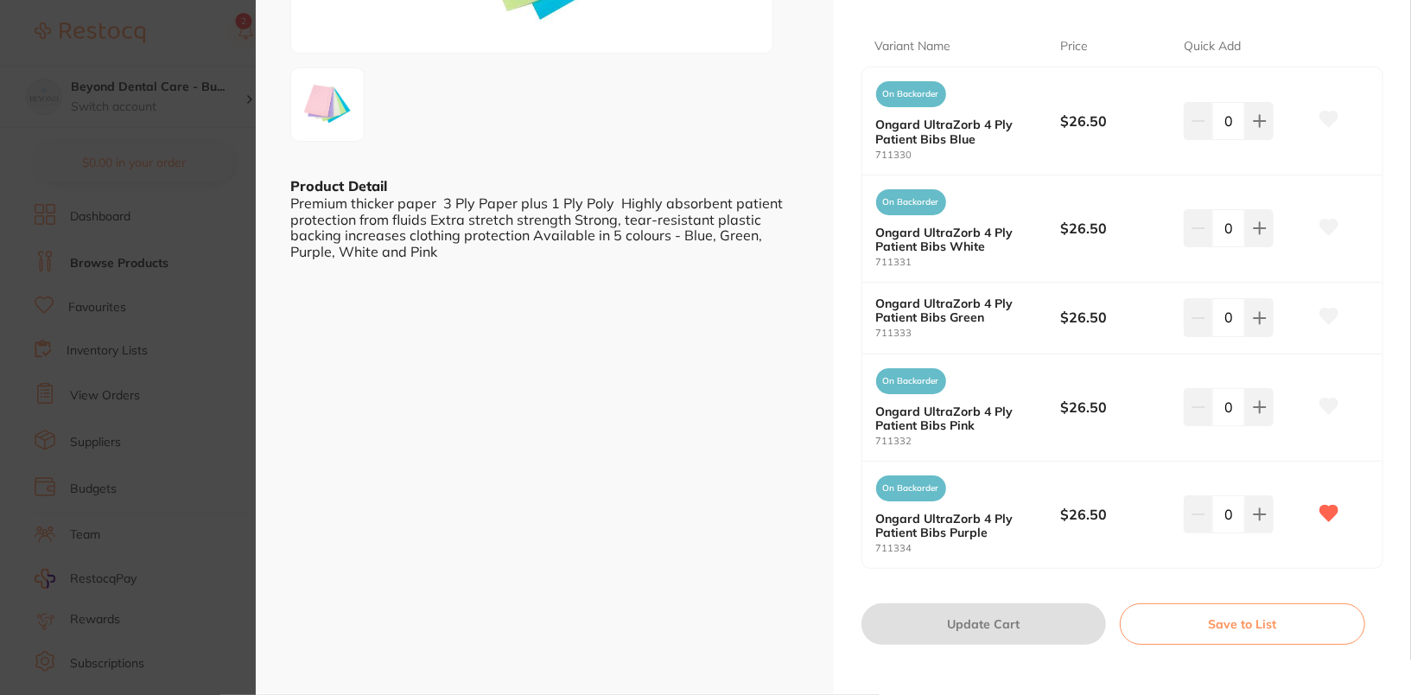
scroll to position [329, 0]
drag, startPoint x: 915, startPoint y: 333, endPoint x: 859, endPoint y: 331, distance: 56.2
click at [862, 331] on div "Ongard UltraZorb 4 Ply Patient Bibs Green 711333 $26.50 0" at bounding box center [1122, 318] width 521 height 72
copy small "711333"
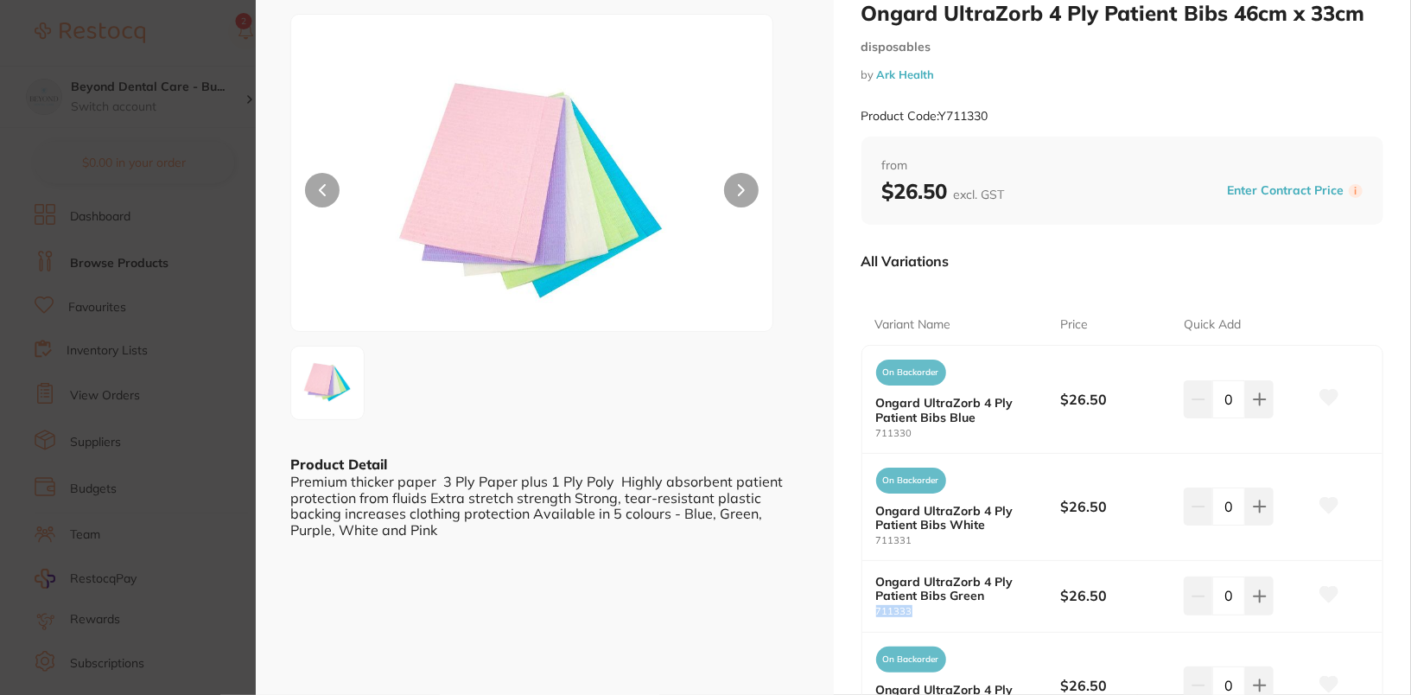
scroll to position [0, 0]
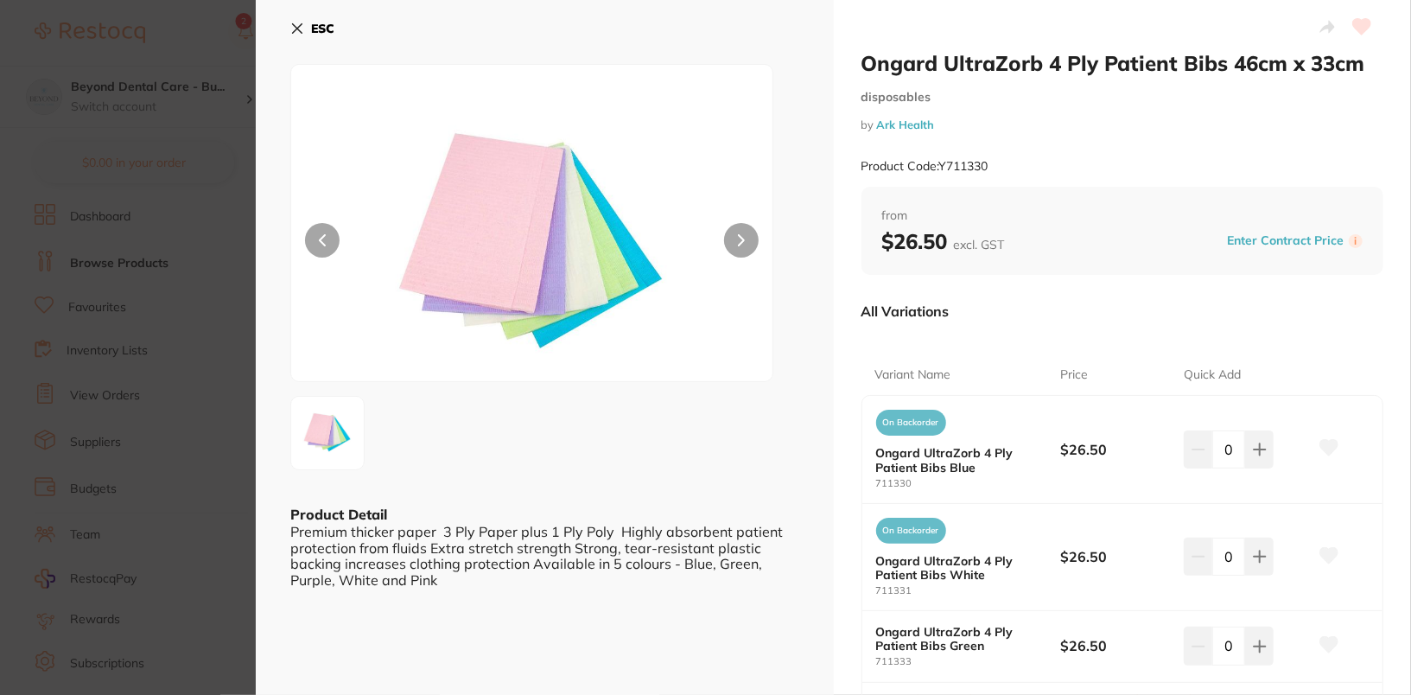
click at [156, 353] on section "Ongard UltraZorb 4 Ply Patient Bibs 46cm x 33cm disposables by Ark Health Produ…" at bounding box center [705, 347] width 1411 height 695
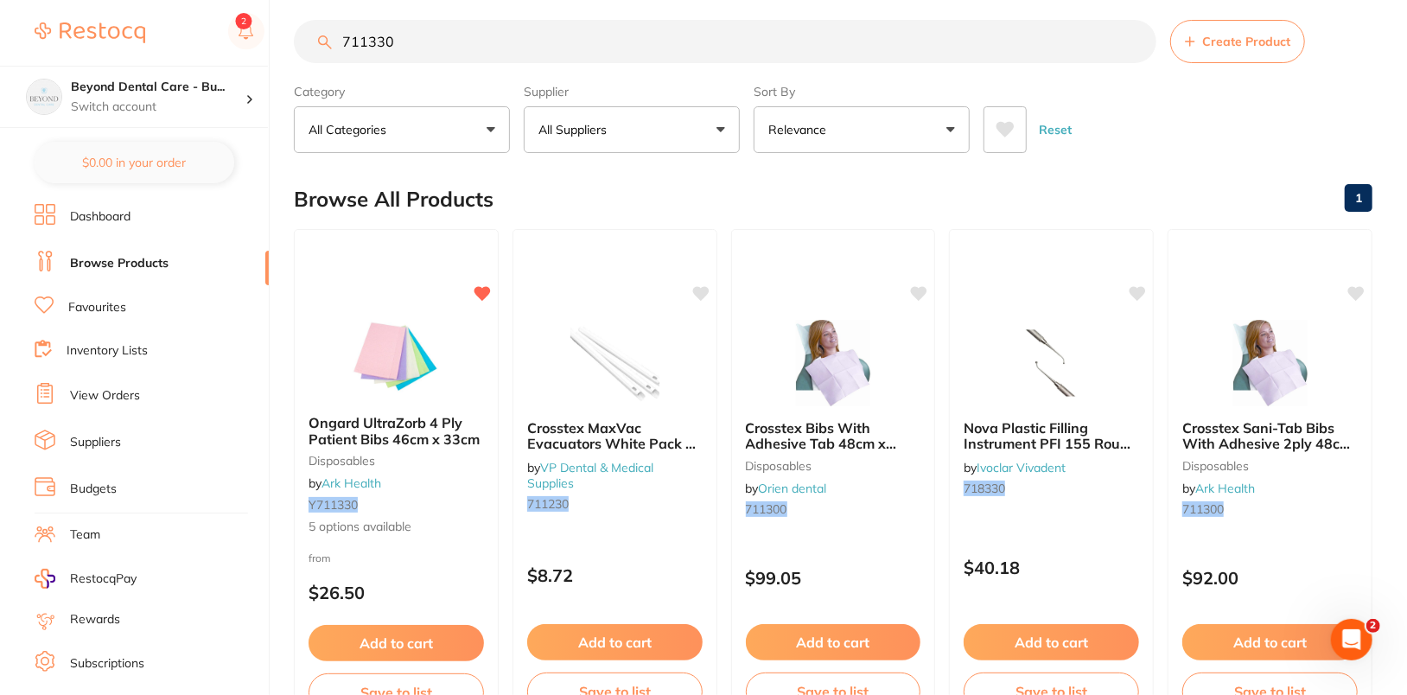
click at [100, 351] on link "Inventory Lists" at bounding box center [107, 350] width 81 height 17
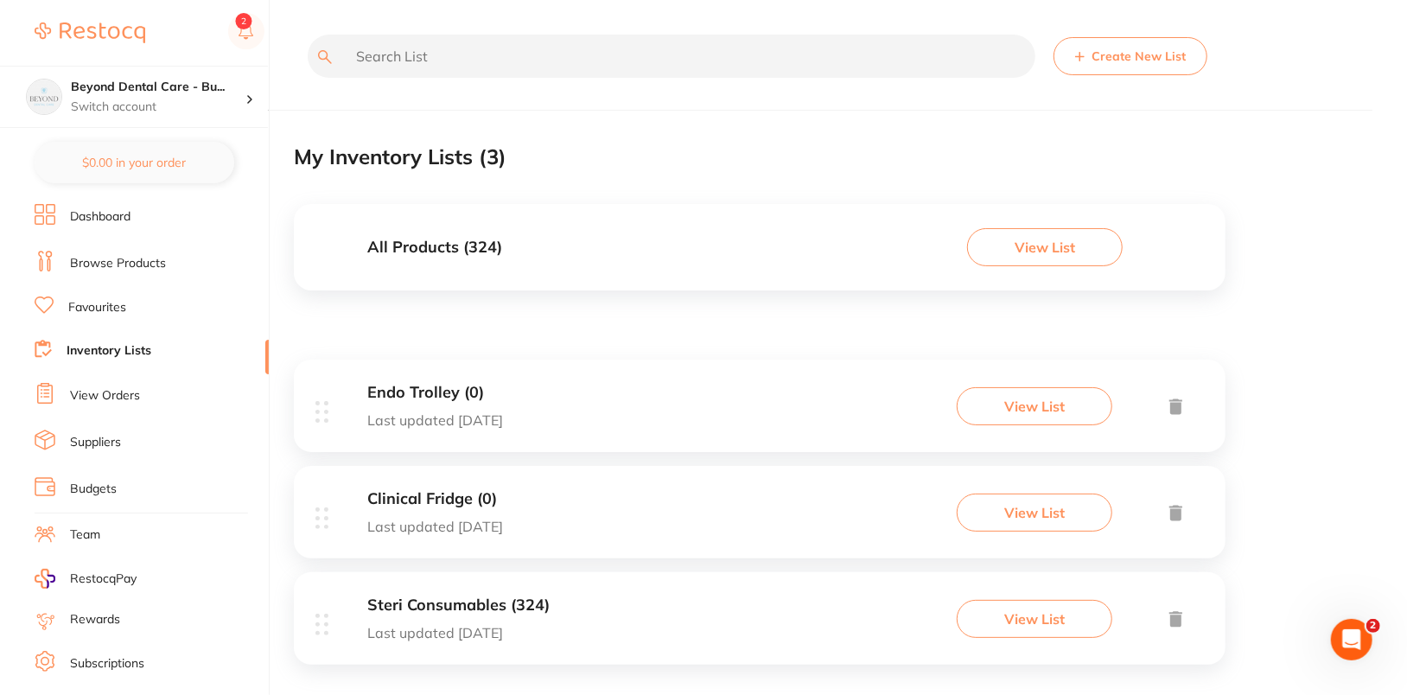
click at [687, 41] on input "text" at bounding box center [672, 56] width 728 height 43
paste input "711333"
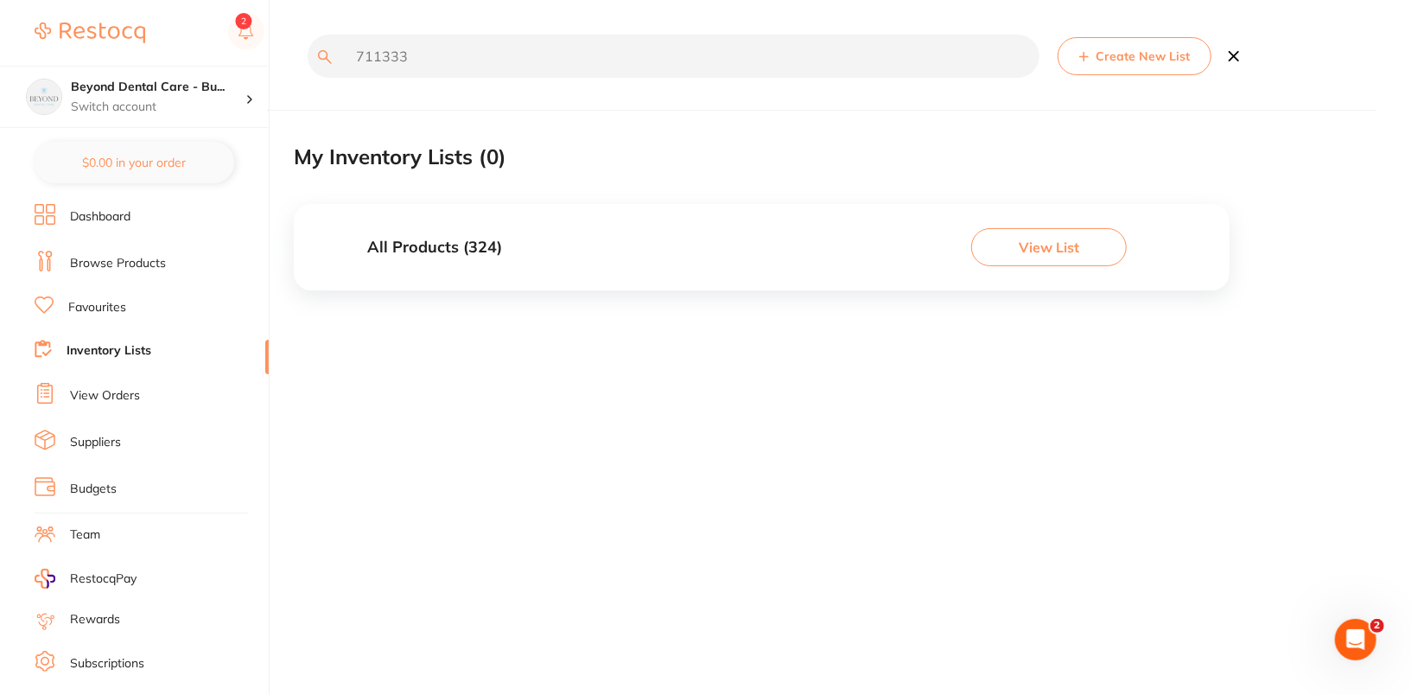
type input "711333"
click at [1044, 241] on button "View List" at bounding box center [1049, 247] width 156 height 38
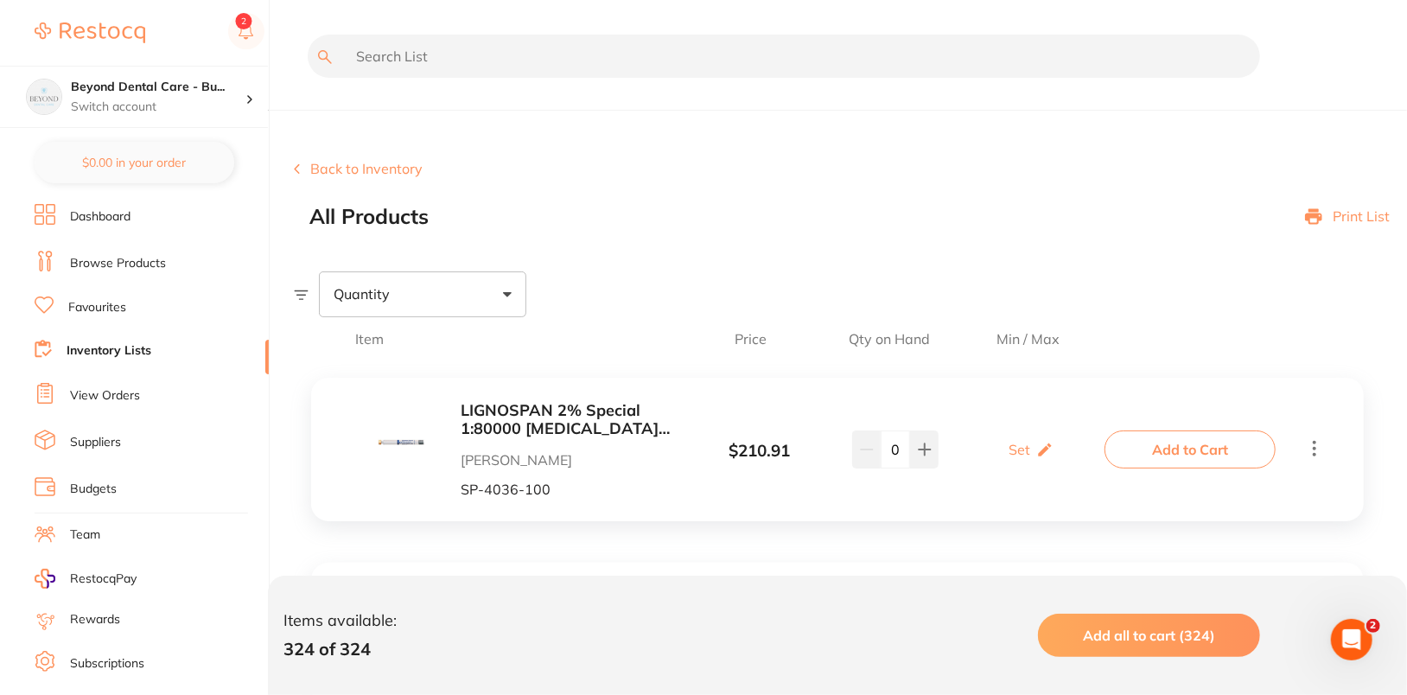
click at [602, 52] on input "text" at bounding box center [784, 56] width 952 height 43
paste input "711333"
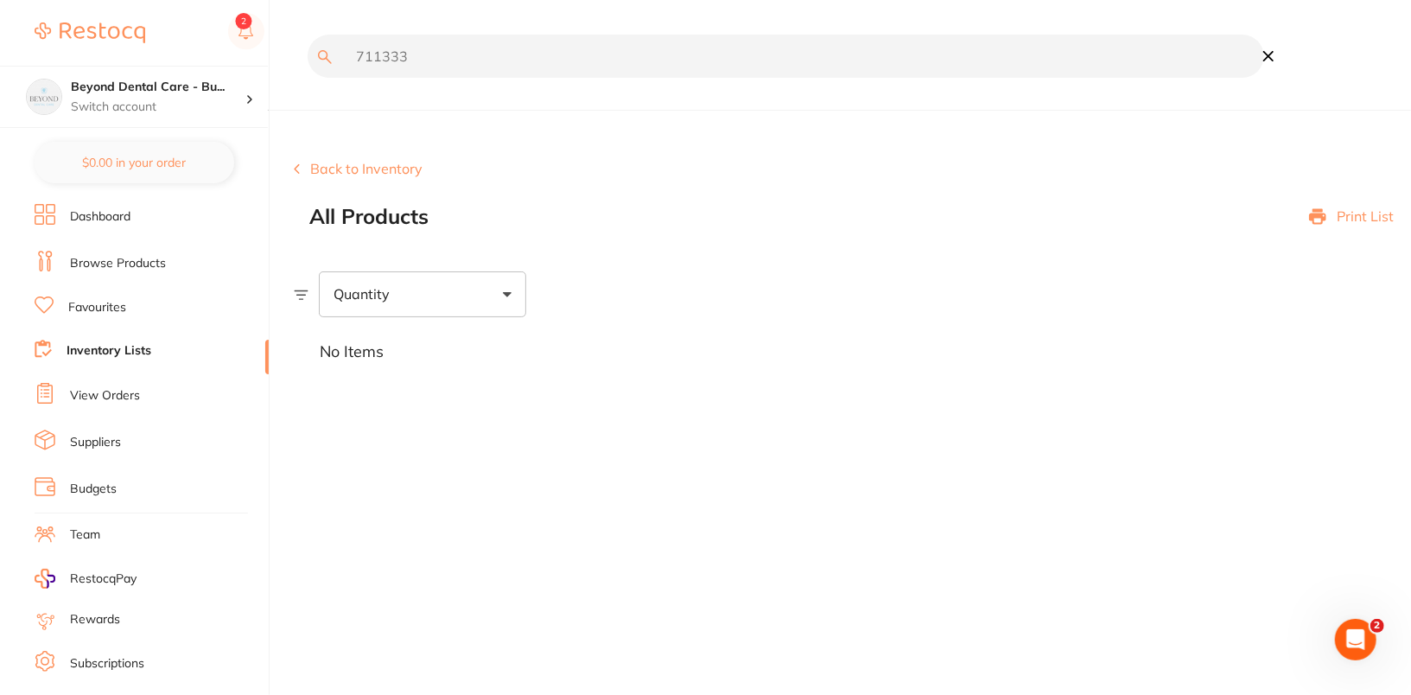
type input "711333"
click at [1268, 54] on icon at bounding box center [1268, 56] width 19 height 19
click at [806, 131] on section "Back to Inventory All Products Print List Quantity No Items" at bounding box center [852, 252] width 1117 height 269
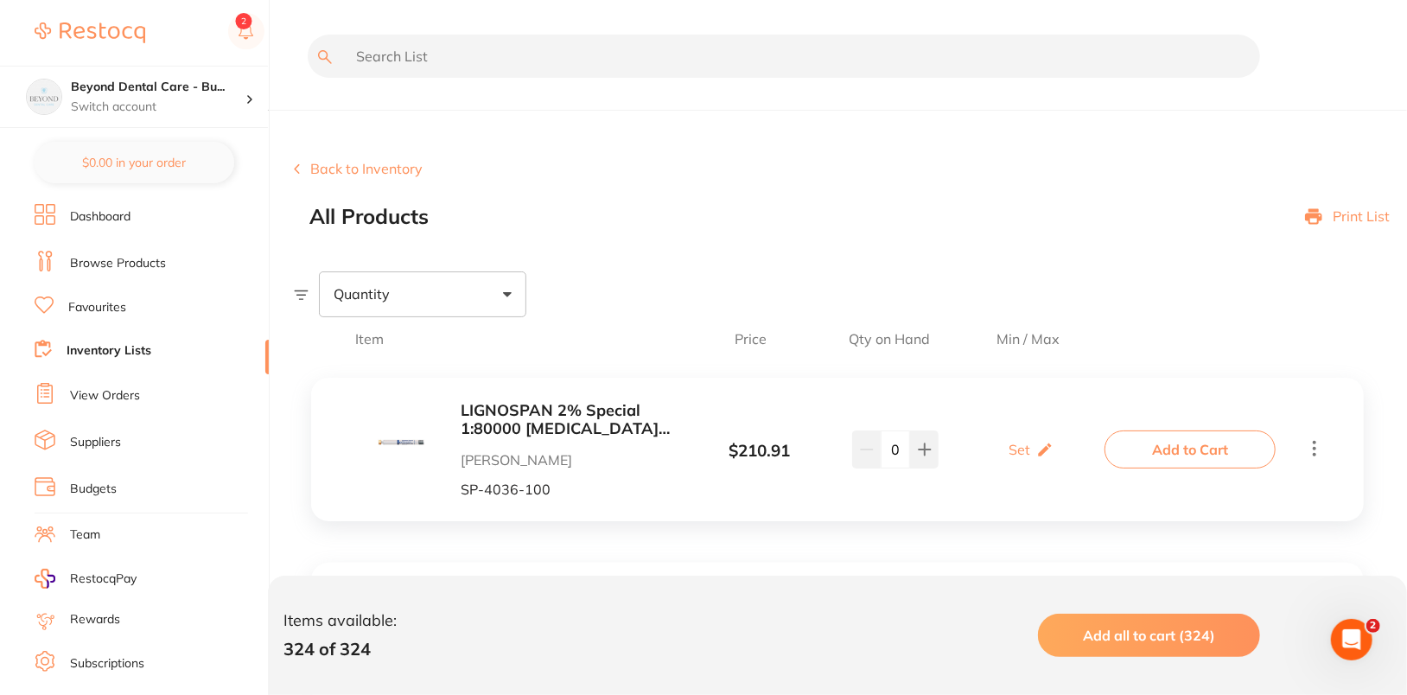
click at [838, 180] on div "Back to Inventory All Products Print List" at bounding box center [850, 194] width 1113 height 67
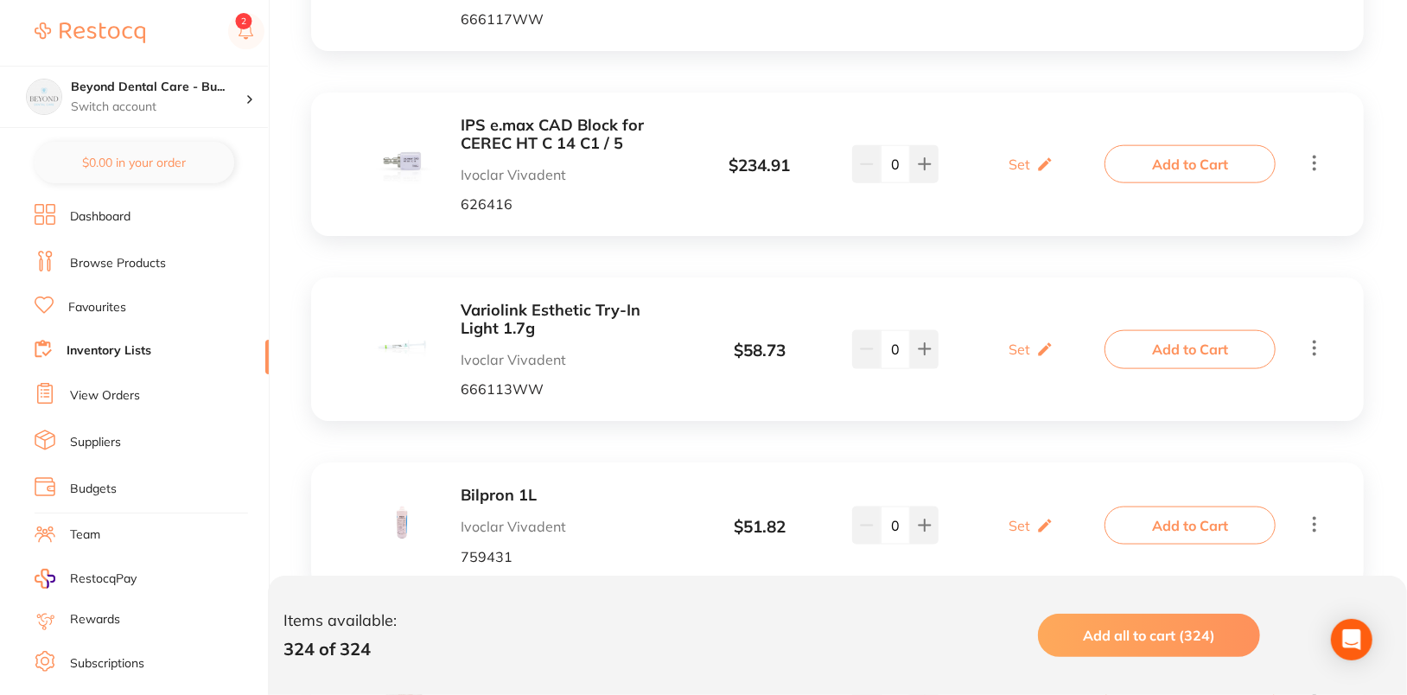
click at [128, 270] on li "Browse Products" at bounding box center [152, 264] width 234 height 26
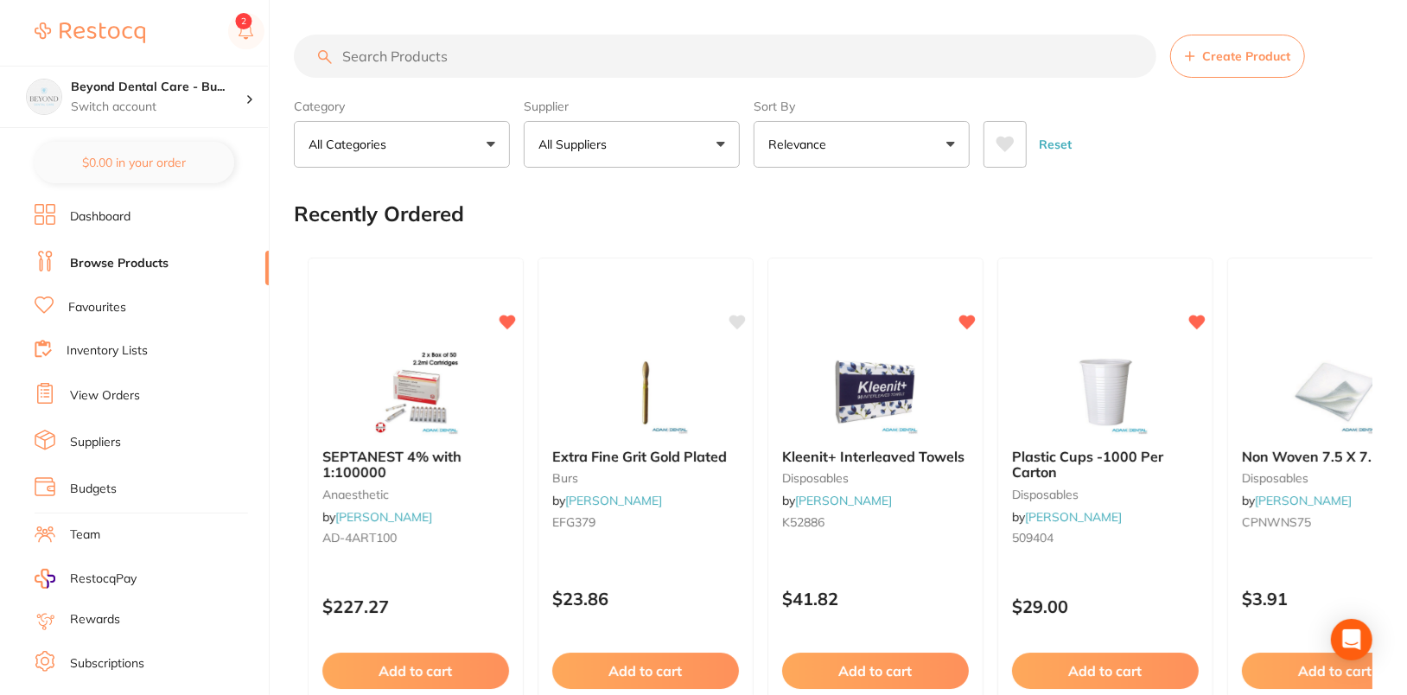
click at [683, 43] on input "search" at bounding box center [725, 56] width 862 height 43
paste input "711333"
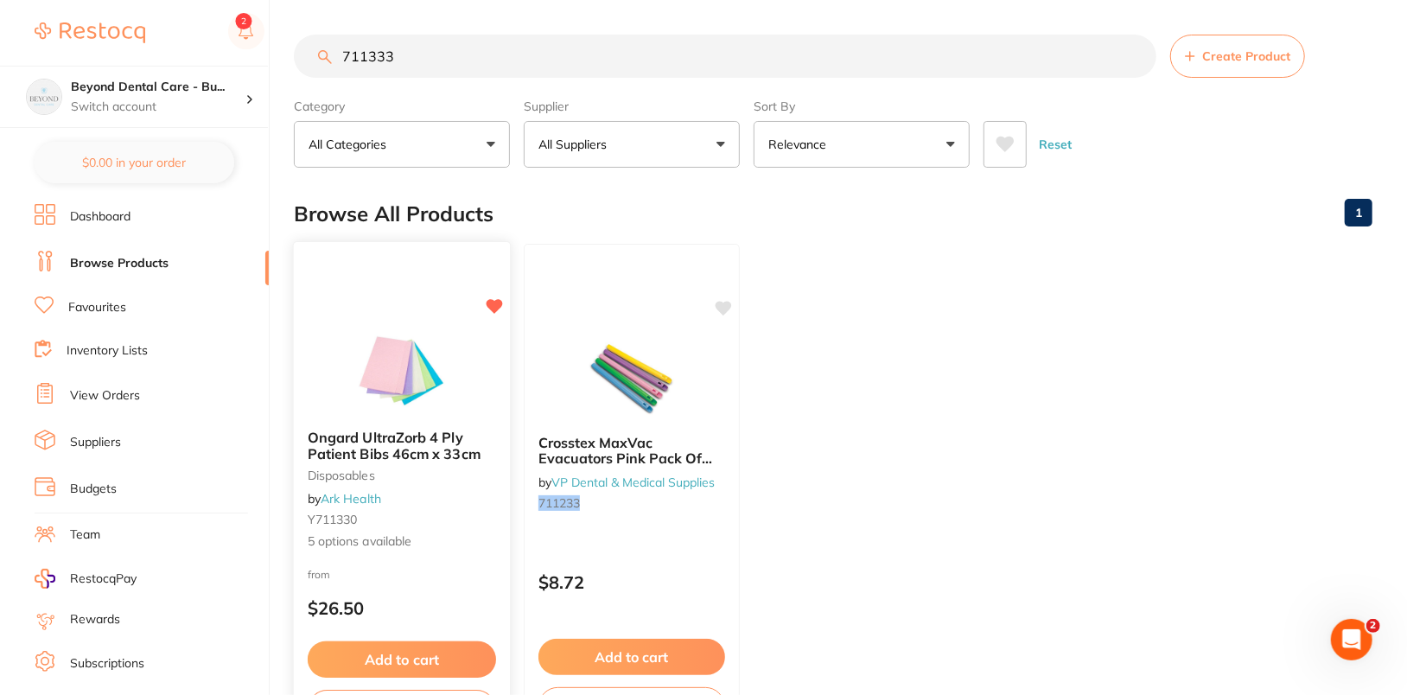
type input "711333"
click at [395, 317] on div "Ongard UltraZorb 4 Ply Patient Bibs 46cm x 33cm disposables by Ark Health Y7113…" at bounding box center [402, 492] width 219 height 502
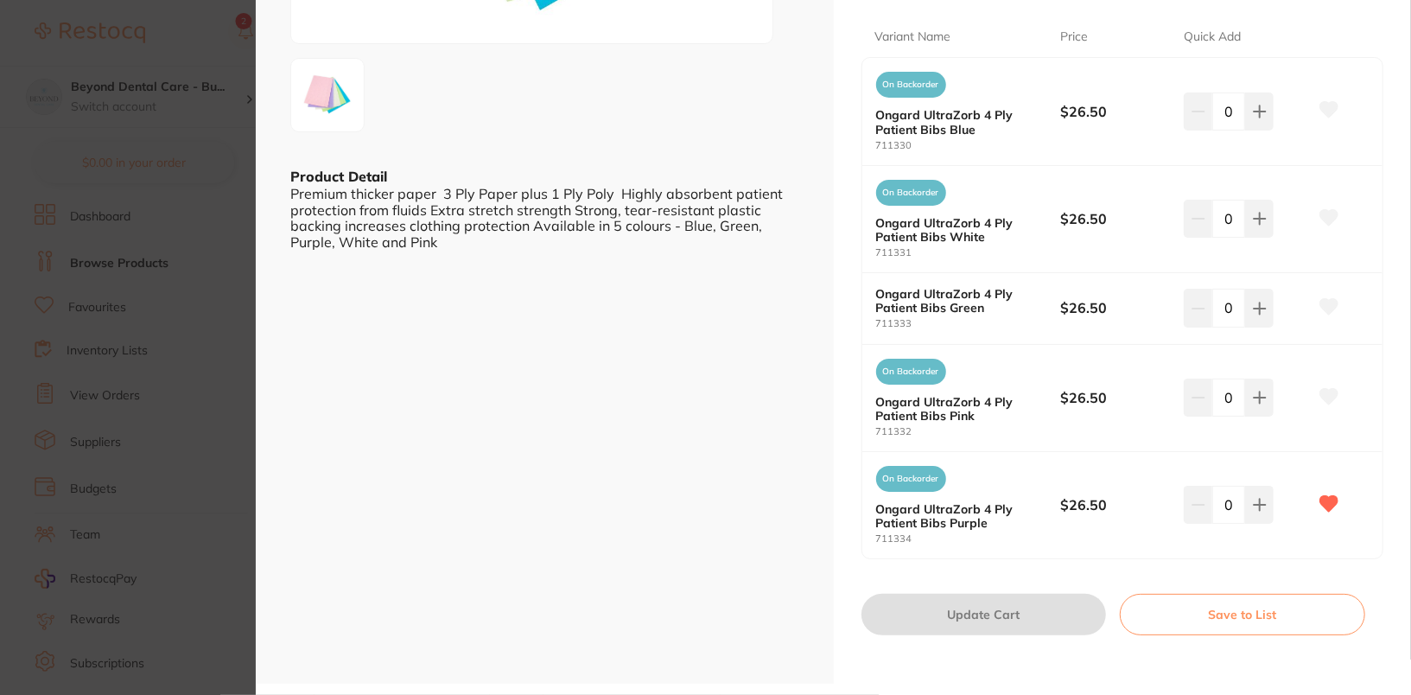
click at [921, 550] on div "On Backorder Ongard UltraZorb 4 Ply Patient Bibs Purple 711334 $26.50 0" at bounding box center [1122, 505] width 521 height 106
drag, startPoint x: 910, startPoint y: 537, endPoint x: 868, endPoint y: 540, distance: 41.6
click at [868, 540] on div "On Backorder Ongard UltraZorb 4 Ply Patient Bibs Purple 711334 $26.50 0" at bounding box center [1122, 505] width 521 height 106
copy small "711334"
click at [197, 426] on section "Ongard UltraZorb 4 Ply Patient Bibs 46cm x 33cm disposables by Ark Health Produ…" at bounding box center [705, 347] width 1411 height 695
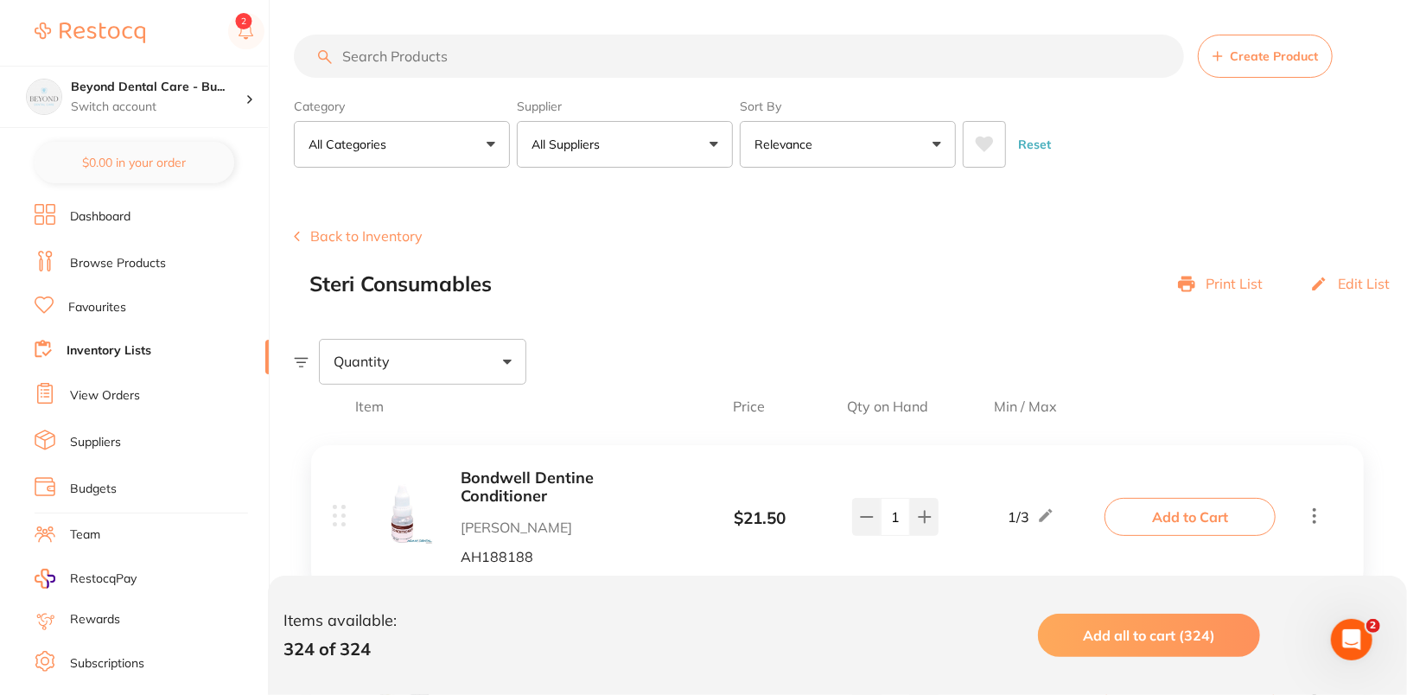
click at [635, 57] on input "search" at bounding box center [739, 56] width 890 height 43
paste input "711334"
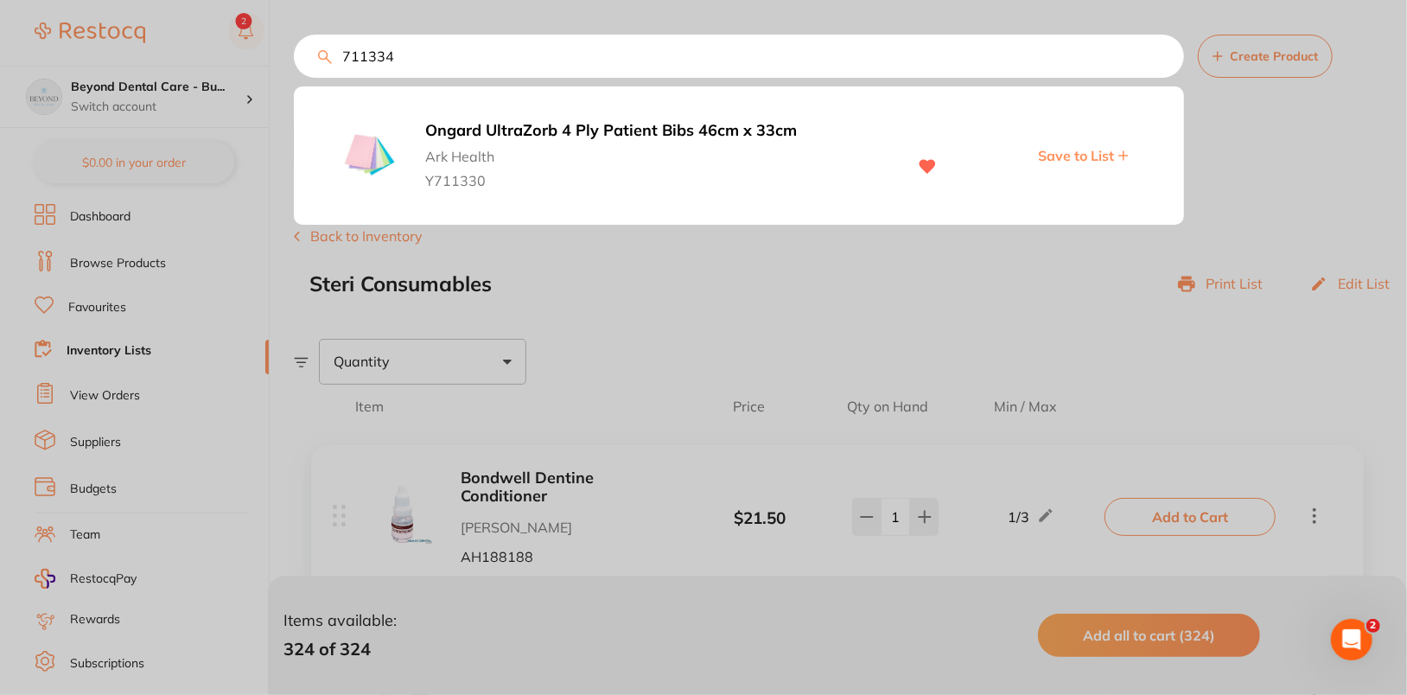
type input "711334"
click at [618, 174] on span "Y711330" at bounding box center [657, 176] width 464 height 24
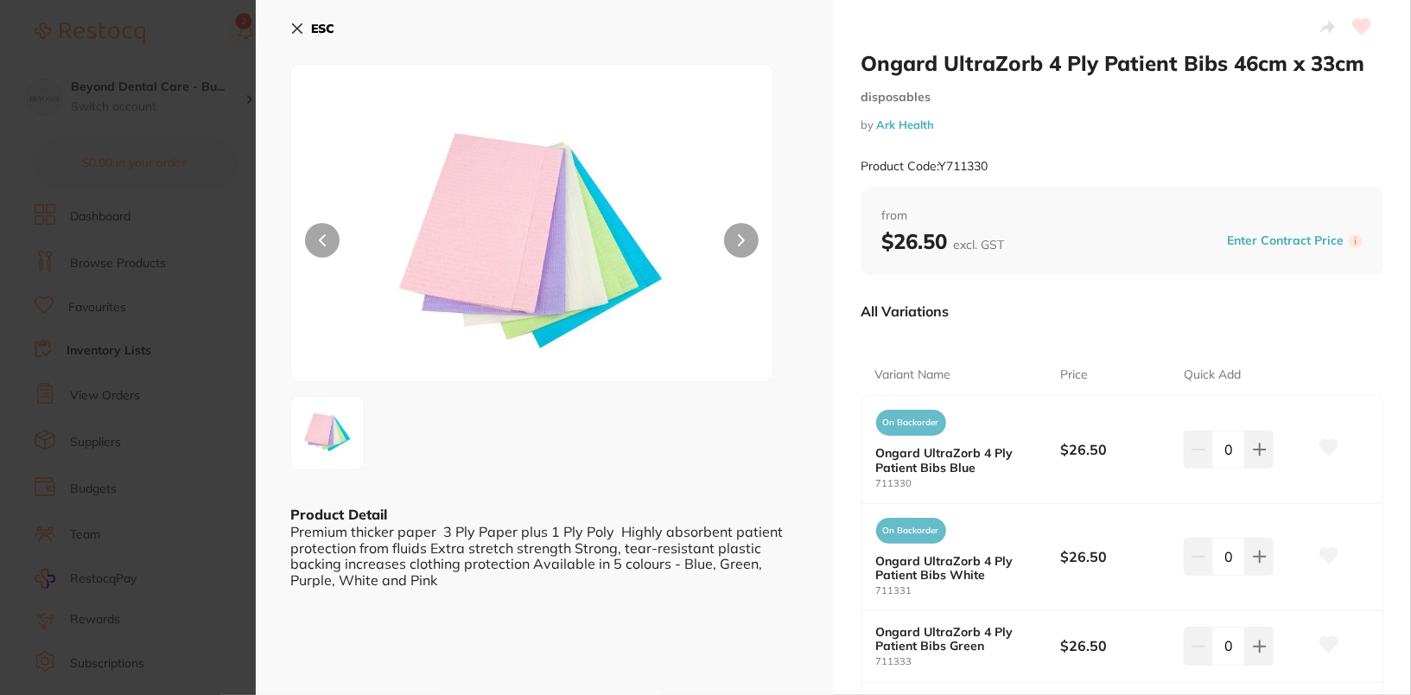
click at [308, 28] on button "ESC" at bounding box center [312, 28] width 44 height 29
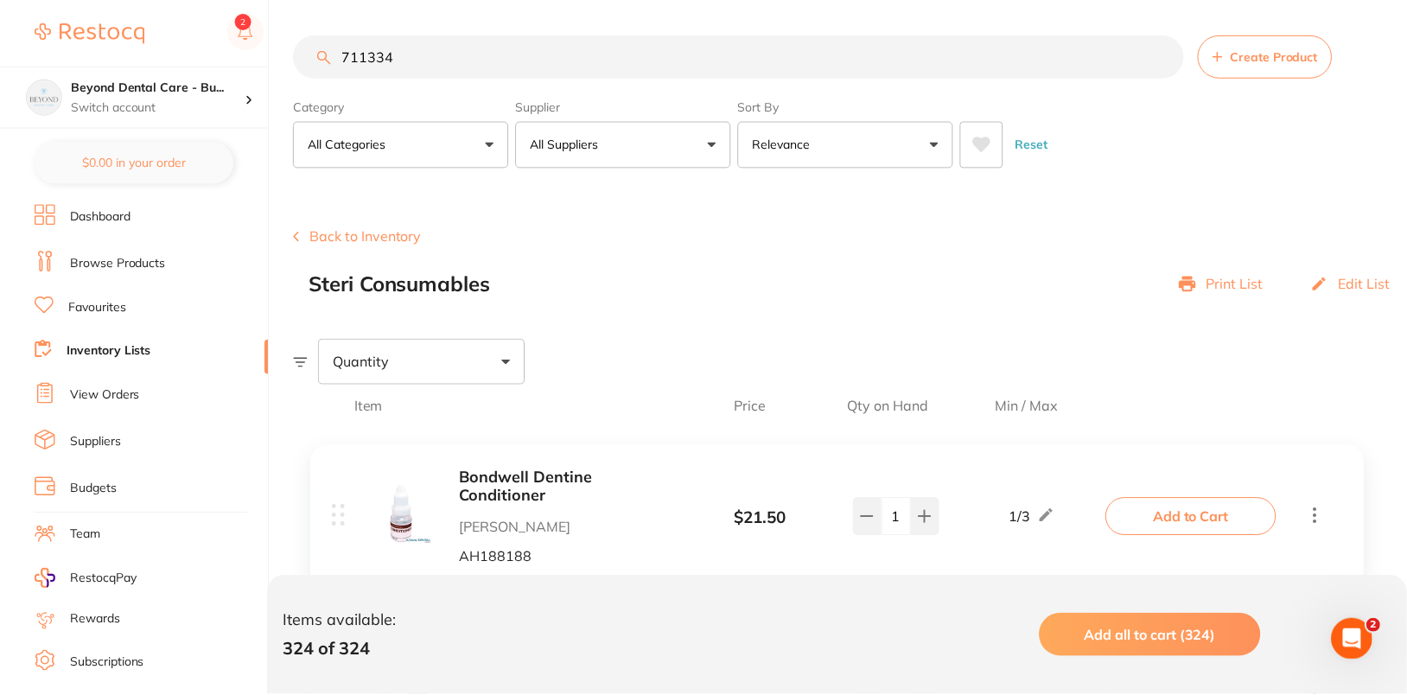
scroll to position [16, 0]
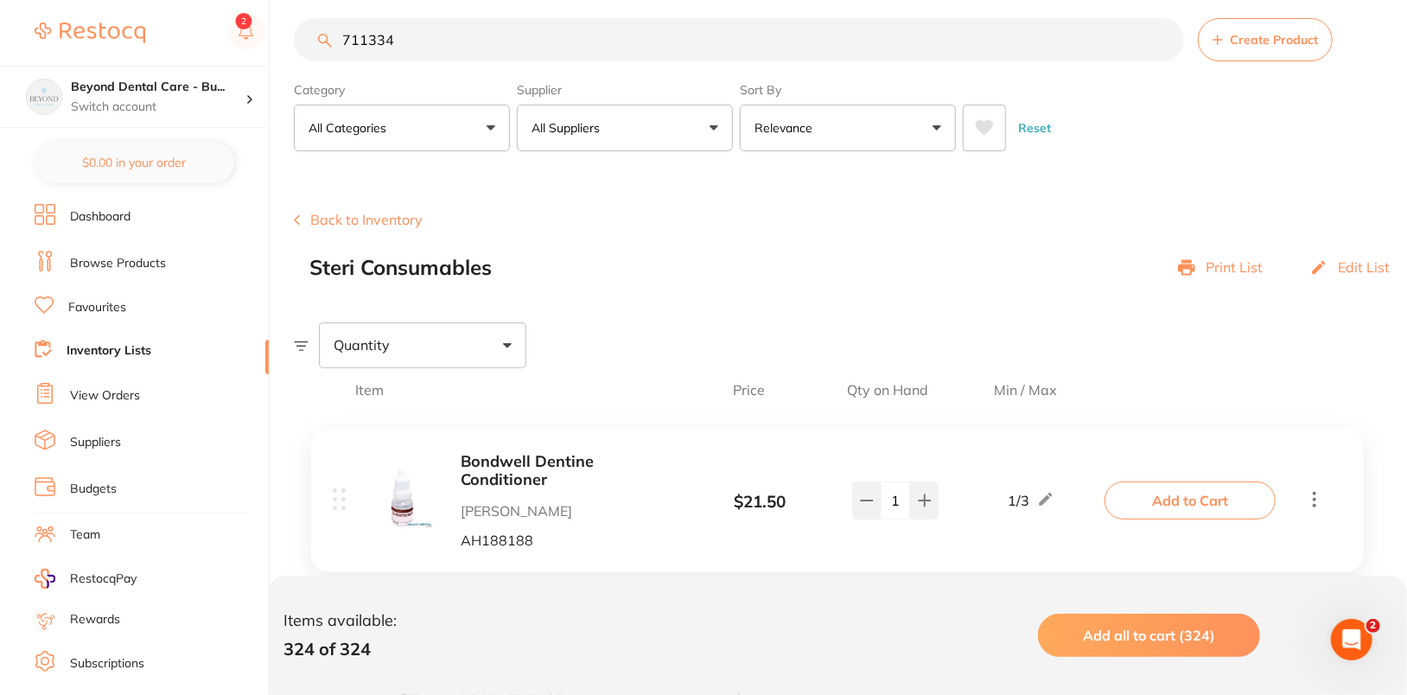
click at [659, 52] on input "711334" at bounding box center [739, 39] width 890 height 43
click at [715, 37] on input "711334" at bounding box center [739, 39] width 890 height 43
paste input "search"
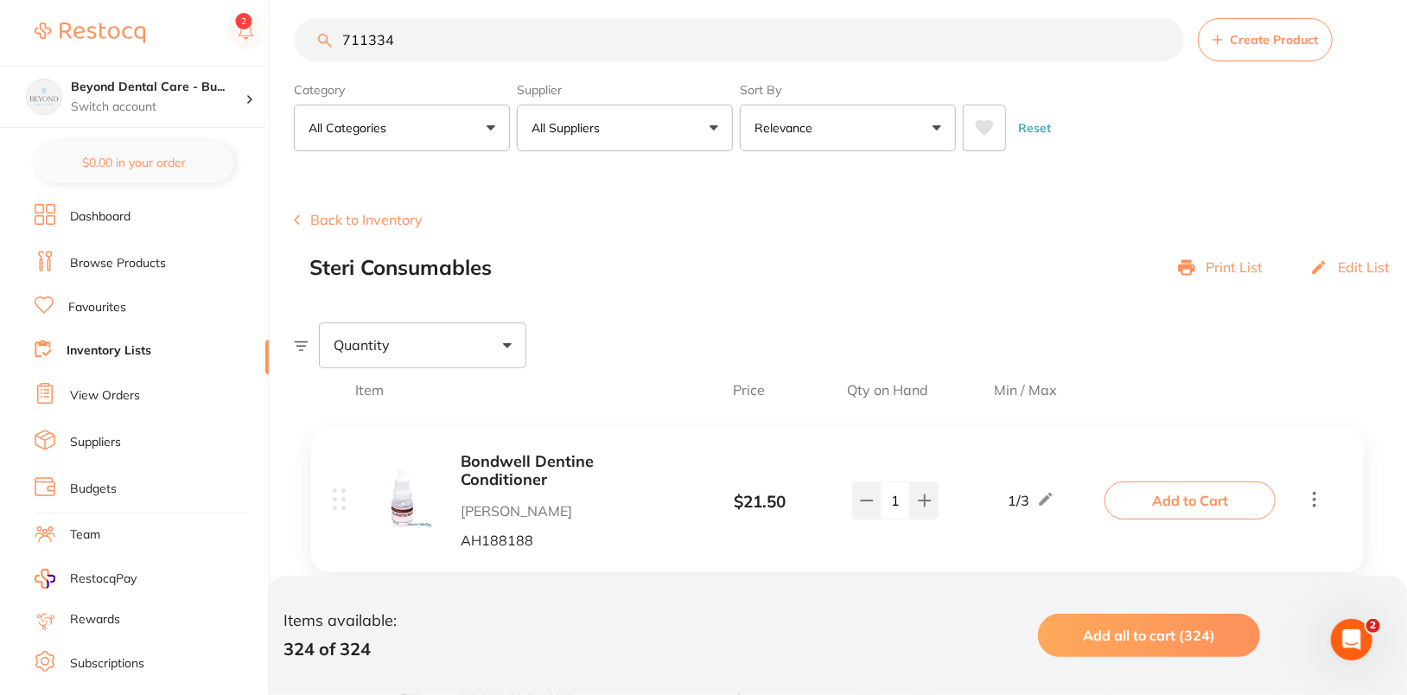
click at [1166, 41] on input "711334" at bounding box center [739, 39] width 890 height 43
click at [908, 48] on input "search" at bounding box center [739, 39] width 890 height 43
paste input "711334"
type input "711334"
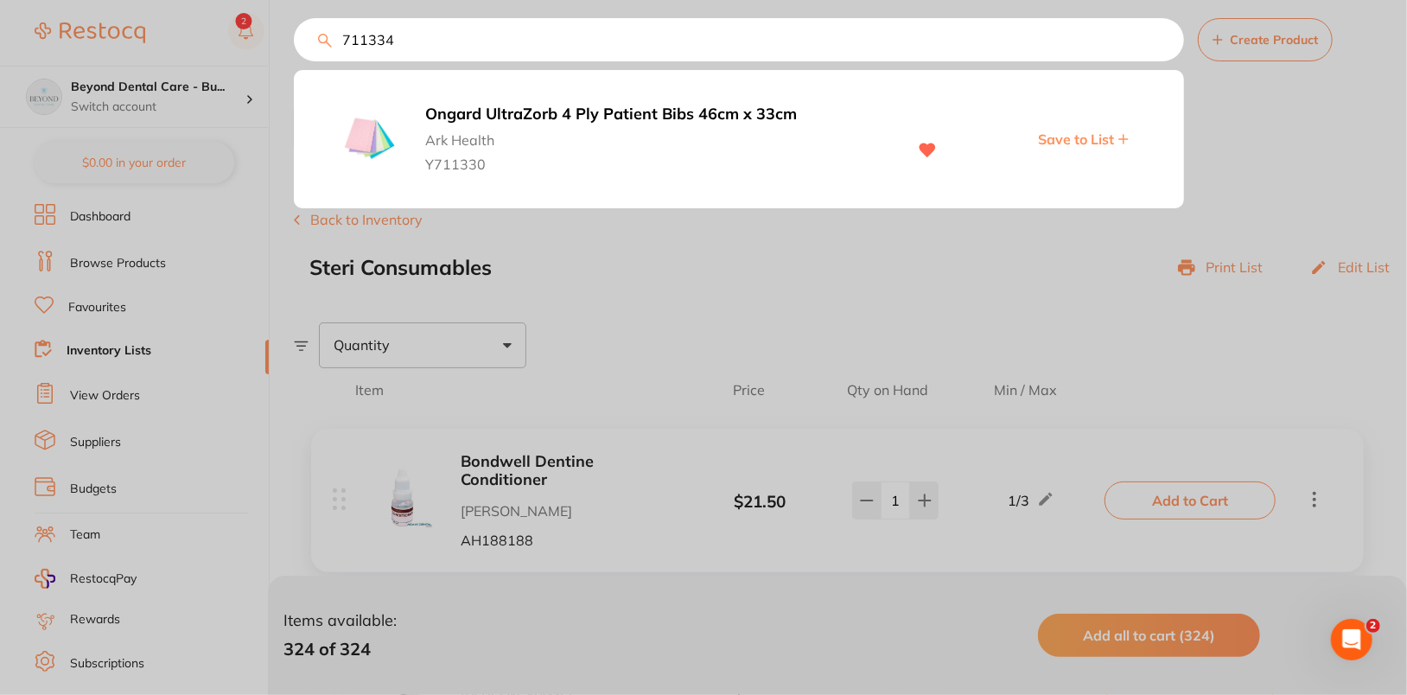
click at [1329, 163] on div at bounding box center [703, 347] width 1407 height 695
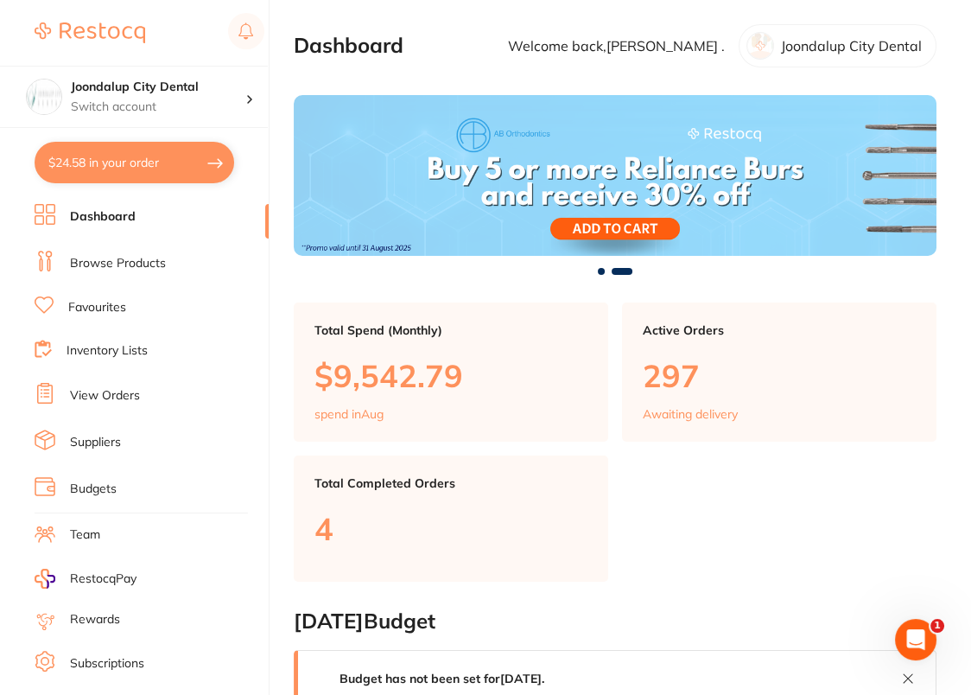
click at [126, 265] on link "Browse Products" at bounding box center [118, 263] width 96 height 17
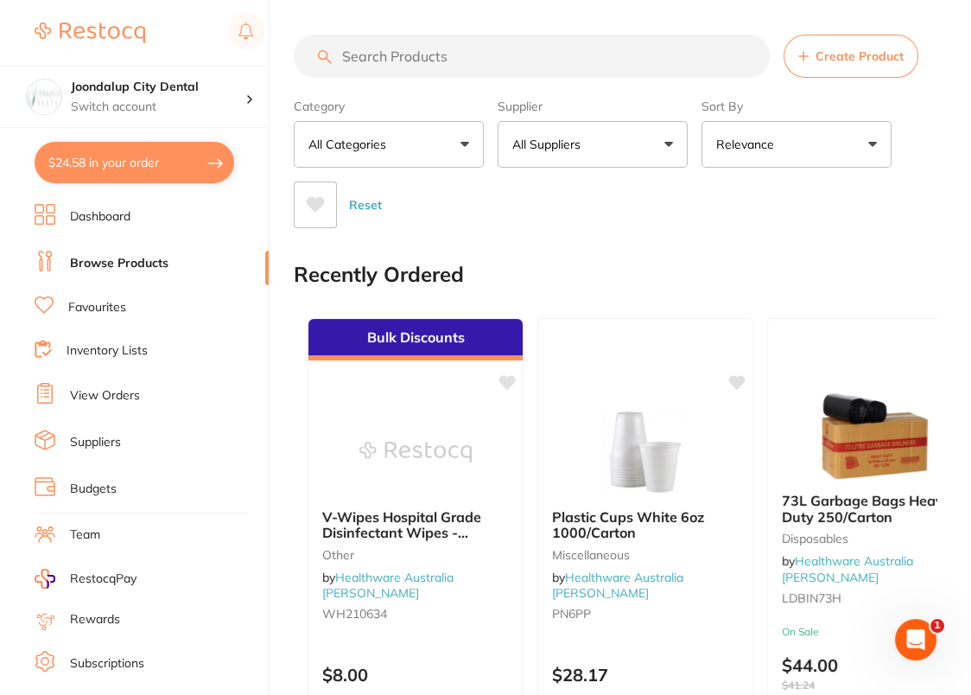
click at [620, 60] on input "search" at bounding box center [532, 56] width 476 height 43
paste input "TM-7571"
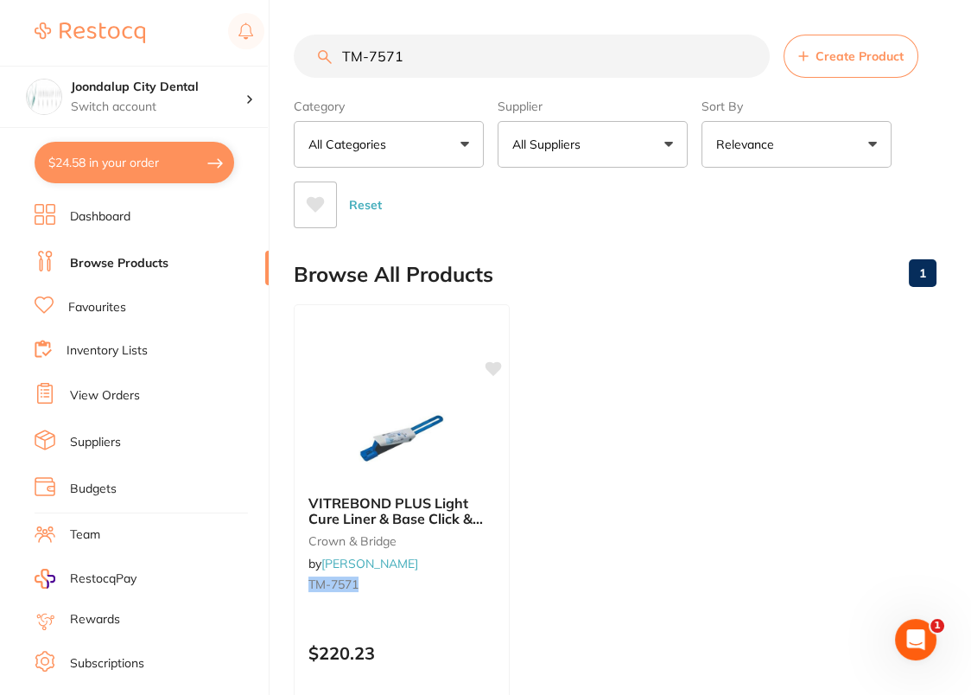
click at [504, 60] on input "TM-7571" at bounding box center [532, 56] width 476 height 43
paste input "SP-4036-100"
click at [540, 57] on input "SP-4036-100" at bounding box center [532, 56] width 476 height 43
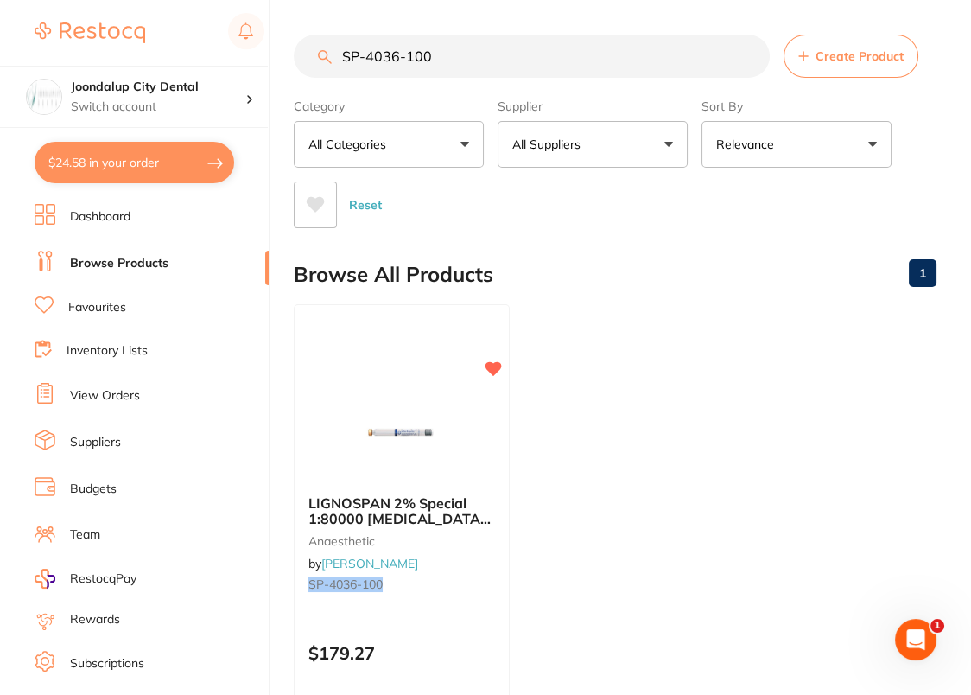
click at [540, 57] on input "SP-4036-100" at bounding box center [532, 56] width 476 height 43
paste input "90"
click at [499, 365] on icon at bounding box center [494, 366] width 16 height 15
click at [645, 333] on ul "SEPTANEST 4% with 1:100000 [MEDICAL_DATA] 2.2ml 2xBox 50 GOLD anaesthetic by [P…" at bounding box center [615, 552] width 643 height 497
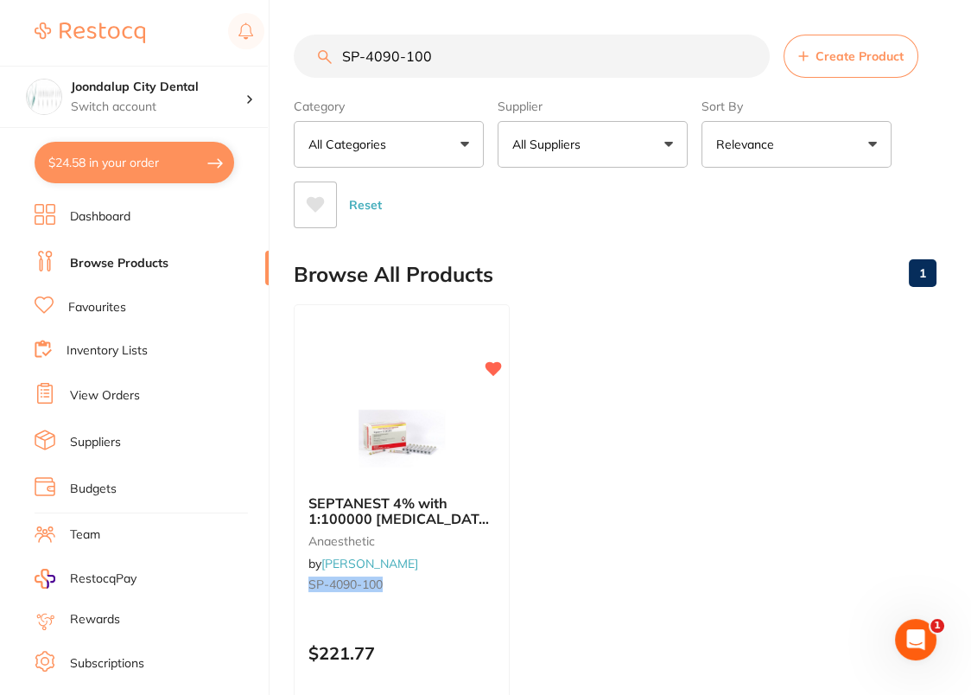
click at [536, 33] on main "SP-4090-100 Create Product Category All Categories All Categories anaesthetic C…" at bounding box center [632, 445] width 677 height 891
click at [555, 53] on input "SP-4090-100" at bounding box center [532, 56] width 476 height 43
paste input "TM-7571"
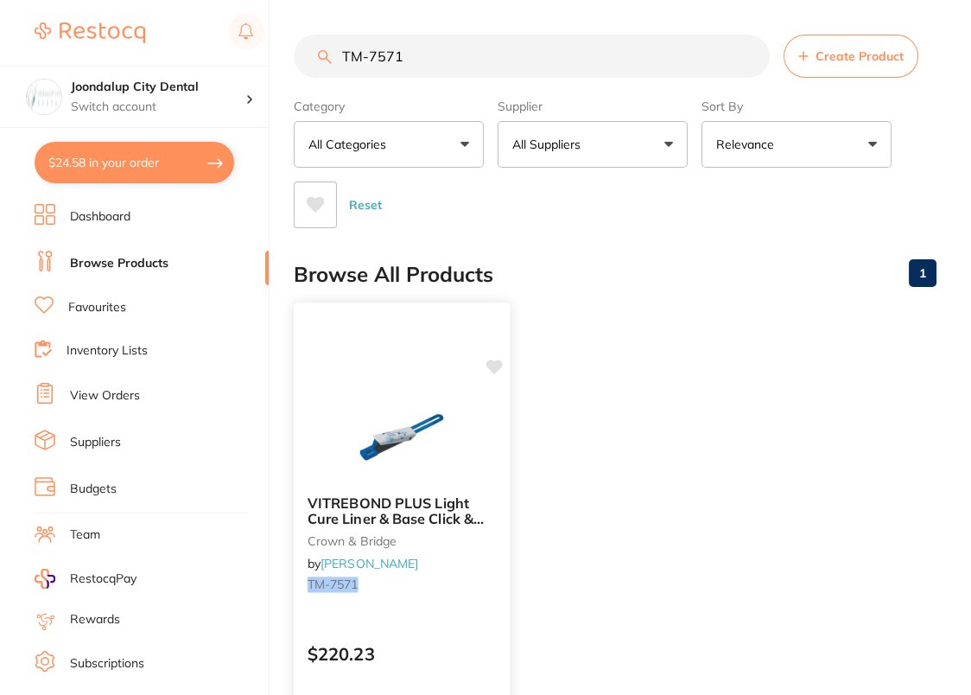
type input "TM-7571"
click at [492, 370] on icon at bounding box center [494, 366] width 16 height 15
click at [597, 338] on ul "VITREBOND PLUS Light Cure Liner & Base Click & Mix crown & bridge by [PERSON_NA…" at bounding box center [615, 552] width 643 height 497
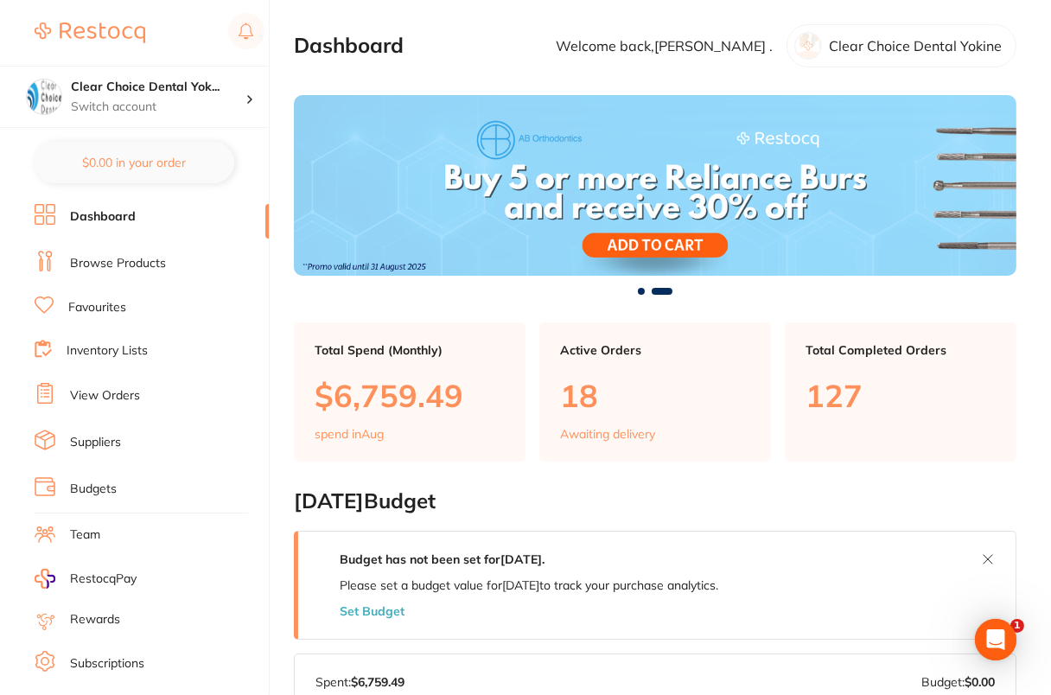
click at [142, 259] on link "Browse Products" at bounding box center [118, 263] width 96 height 17
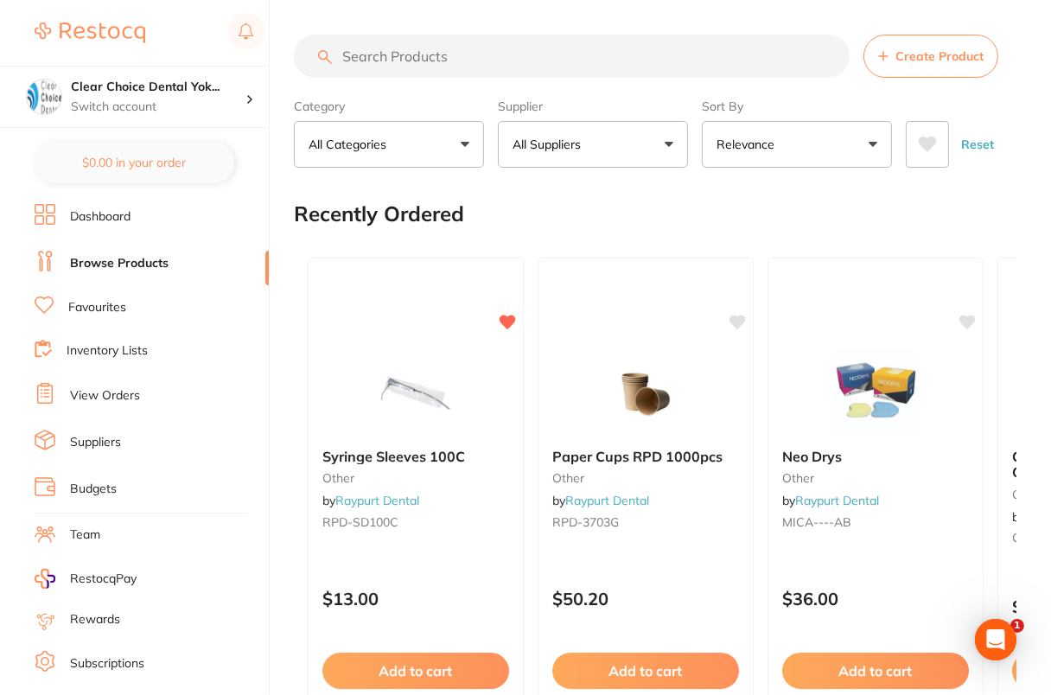
click at [620, 58] on input "search" at bounding box center [572, 56] width 556 height 43
paste input "TM-7571"
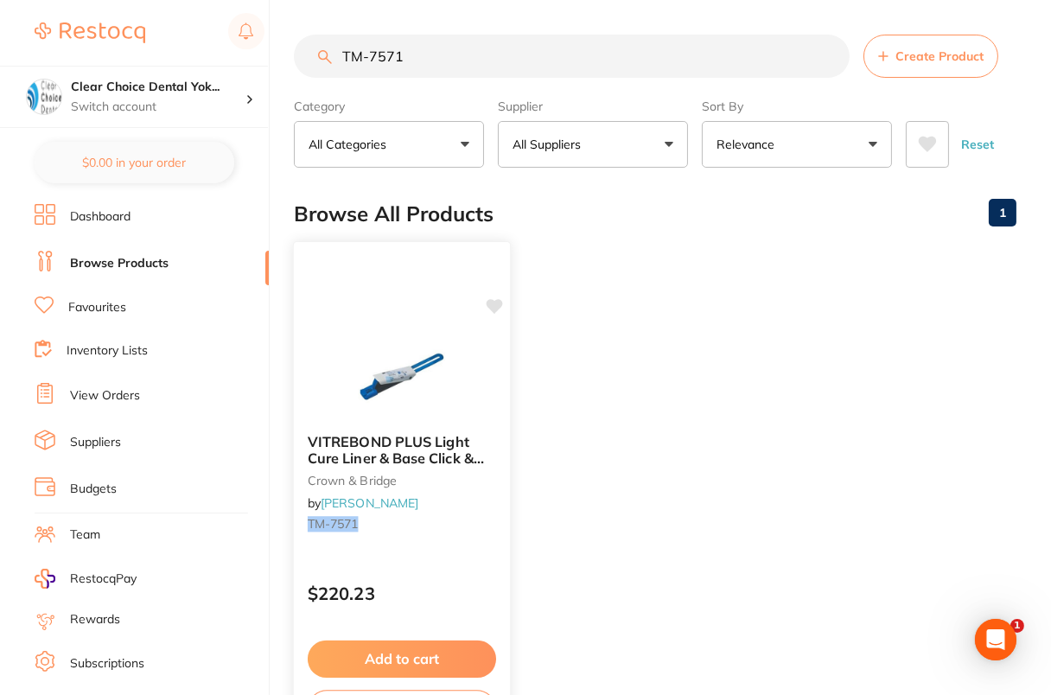
click at [502, 298] on icon at bounding box center [494, 306] width 17 height 17
click at [691, 331] on ul "VITREBOND PLUS Light Cure Liner & Base Click & Mix crown & bridge by [PERSON_NA…" at bounding box center [655, 492] width 722 height 497
click at [659, 62] on input "TM-7571" at bounding box center [572, 56] width 556 height 43
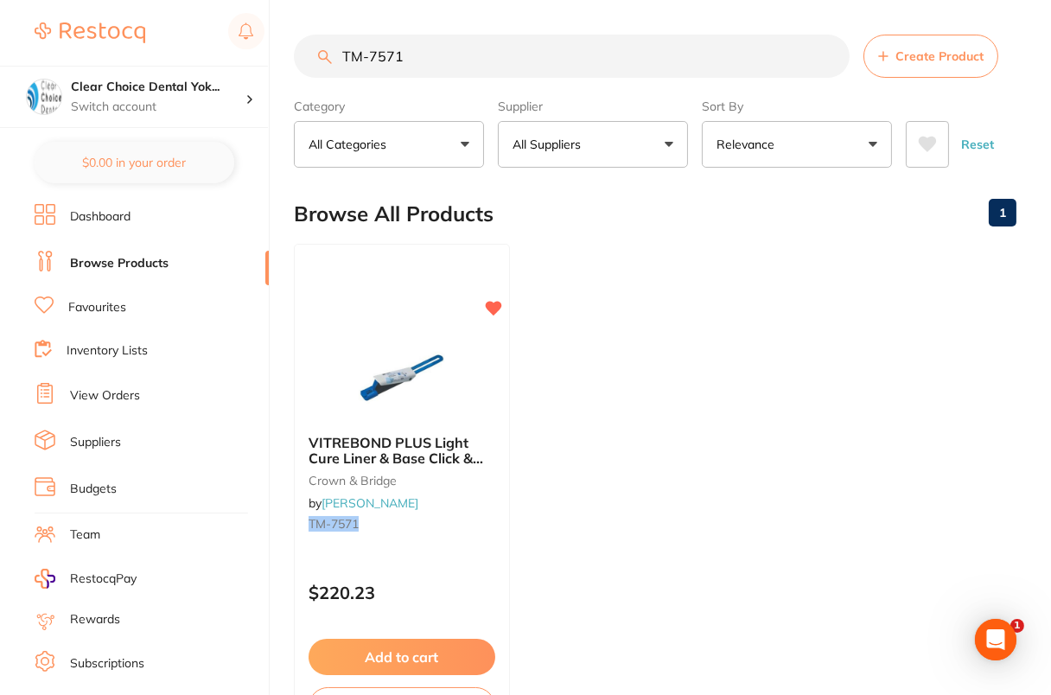
paste input "SP-4036-100"
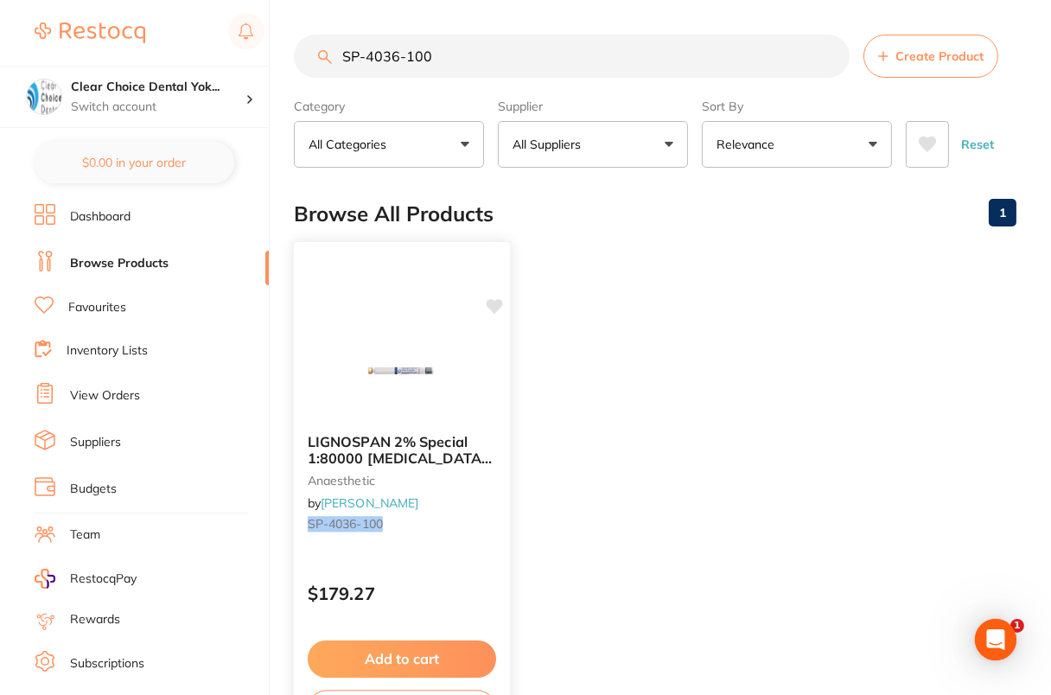
click at [495, 304] on icon at bounding box center [494, 306] width 16 height 15
click at [652, 63] on input "SP-4036-100" at bounding box center [572, 56] width 556 height 43
paste input "90"
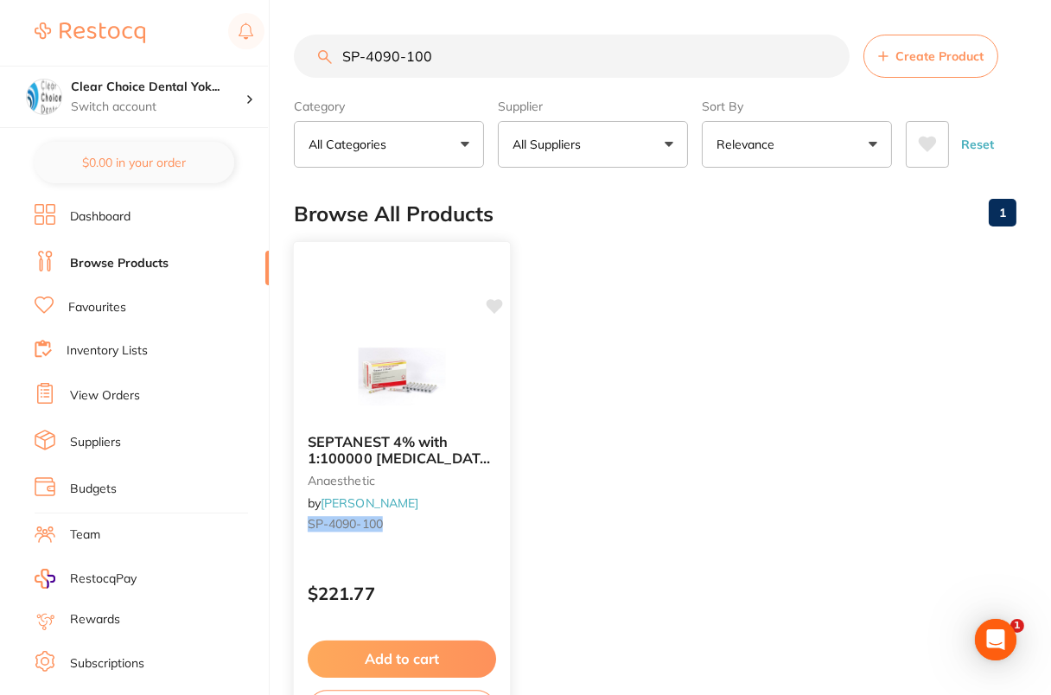
type input "SP-4090-100"
click at [487, 300] on icon at bounding box center [494, 306] width 16 height 15
click at [658, 296] on ul "SEPTANEST 4% with 1:100000 [MEDICAL_DATA] 2.2ml 2xBox 50 GOLD anaesthetic by [P…" at bounding box center [655, 492] width 722 height 497
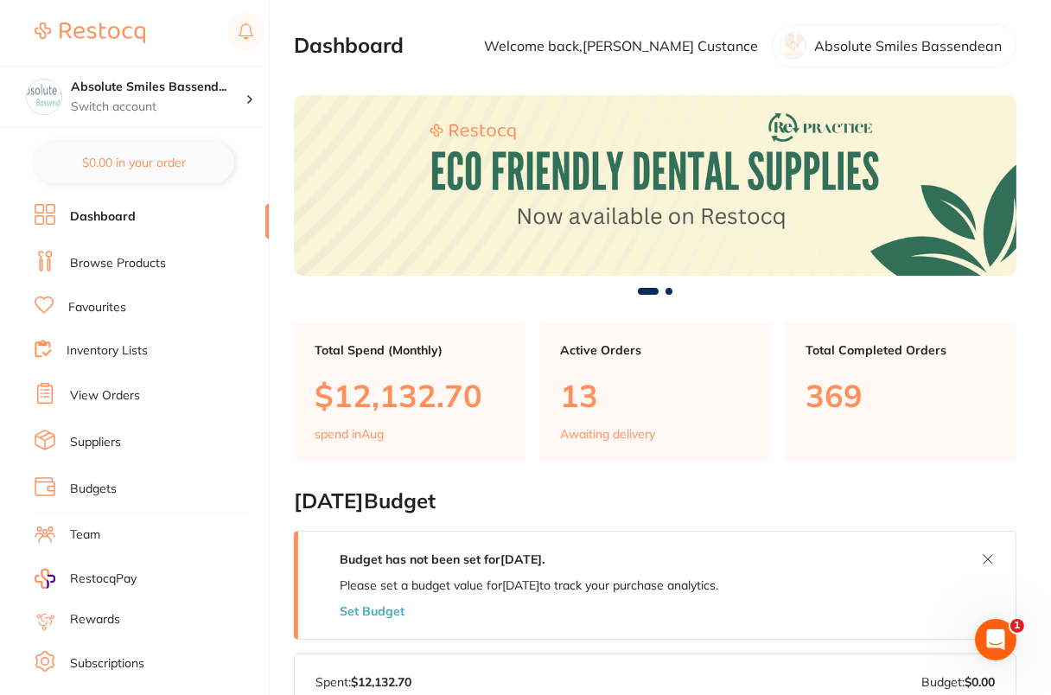
click at [146, 269] on link "Browse Products" at bounding box center [118, 263] width 96 height 17
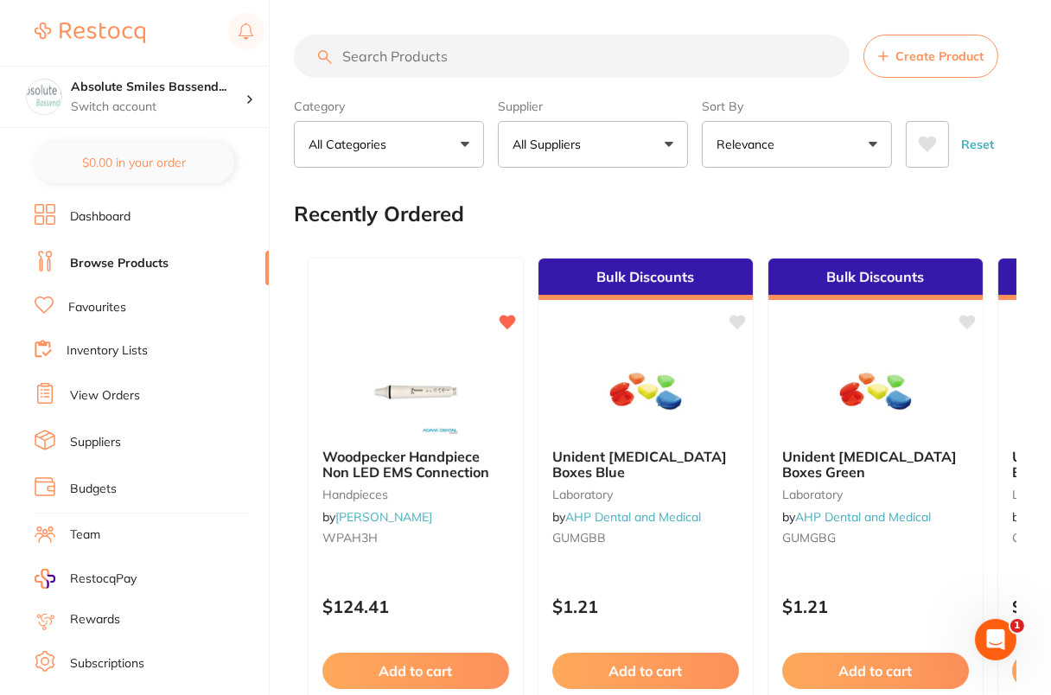
click at [615, 54] on input "search" at bounding box center [572, 56] width 556 height 43
paste input "SP-4090-100"
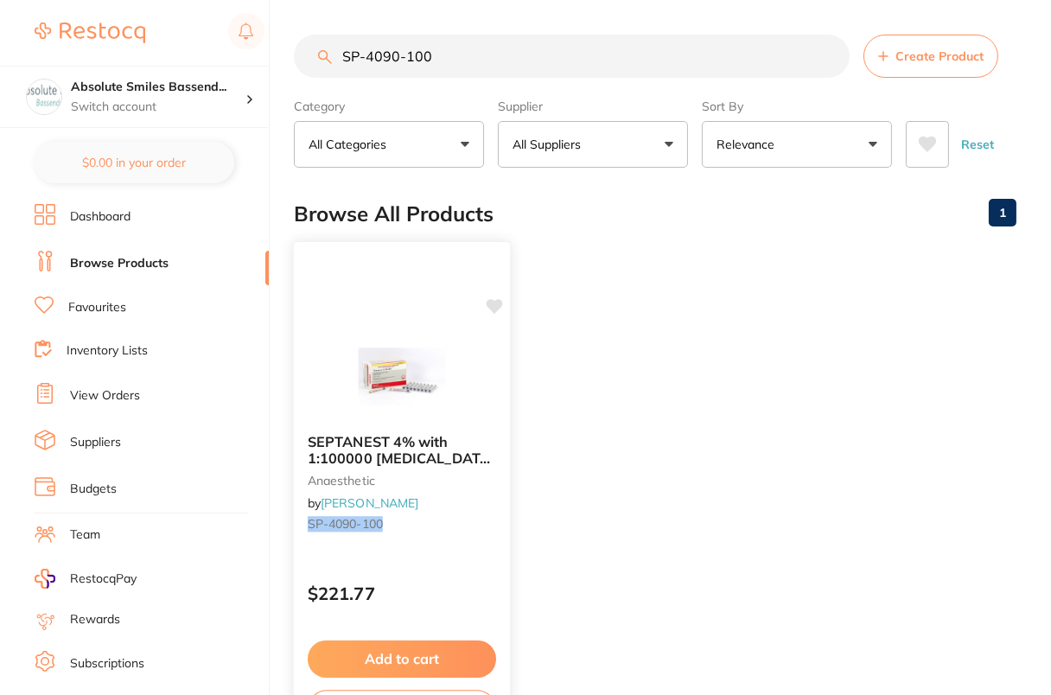
click at [491, 299] on icon at bounding box center [494, 306] width 16 height 15
click at [727, 298] on ul "SEPTANEST 4% with 1:100000 [MEDICAL_DATA] 2.2ml 2xBox 50 GOLD anaesthetic by [P…" at bounding box center [655, 492] width 722 height 497
click at [524, 54] on input "SP-4090-100" at bounding box center [572, 56] width 556 height 43
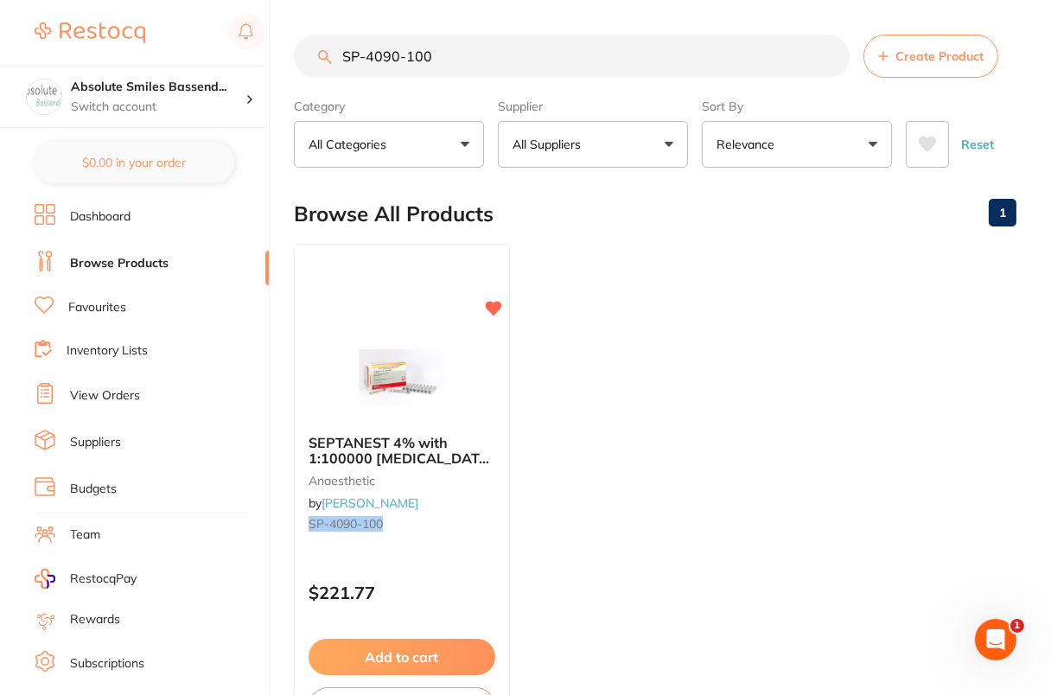
paste input "36"
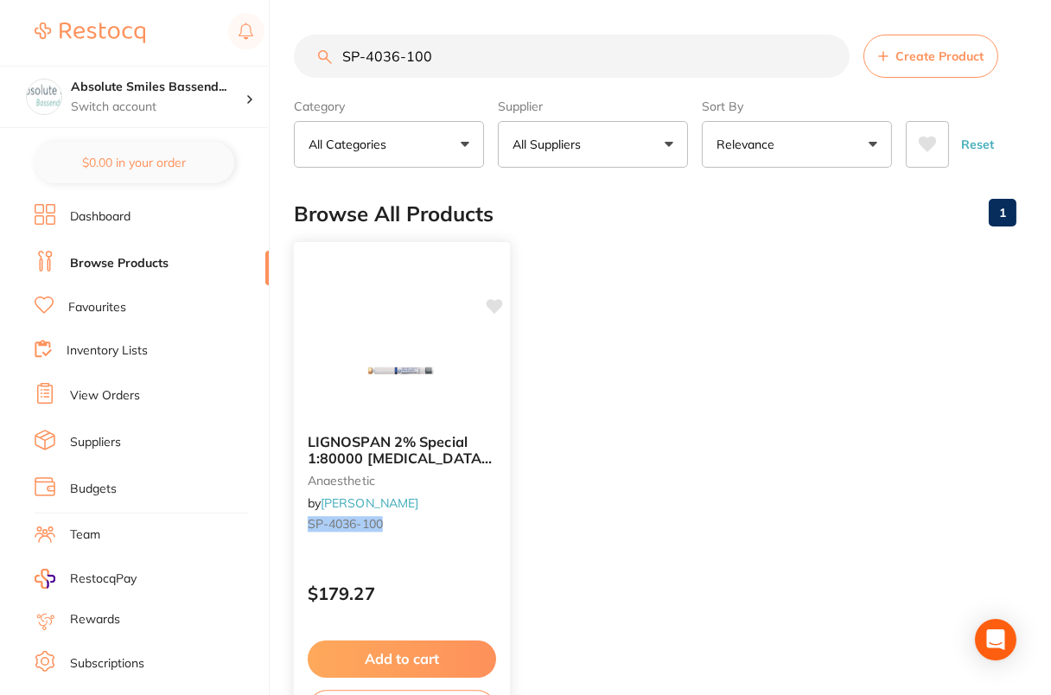
click at [498, 304] on icon at bounding box center [494, 306] width 16 height 15
click at [664, 270] on ul "LIGNOSPAN 2% Special 1:80000 [MEDICAL_DATA] 2.2ml 2xBox 50 Blue anaesthetic by …" at bounding box center [655, 492] width 722 height 497
click at [588, 67] on input "SP-4036-100" at bounding box center [572, 56] width 556 height 43
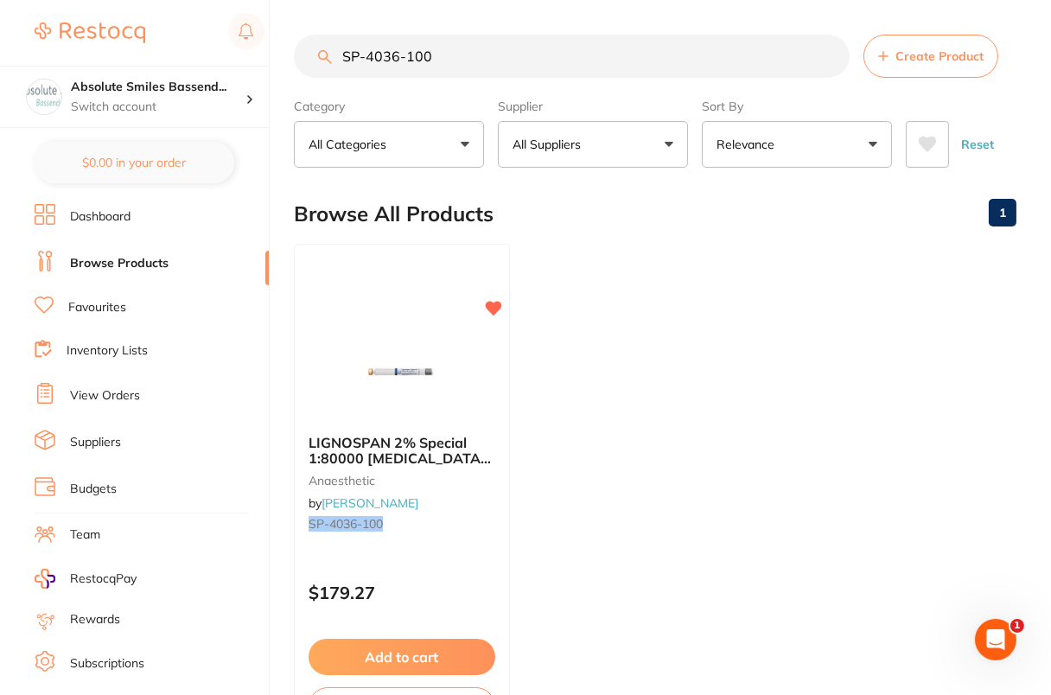
paste input "TM-7571"
type input "TM-7571"
click at [664, 320] on ul "VITREBOND PLUS Light Cure Liner & Base Click & Mix crown & bridge by [PERSON_NA…" at bounding box center [655, 492] width 722 height 497
